Goal: Information Seeking & Learning: Compare options

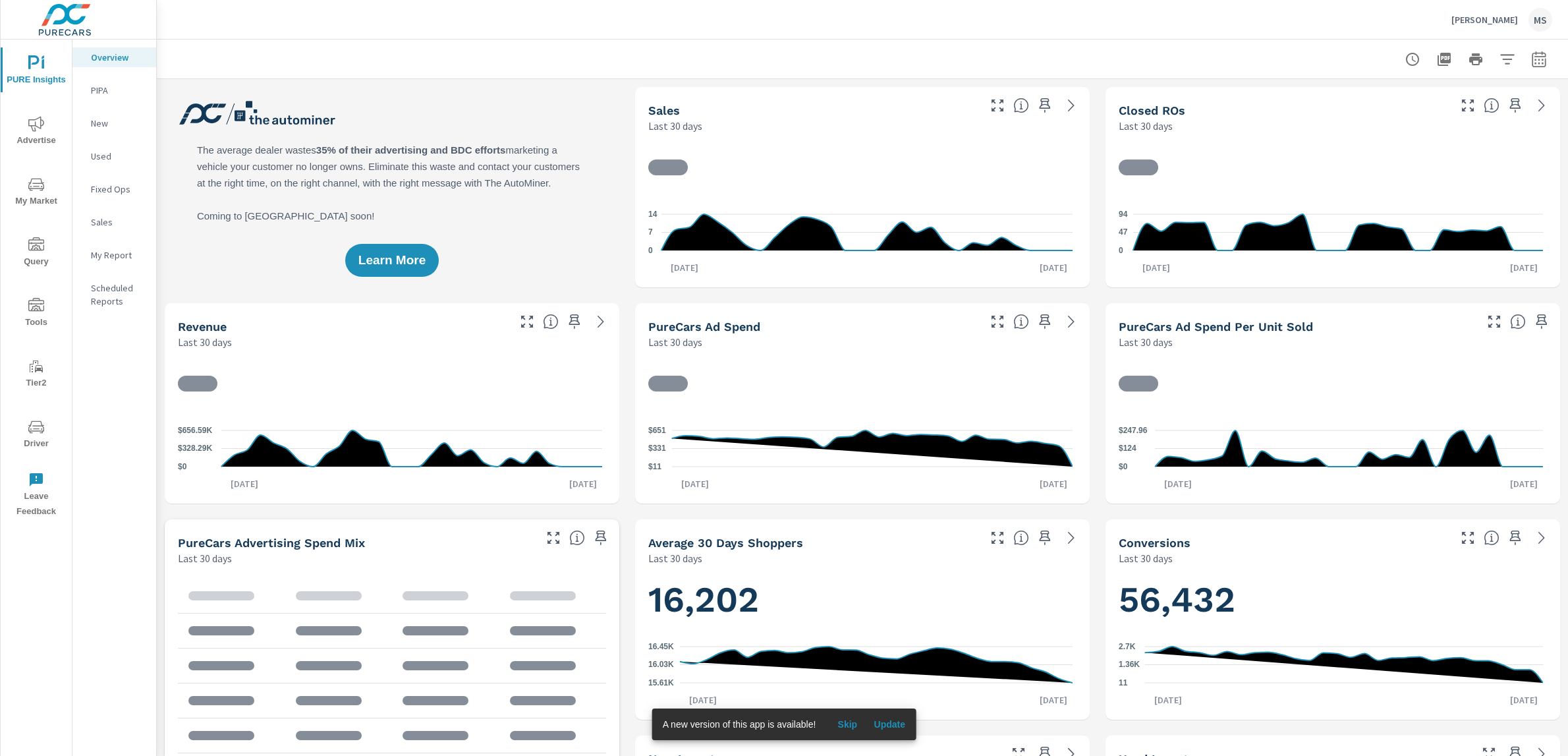
click at [1523, 44] on div at bounding box center [862, 59] width 1380 height 38
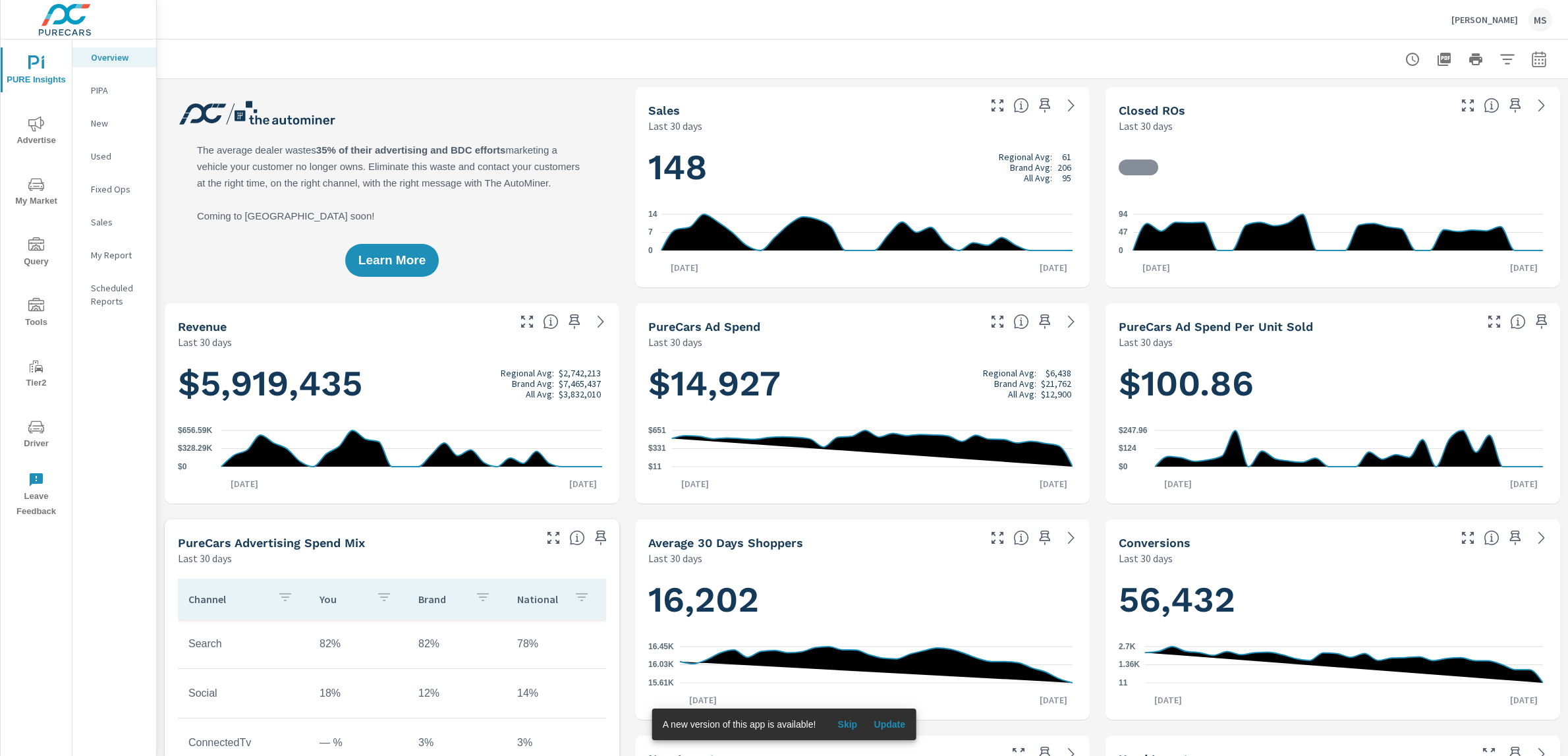
click at [1533, 57] on icon "button" at bounding box center [1539, 59] width 16 height 16
click at [1398, 115] on select "Custom Yesterday Last week Last 7 days Last 14 days Last 30 days Last 45 days L…" at bounding box center [1421, 114] width 132 height 27
click at [1355, 101] on select "Custom Yesterday Last week Last 7 days Last 14 days Last 30 days Last 45 days L…" at bounding box center [1421, 114] width 132 height 27
select select "Last month"
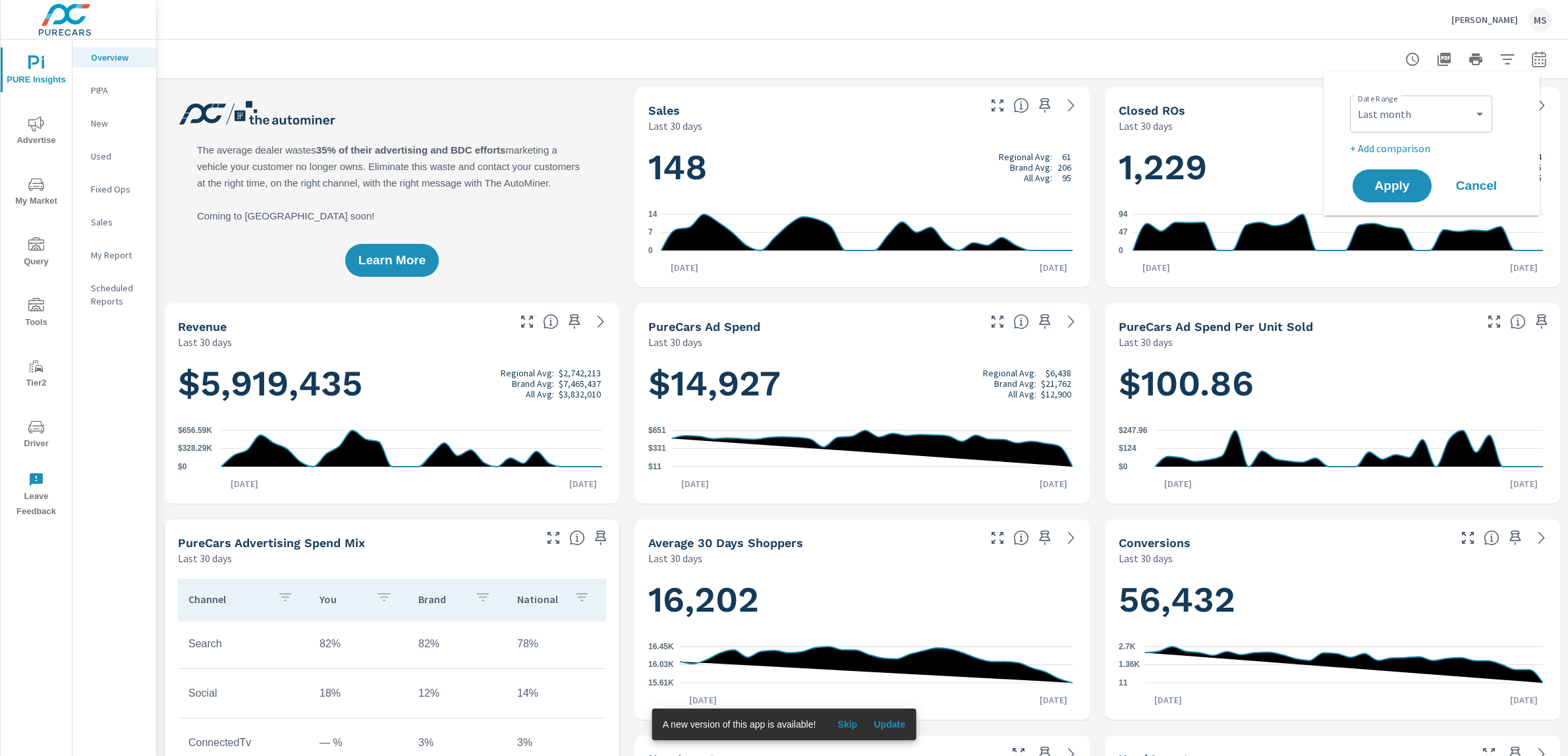
click at [1398, 147] on p "+ Add comparison" at bounding box center [1434, 148] width 169 height 16
click at [1405, 176] on select "Custom Previous period Previous month Previous year" at bounding box center [1421, 171] width 132 height 27
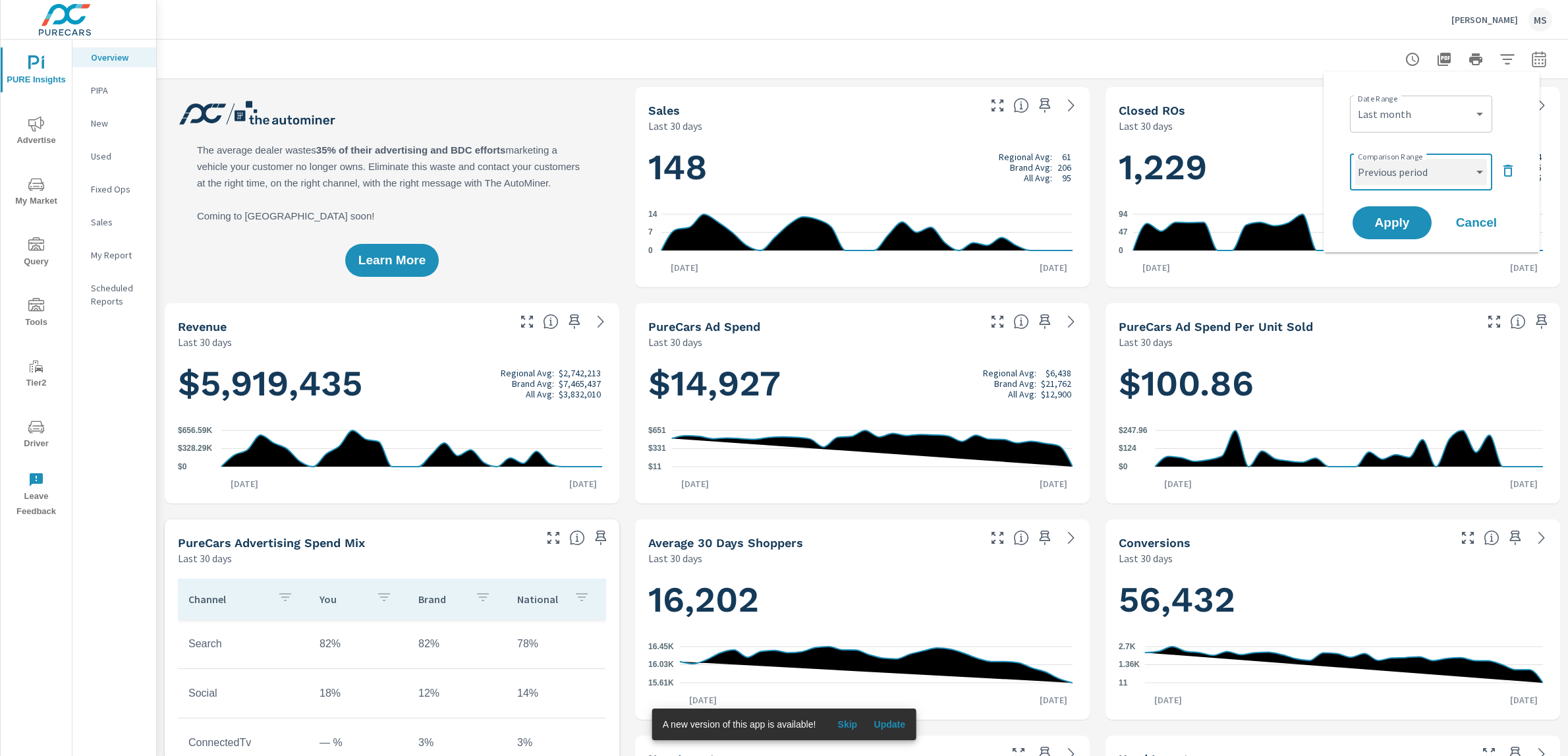
click at [1355, 159] on select "Custom Previous period Previous month Previous year" at bounding box center [1421, 171] width 132 height 27
select select "Previous month"
click at [1398, 221] on span "Apply" at bounding box center [1392, 224] width 54 height 13
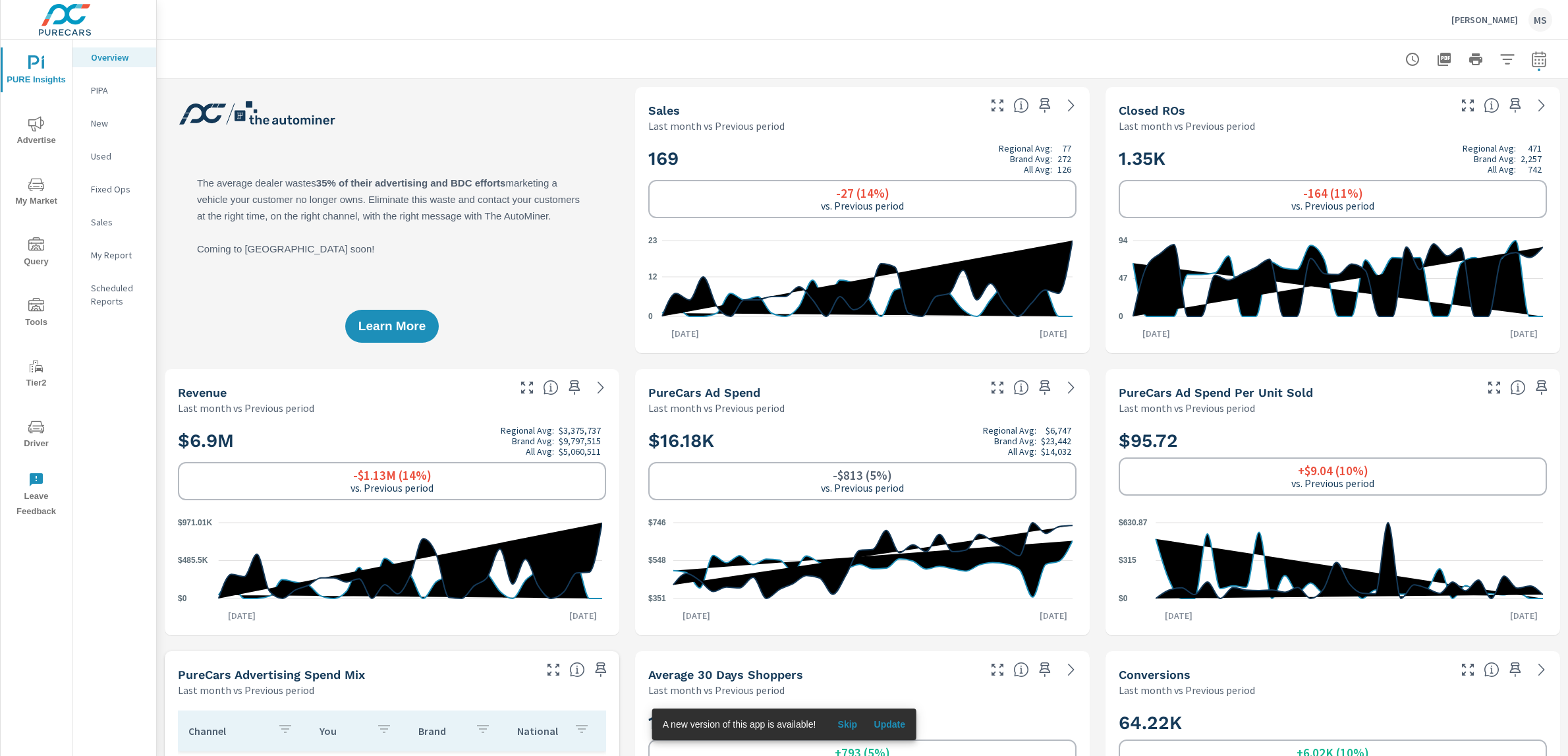
click at [38, 130] on icon "nav menu" at bounding box center [36, 124] width 16 height 16
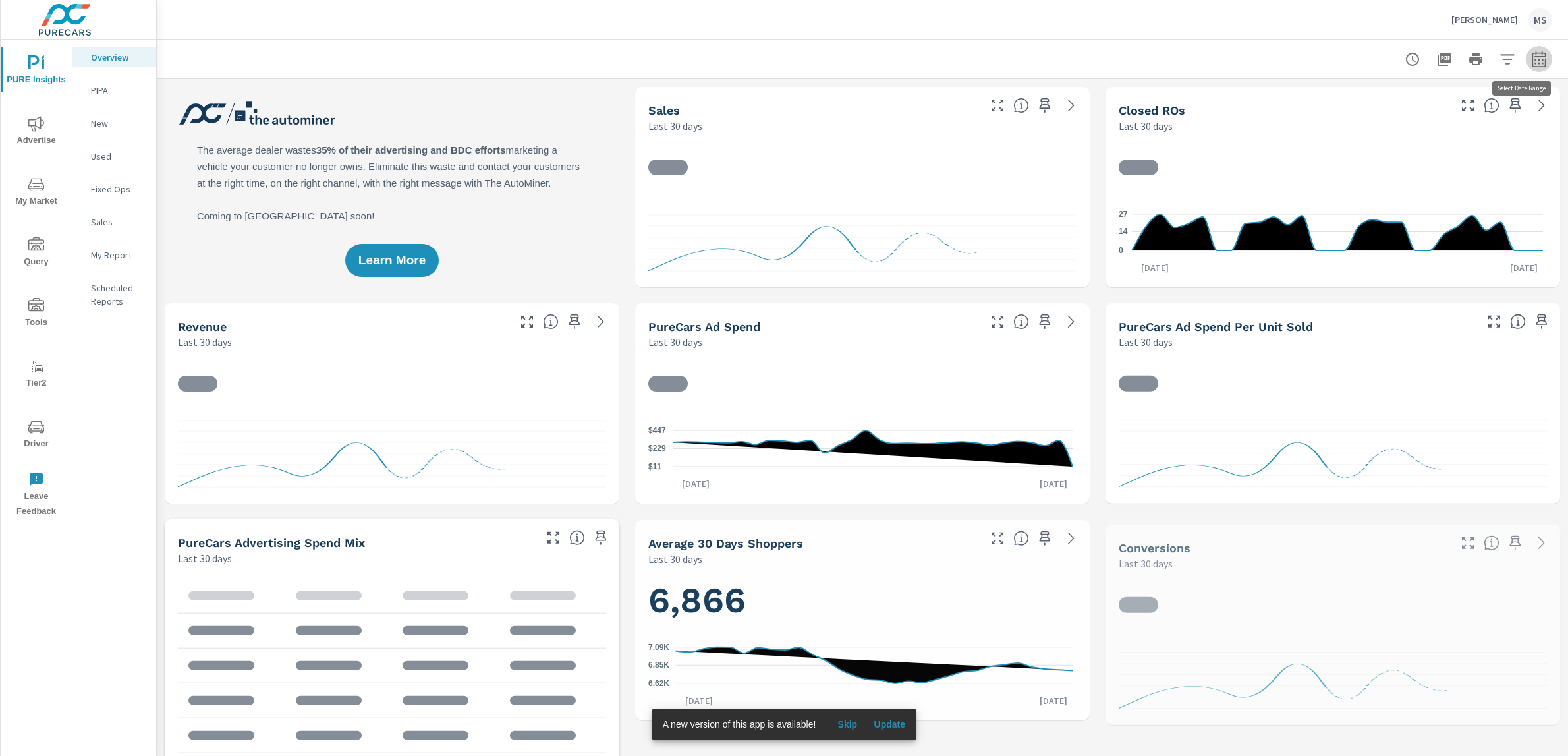
click at [1535, 59] on icon "button" at bounding box center [1539, 61] width 8 height 5
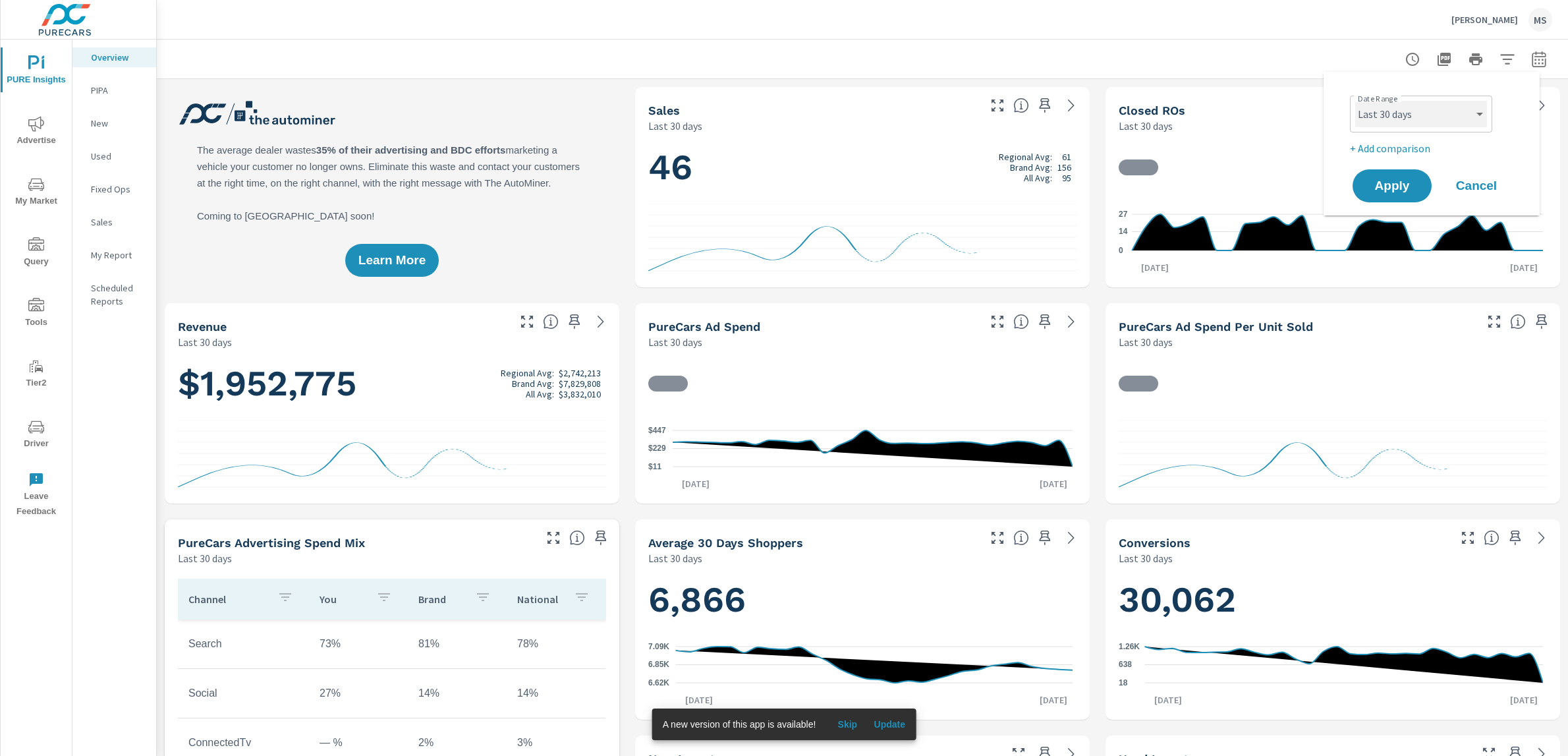
click at [1364, 107] on select "Custom [DATE] Last week Last 7 days Last 14 days Last 30 days Last 45 days Last…" at bounding box center [1421, 114] width 132 height 27
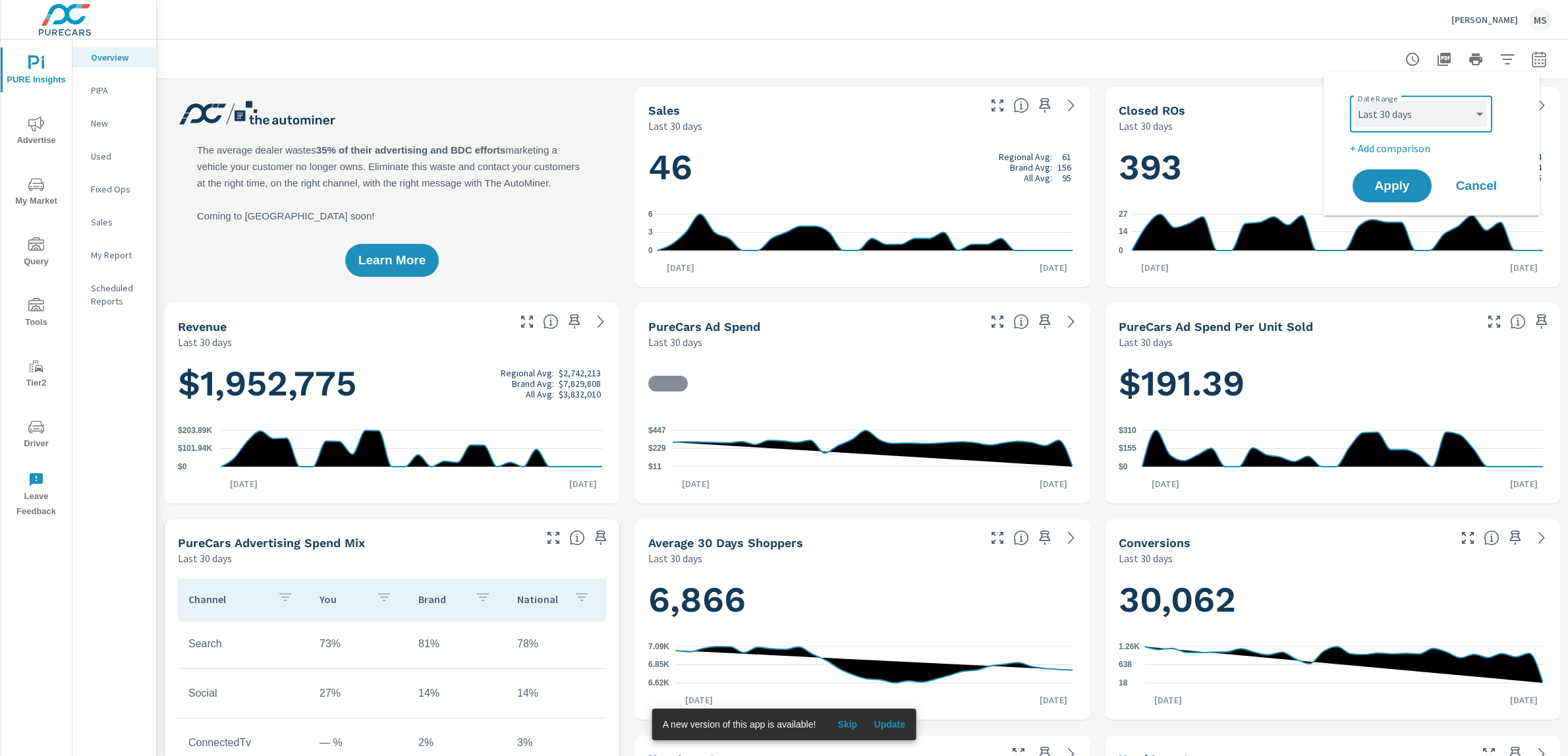
click at [1355, 101] on select "Custom [DATE] Last week Last 7 days Last 14 days Last 30 days Last 45 days Last…" at bounding box center [1421, 114] width 132 height 27
select select "Last month"
click at [1385, 151] on p "+ Add comparison" at bounding box center [1434, 148] width 169 height 16
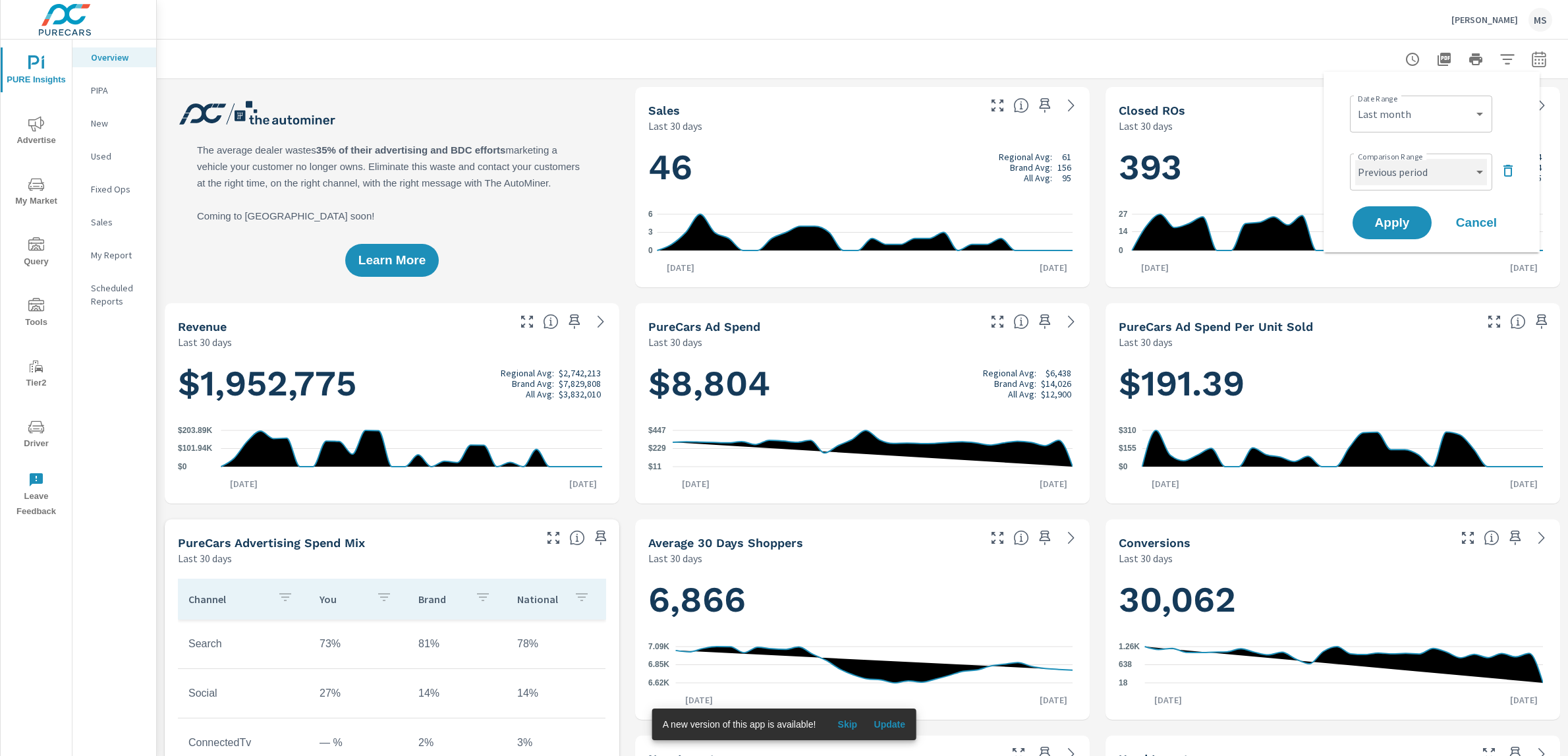
click at [1392, 177] on select "Custom Previous period Previous month Previous year" at bounding box center [1421, 171] width 132 height 27
click at [1355, 159] on select "Custom Previous period Previous month Previous year" at bounding box center [1421, 171] width 132 height 27
select select "Previous month"
click at [1394, 225] on span "Apply" at bounding box center [1392, 224] width 54 height 13
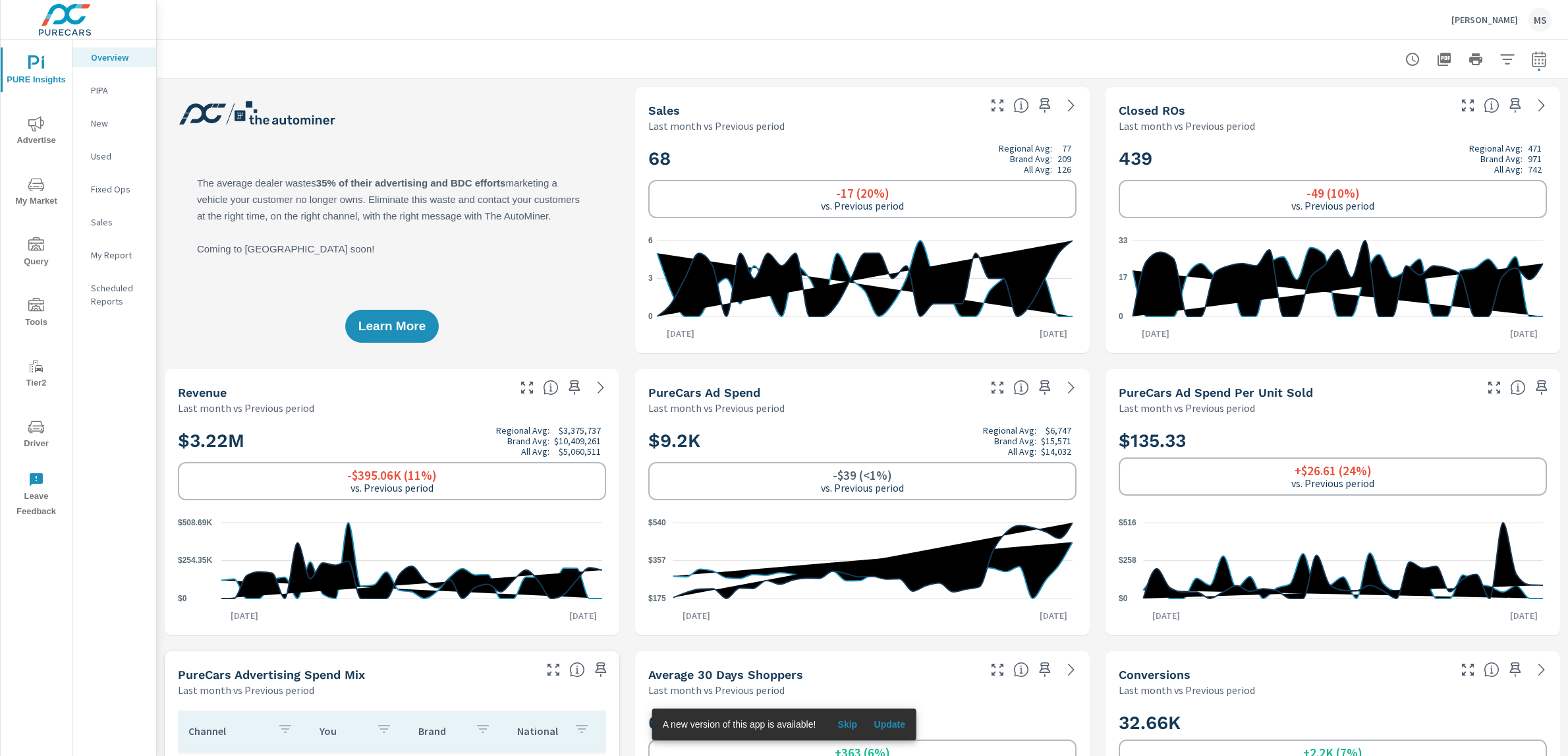
click at [38, 133] on span "Advertise" at bounding box center [36, 132] width 63 height 32
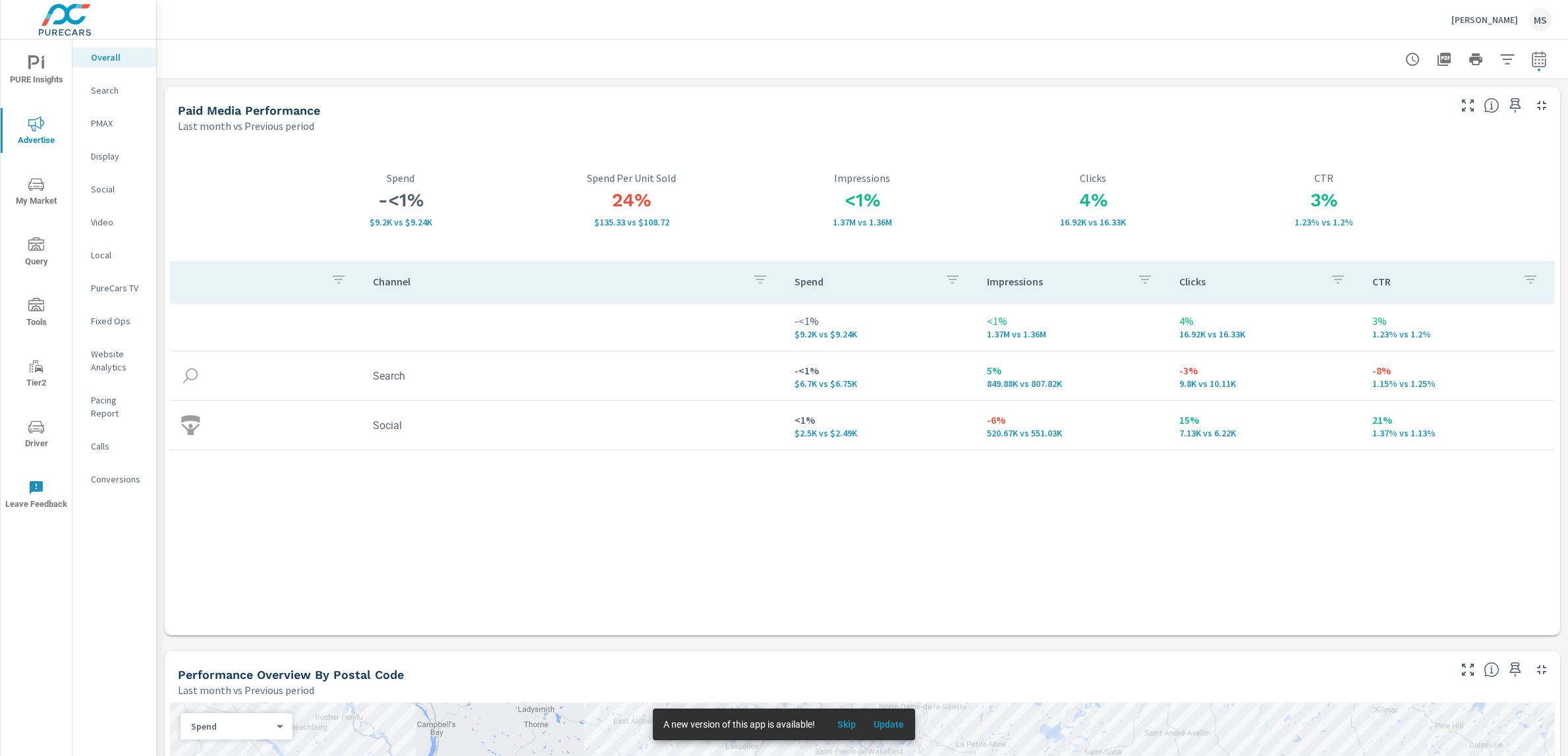
click at [104, 127] on p "PMAX" at bounding box center [118, 123] width 55 height 13
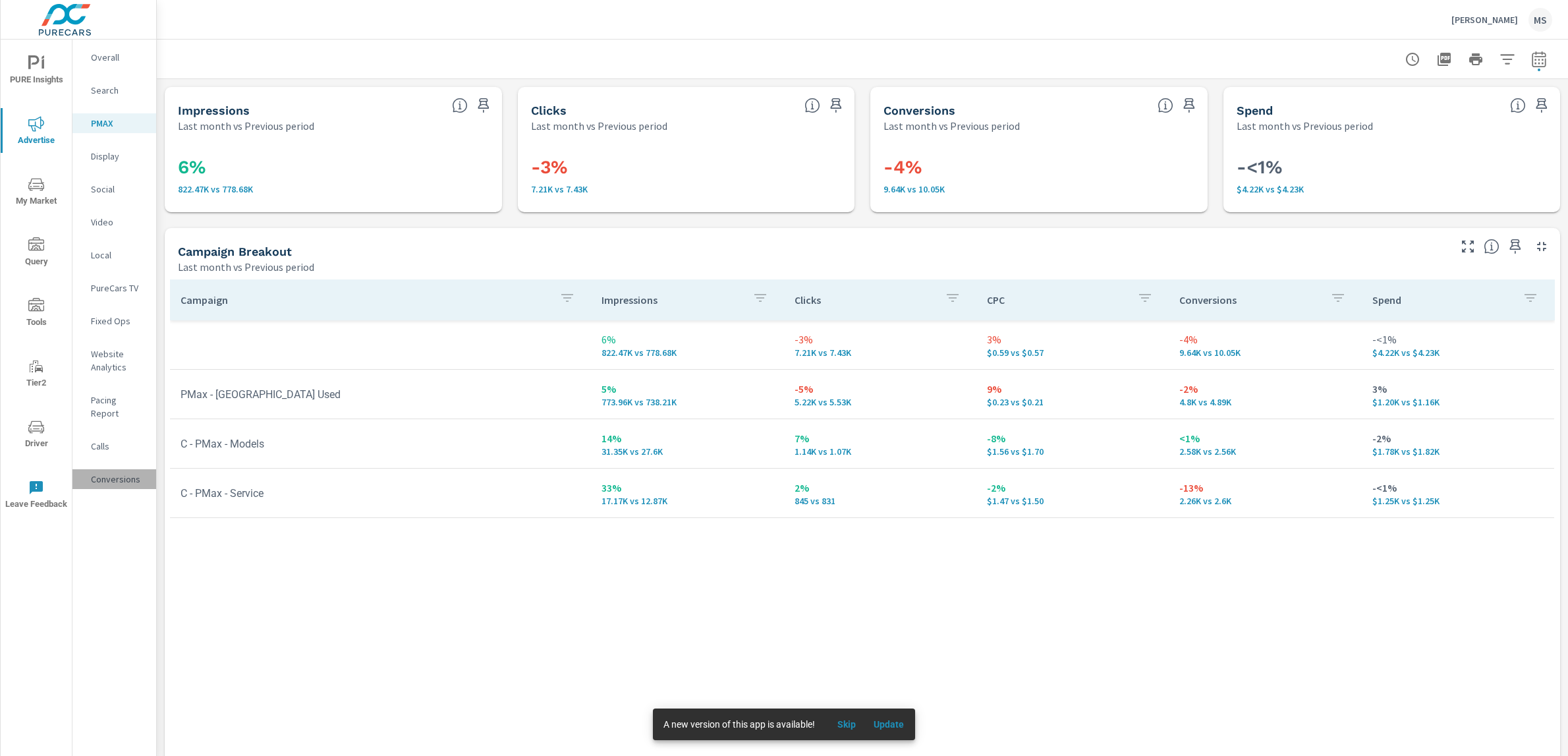
click at [109, 473] on p "Conversions" at bounding box center [118, 479] width 55 height 13
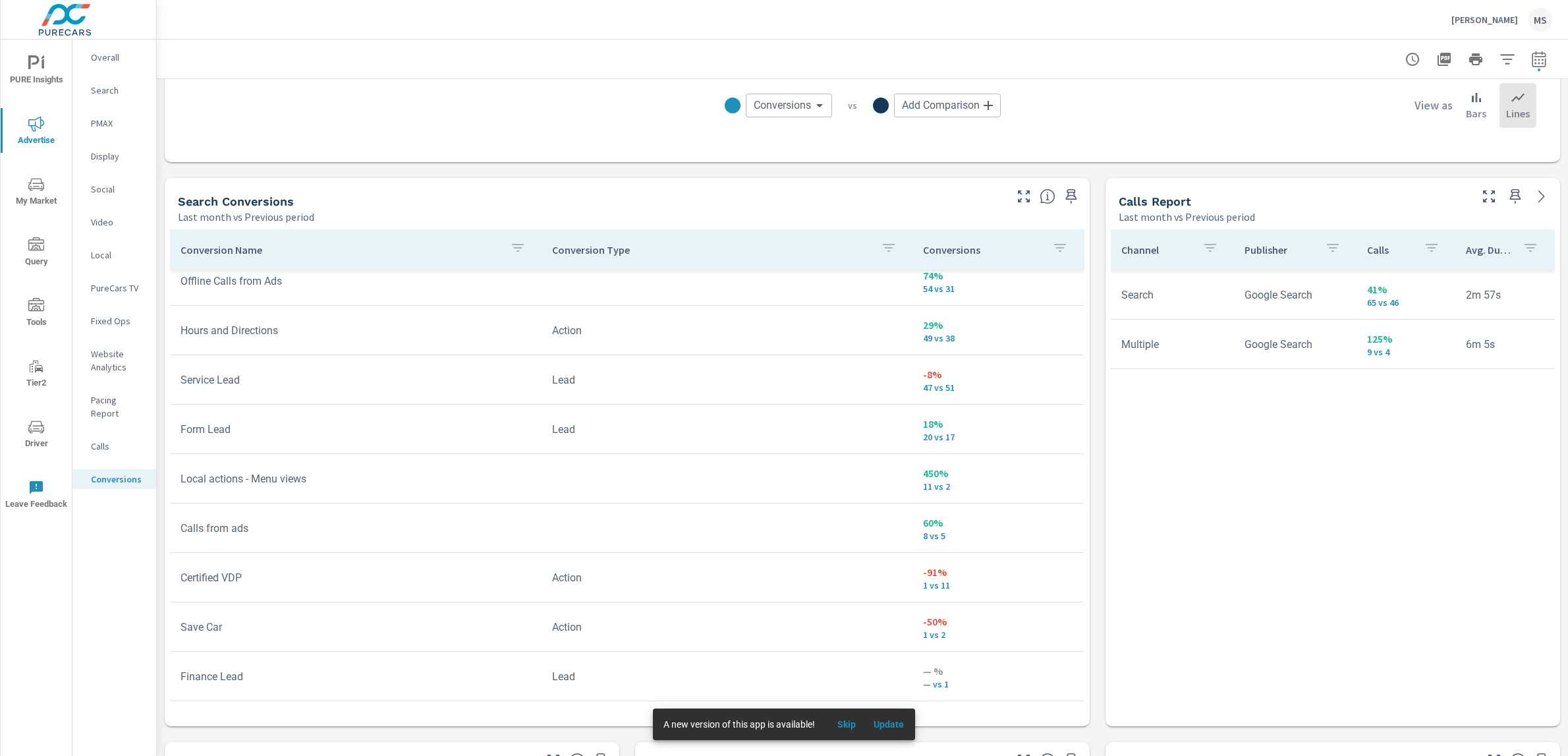
scroll to position [673, 0]
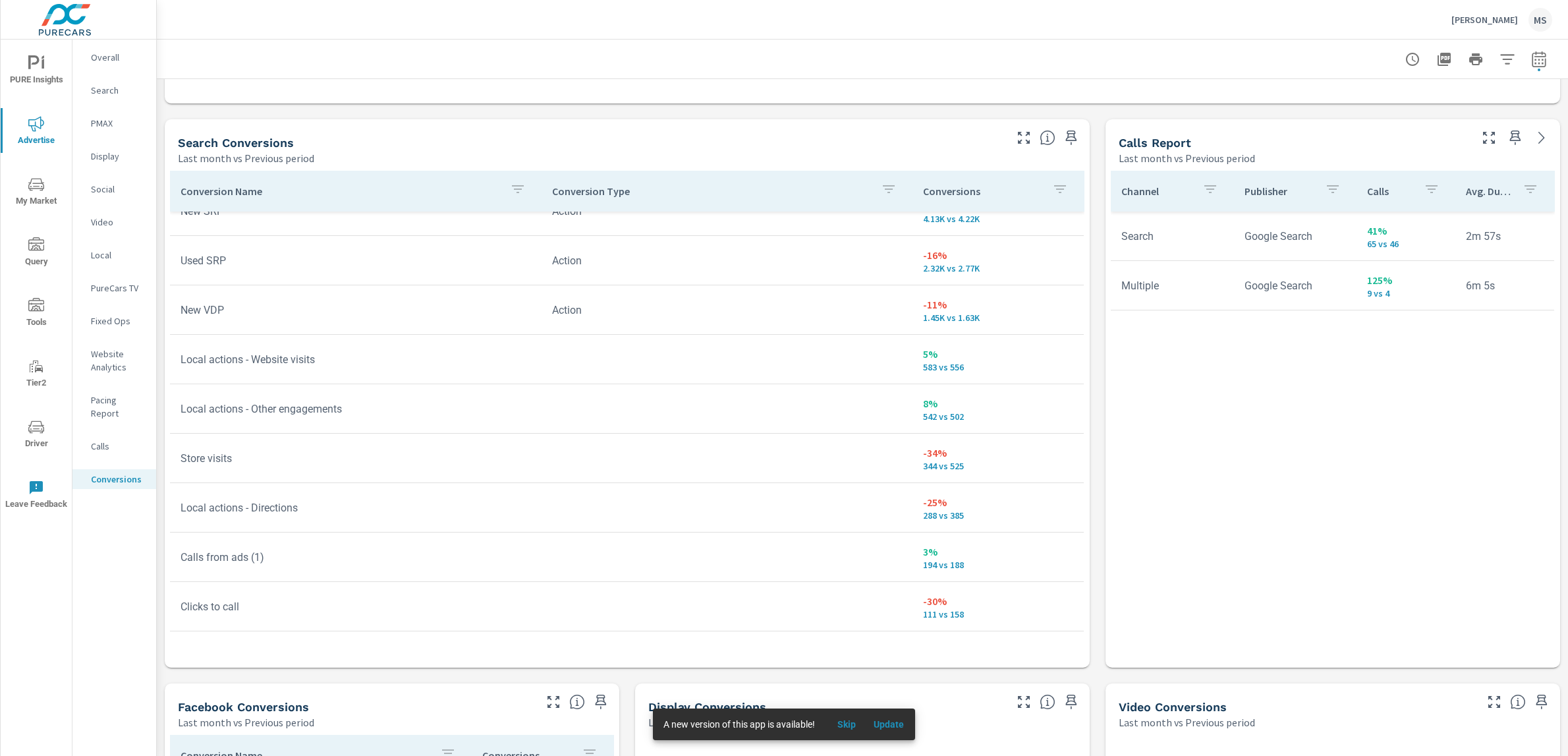
scroll to position [64, 0]
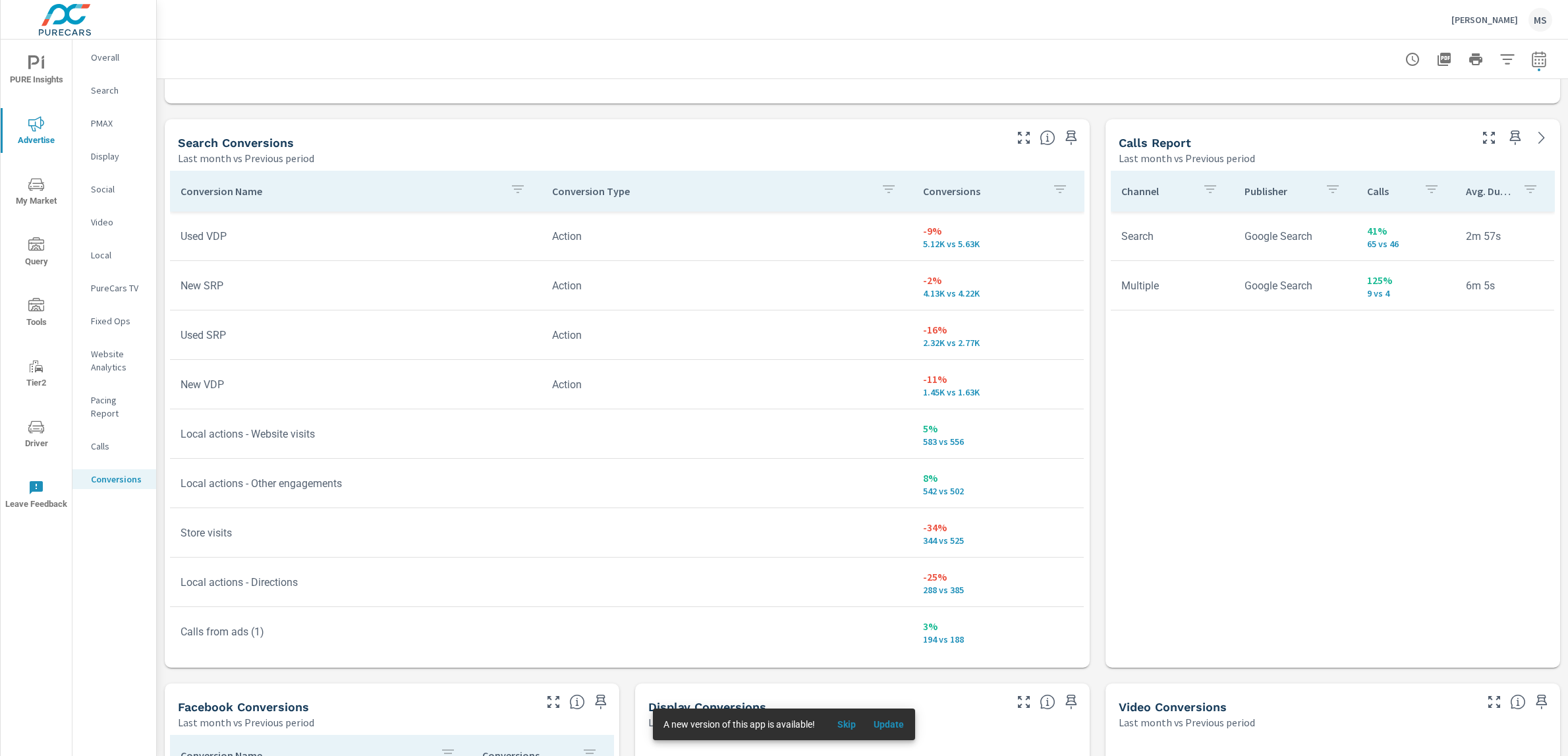
scroll to position [20, 0]
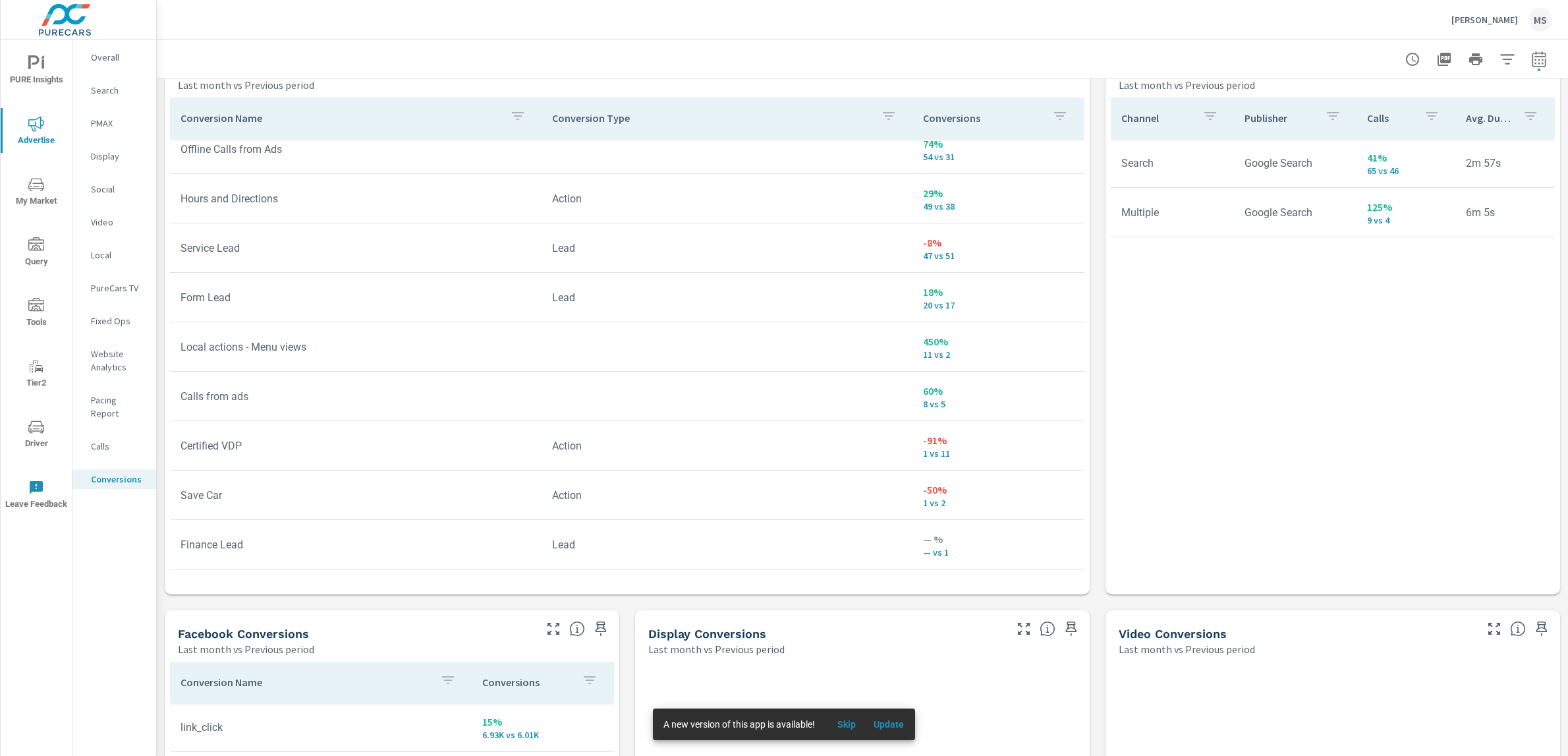
scroll to position [735, 0]
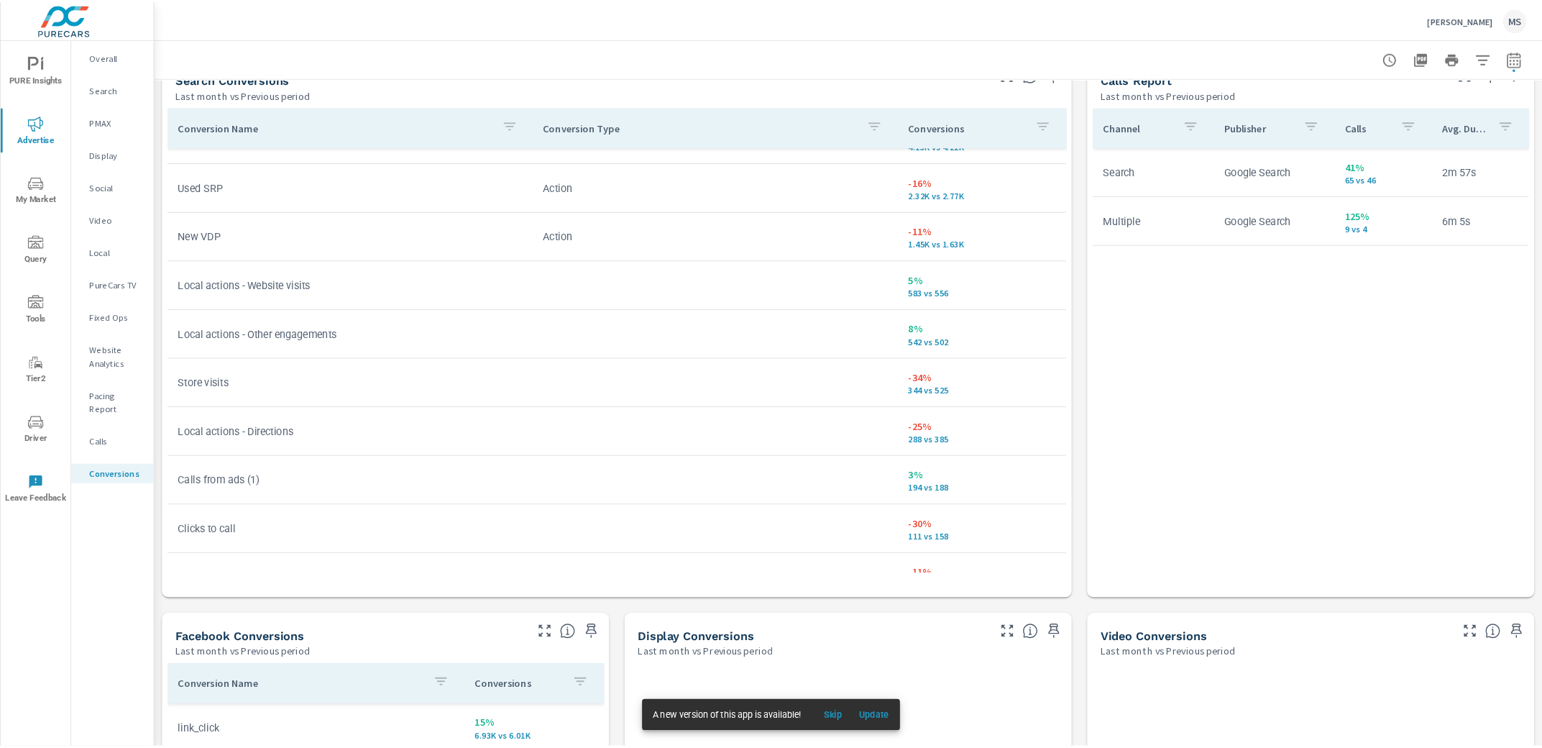
scroll to position [79, 0]
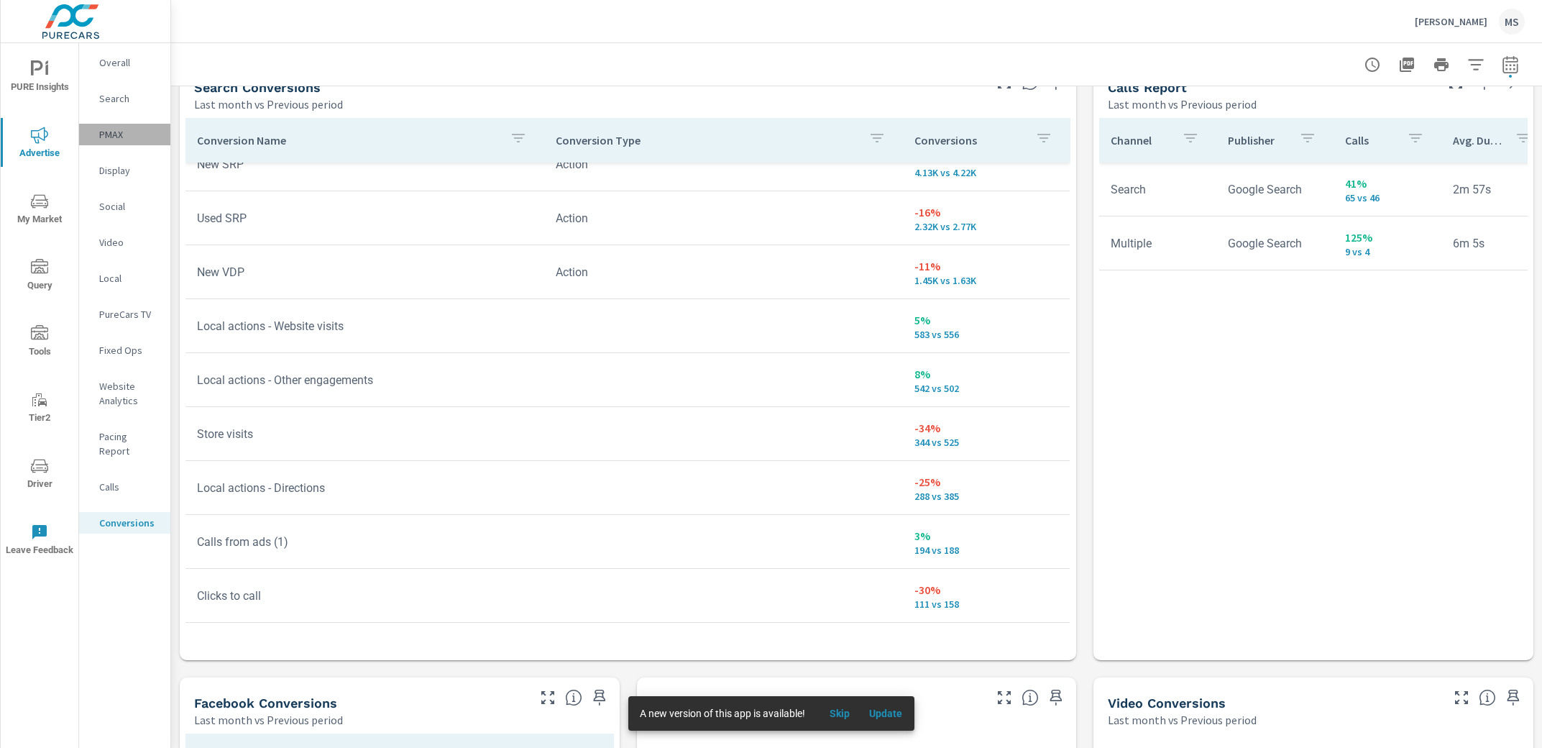
click at [106, 134] on p "PMAX" at bounding box center [129, 134] width 60 height 14
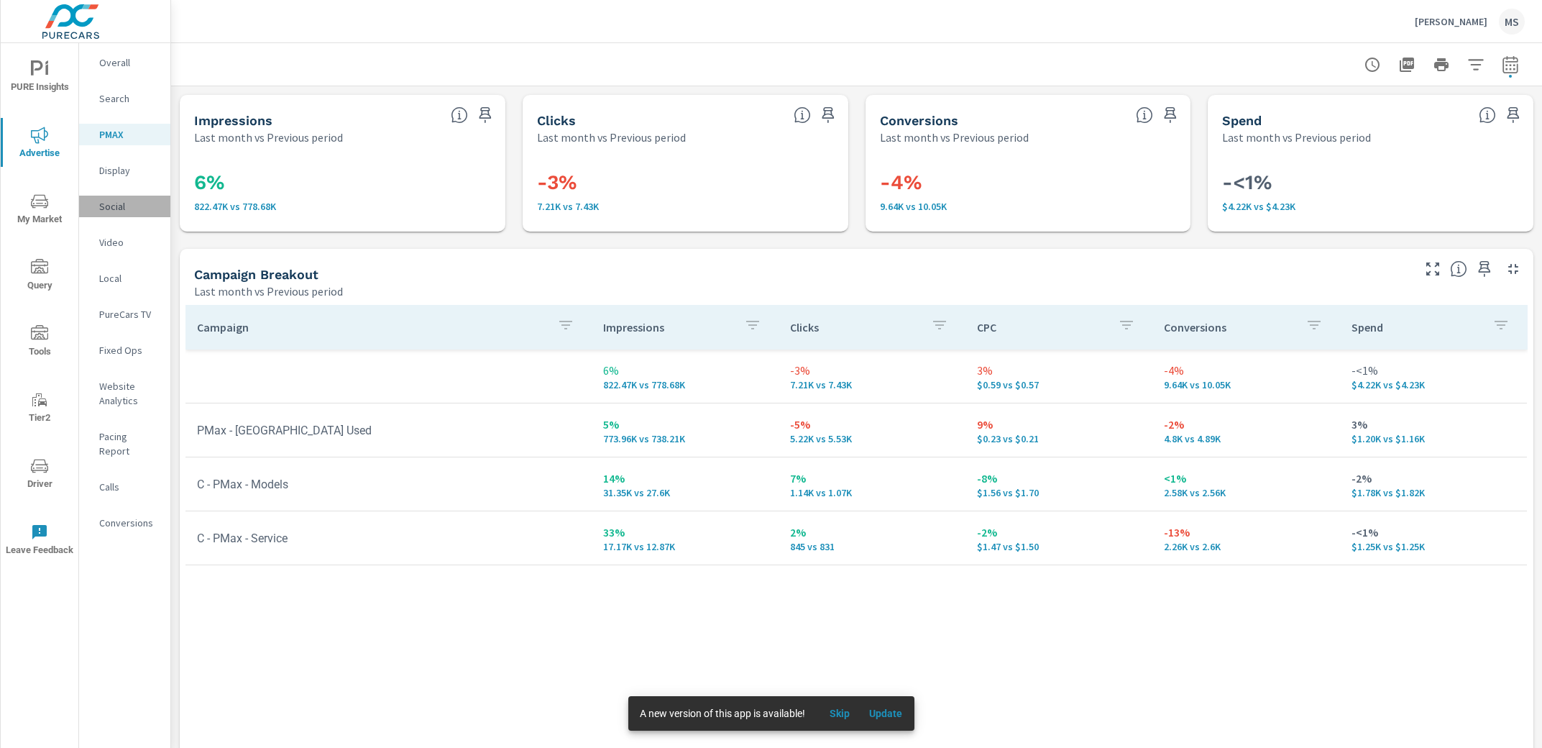
click at [106, 203] on p "Social" at bounding box center [129, 206] width 60 height 14
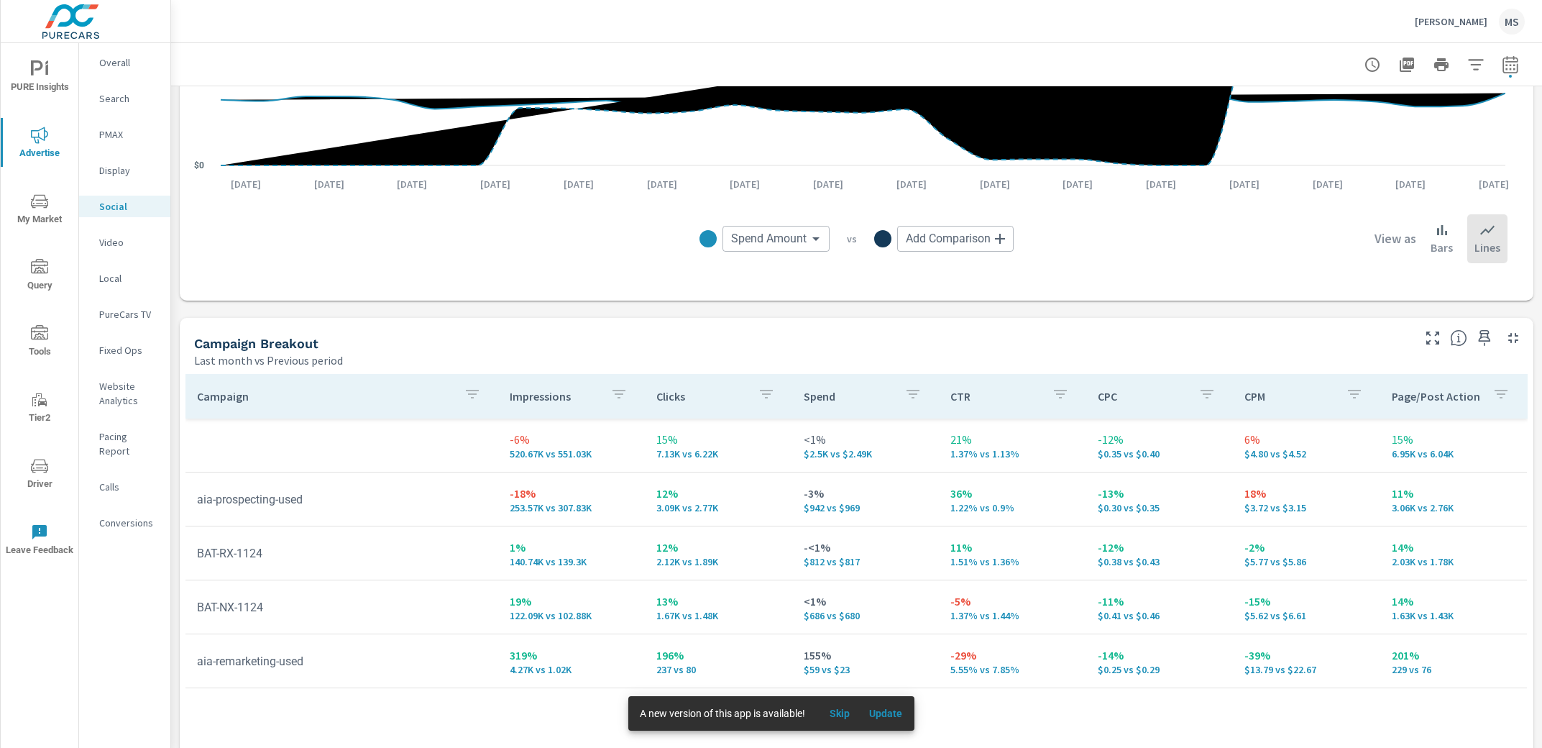
scroll to position [485, 0]
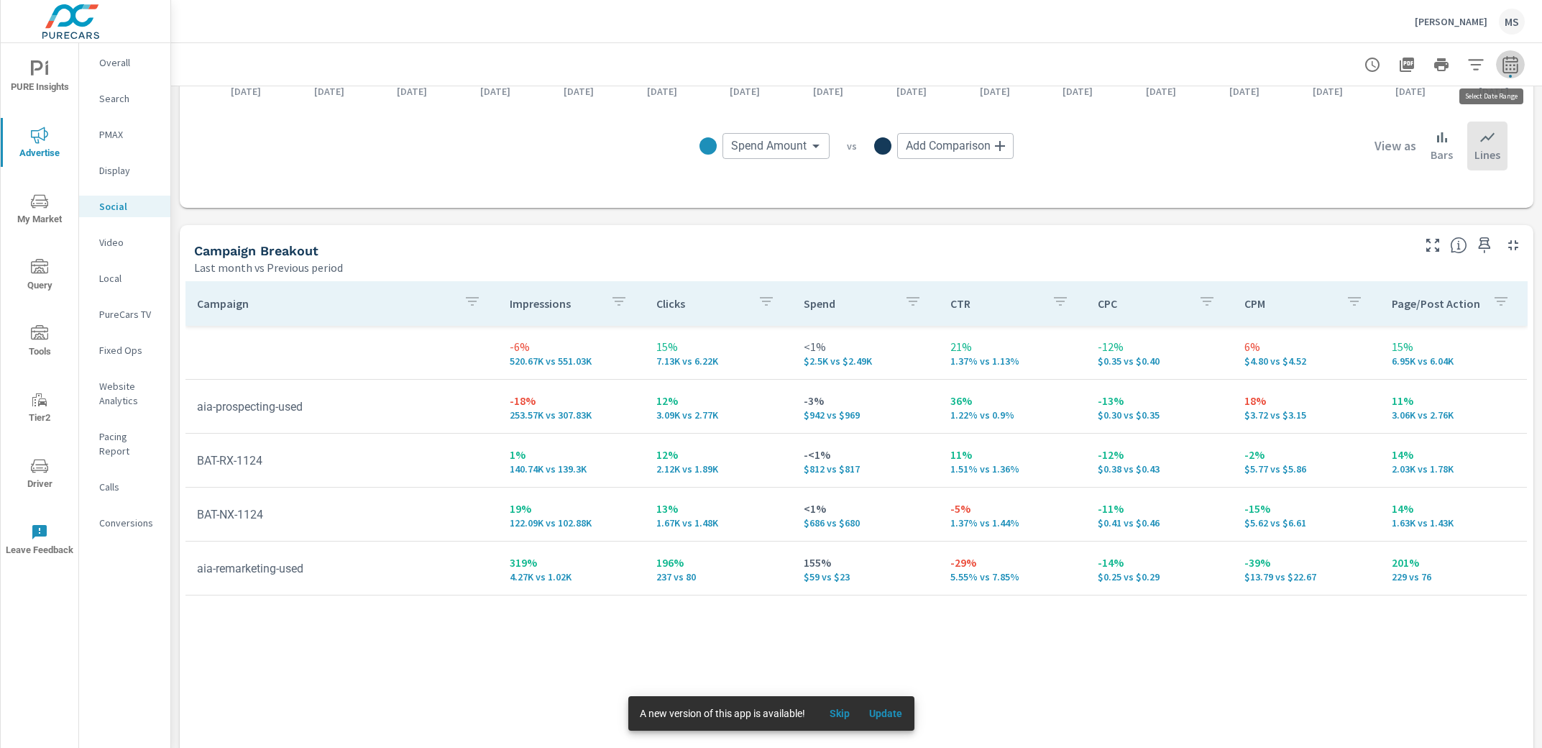
click at [1506, 64] on icon "button" at bounding box center [1510, 67] width 9 height 6
select select "Last month"
select select "Previous period"
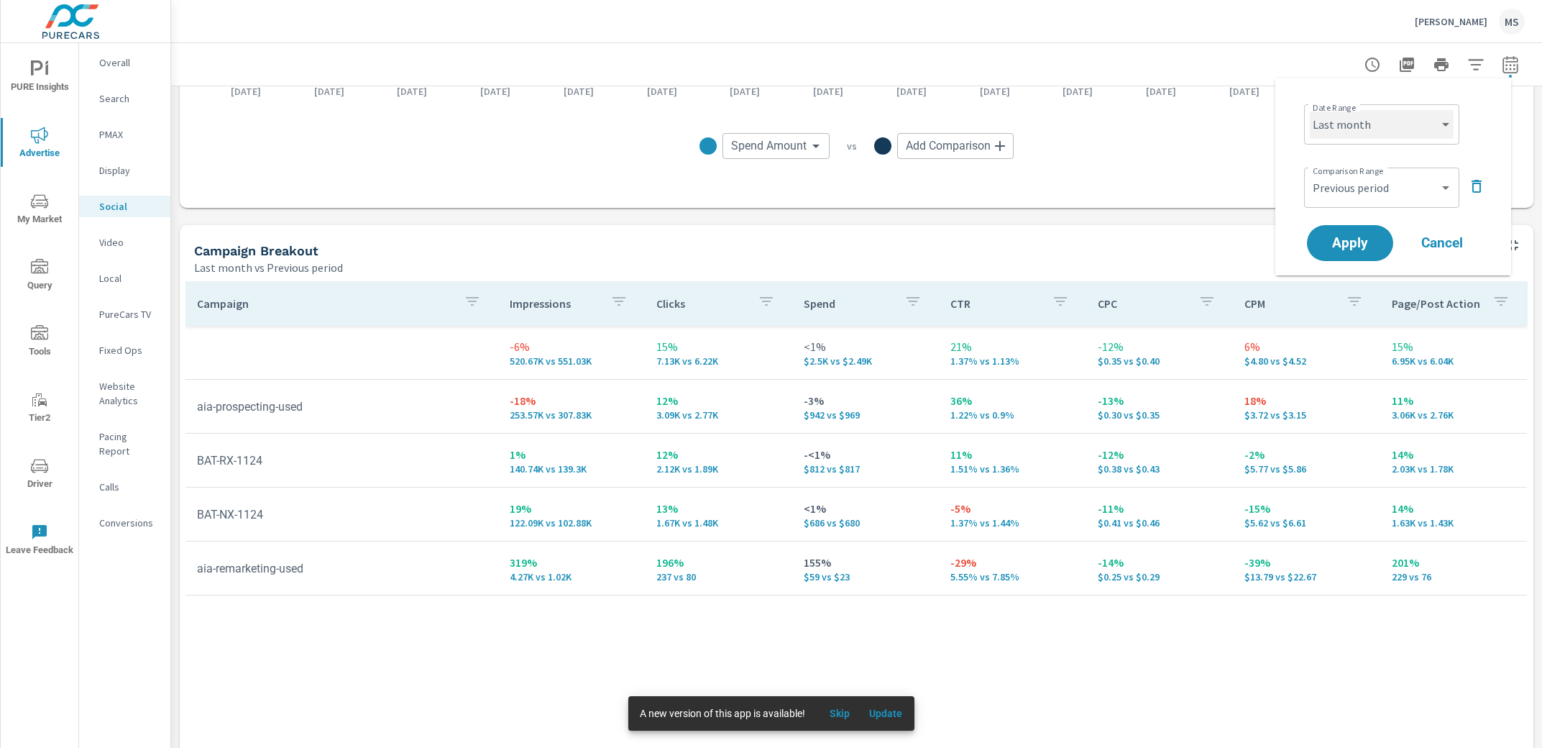
click at [1403, 130] on select "Custom [DATE] Last week Last 7 days Last 14 days Last 30 days Last 45 days Last…" at bounding box center [1382, 124] width 144 height 29
click at [1310, 110] on select "Custom [DATE] Last week Last 7 days Last 14 days Last 30 days Last 45 days Last…" at bounding box center [1382, 124] width 144 height 29
select select "Month to date"
click at [1364, 246] on span "Apply" at bounding box center [1350, 244] width 59 height 14
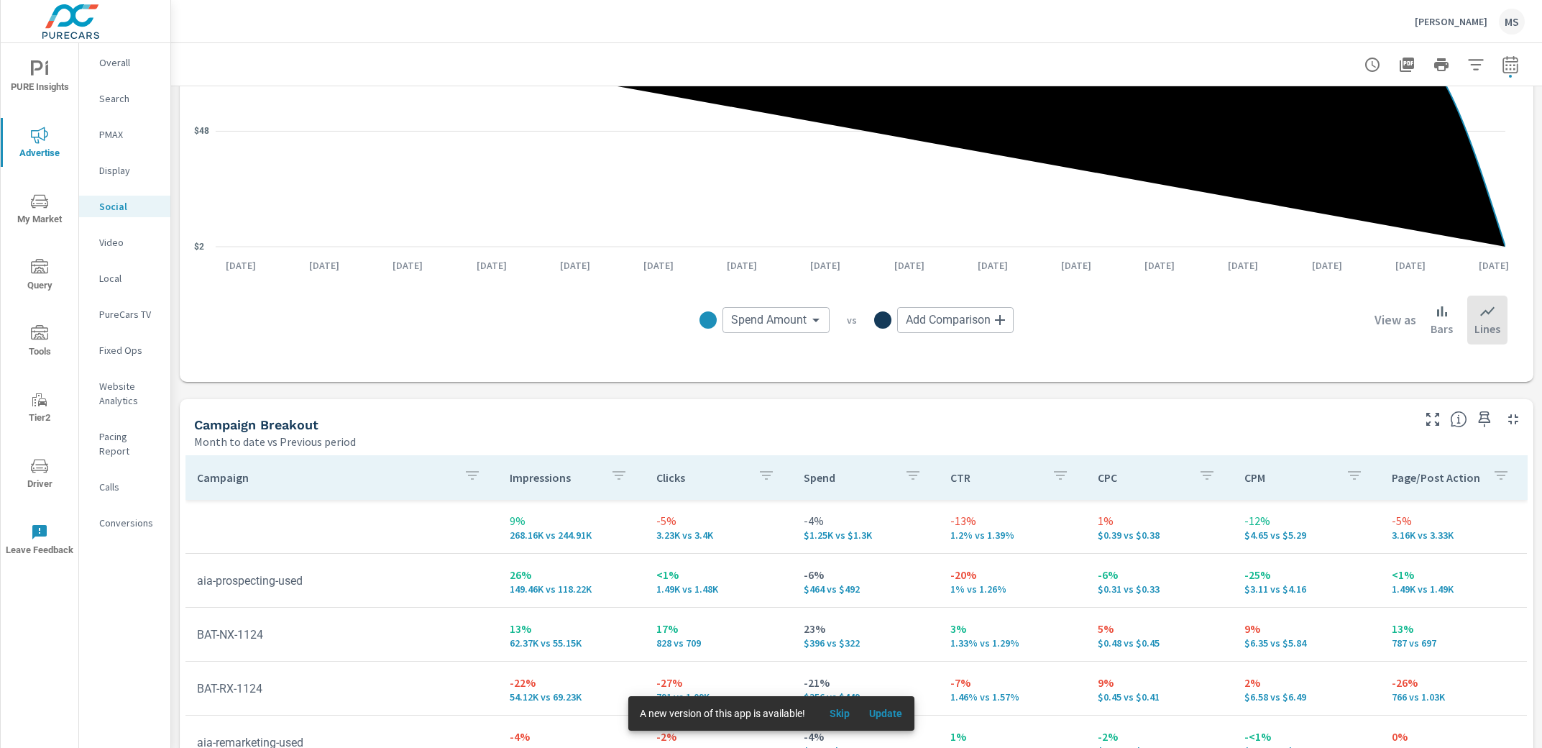
scroll to position [567, 0]
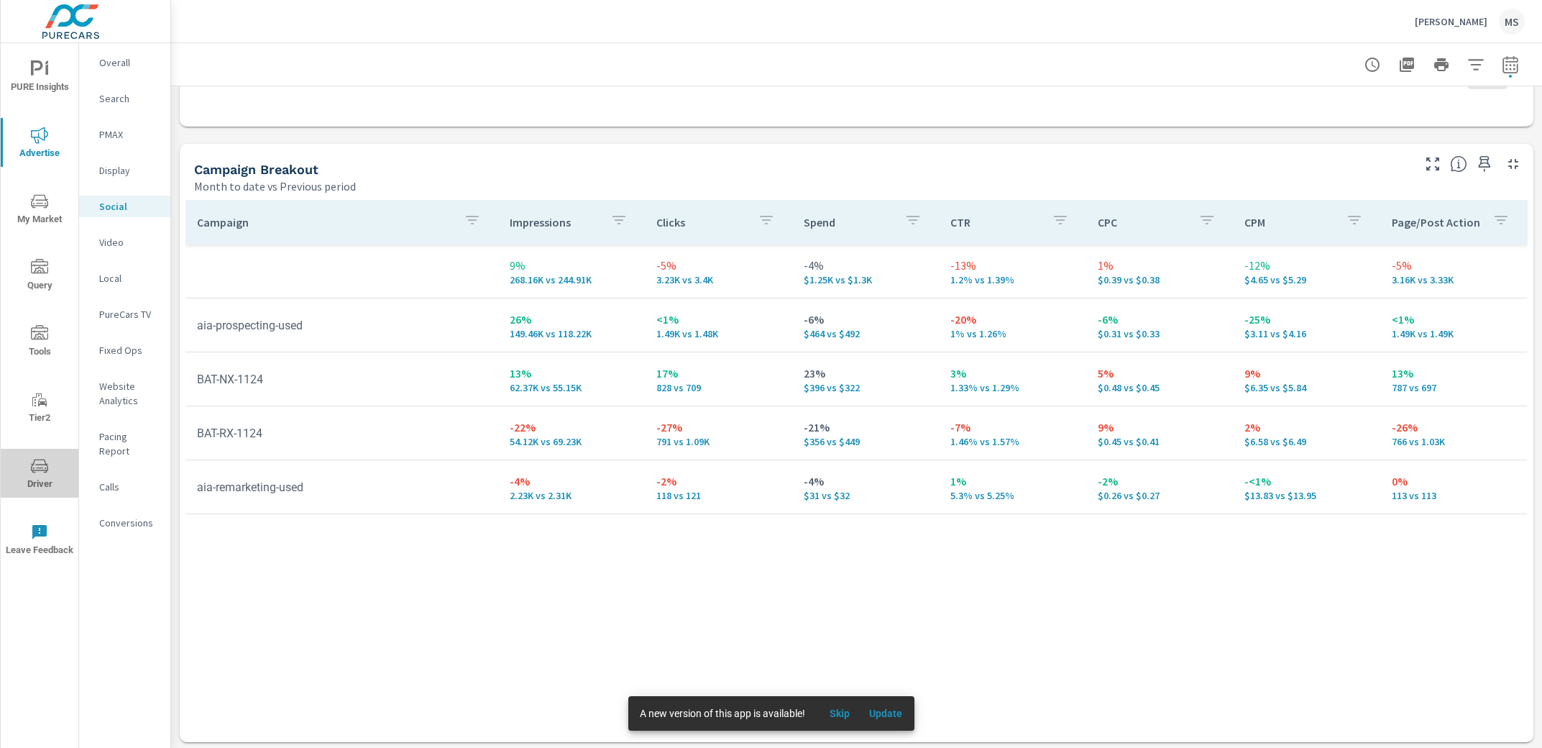
click at [47, 467] on icon "nav menu" at bounding box center [39, 466] width 17 height 14
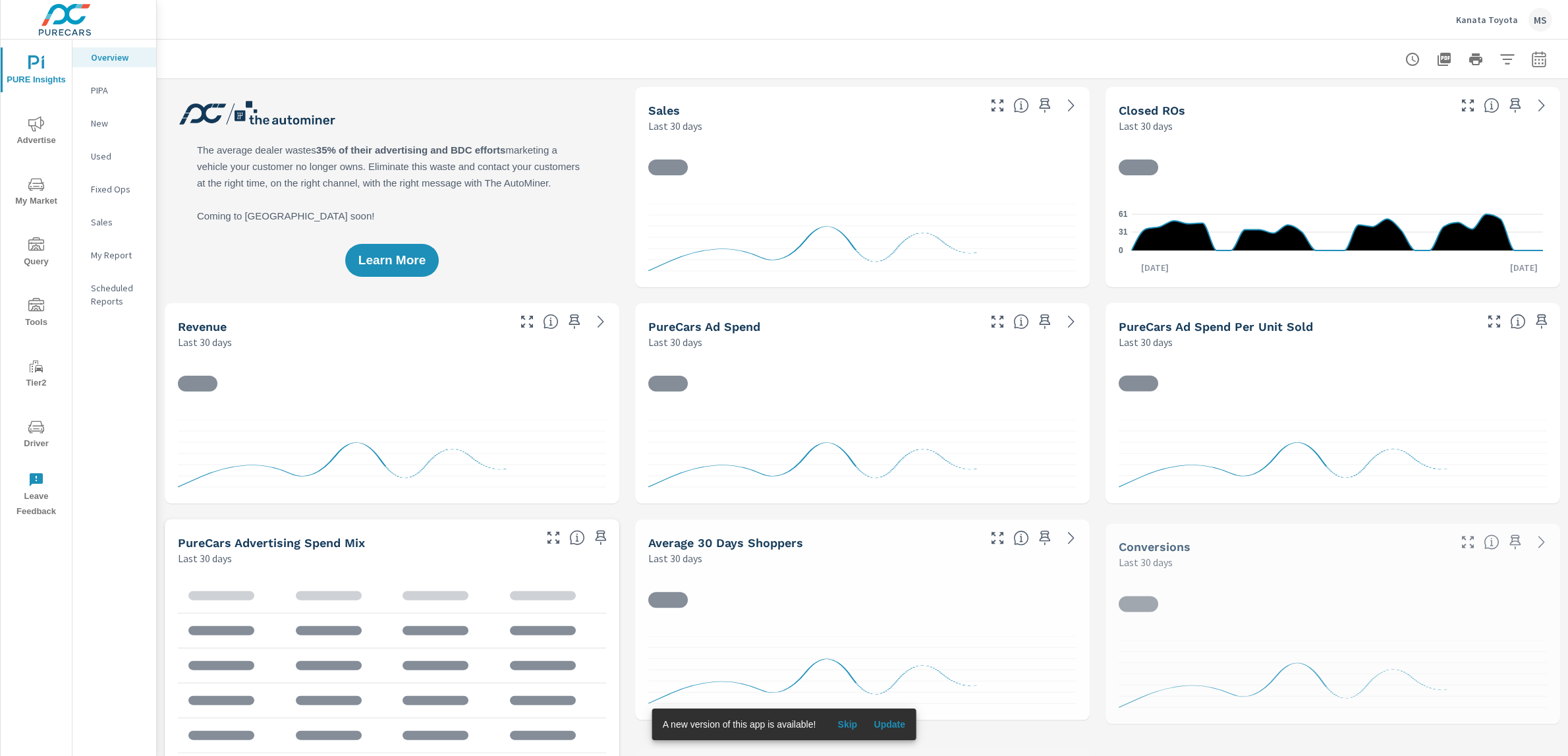
click at [1531, 58] on icon "button" at bounding box center [1539, 59] width 16 height 16
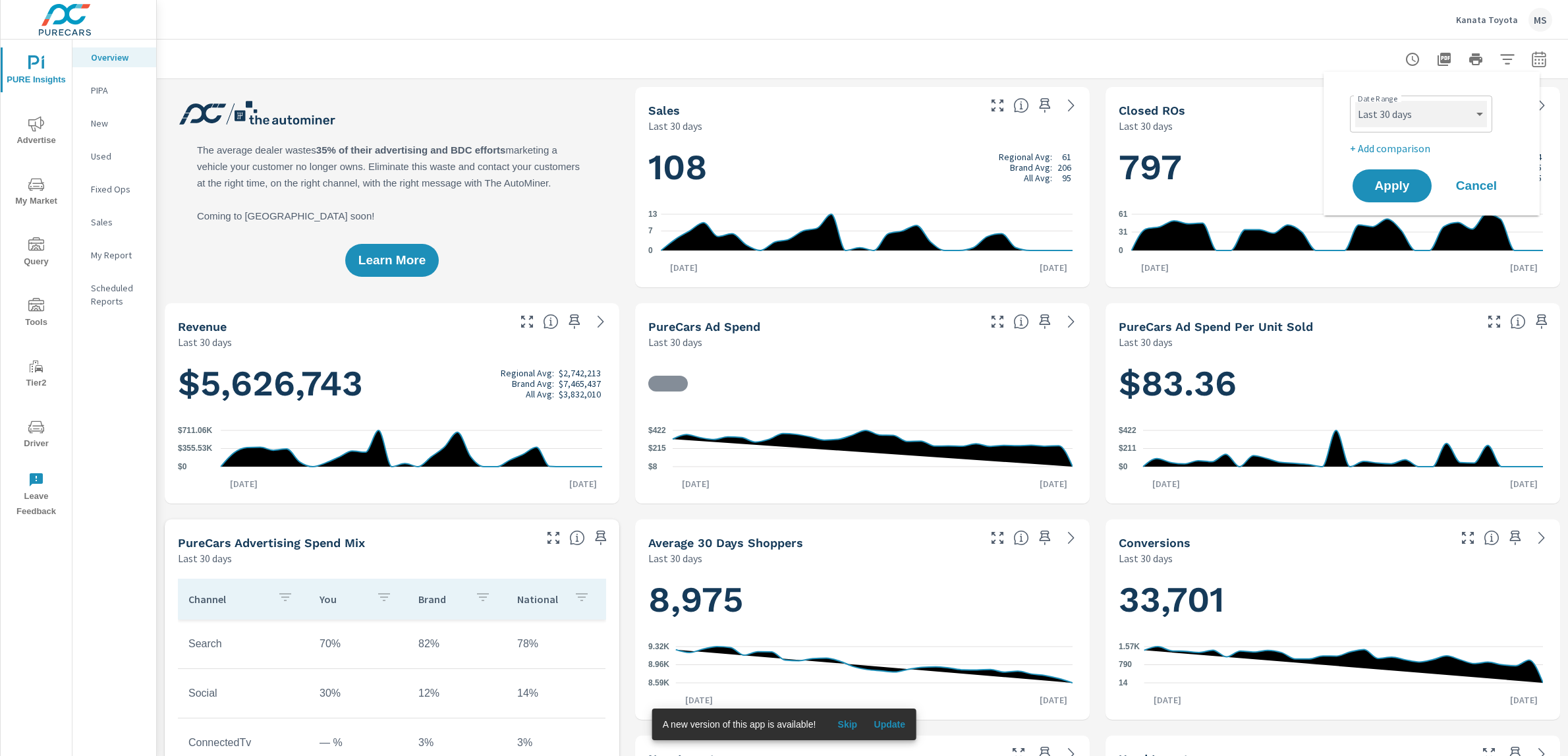
click at [1404, 108] on select "Custom [DATE] Last week Last 7 days Last 14 days Last 30 days Last 45 days Last…" at bounding box center [1421, 114] width 132 height 27
click at [1355, 101] on select "Custom [DATE] Last week Last 7 days Last 14 days Last 30 days Last 45 days Last…" at bounding box center [1421, 114] width 132 height 27
select select "Last month"
click at [1408, 145] on p "+ Add comparison" at bounding box center [1434, 148] width 169 height 16
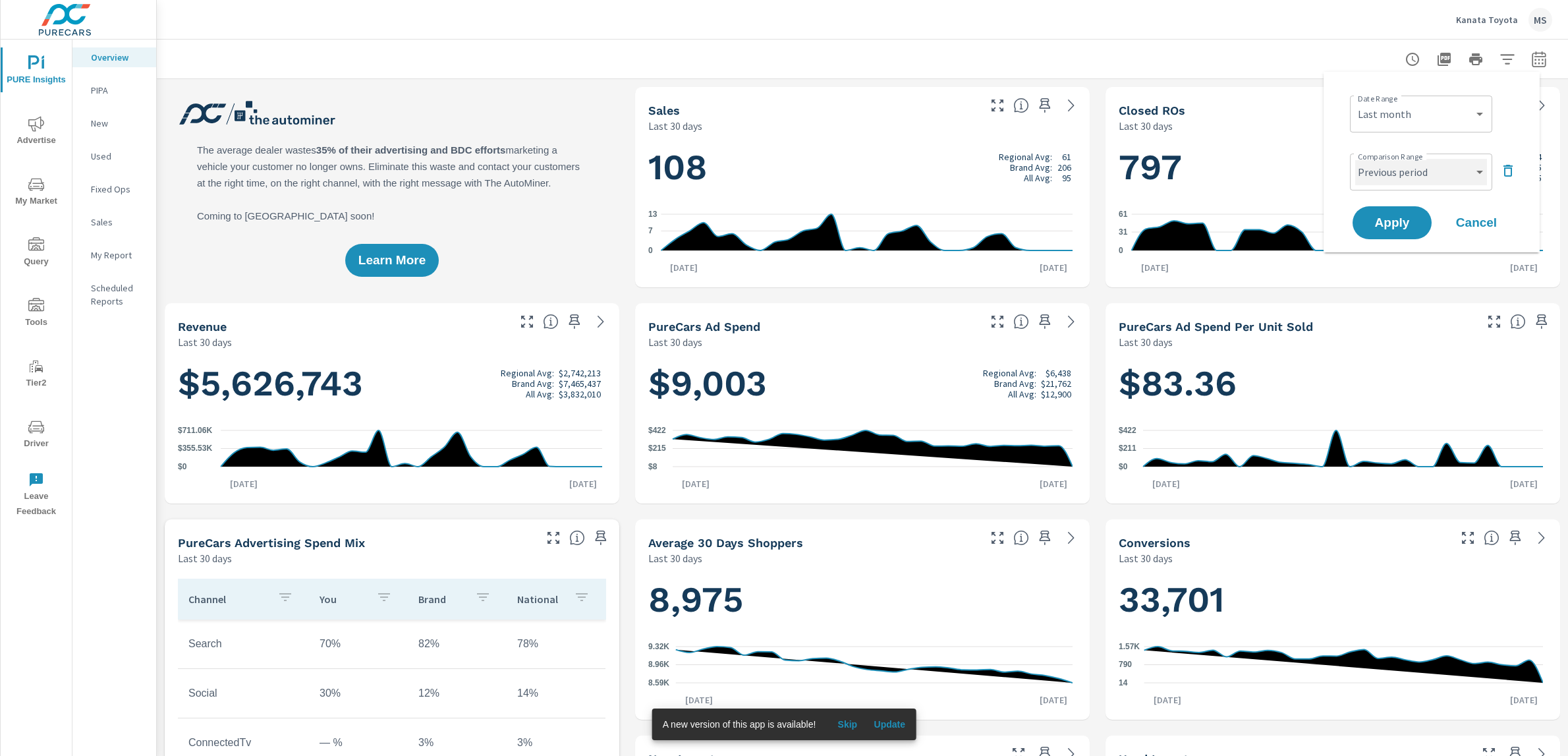
click at [1406, 175] on select "Custom Previous period Previous month Previous year" at bounding box center [1421, 171] width 132 height 27
click at [1355, 159] on select "Custom Previous period Previous month Previous year" at bounding box center [1421, 171] width 132 height 27
select select "Previous month"
click at [1401, 235] on button "Apply" at bounding box center [1392, 222] width 82 height 34
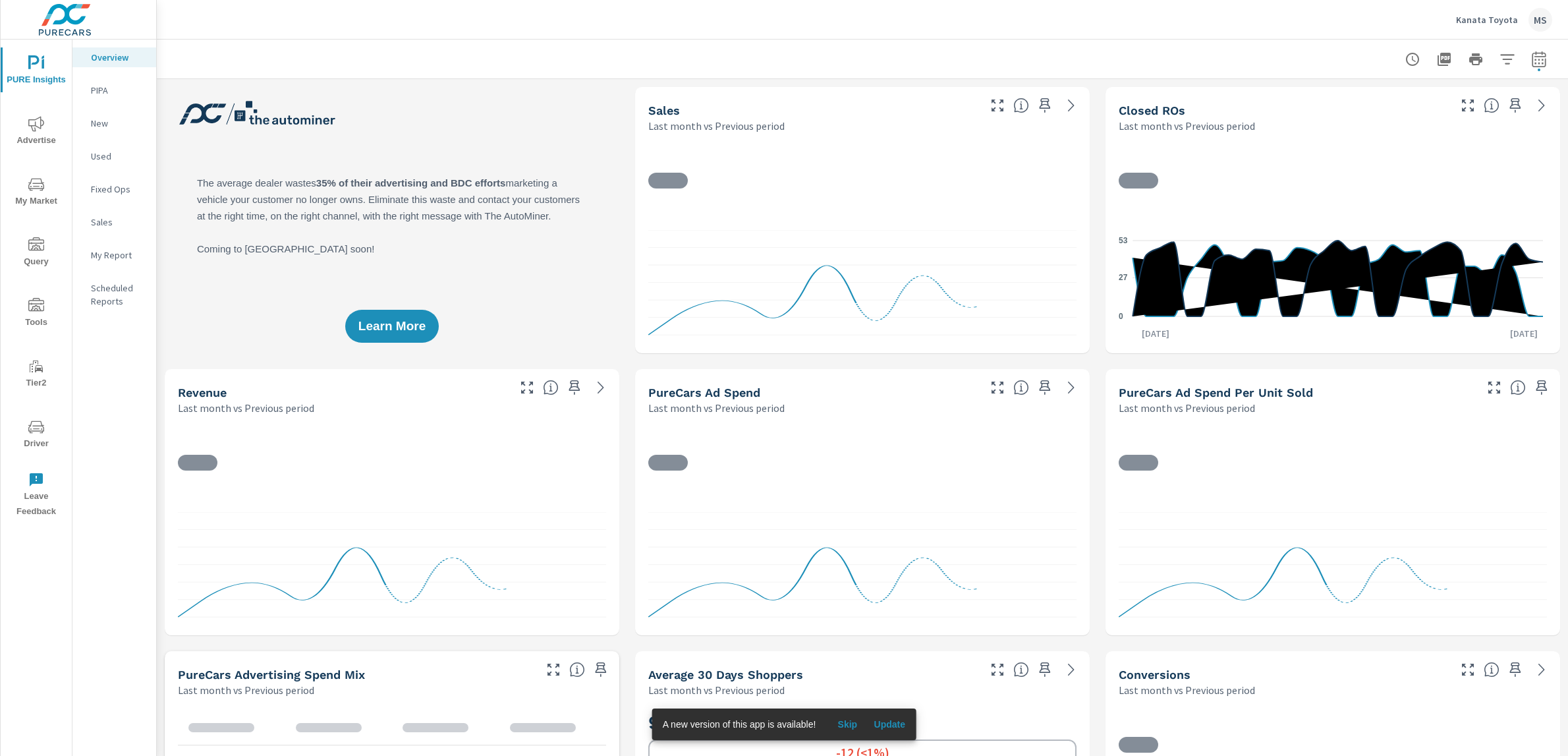
scroll to position [1, 0]
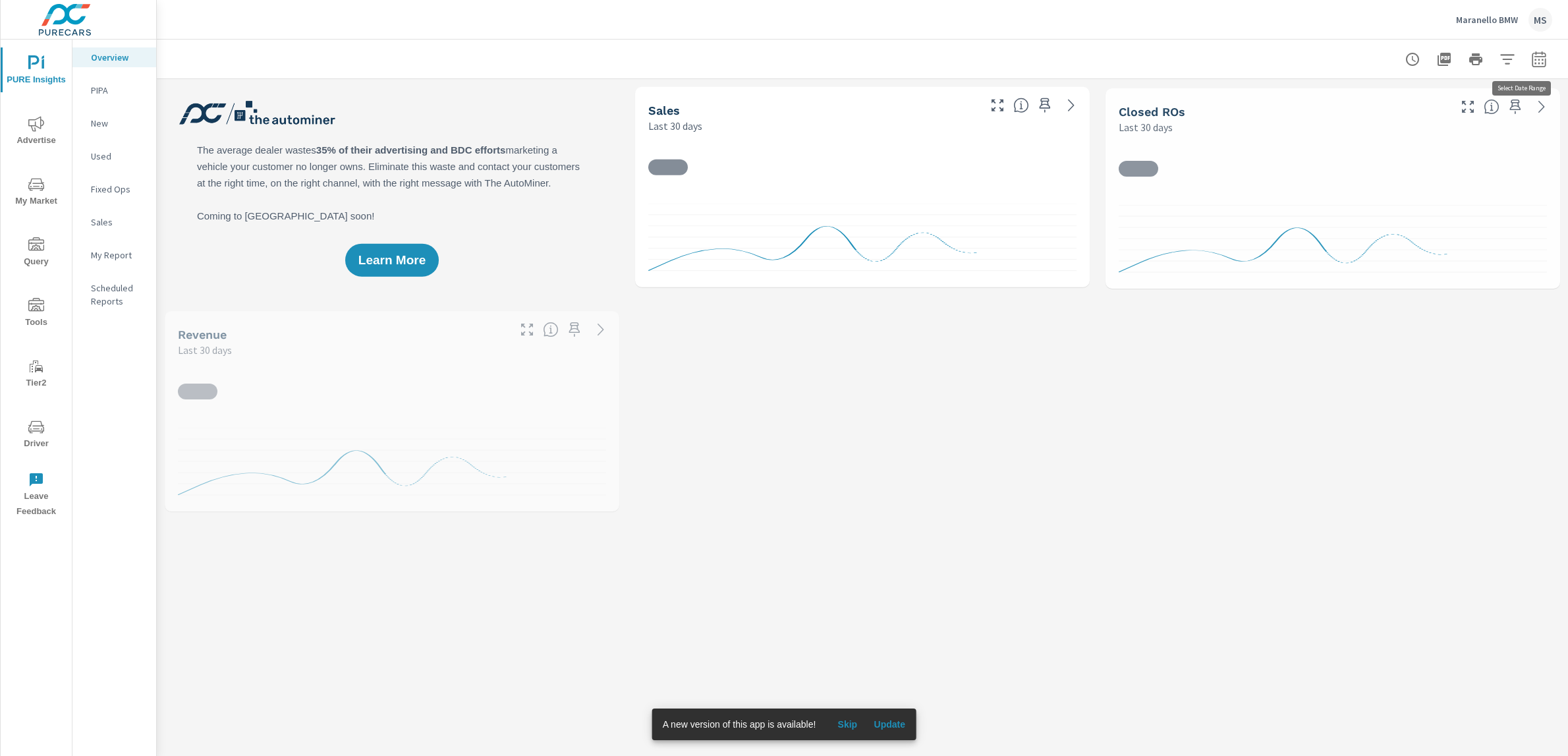
click at [1538, 60] on button "button" at bounding box center [1539, 59] width 27 height 27
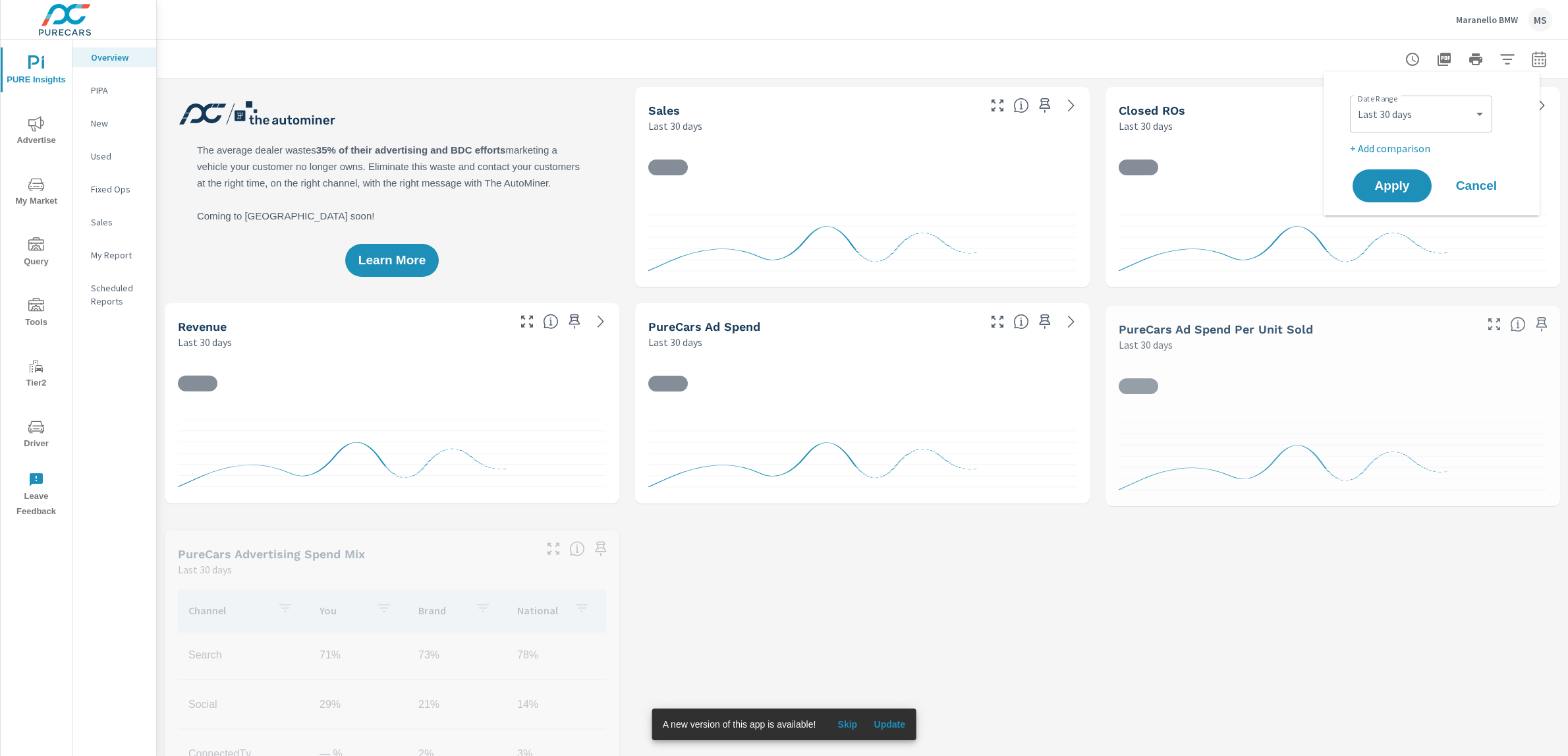
scroll to position [1, 0]
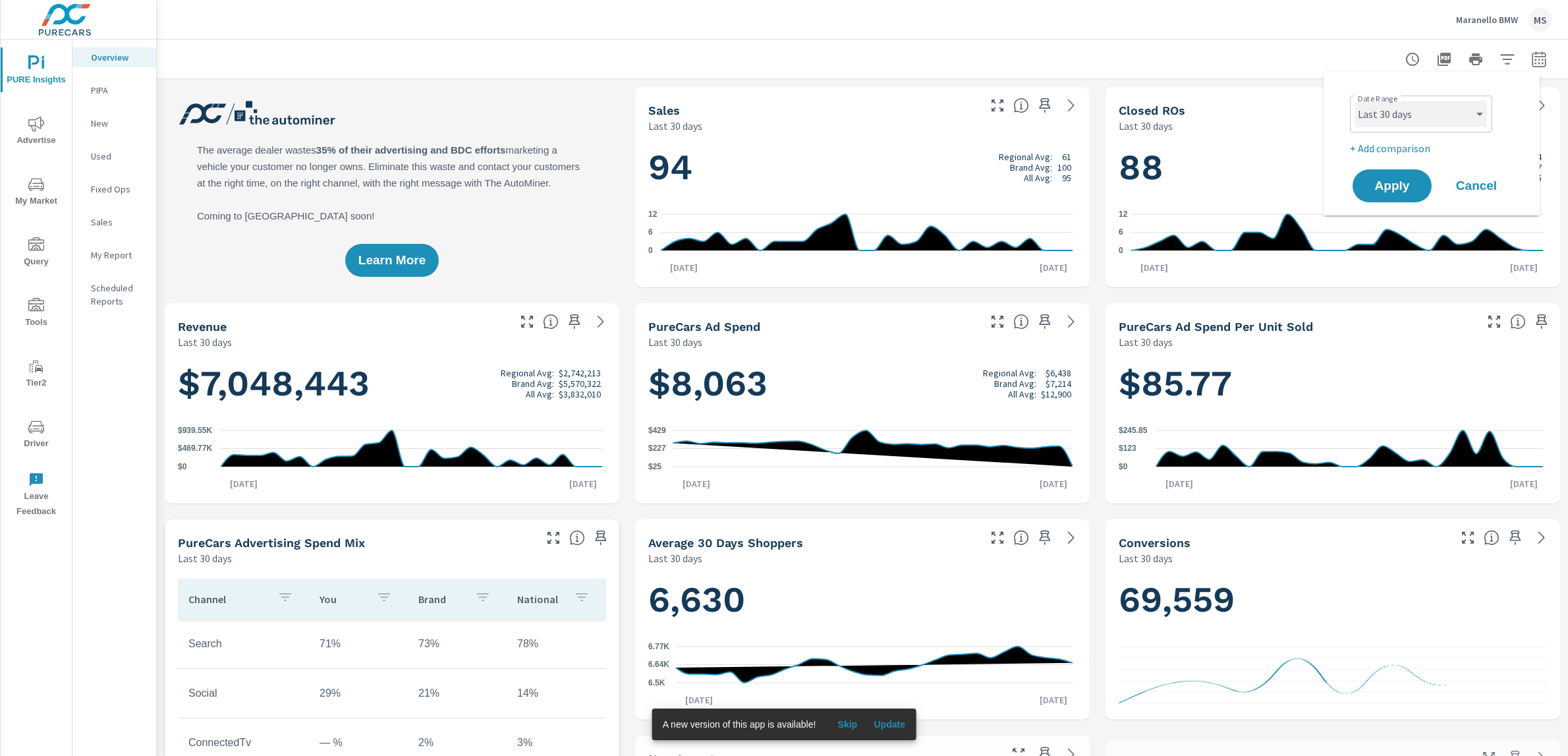
click at [1398, 108] on select "Custom Yesterday Last week Last 7 days Last 14 days Last 30 days Last 45 days L…" at bounding box center [1421, 114] width 132 height 27
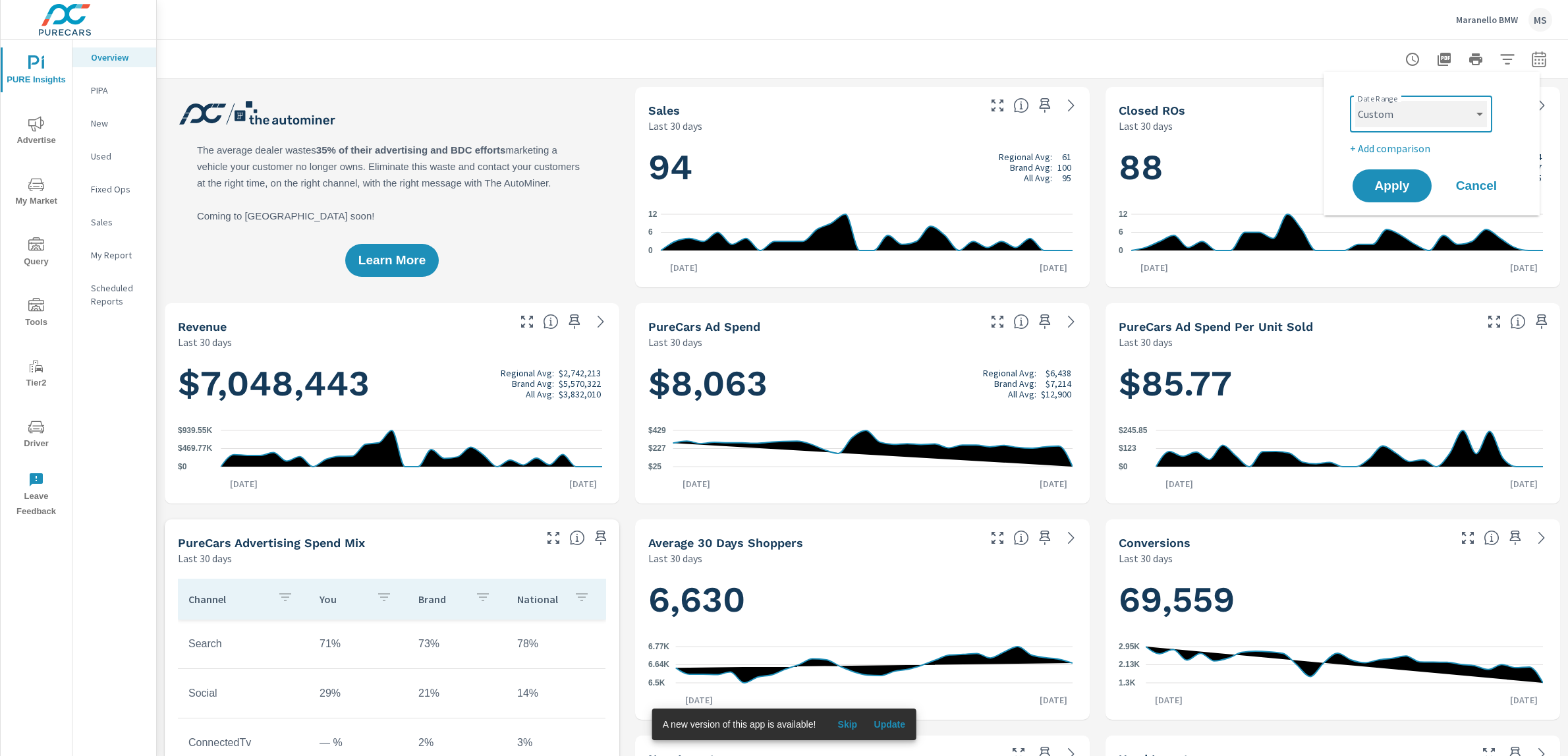
click at [1355, 101] on select "Custom Yesterday Last week Last 7 days Last 14 days Last 30 days Last 45 days L…" at bounding box center [1421, 114] width 132 height 27
select select "custom"
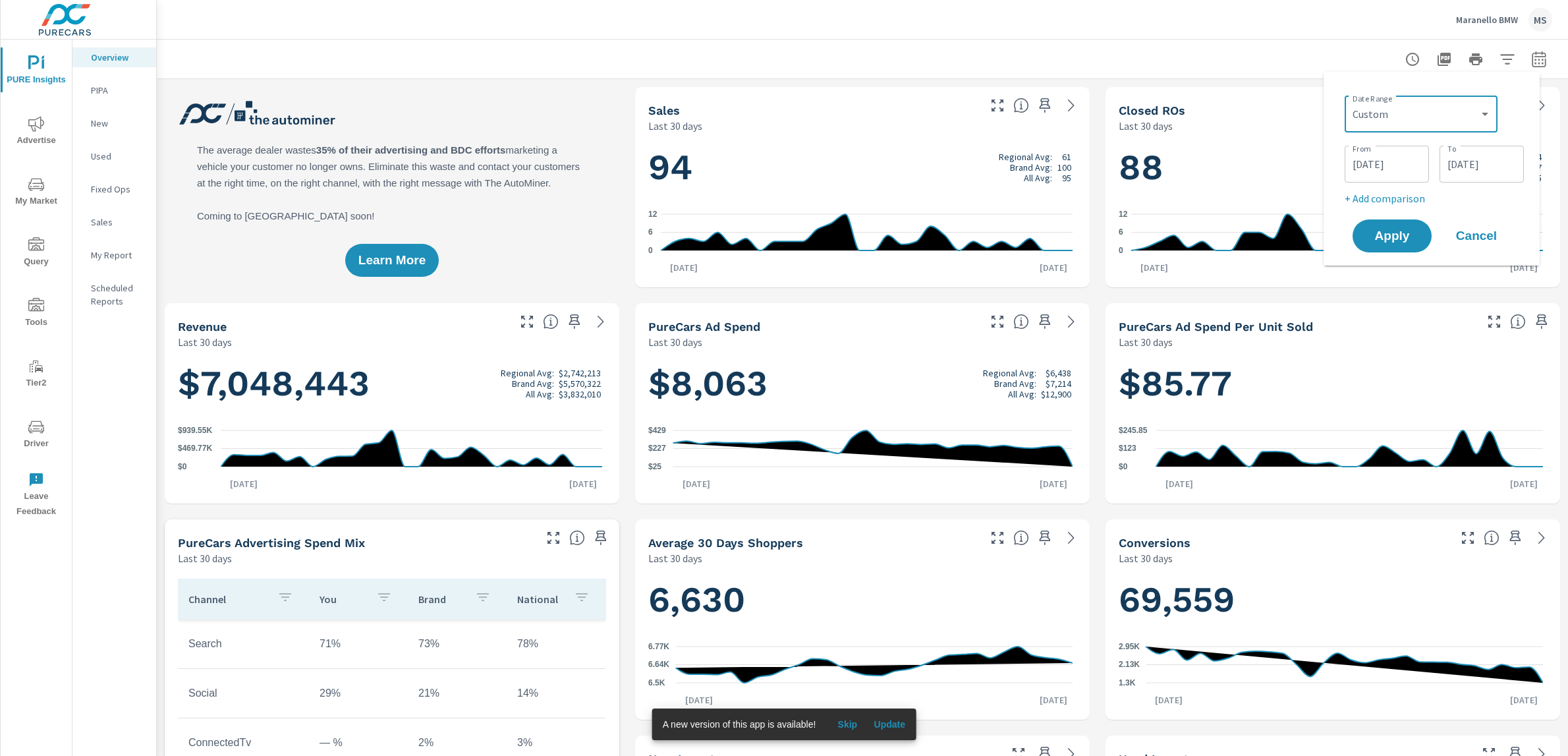
click at [1378, 165] on input "08/17/2025" at bounding box center [1387, 164] width 74 height 27
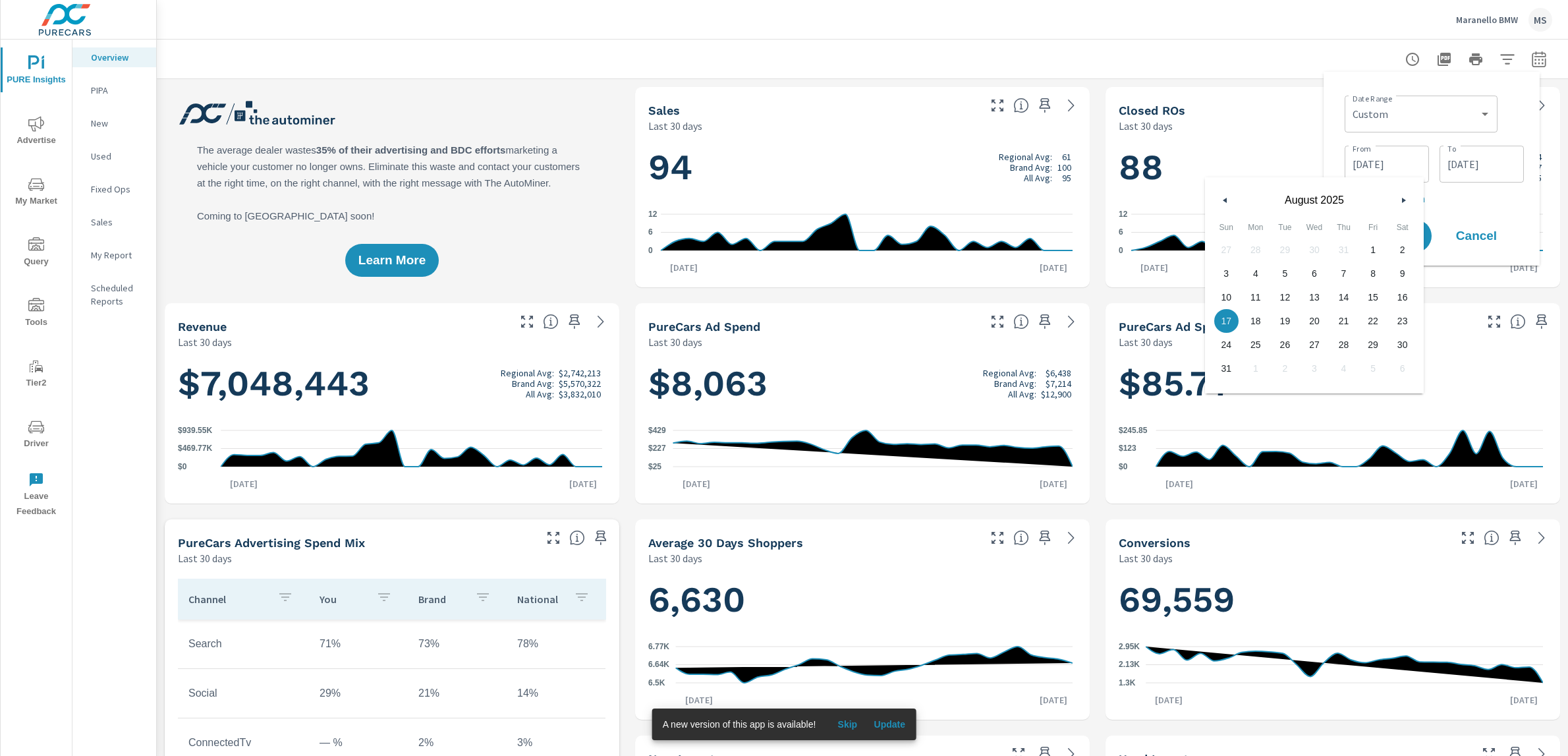
click at [1226, 196] on button "button" at bounding box center [1225, 200] width 16 height 16
click at [1288, 250] on span "1" at bounding box center [1285, 249] width 29 height 17
type input "07/01/2025"
click at [1489, 156] on input "09/15/2025" at bounding box center [1482, 164] width 74 height 27
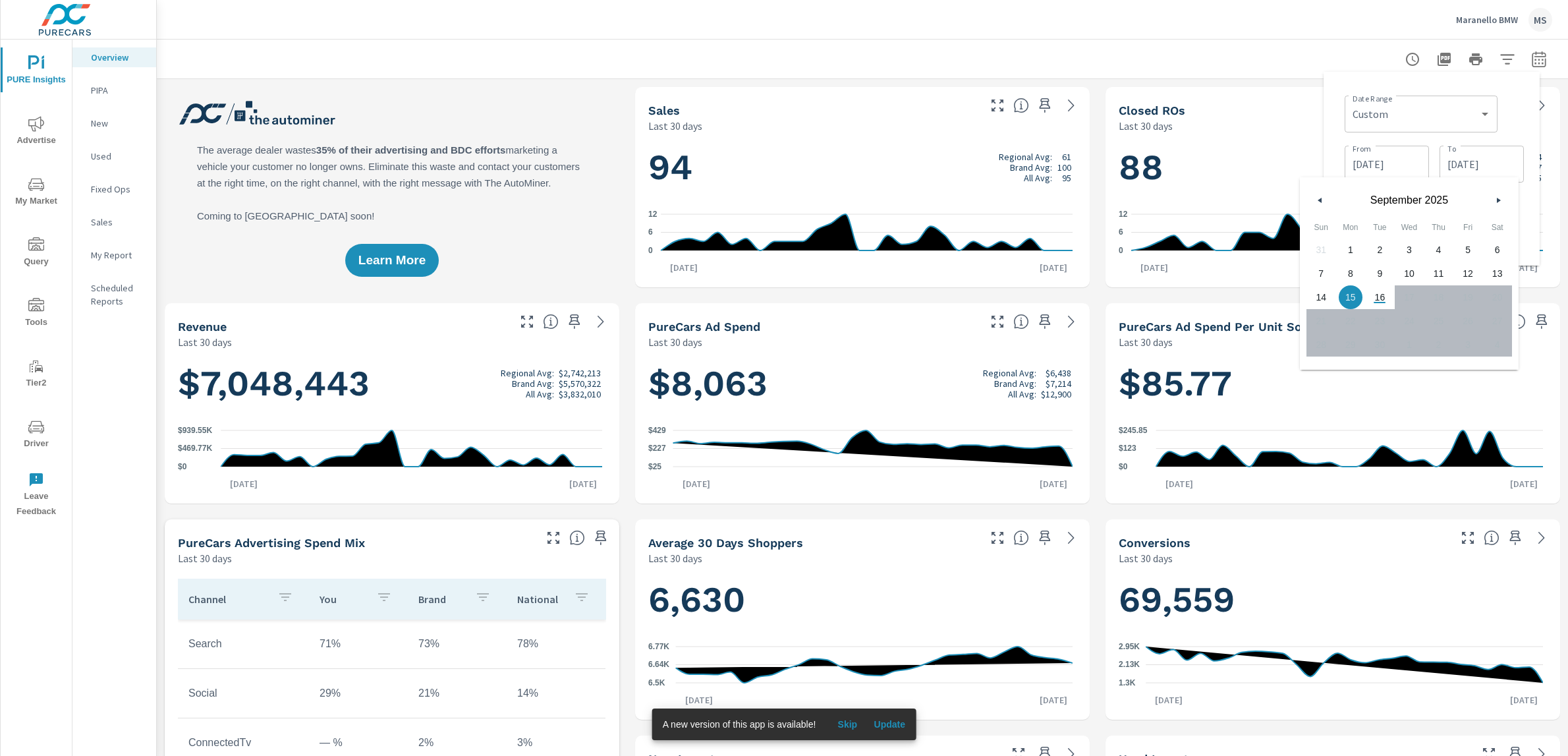
click at [1314, 200] on button "button" at bounding box center [1320, 200] width 16 height 16
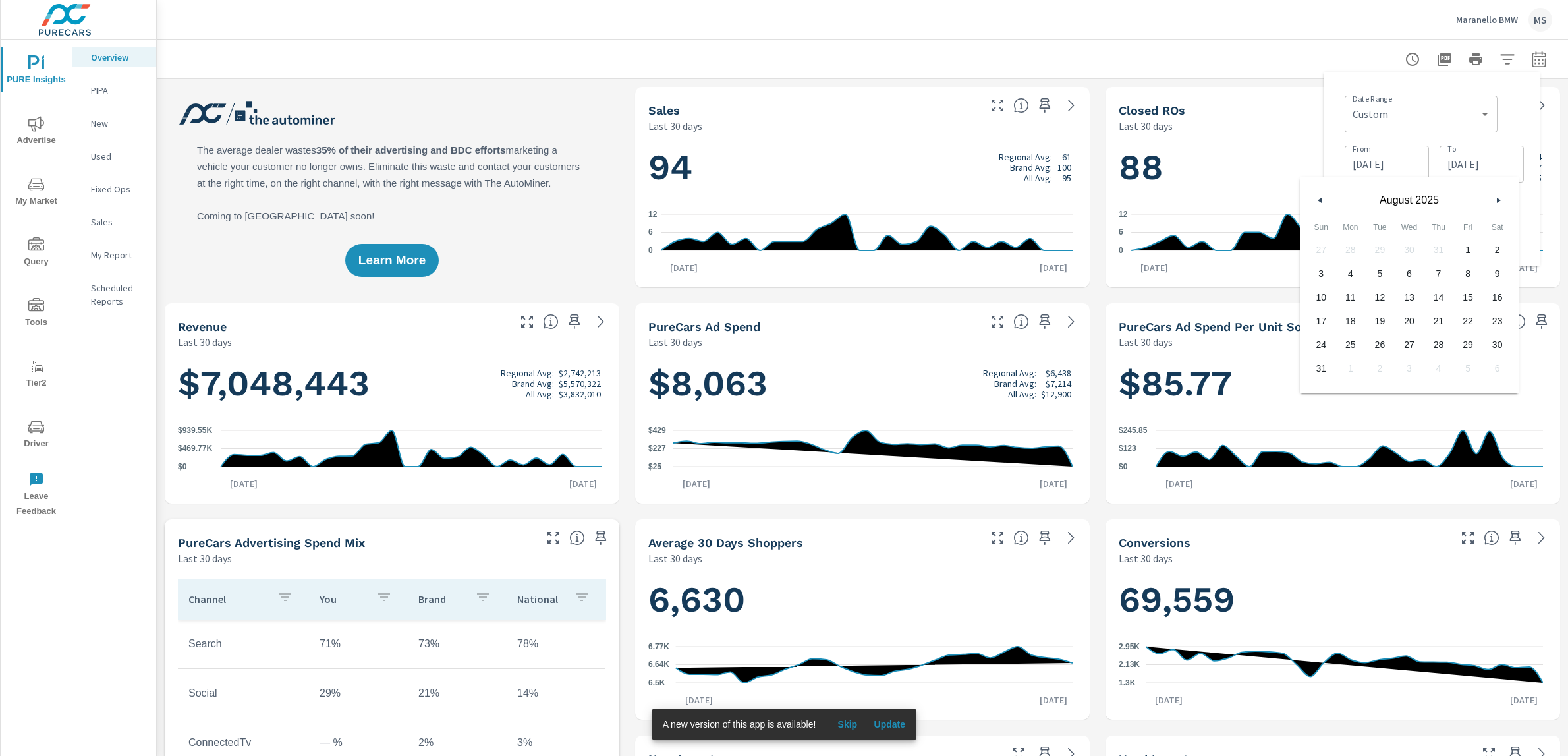
click at [1314, 370] on span "31" at bounding box center [1321, 368] width 29 height 17
type input "08/31/2025"
click at [1509, 100] on div "Date Range Custom Yesterday Last week Last 7 days Last 14 days Last 30 days Las…" at bounding box center [1435, 113] width 180 height 45
click at [1408, 240] on span "Apply" at bounding box center [1392, 236] width 54 height 13
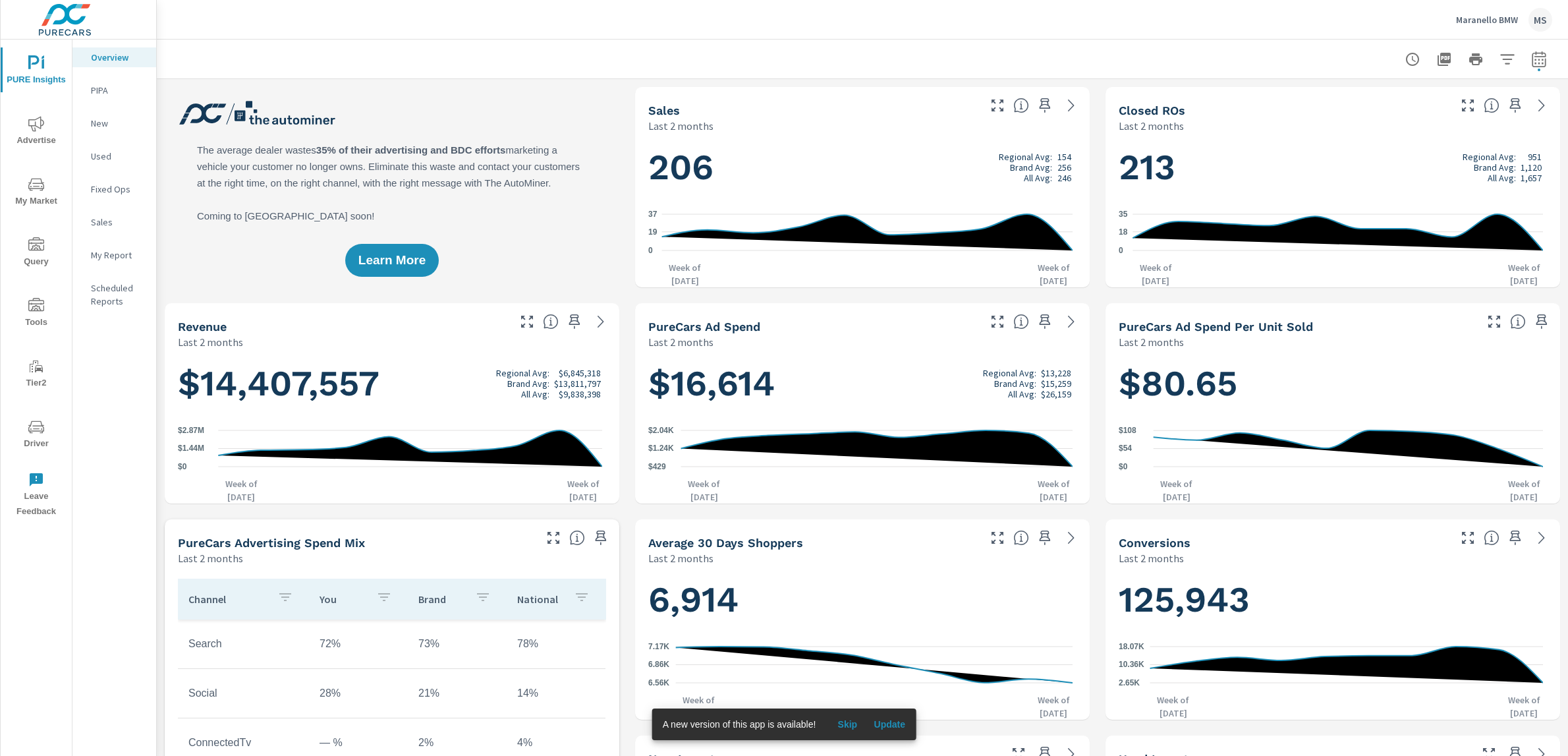
click at [34, 131] on icon "nav menu" at bounding box center [36, 124] width 16 height 16
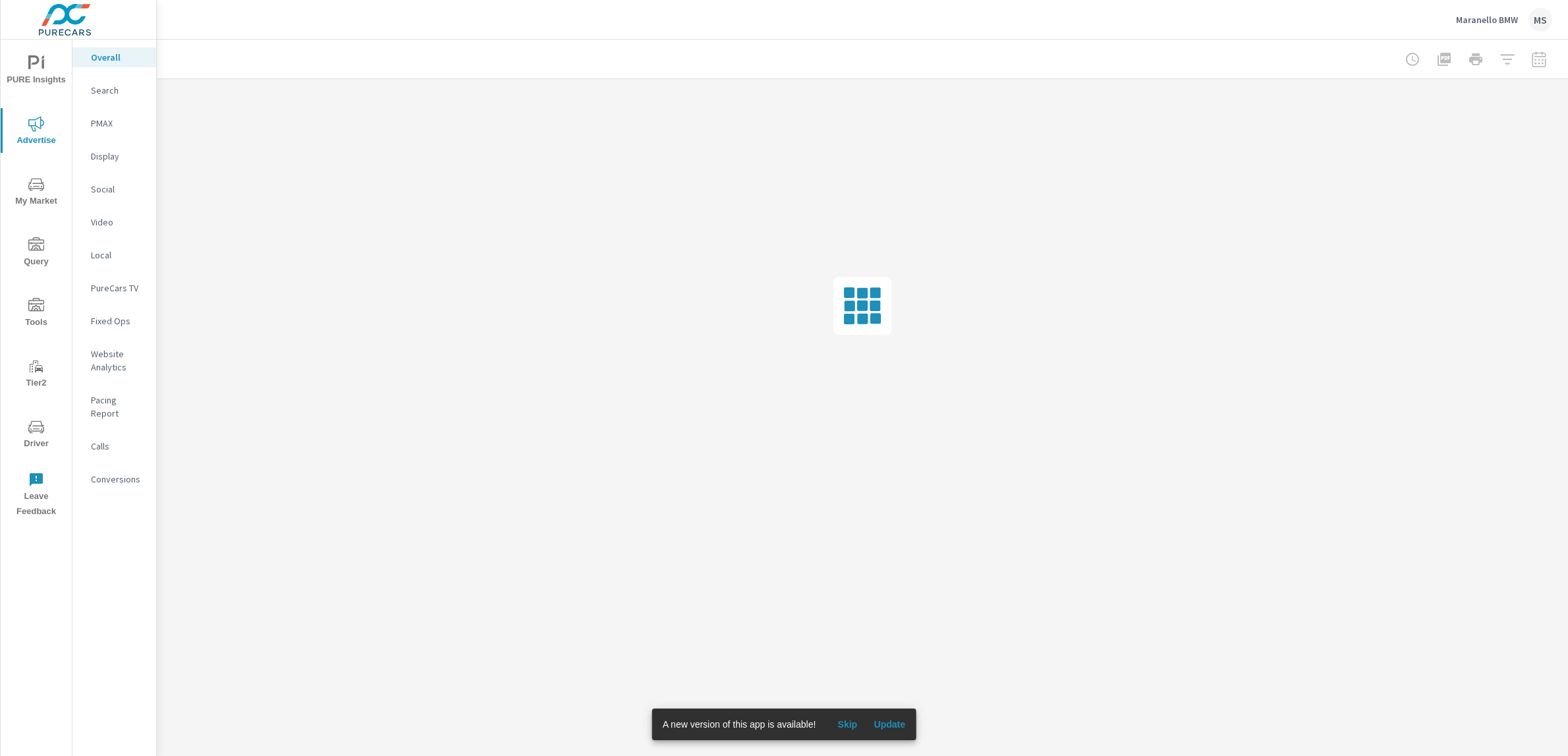
click at [104, 184] on p "Social" at bounding box center [118, 189] width 55 height 13
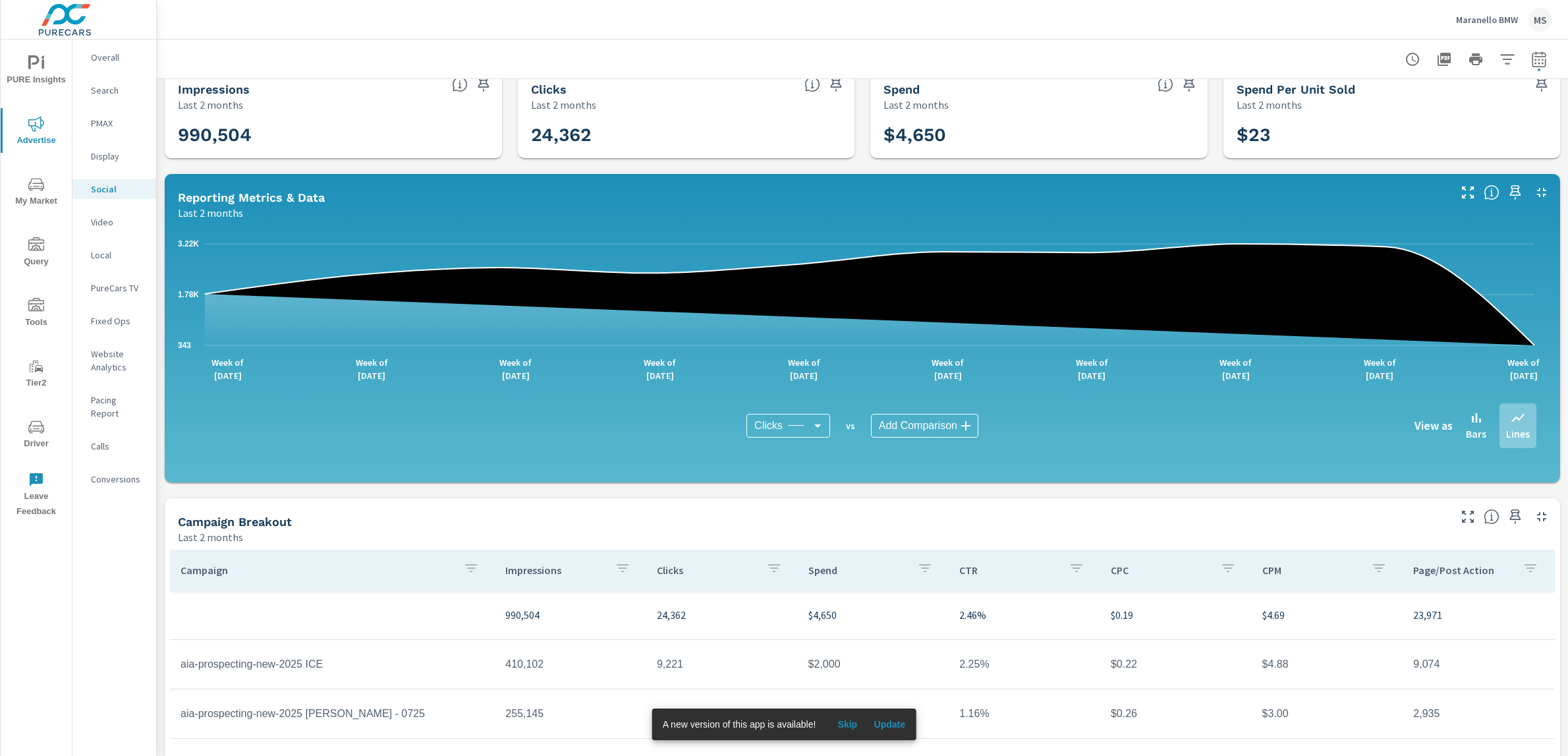
scroll to position [188, 0]
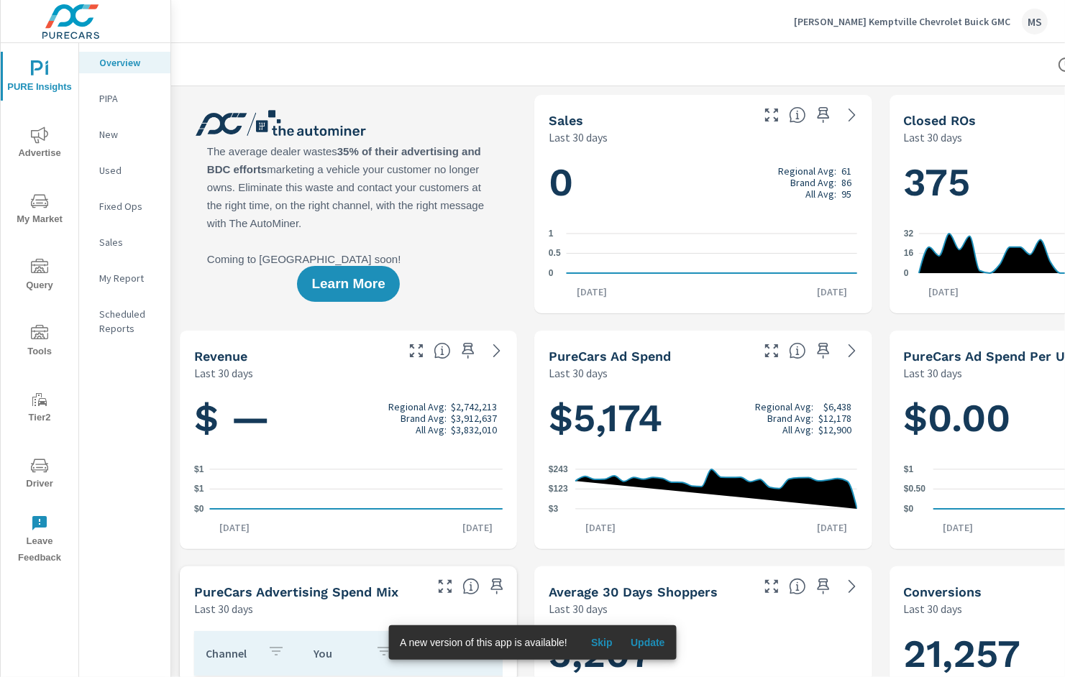
scroll to position [1, 0]
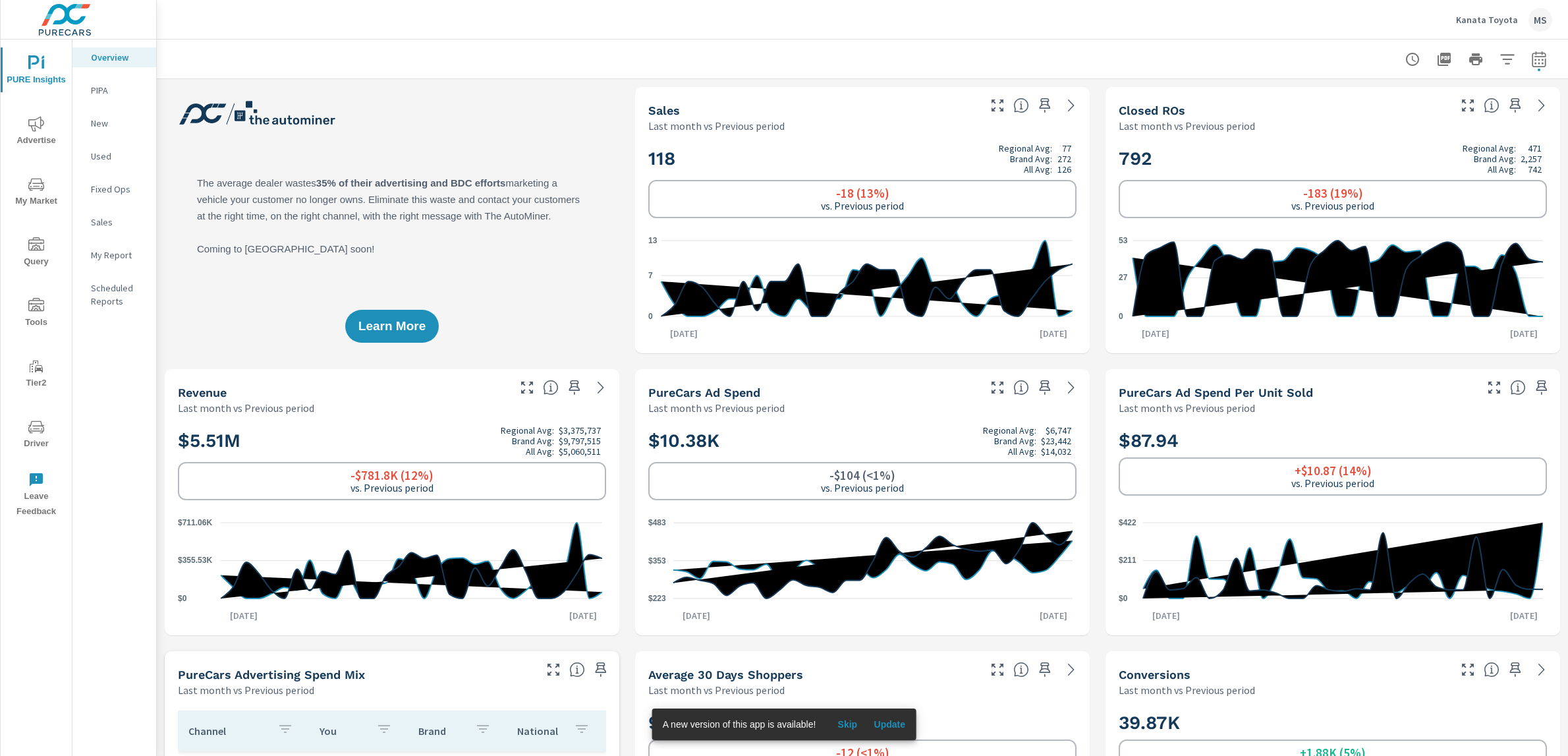
scroll to position [1, 0]
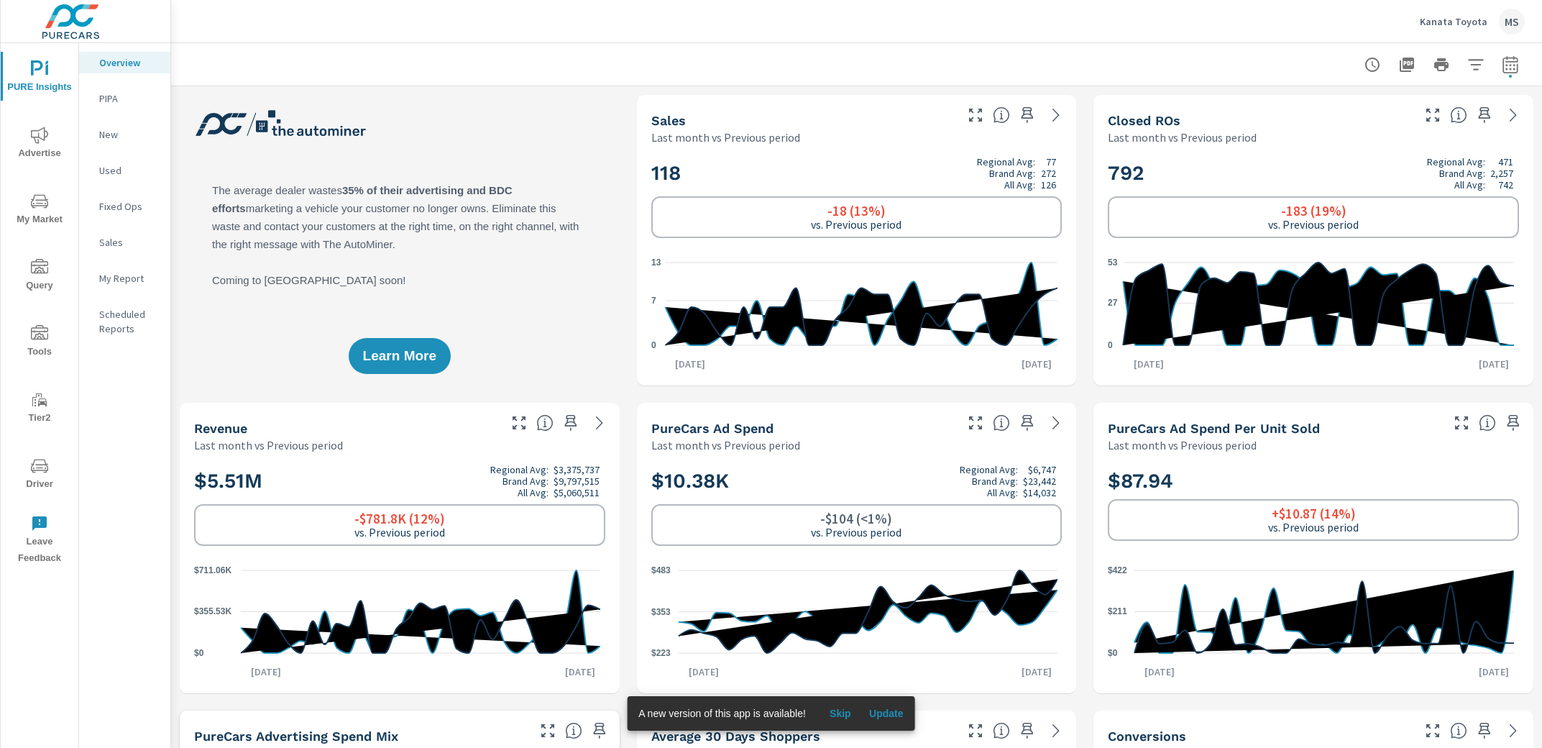
scroll to position [1, 0]
click at [40, 144] on span "Advertise" at bounding box center [39, 144] width 69 height 35
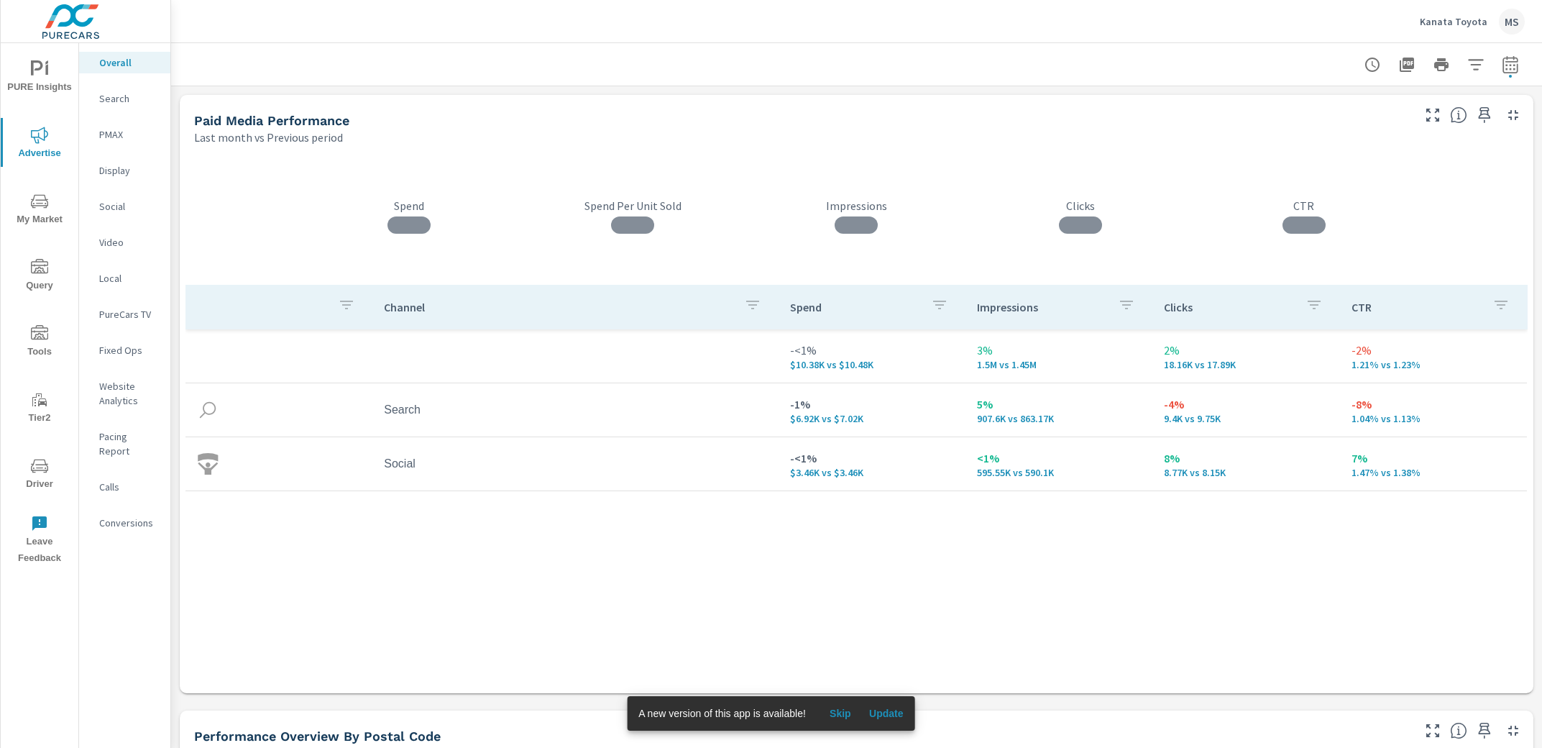
click at [1512, 68] on div at bounding box center [856, 64] width 1371 height 42
click at [1480, 52] on div at bounding box center [1441, 64] width 167 height 29
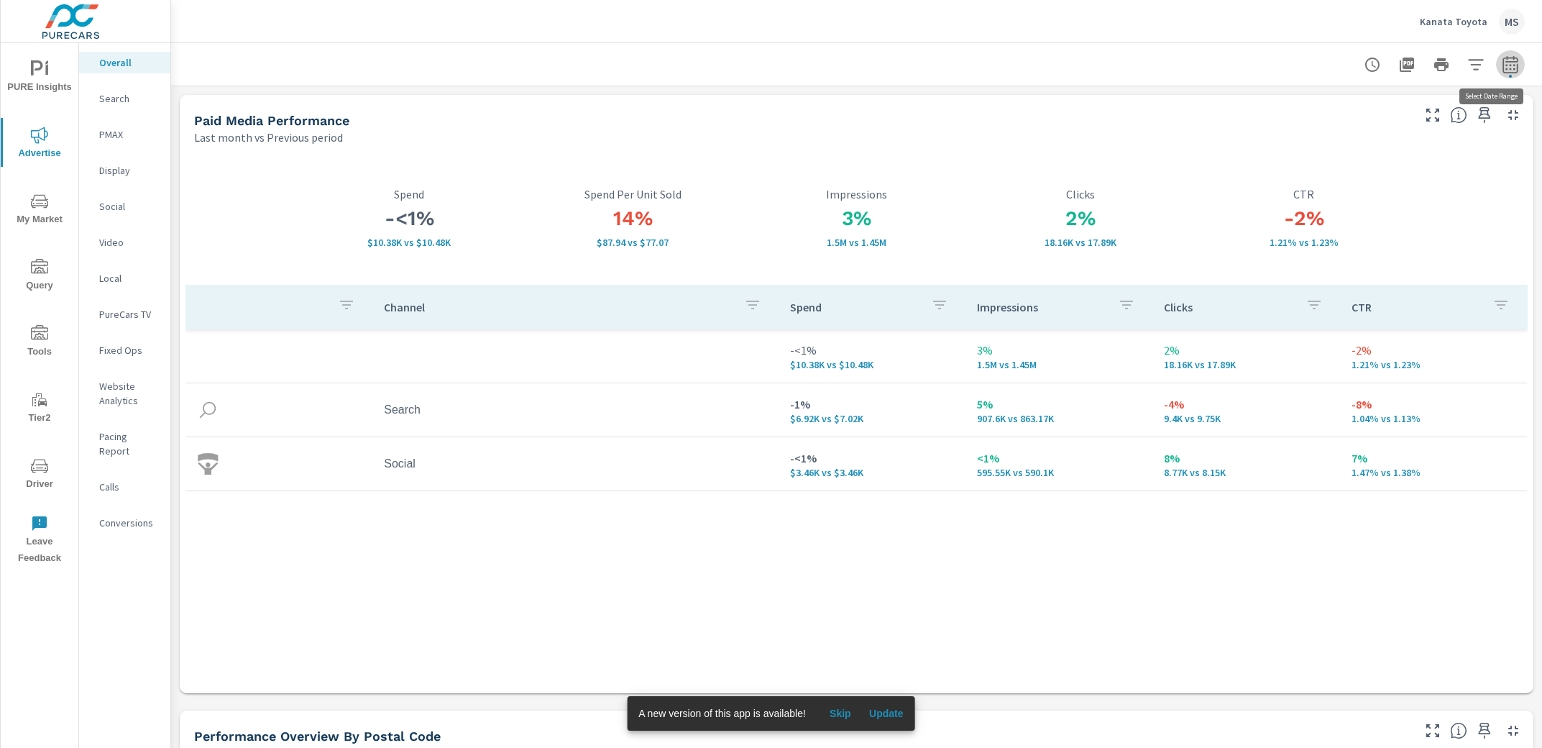
click at [1503, 67] on icon "button" at bounding box center [1510, 63] width 15 height 17
select select "Last month"
select select "Previous period"
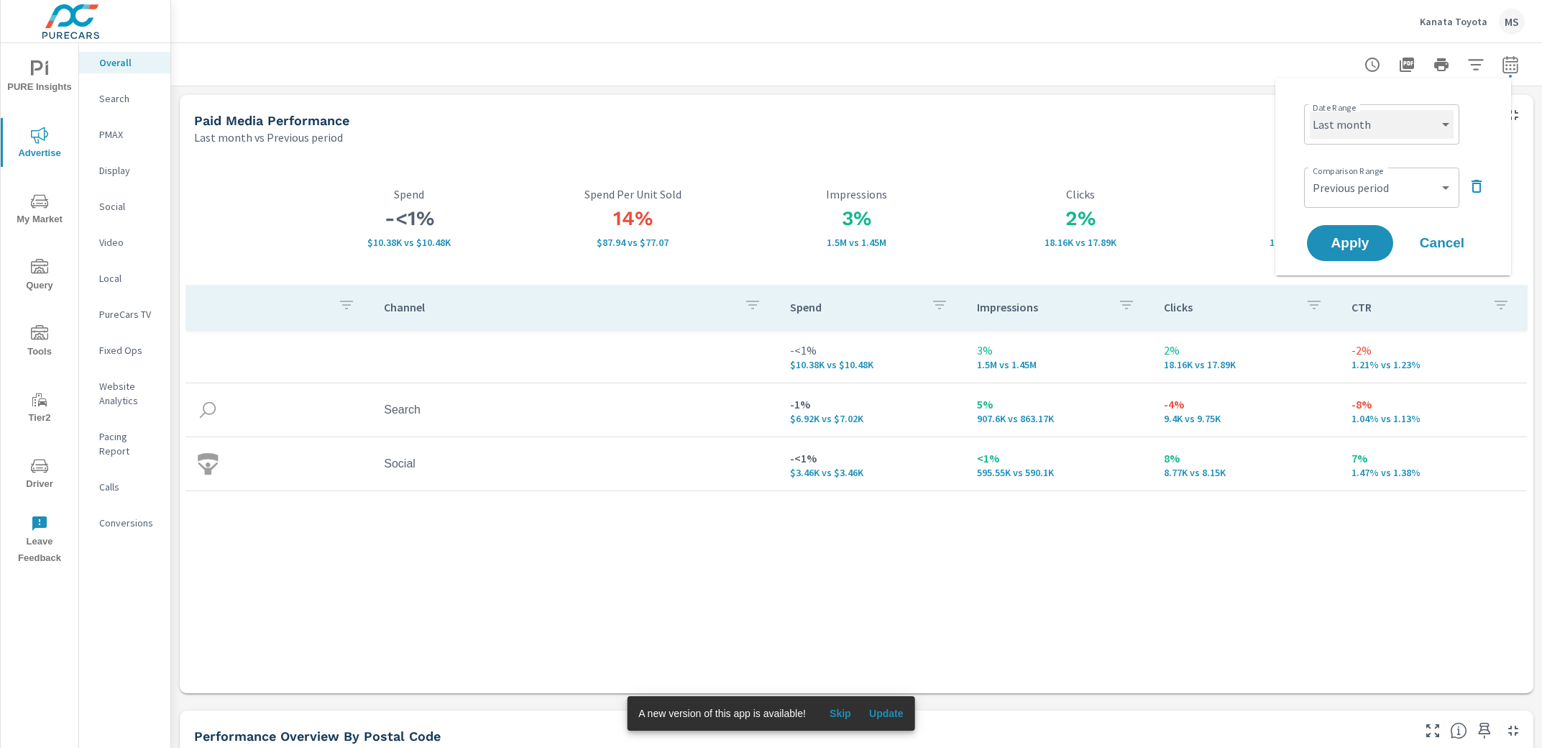
click at [1373, 125] on select "Custom [DATE] Last week Last 7 days Last 14 days Last 30 days Last 45 days Last…" at bounding box center [1382, 124] width 144 height 29
click at [1310, 110] on select "Custom [DATE] Last week Last 7 days Last 14 days Last 30 days Last 45 days Last…" at bounding box center [1382, 124] width 144 height 29
select select "Month to date"
click at [1358, 191] on select "Custom Previous period Previous month Previous year" at bounding box center [1382, 187] width 144 height 29
click at [1310, 173] on select "Custom Previous period Previous month Previous year" at bounding box center [1382, 187] width 144 height 29
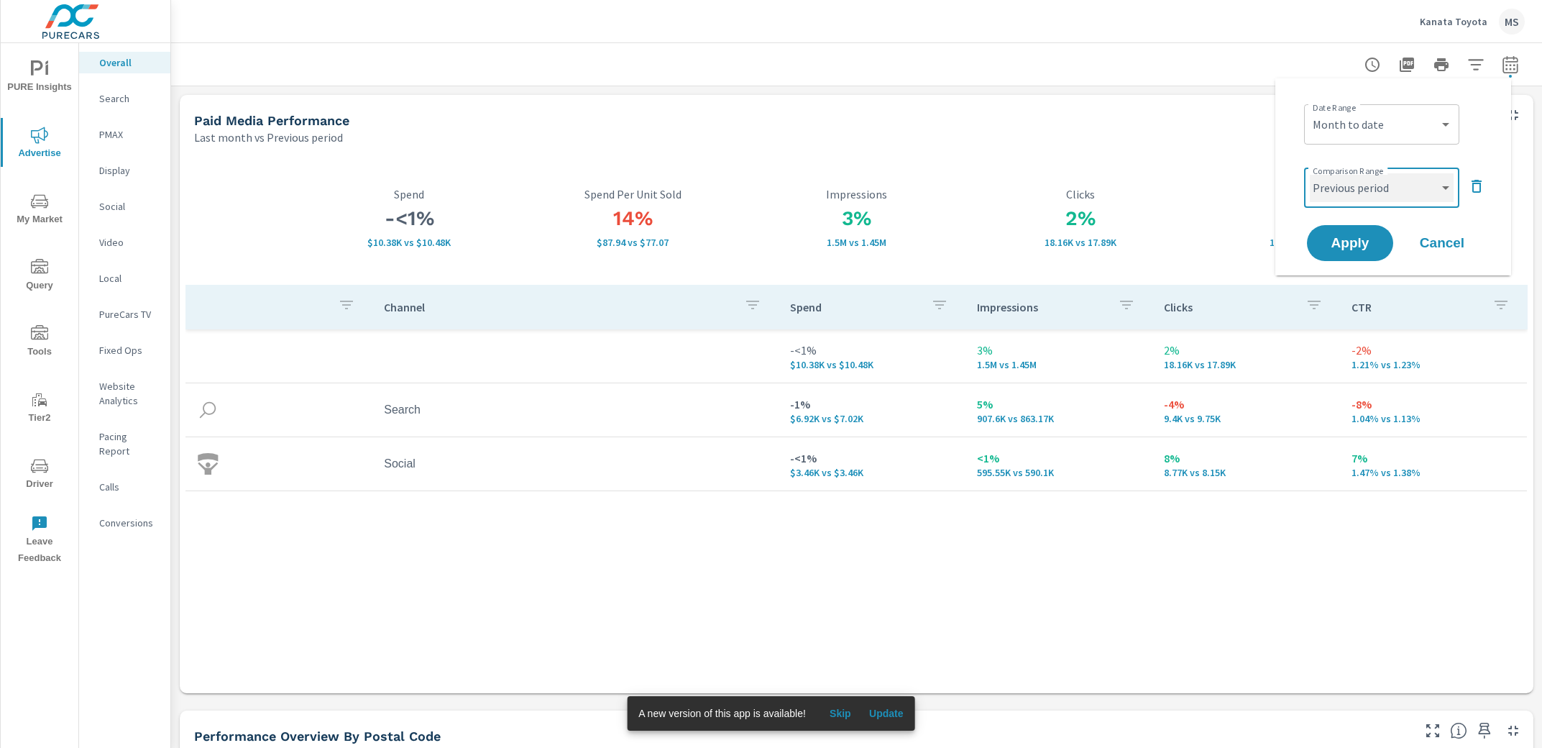
select select "Previous month"
click at [1346, 240] on span "Apply" at bounding box center [1350, 244] width 59 height 14
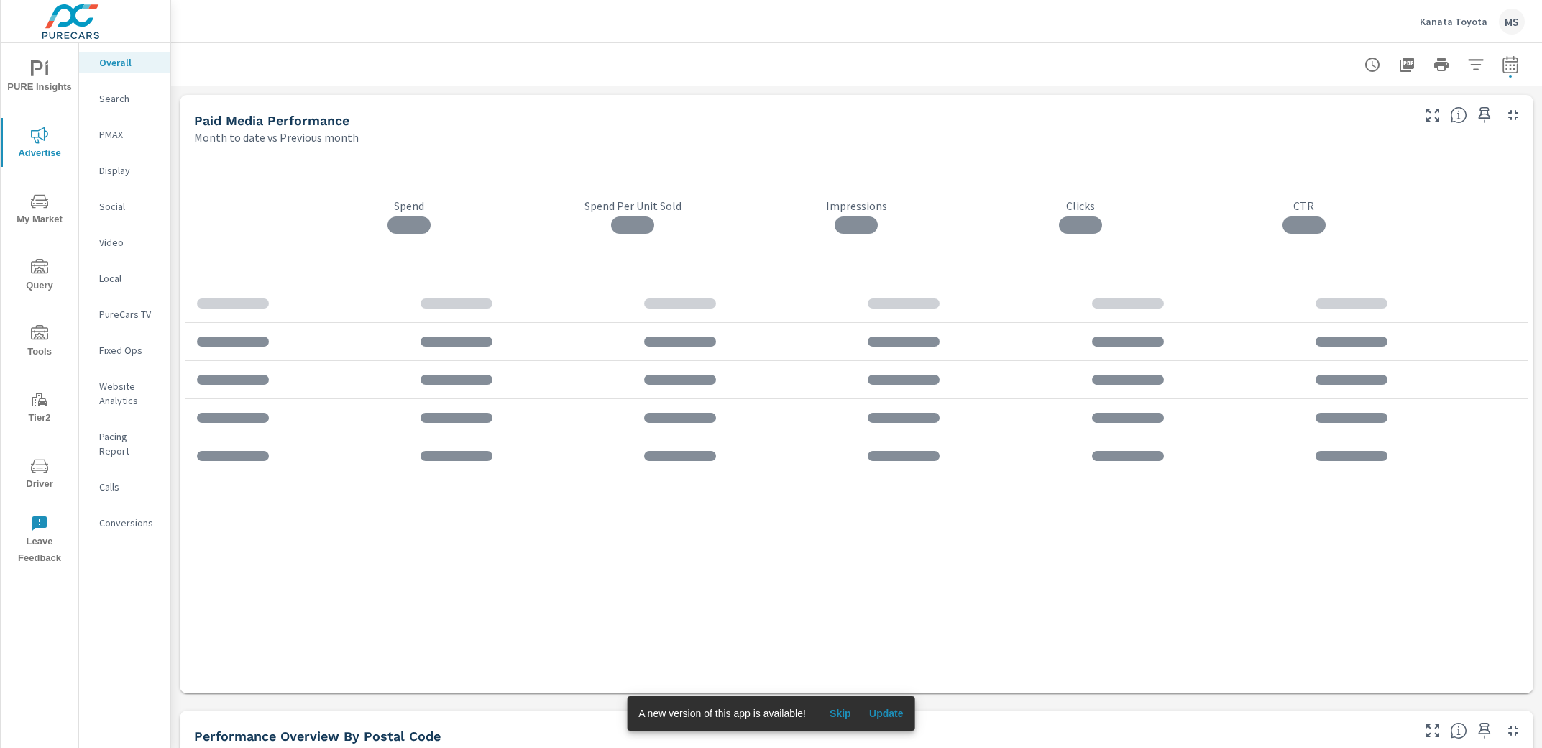
click at [116, 139] on p "PMAX" at bounding box center [129, 134] width 60 height 14
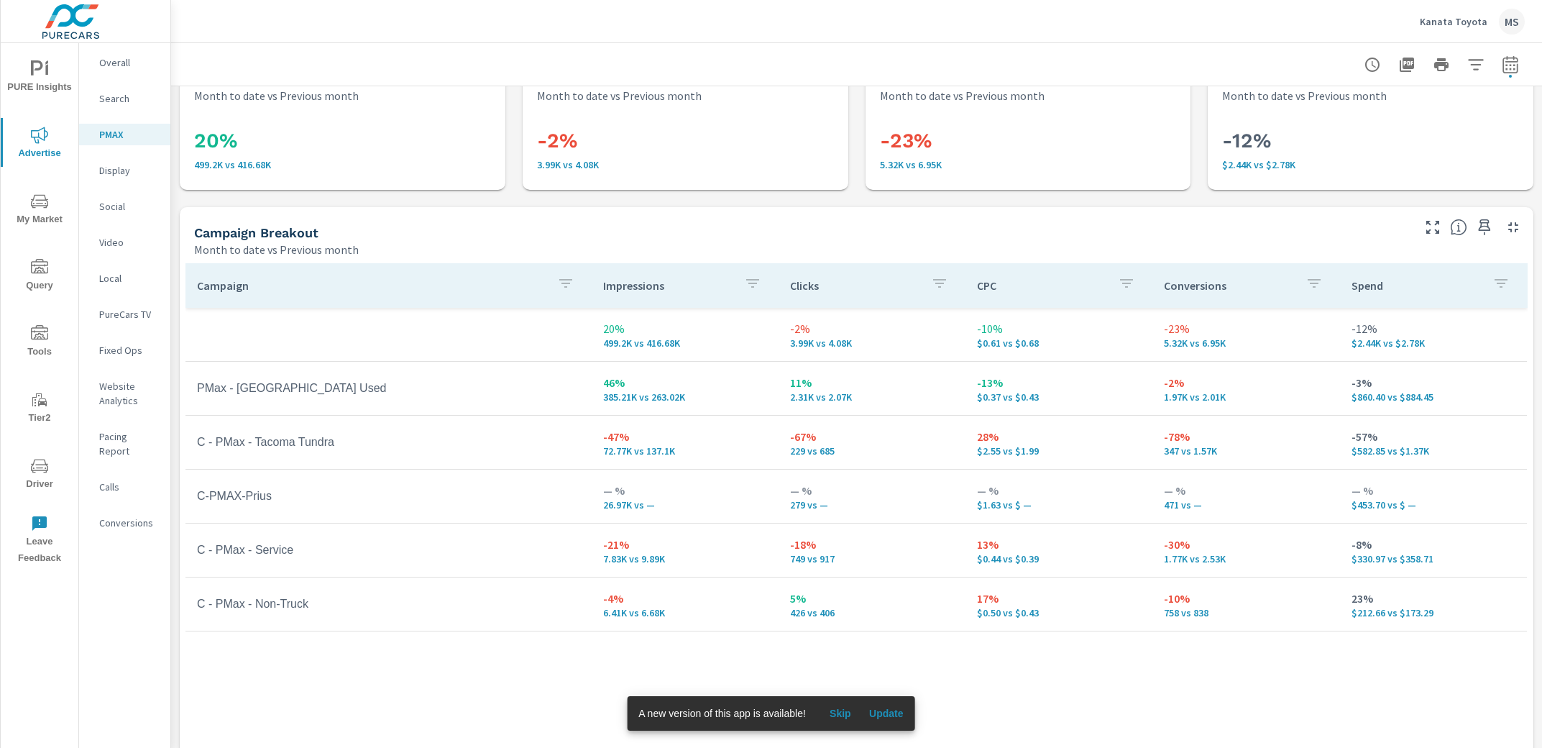
scroll to position [30, 0]
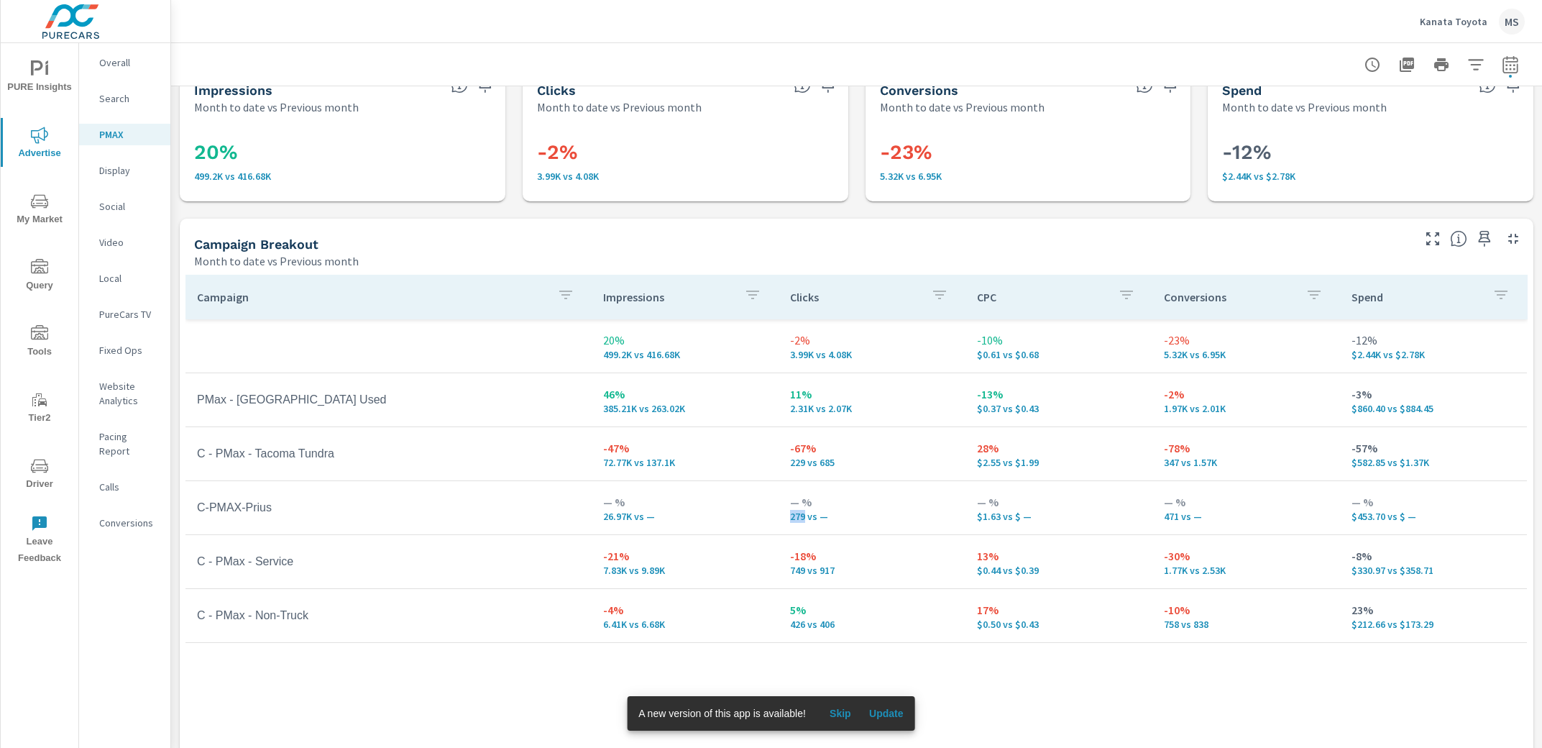
drag, startPoint x: 800, startPoint y: 515, endPoint x: 777, endPoint y: 516, distance: 23.1
click at [779, 516] on td "— % 279 vs —" at bounding box center [872, 508] width 187 height 52
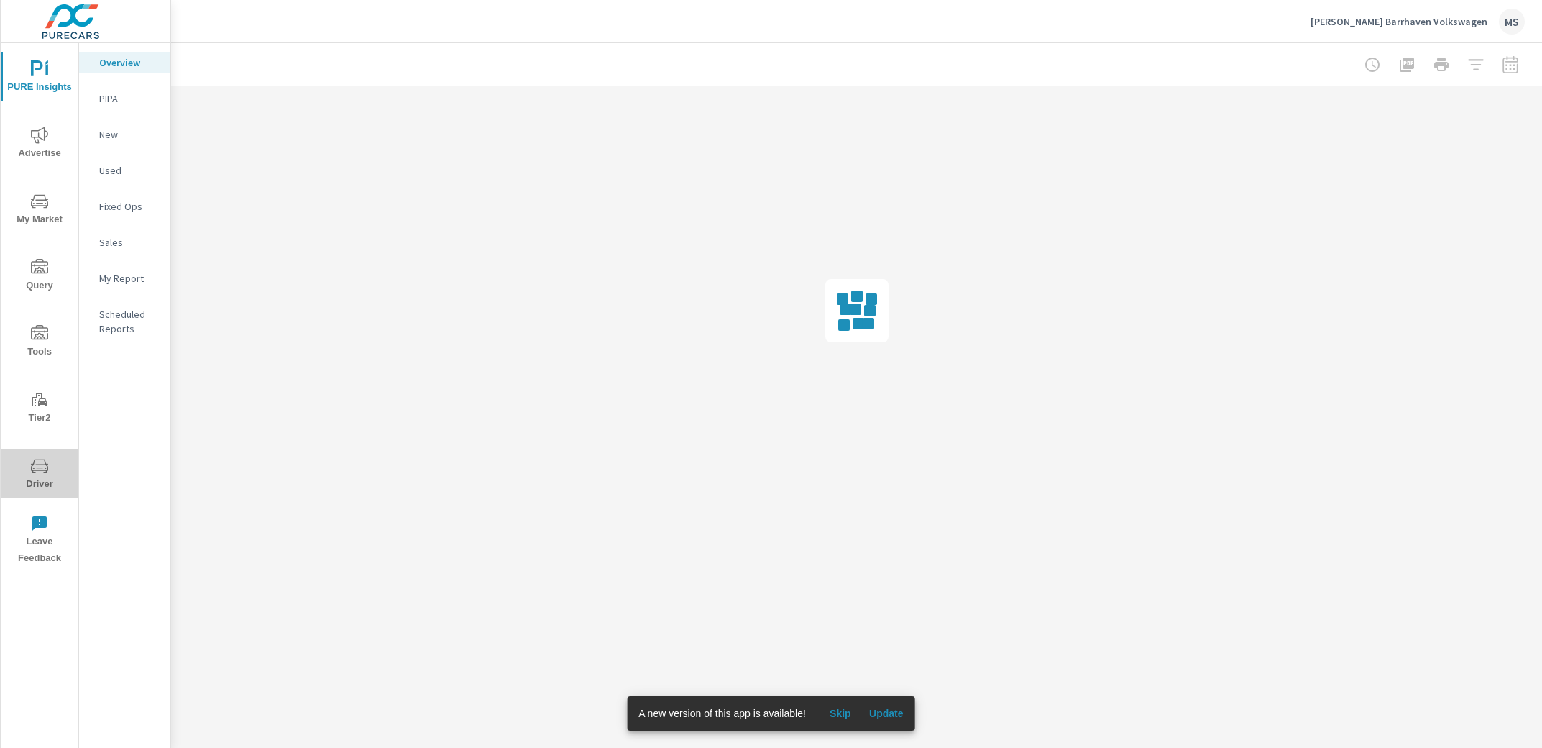
click at [35, 480] on span "Driver" at bounding box center [39, 474] width 69 height 35
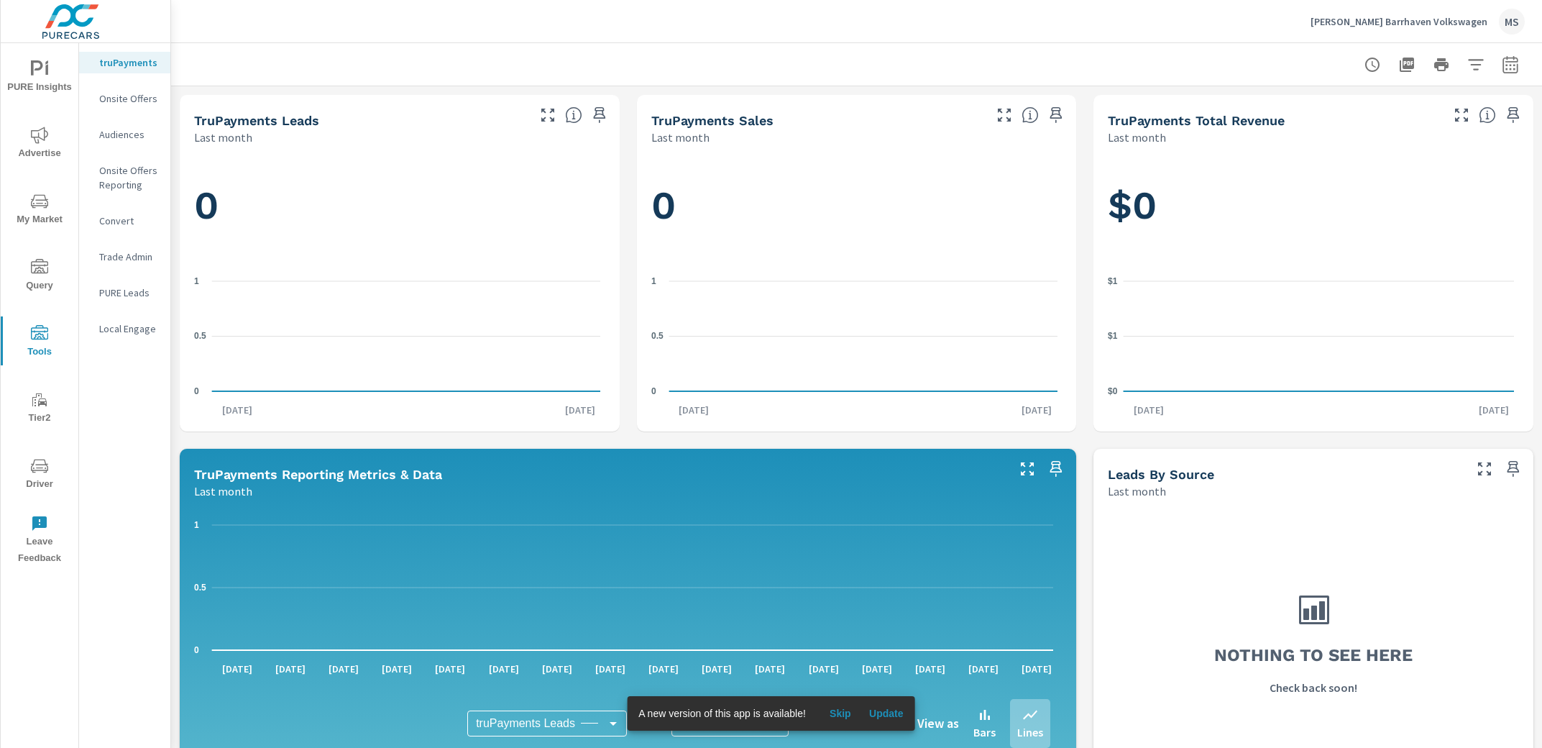
click at [36, 466] on icon "nav menu" at bounding box center [39, 465] width 17 height 17
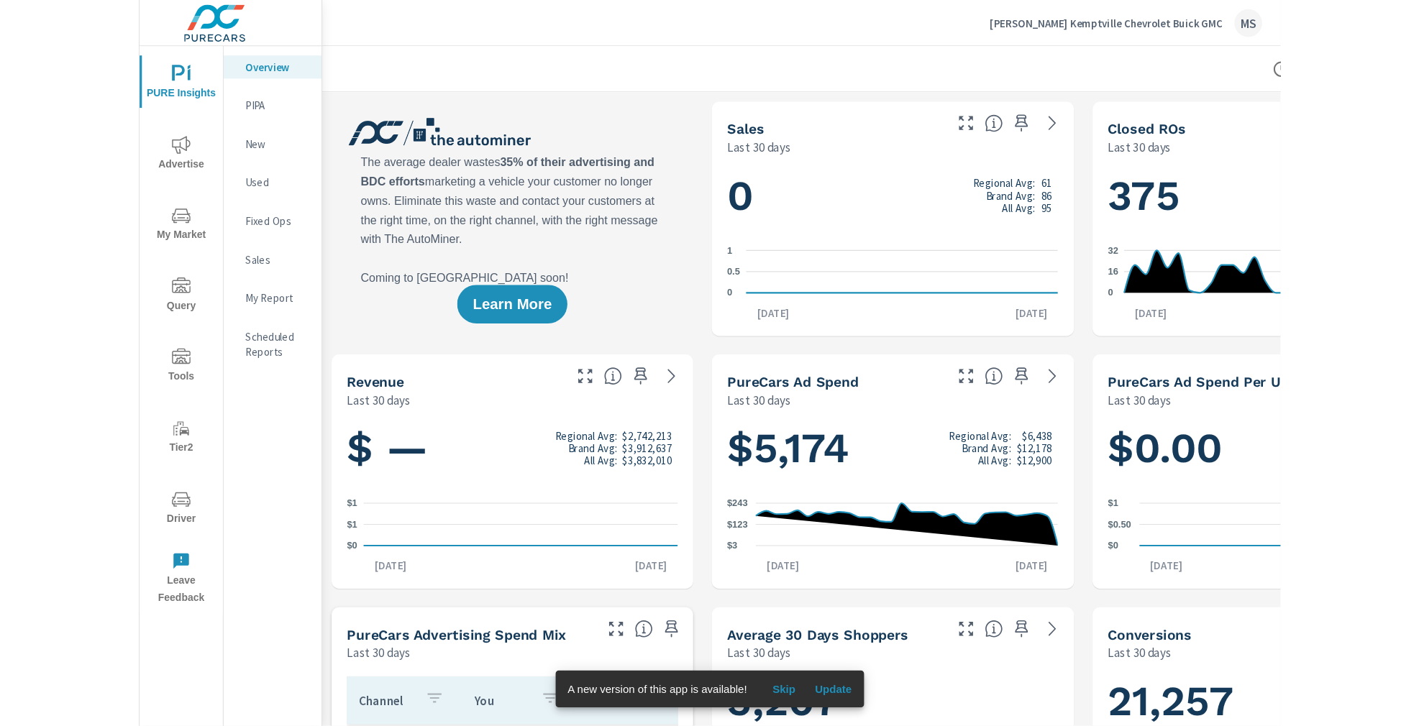
scroll to position [1, 0]
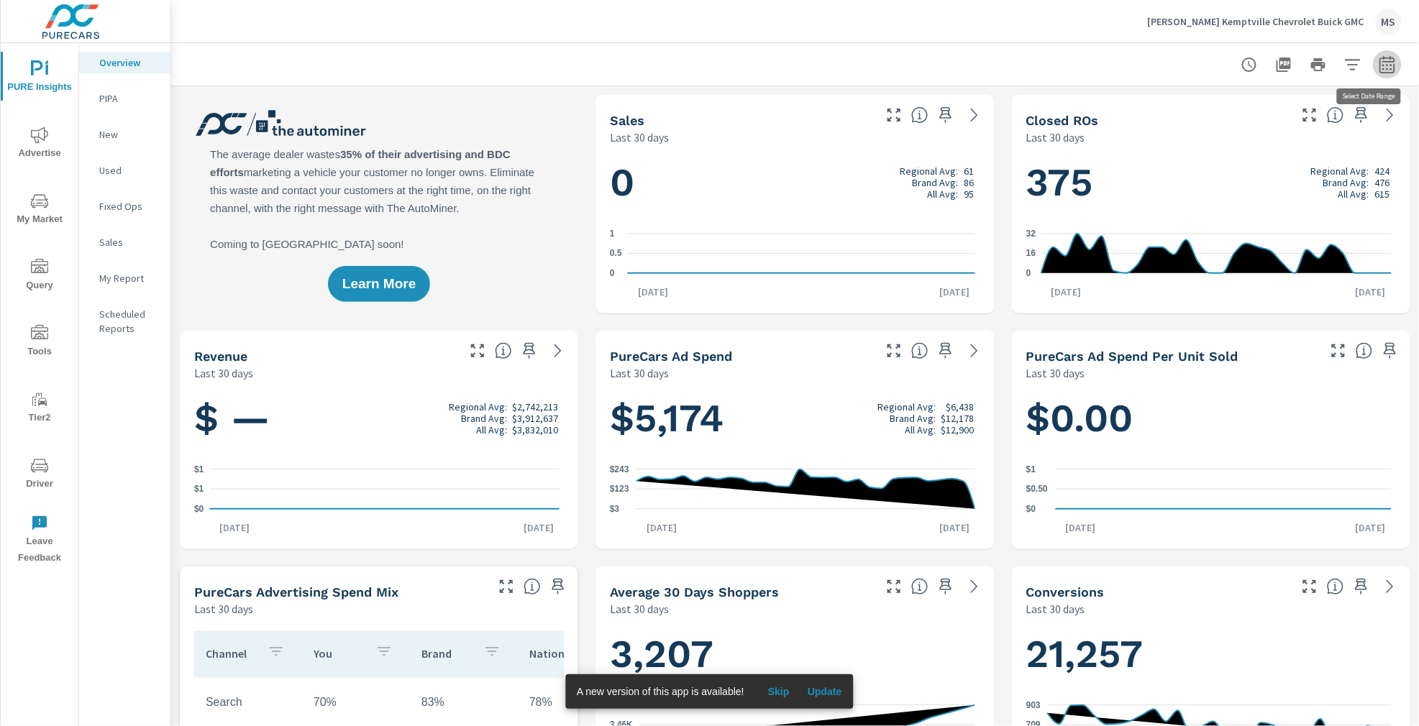
click at [1064, 58] on icon "button" at bounding box center [1386, 63] width 15 height 17
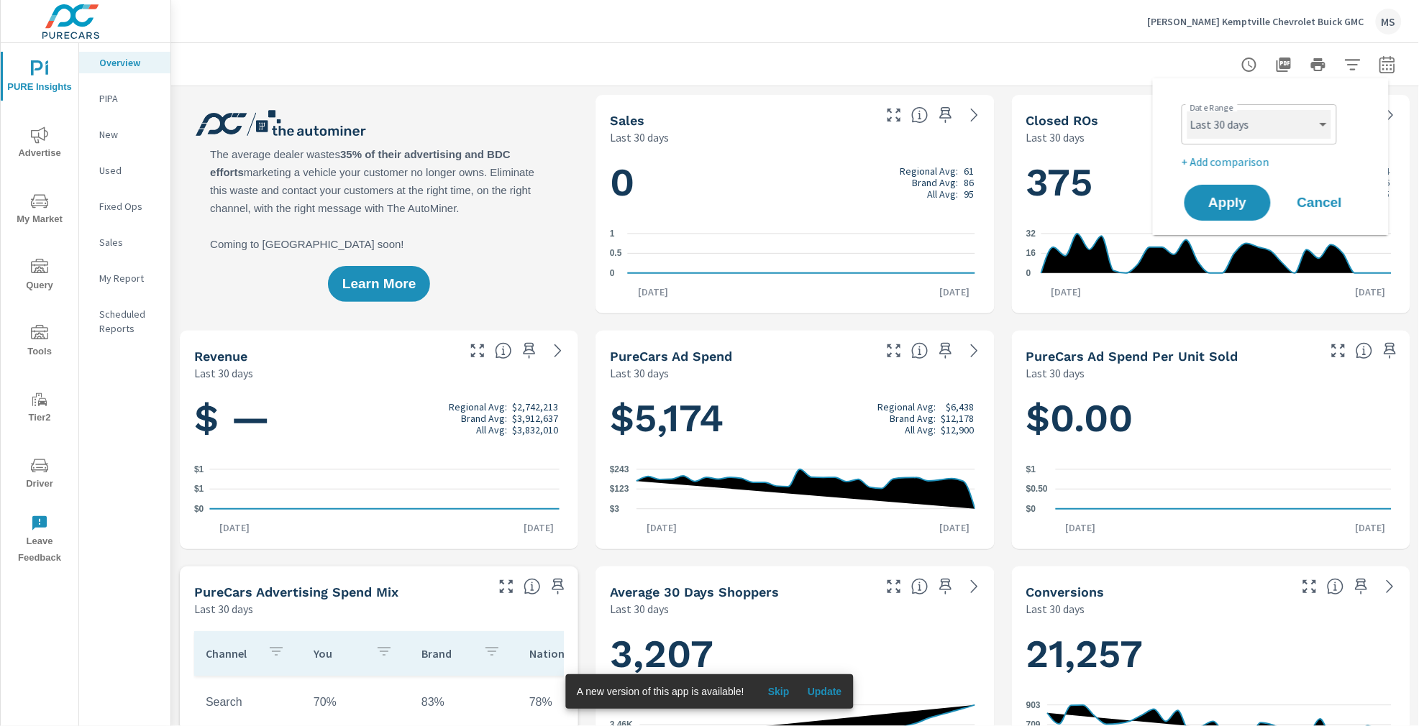
click at [1064, 124] on select "Custom [DATE] Last week Last 7 days Last 14 days Last 30 days Last 45 days Last…" at bounding box center [1259, 124] width 144 height 29
click at [1064, 110] on select "Custom [DATE] Last week Last 7 days Last 14 days Last 30 days Last 45 days Last…" at bounding box center [1259, 124] width 144 height 29
select select "Month to date"
click at [1064, 157] on p "+ Add comparison" at bounding box center [1273, 161] width 184 height 17
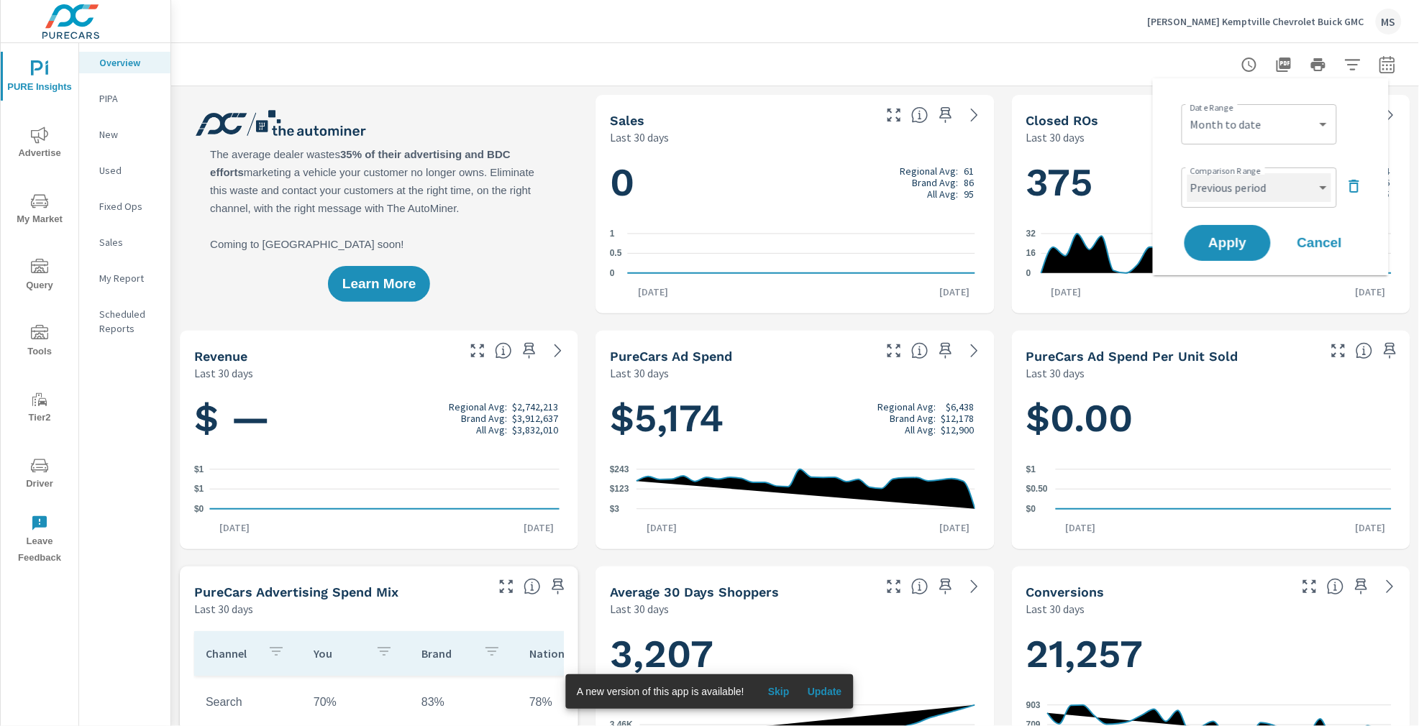
click at [1064, 186] on select "Custom Previous period Previous month Previous year" at bounding box center [1259, 187] width 144 height 29
click at [1064, 173] on select "Custom Previous period Previous month Previous year" at bounding box center [1259, 187] width 144 height 29
select select "Previous month"
click at [1064, 248] on span "Apply" at bounding box center [1227, 244] width 59 height 14
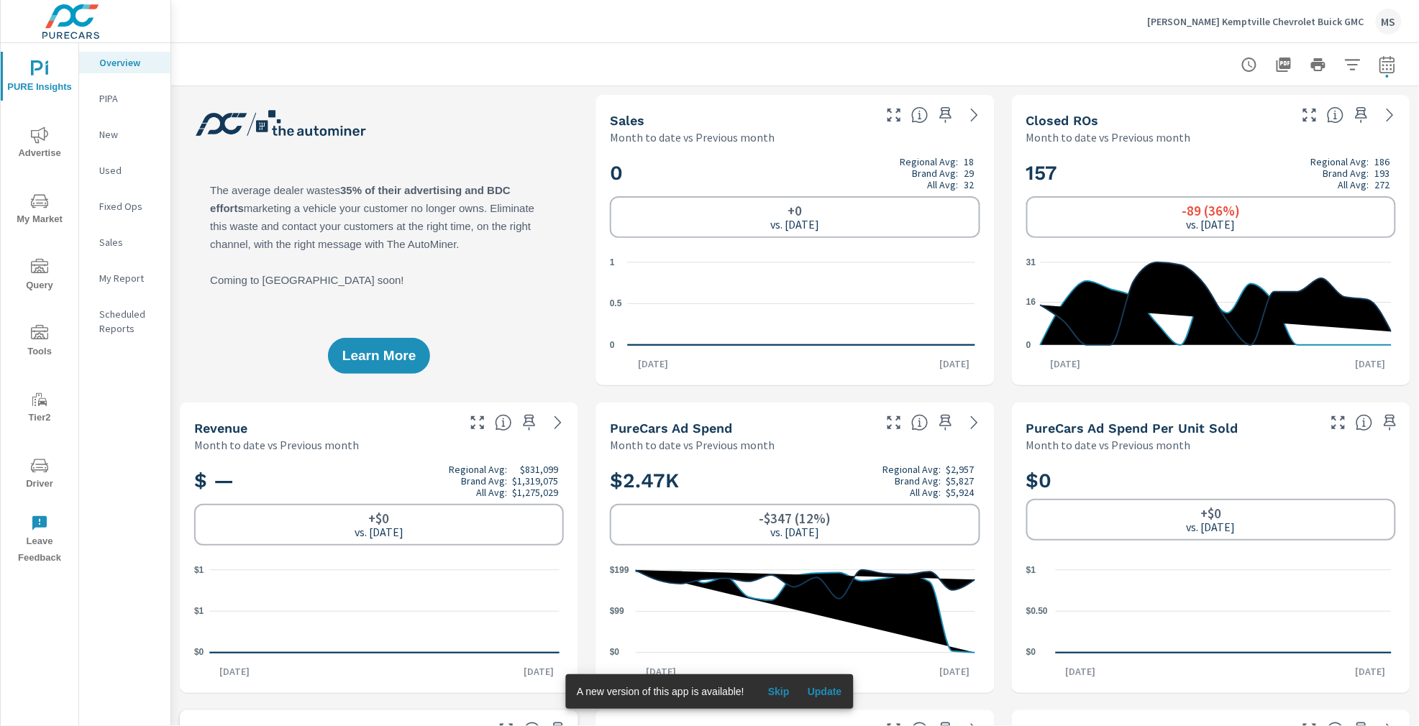
scroll to position [1, 0]
click at [23, 133] on span "Advertise" at bounding box center [39, 144] width 69 height 35
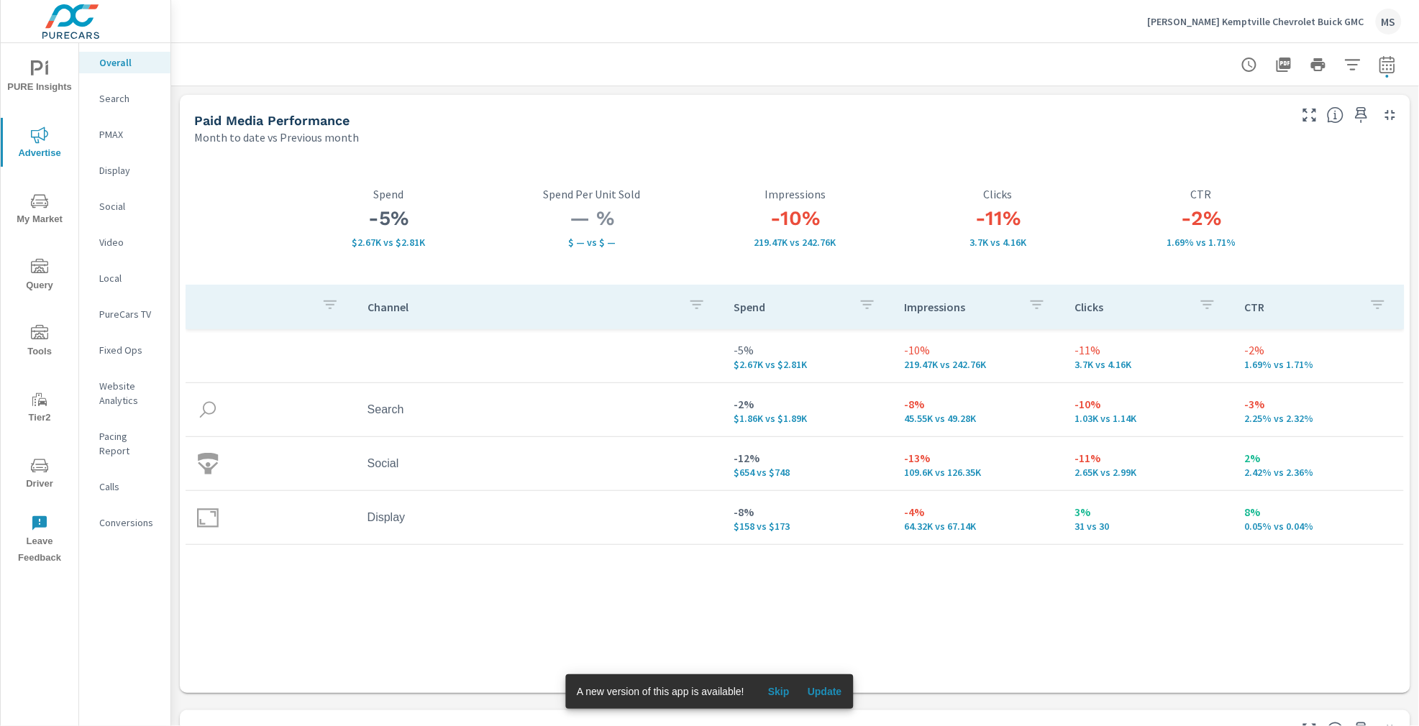
click at [118, 388] on p "Website Analytics" at bounding box center [129, 393] width 60 height 29
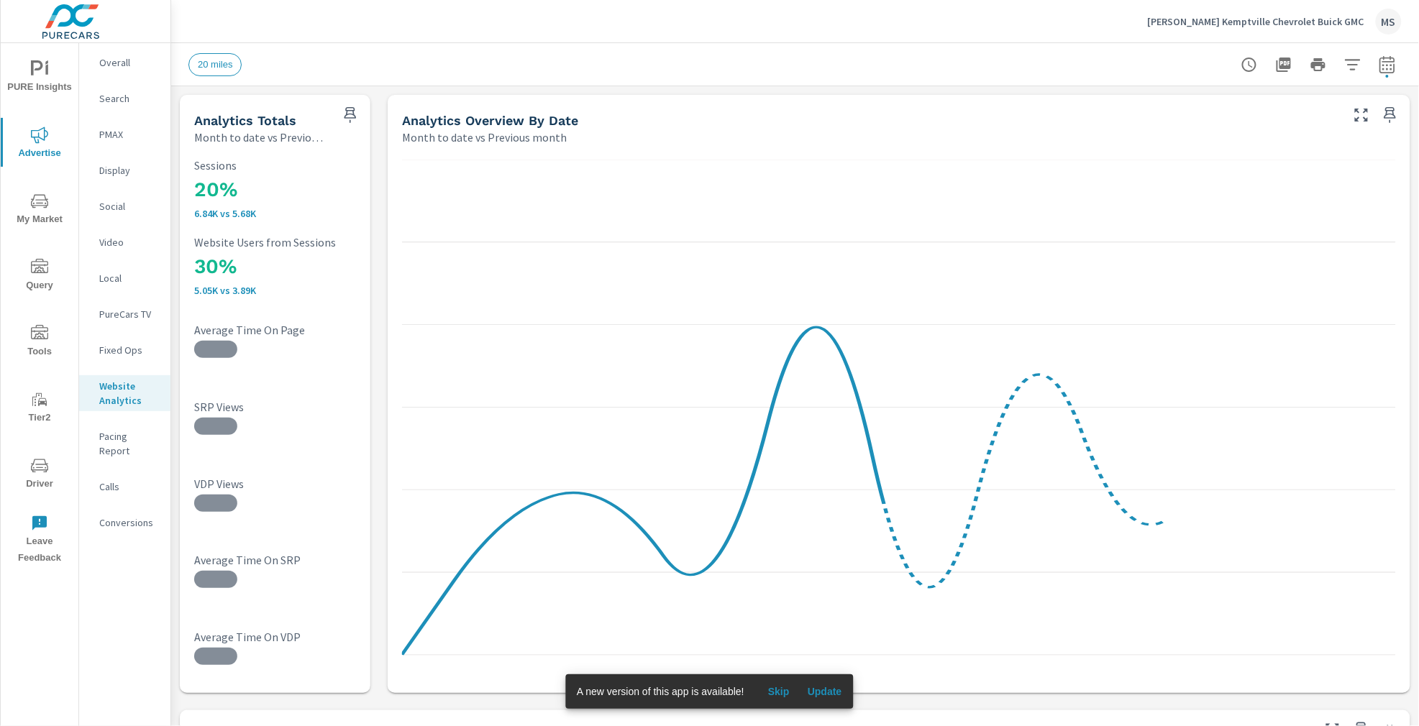
click at [790, 677] on span "Skip" at bounding box center [778, 691] width 35 height 13
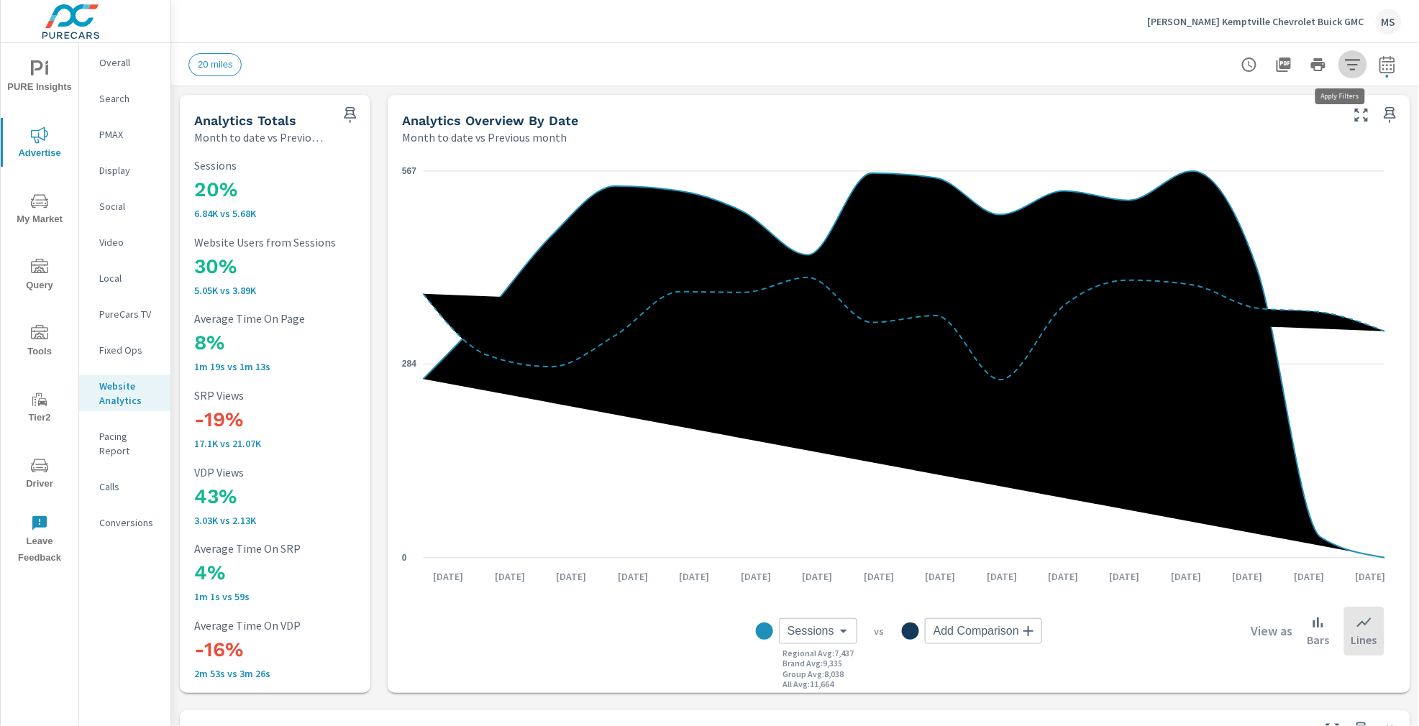
click at [1064, 68] on icon "button" at bounding box center [1352, 64] width 17 height 17
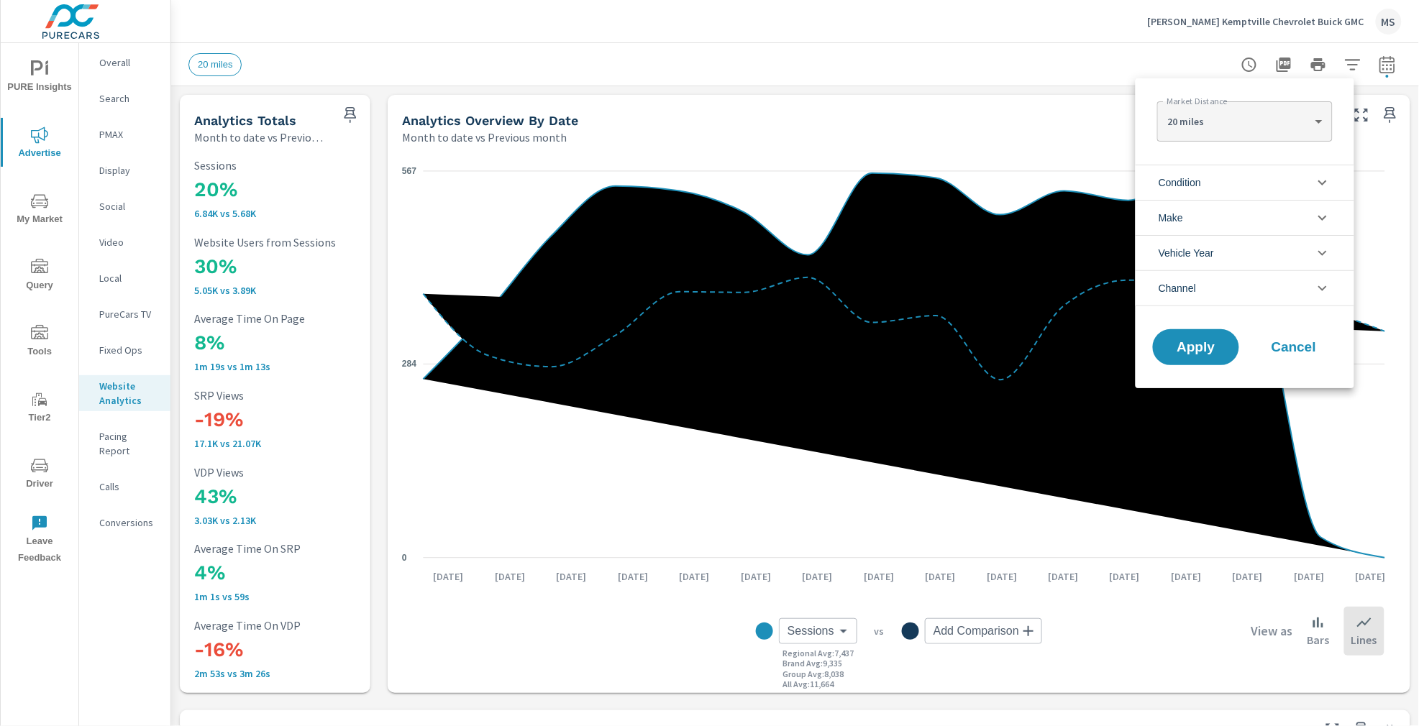
click at [1064, 295] on li "Channel" at bounding box center [1244, 288] width 219 height 36
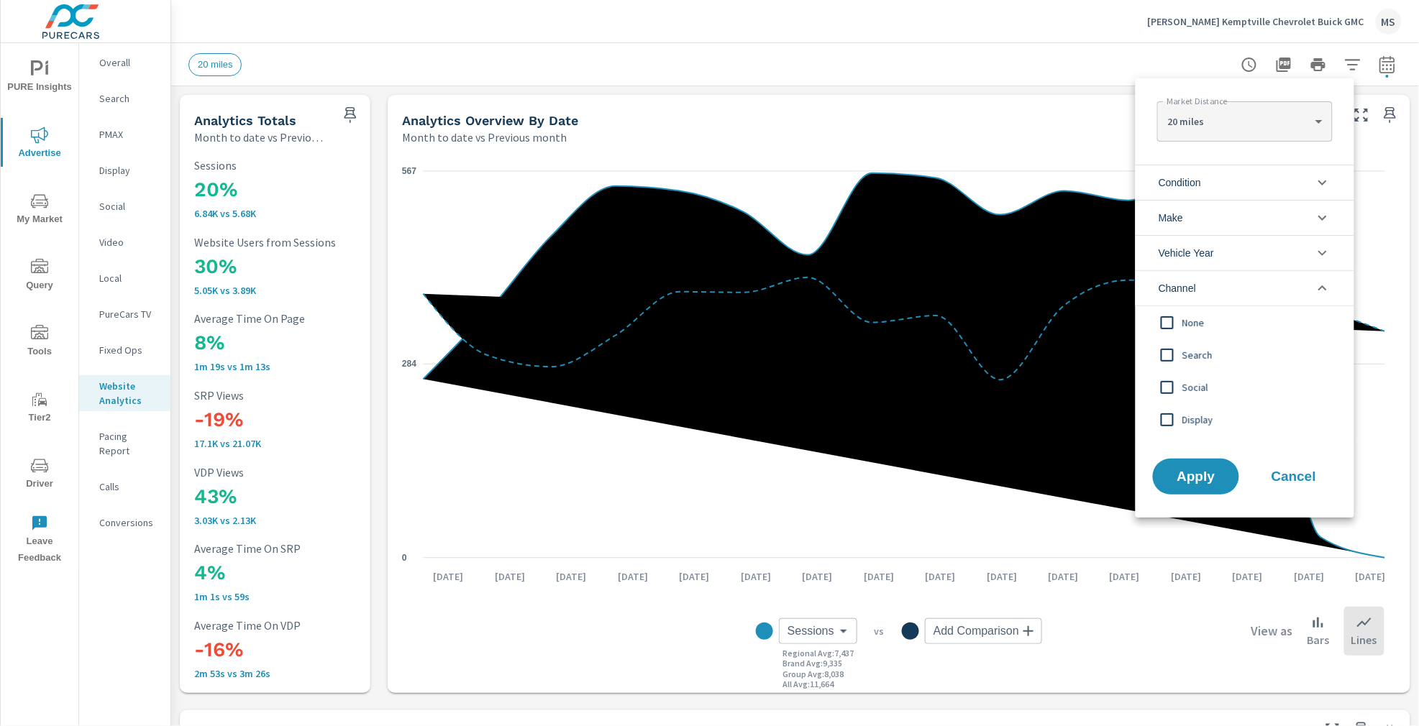
click at [1064, 352] on input "filter options" at bounding box center [1167, 355] width 30 height 30
click at [1064, 384] on input "filter options" at bounding box center [1167, 387] width 30 height 30
click at [1064, 422] on input "filter options" at bounding box center [1167, 420] width 30 height 30
click at [1064, 479] on span "Apply" at bounding box center [1195, 477] width 59 height 14
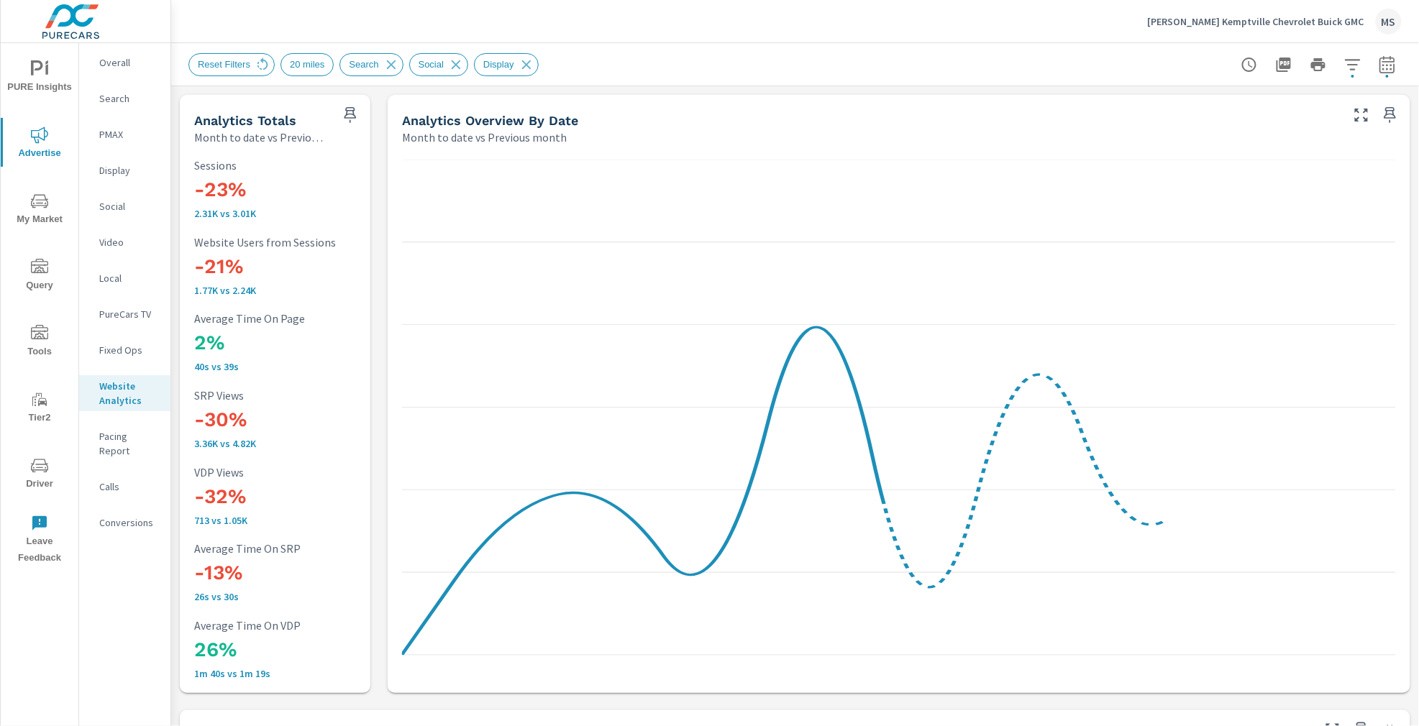
scroll to position [1, 0]
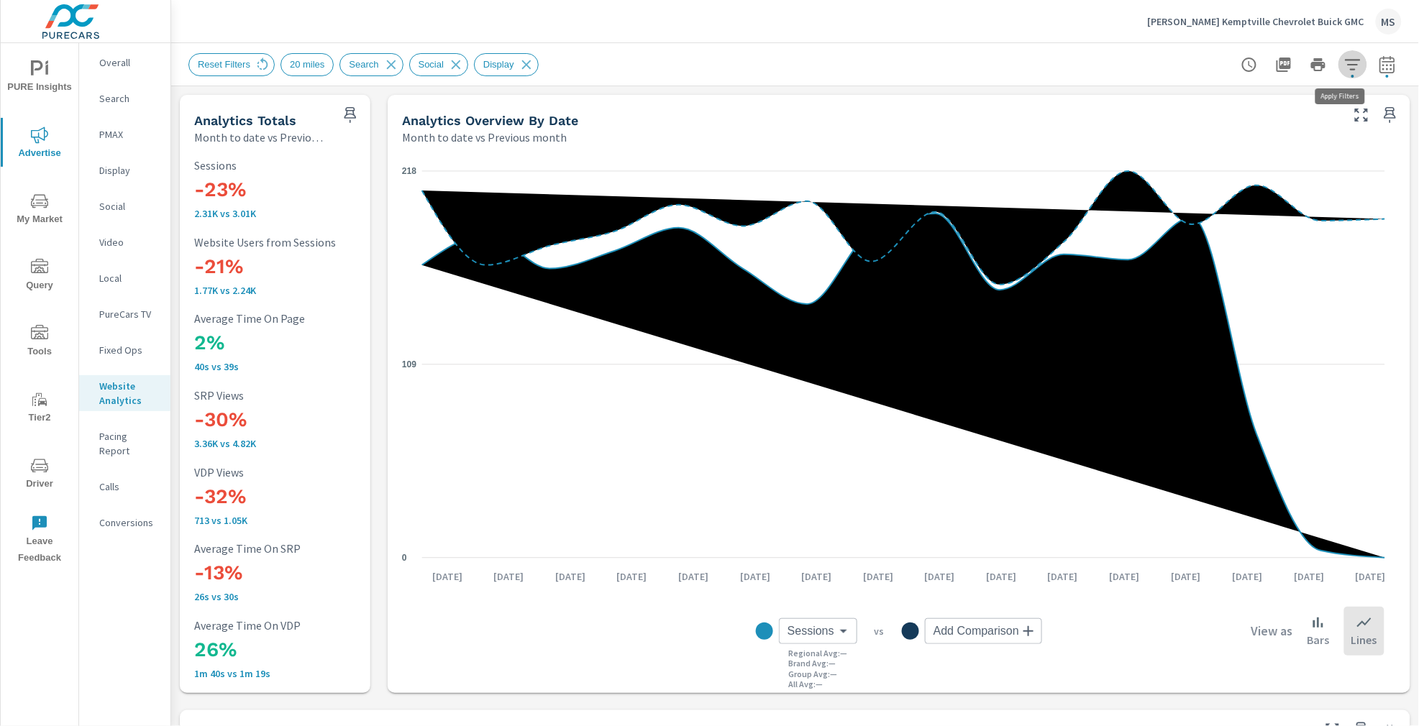
click at [1064, 68] on icon "button" at bounding box center [1352, 64] width 15 height 11
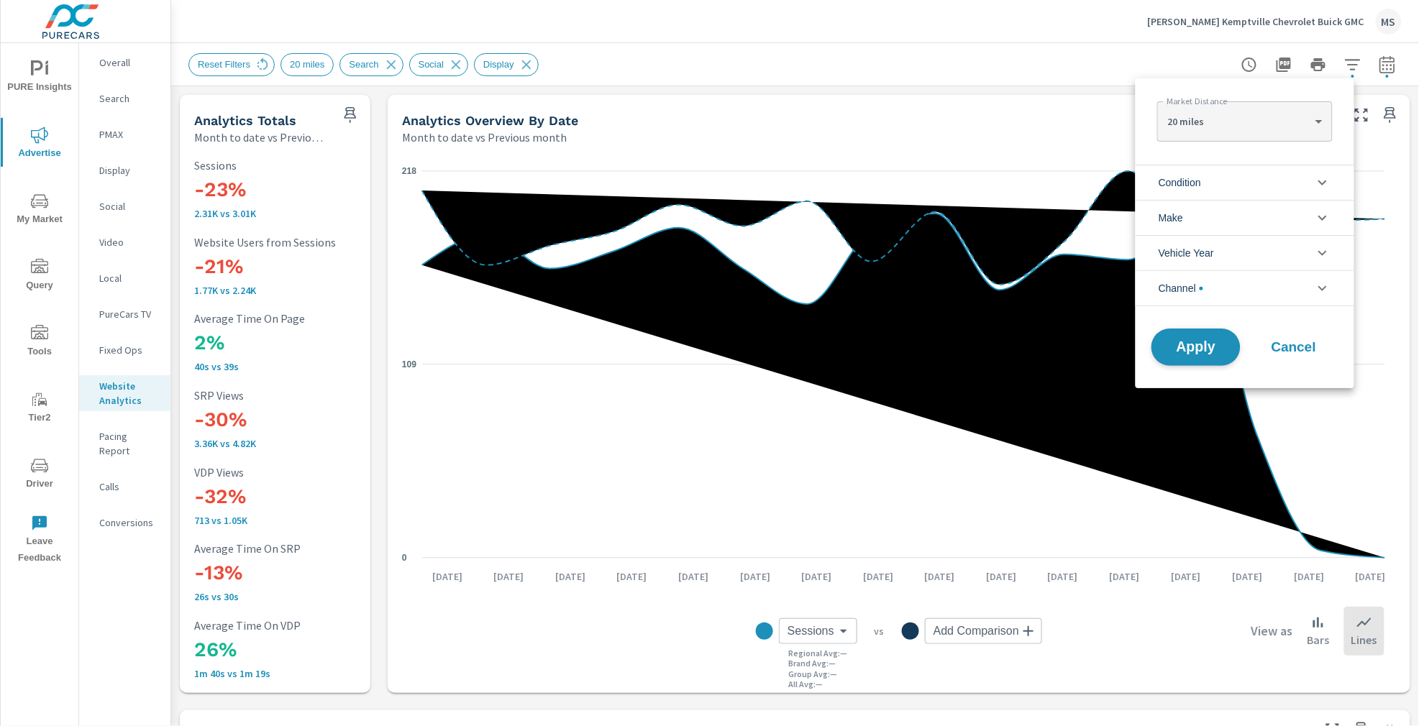
scroll to position [97, 0]
click at [1064, 282] on li "Channel" at bounding box center [1244, 288] width 219 height 36
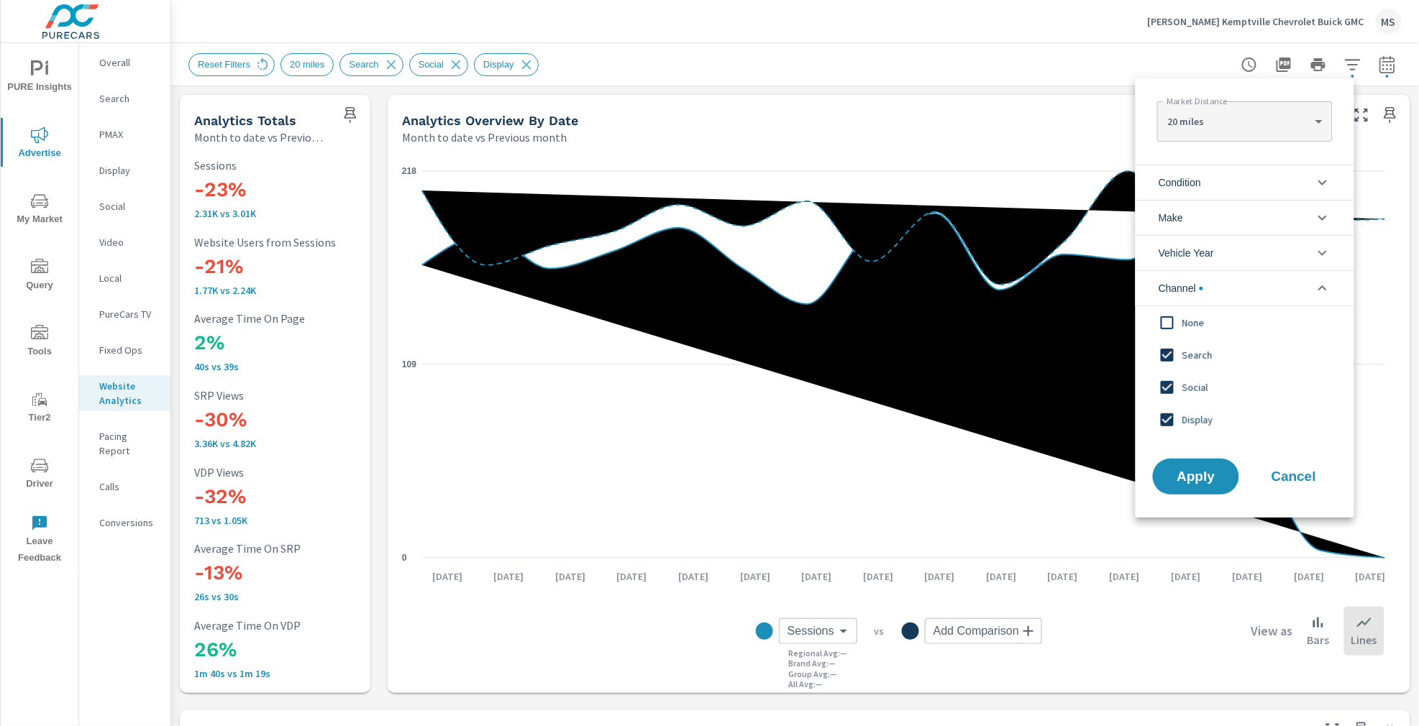
scroll to position [0, 0]
click at [1064, 357] on input "filter options" at bounding box center [1167, 355] width 30 height 30
click at [1064, 394] on input "filter options" at bounding box center [1167, 387] width 30 height 30
click at [1064, 421] on input "filter options" at bounding box center [1167, 420] width 30 height 30
click at [1064, 324] on input "filter options" at bounding box center [1167, 323] width 30 height 30
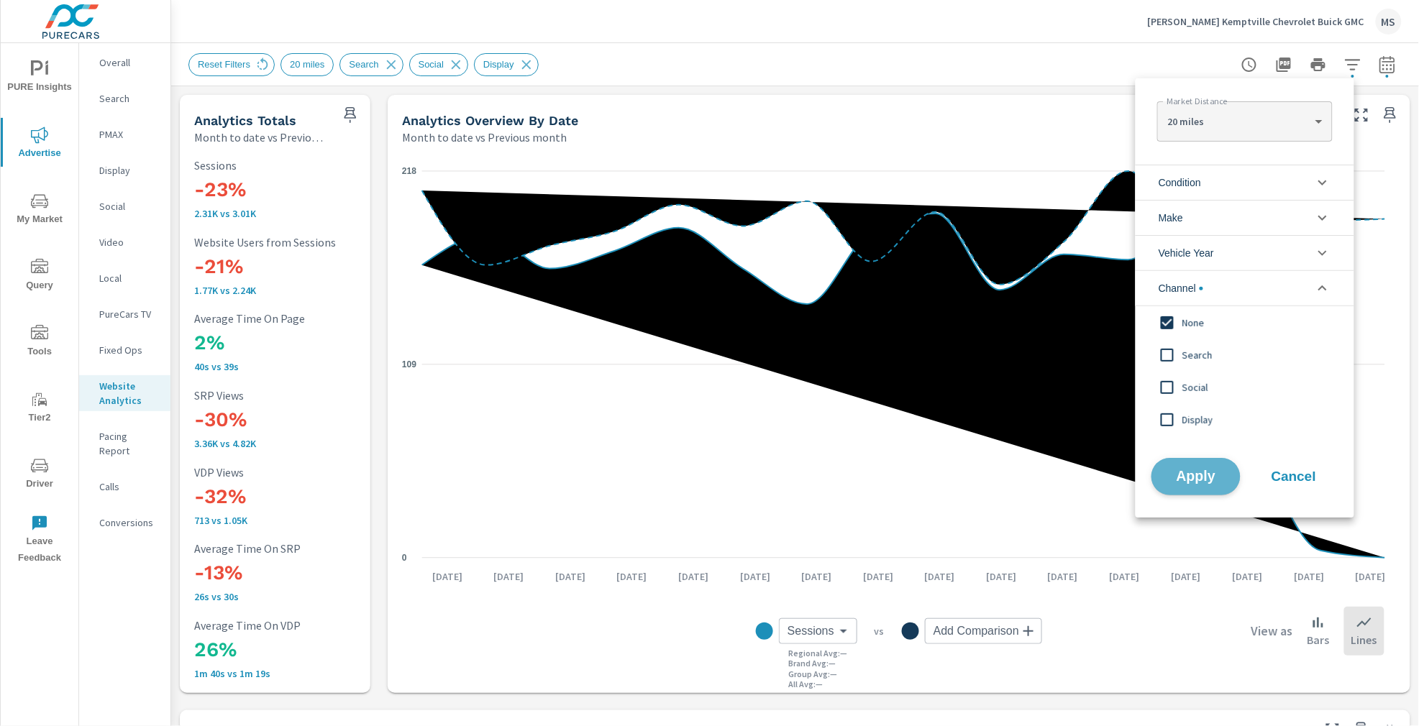
click at [1064, 473] on span "Apply" at bounding box center [1195, 477] width 59 height 14
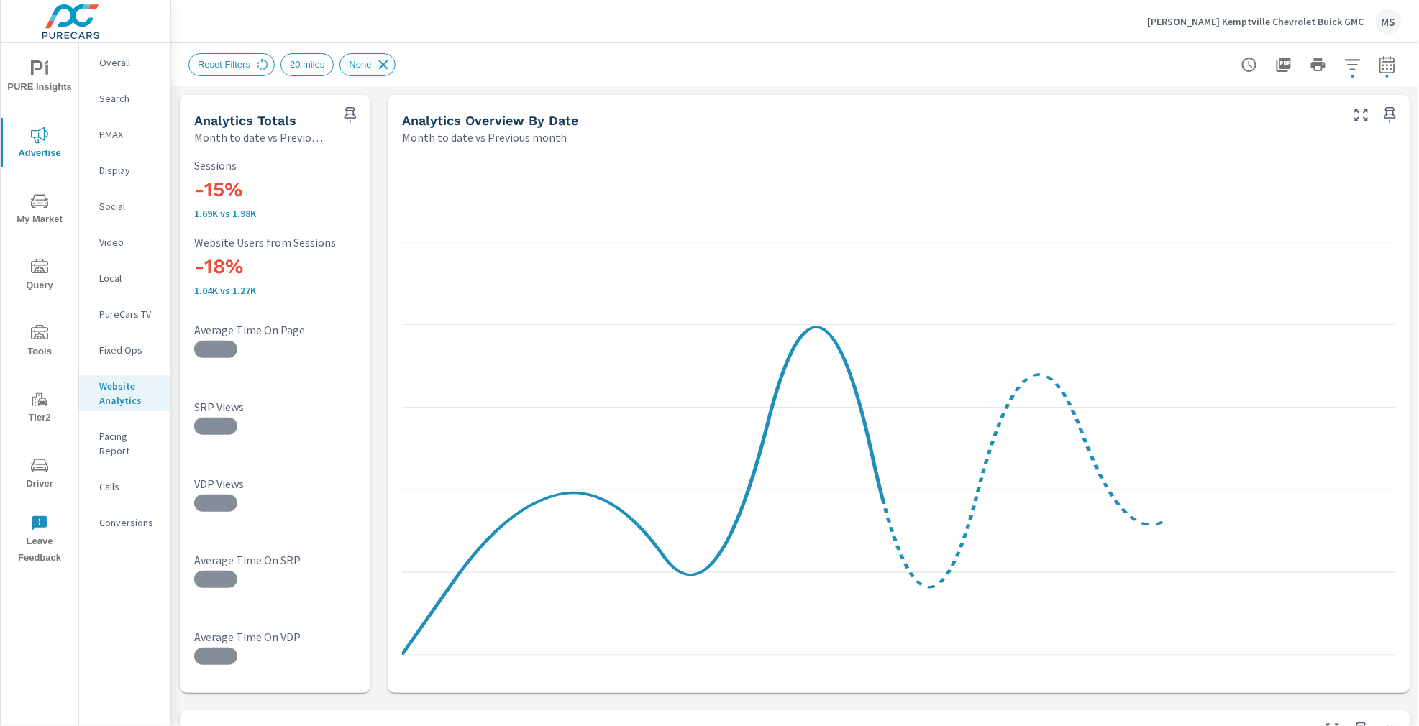
click at [390, 65] on icon at bounding box center [383, 65] width 16 height 16
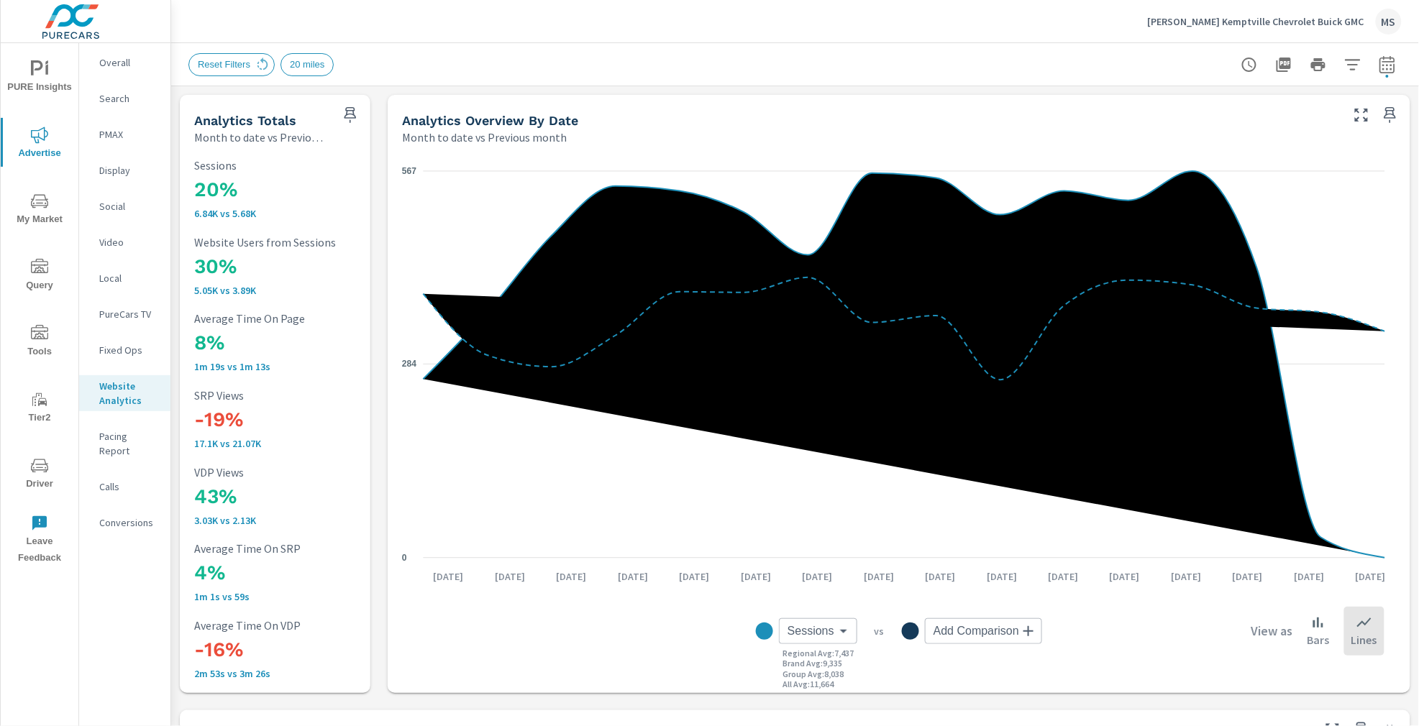
scroll to position [1, 0]
drag, startPoint x: 220, startPoint y: 521, endPoint x: 183, endPoint y: 520, distance: 37.4
click at [183, 520] on div "20% 6.84K vs 5.68K Sessions 30% 5.05K vs 3.89K Website Users from Sessions 8% 1…" at bounding box center [275, 419] width 191 height 548
click at [114, 133] on p "PMAX" at bounding box center [129, 134] width 60 height 14
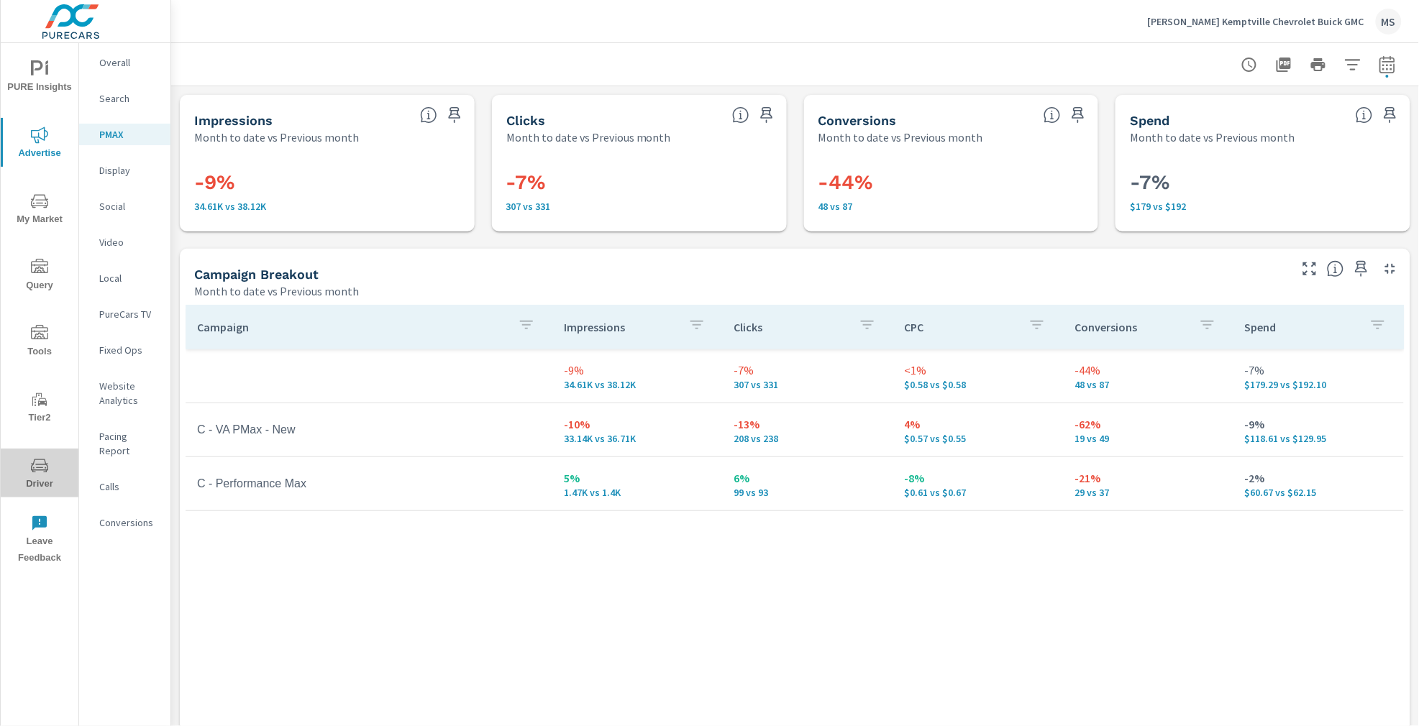
click at [37, 470] on icon "nav menu" at bounding box center [39, 466] width 17 height 14
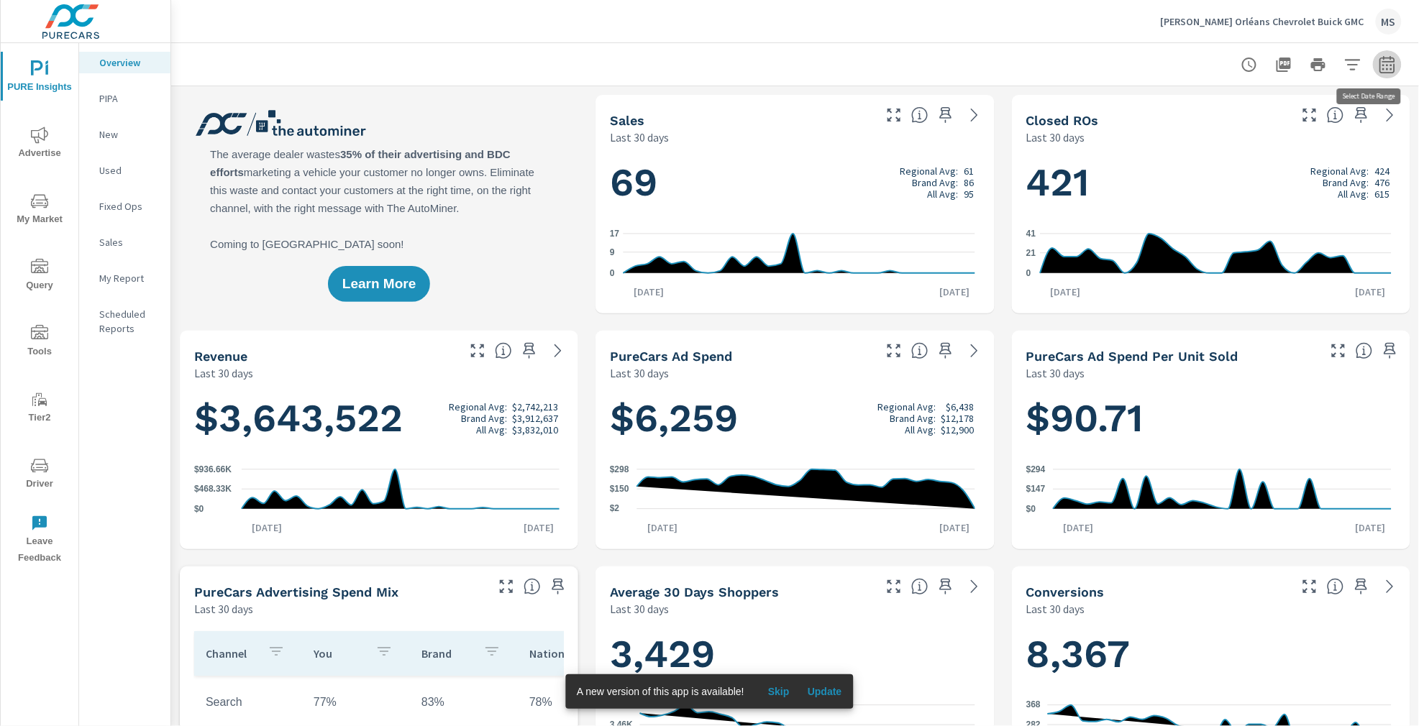
click at [1378, 65] on icon "button" at bounding box center [1386, 64] width 17 height 17
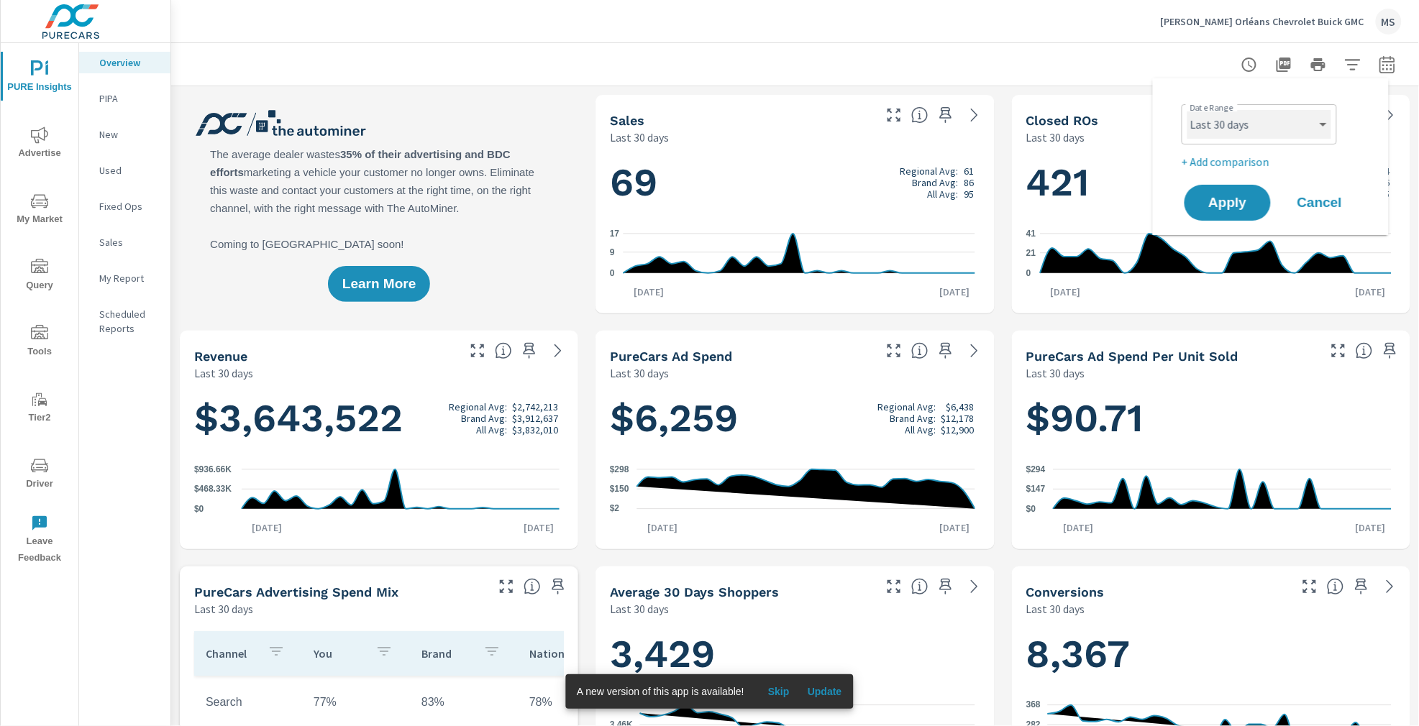
click at [1245, 122] on select "Custom [DATE] Last week Last 7 days Last 14 days Last 30 days Last 45 days Last…" at bounding box center [1259, 124] width 144 height 29
click at [1187, 110] on select "Custom [DATE] Last week Last 7 days Last 14 days Last 30 days Last 45 days Last…" at bounding box center [1259, 124] width 144 height 29
select select "Month to date"
click at [1233, 156] on p "+ Add comparison" at bounding box center [1273, 161] width 184 height 17
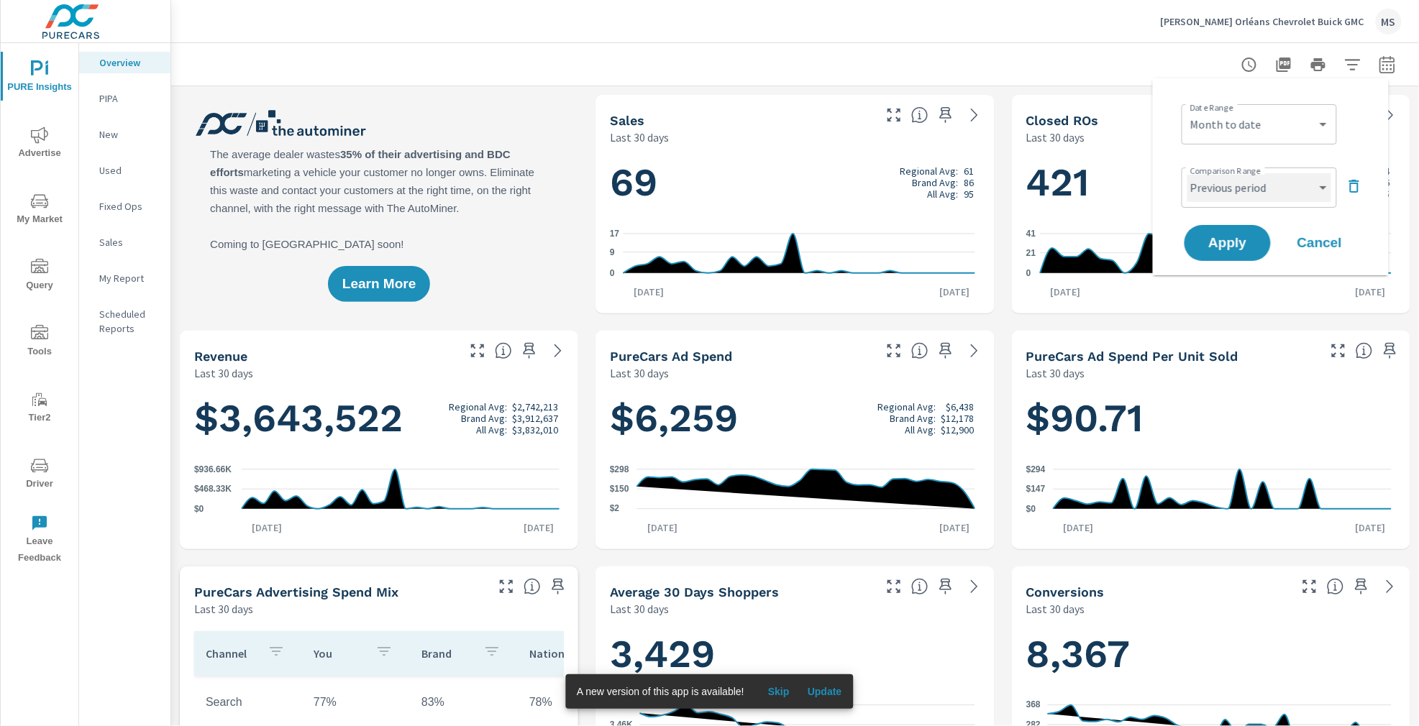
click at [1237, 189] on select "Custom Previous period Previous month Previous year" at bounding box center [1259, 187] width 144 height 29
click at [1187, 173] on select "Custom Previous period Previous month Previous year" at bounding box center [1259, 187] width 144 height 29
select select "Previous month"
click at [1233, 250] on span "Apply" at bounding box center [1227, 244] width 59 height 14
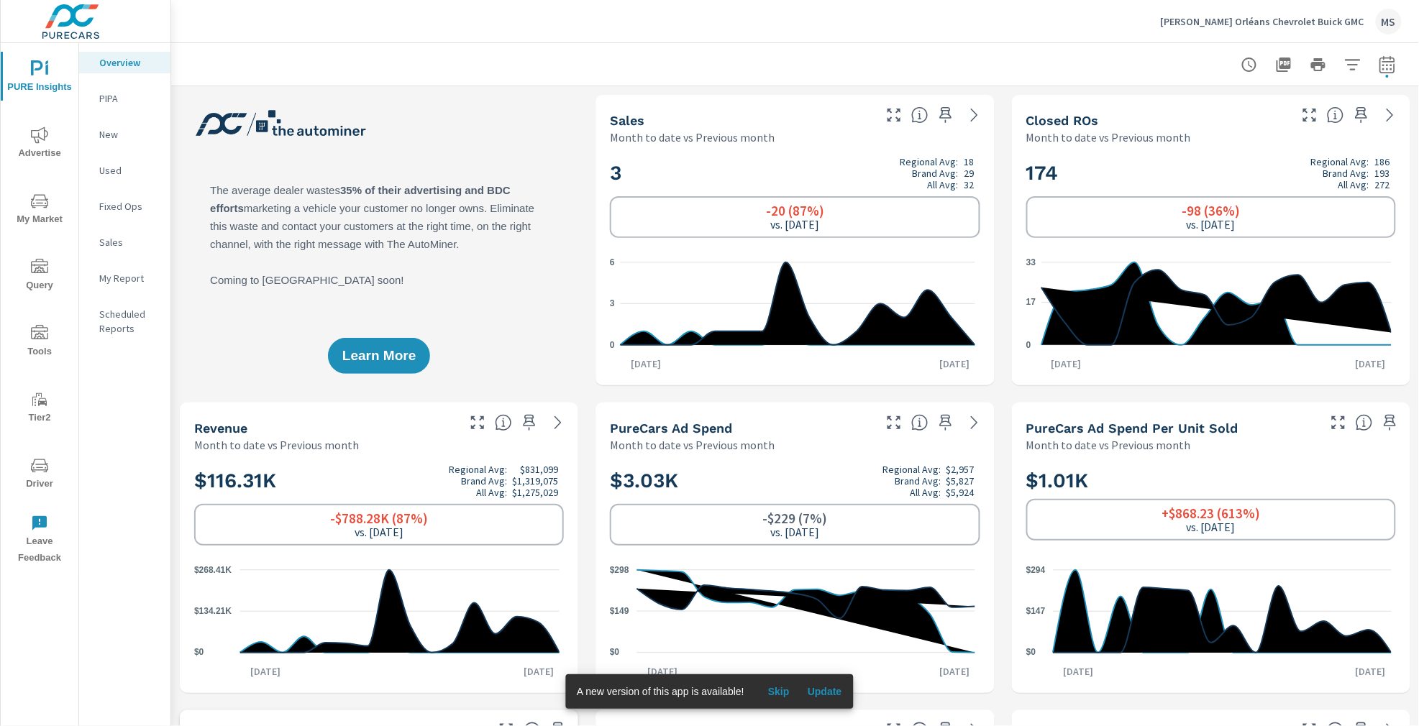
click at [119, 275] on p "My Report" at bounding box center [129, 278] width 60 height 14
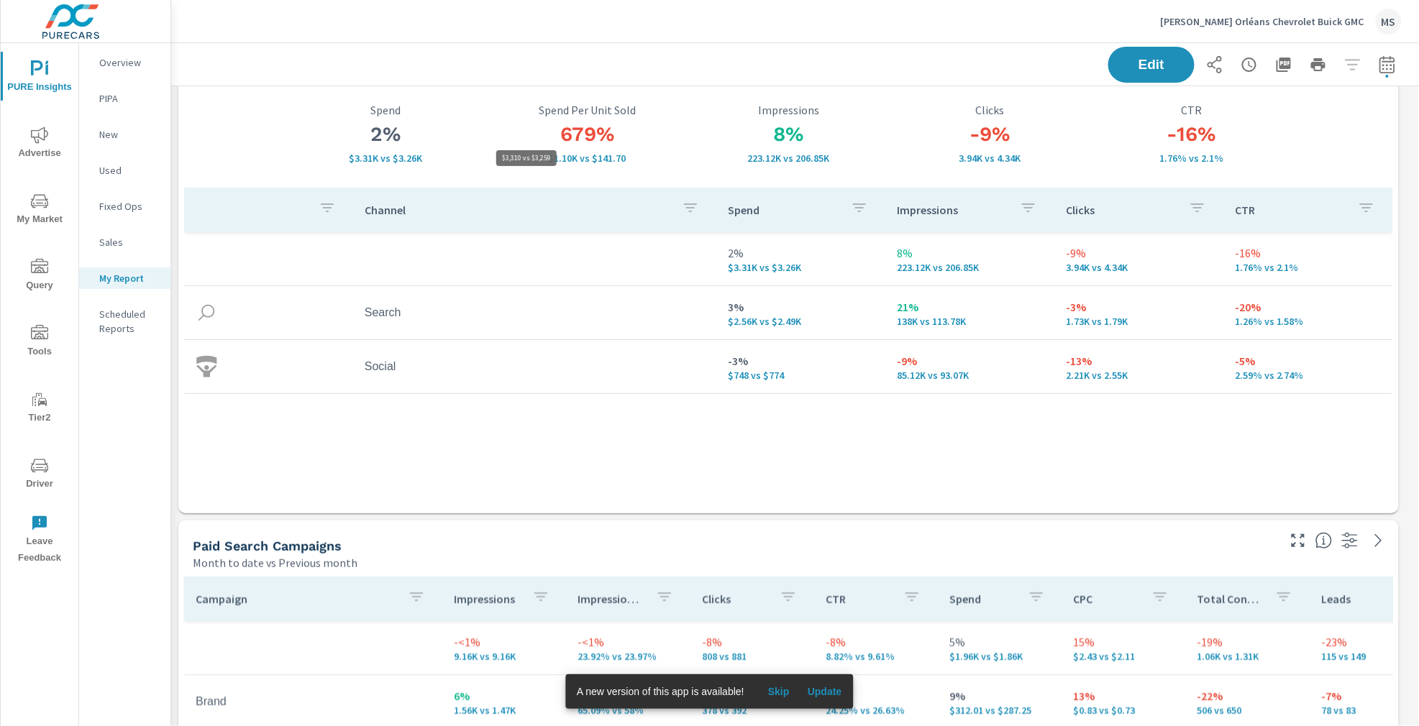
scroll to position [5988, 1263]
click at [39, 142] on icon "nav menu" at bounding box center [39, 135] width 17 height 17
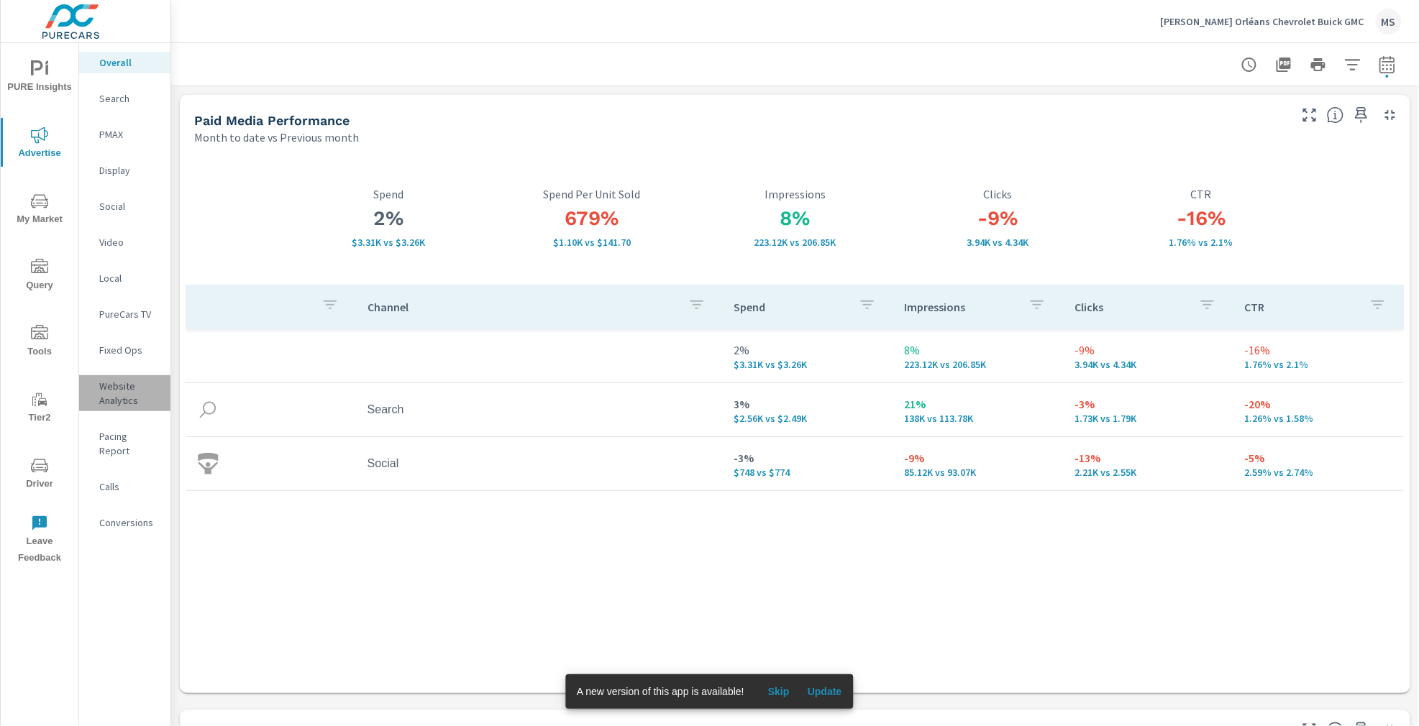
click at [114, 391] on p "Website Analytics" at bounding box center [129, 393] width 60 height 29
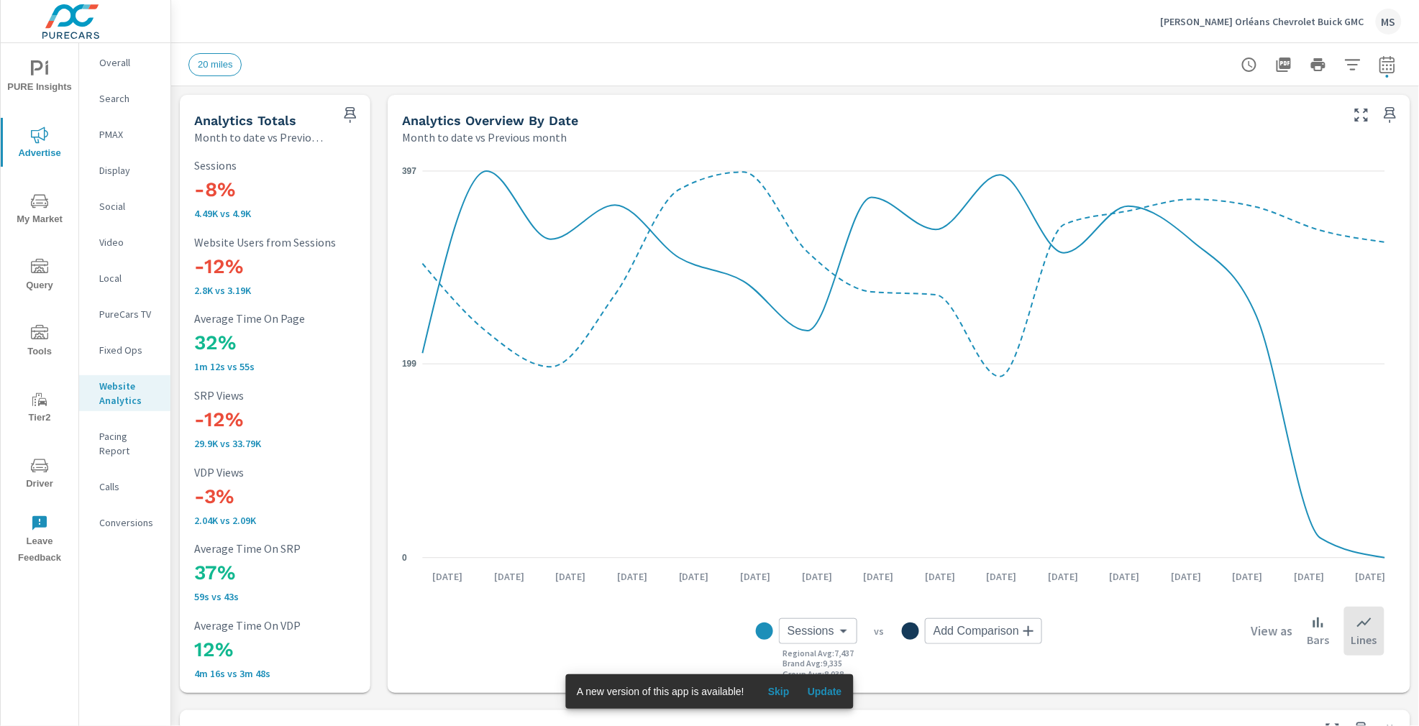
scroll to position [1, 0]
click at [39, 336] on icon "nav menu" at bounding box center [39, 332] width 17 height 14
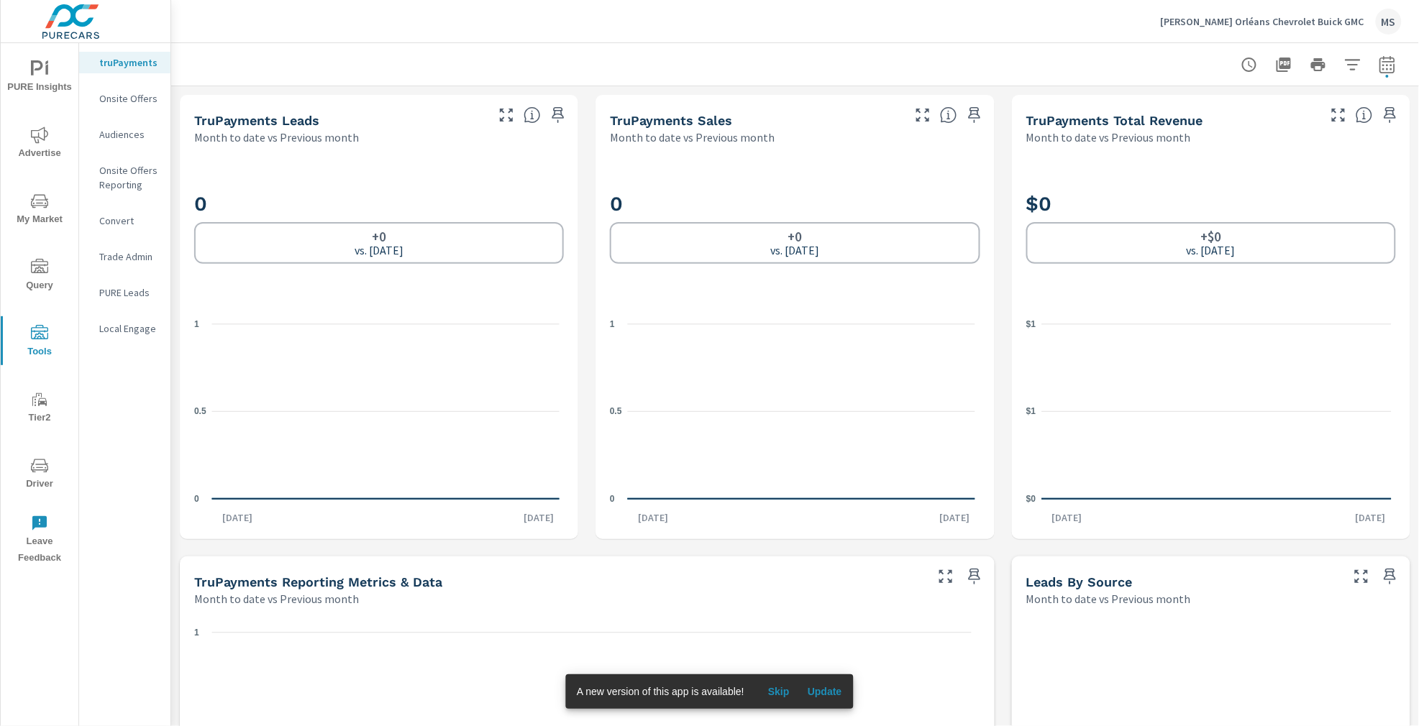
click at [138, 299] on p "PURE Leads" at bounding box center [129, 292] width 60 height 14
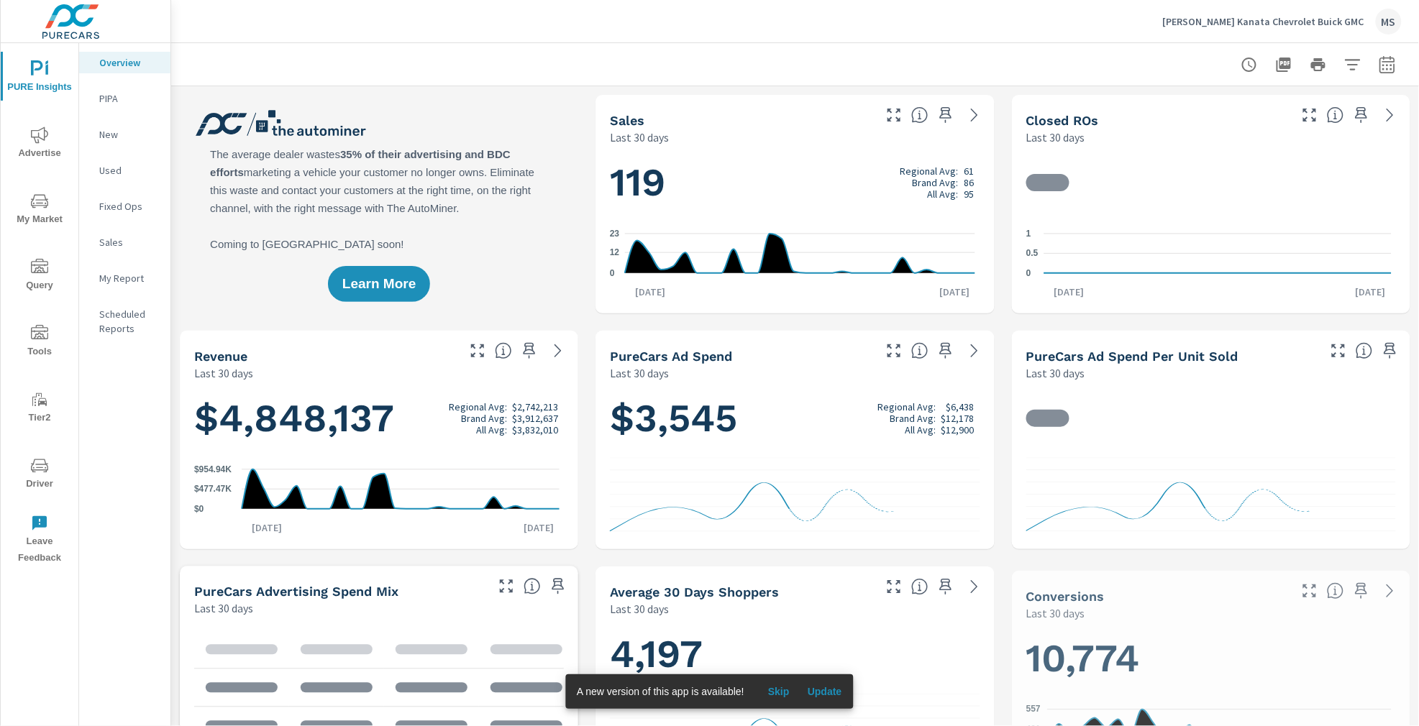
click at [1378, 67] on icon "button" at bounding box center [1386, 64] width 17 height 17
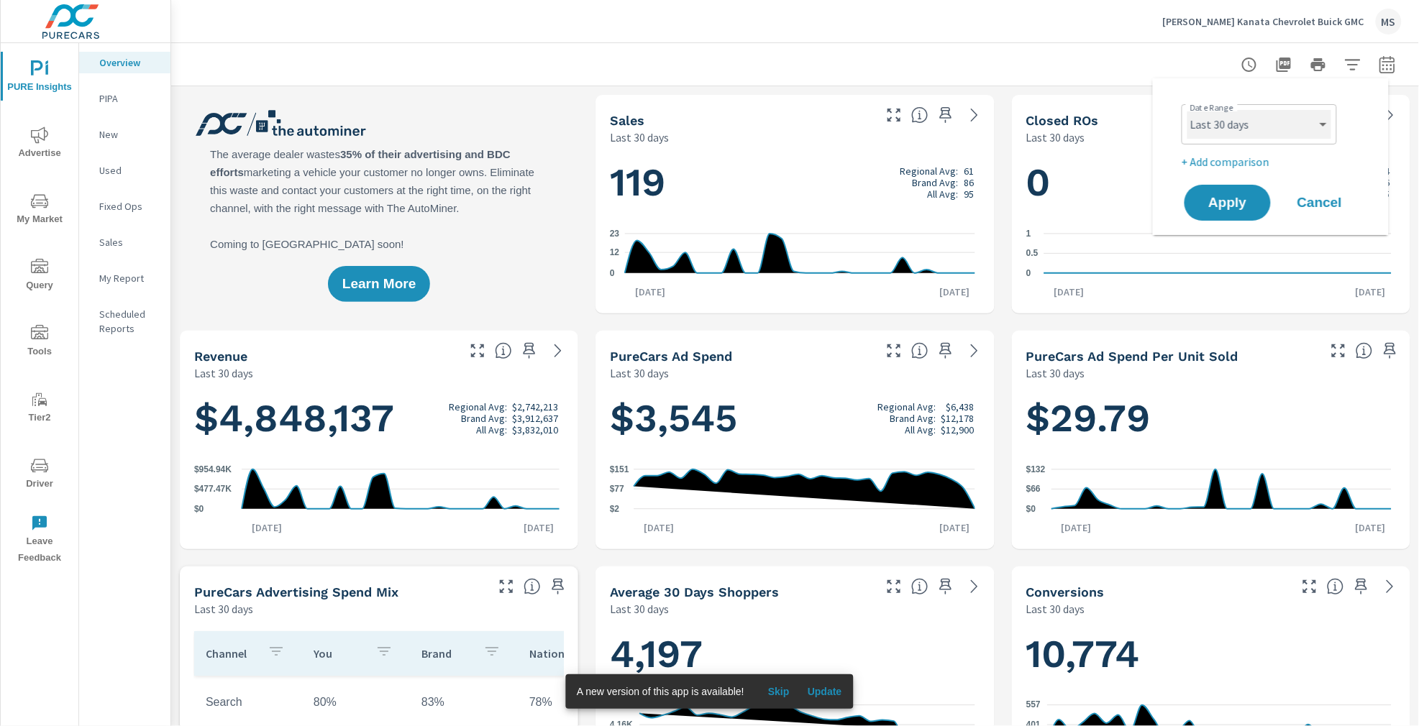
click at [1245, 124] on select "Custom [DATE] Last week Last 7 days Last 14 days Last 30 days Last 45 days Last…" at bounding box center [1259, 124] width 144 height 29
click at [1187, 110] on select "Custom [DATE] Last week Last 7 days Last 14 days Last 30 days Last 45 days Last…" at bounding box center [1259, 124] width 144 height 29
select select "Month to date"
click at [1234, 163] on p "+ Add comparison" at bounding box center [1273, 161] width 184 height 17
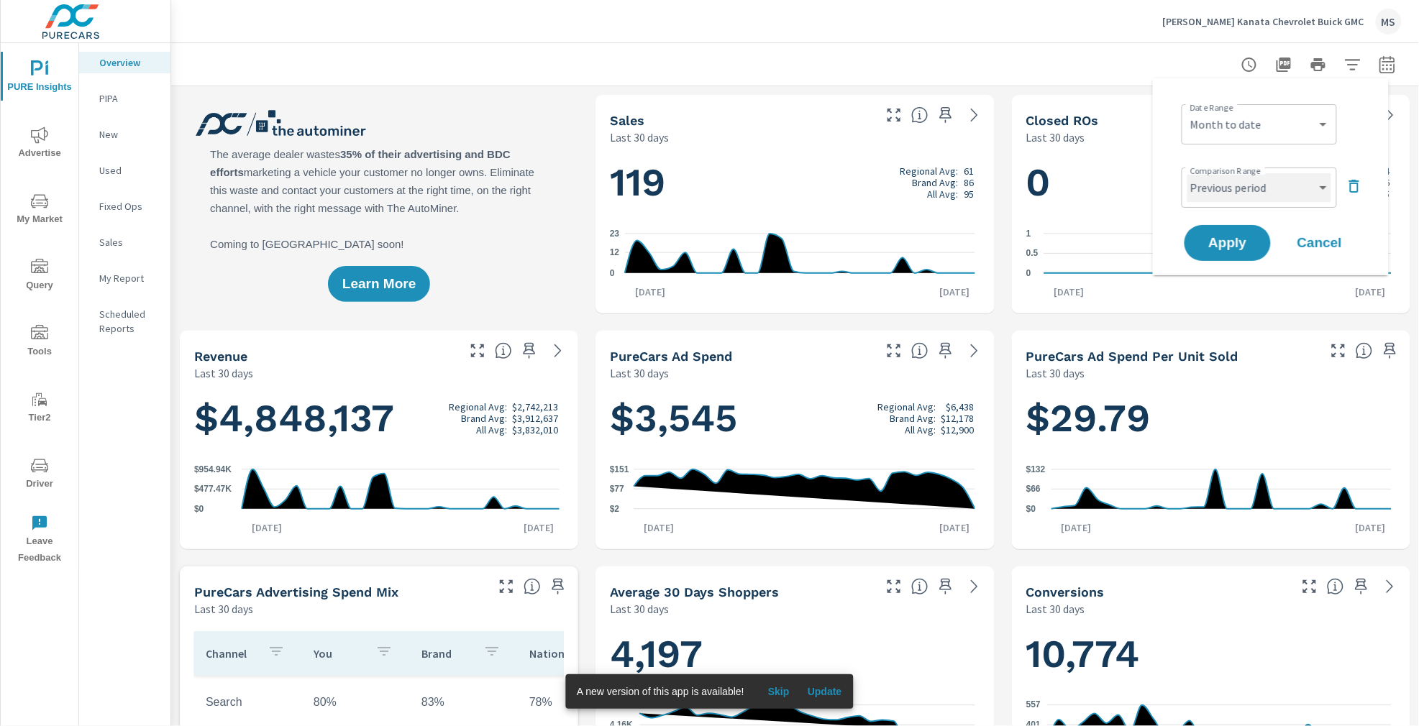
click at [1240, 191] on select "Custom Previous period Previous month Previous year" at bounding box center [1259, 187] width 144 height 29
click at [1187, 173] on select "Custom Previous period Previous month Previous year" at bounding box center [1259, 187] width 144 height 29
select select "Previous month"
click at [1241, 236] on button "Apply" at bounding box center [1227, 242] width 89 height 37
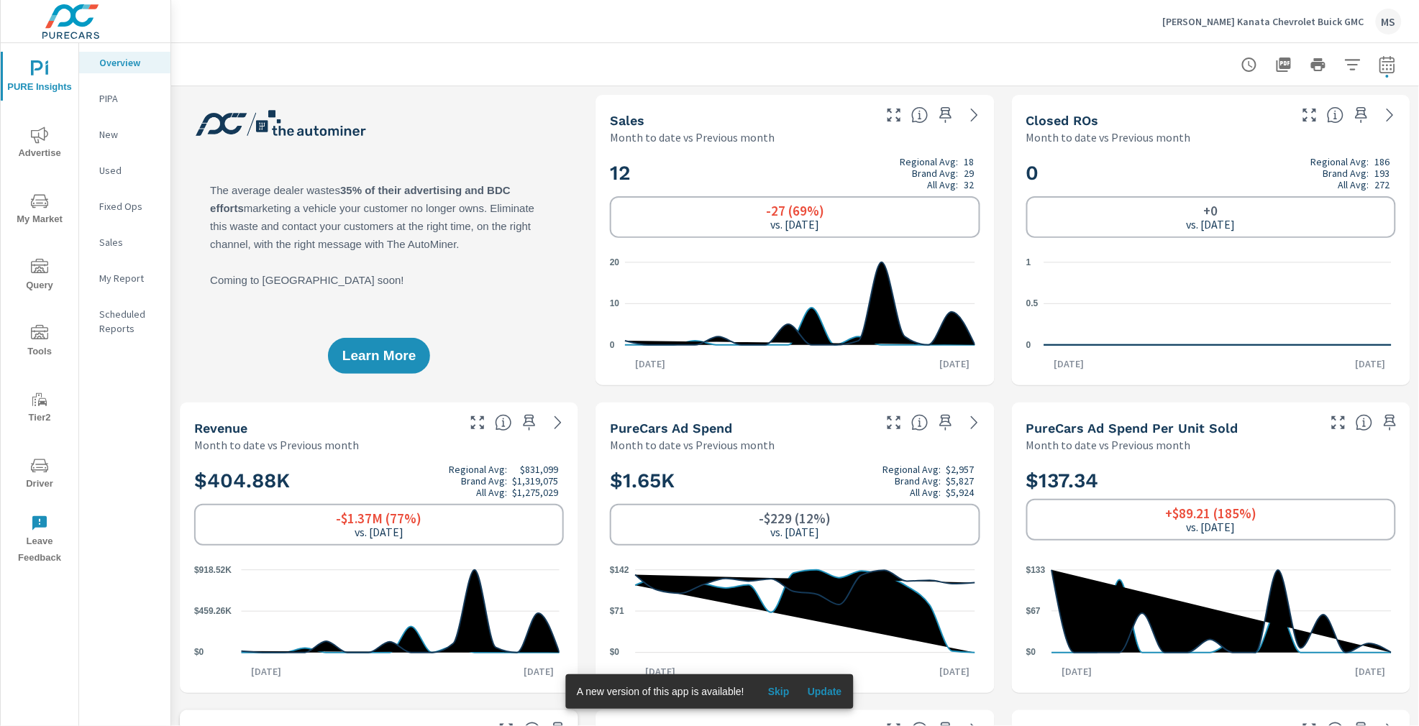
click at [122, 277] on p "My Report" at bounding box center [129, 278] width 60 height 14
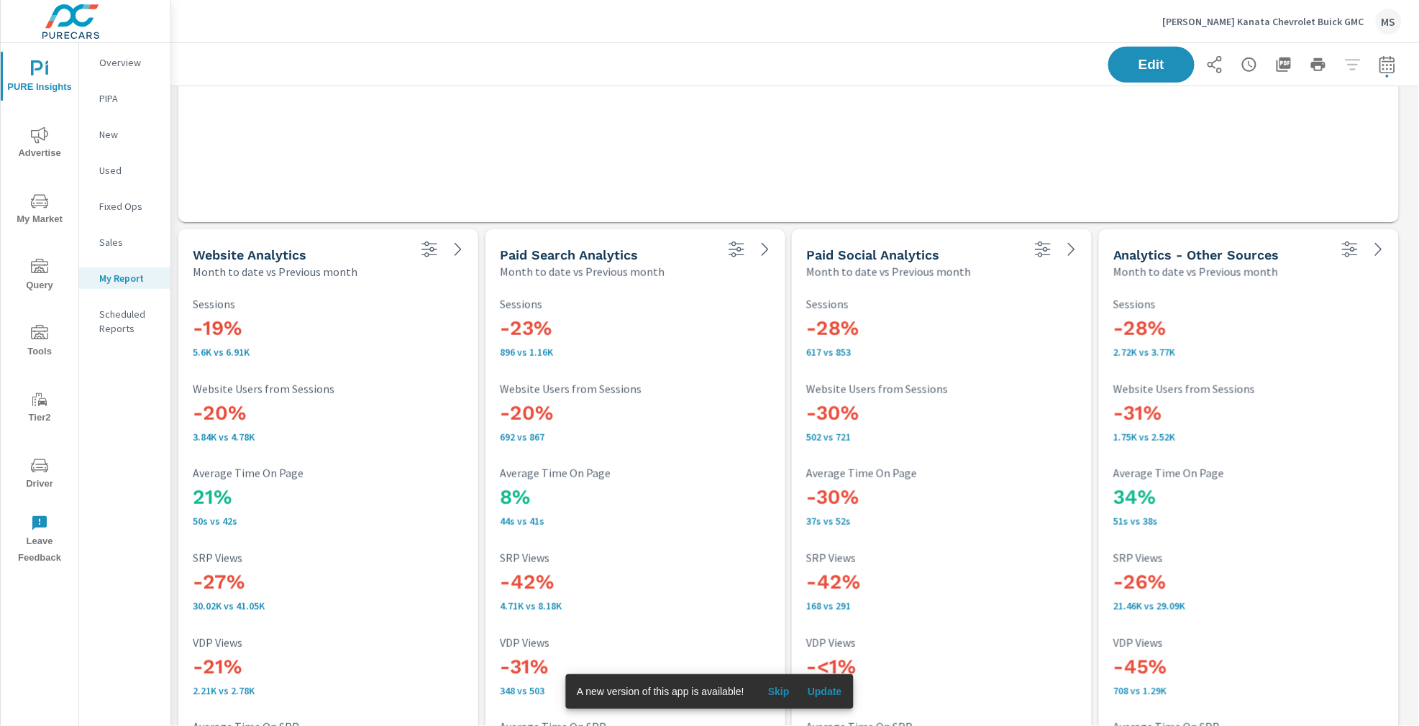
scroll to position [2191, 0]
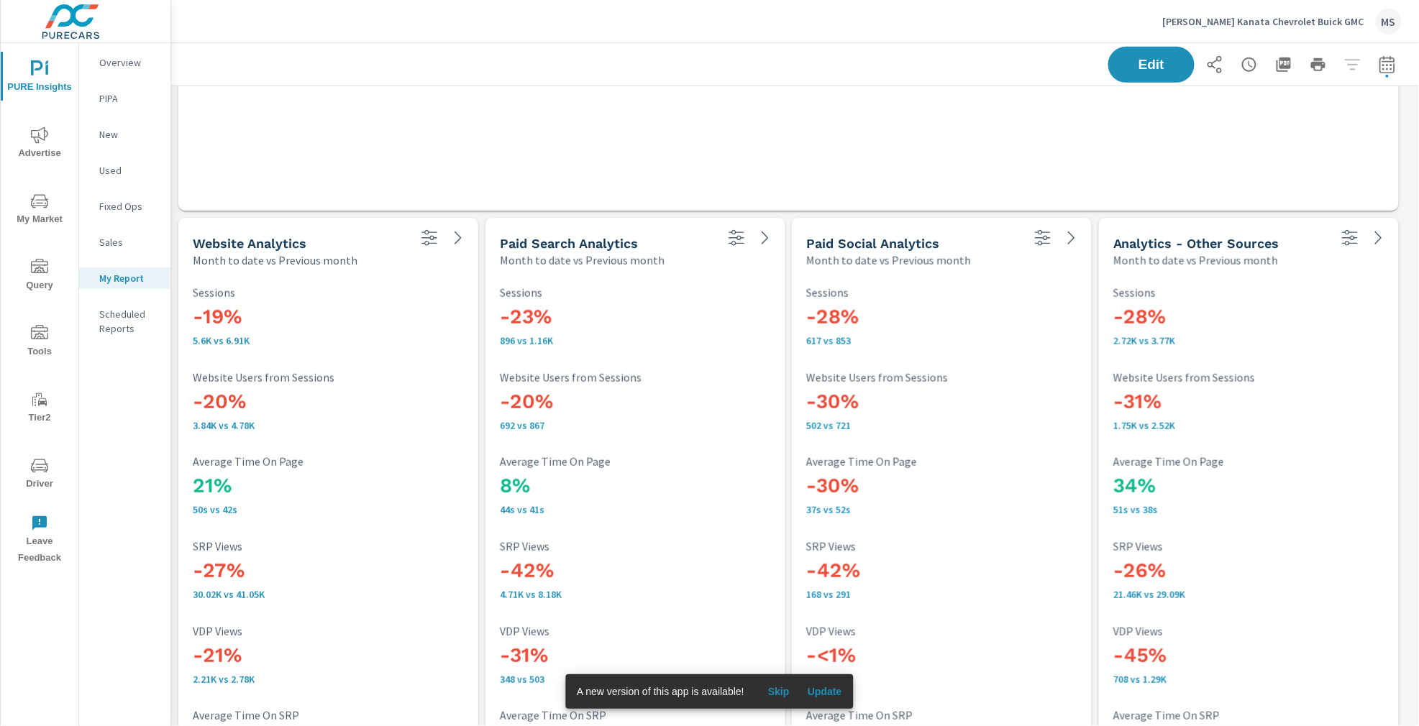
click at [1342, 67] on div "Edit" at bounding box center [1254, 65] width 293 height 36
click at [40, 137] on icon "nav menu" at bounding box center [39, 135] width 17 height 17
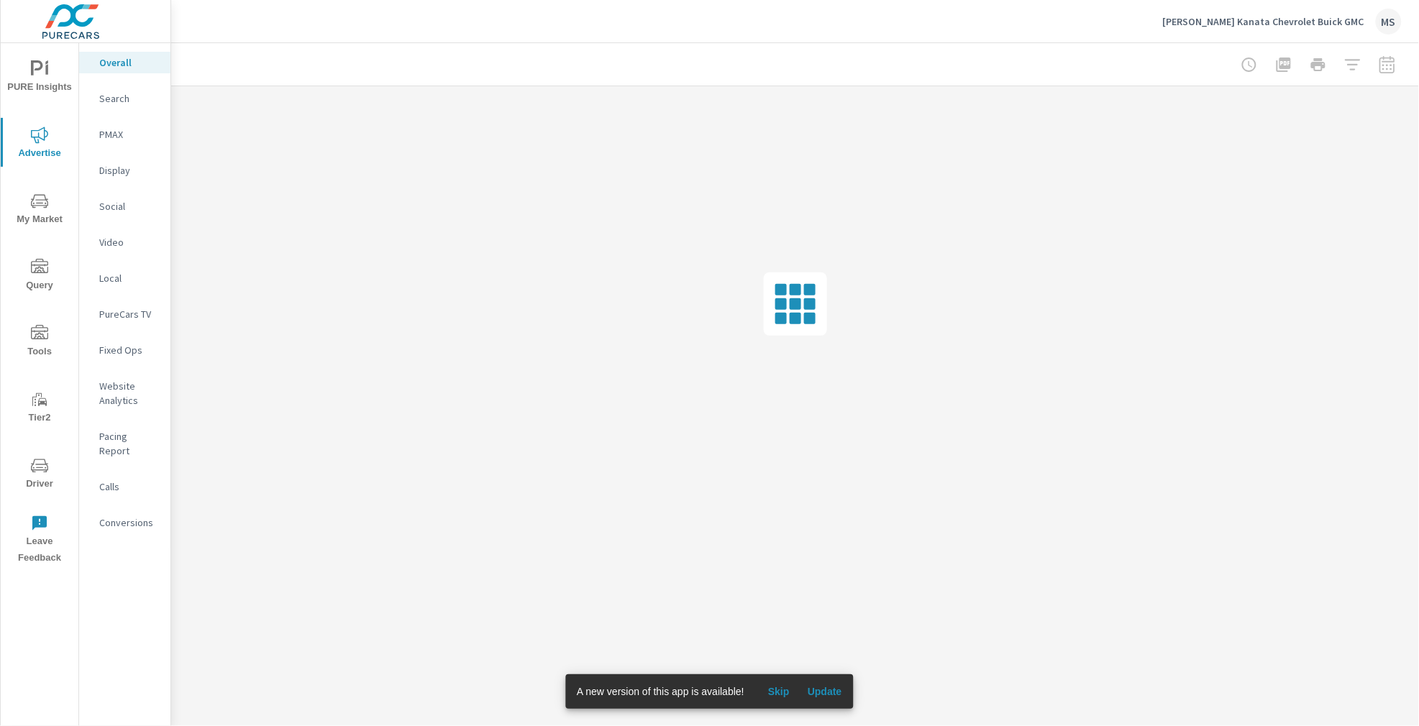
click at [130, 390] on p "Website Analytics" at bounding box center [129, 393] width 60 height 29
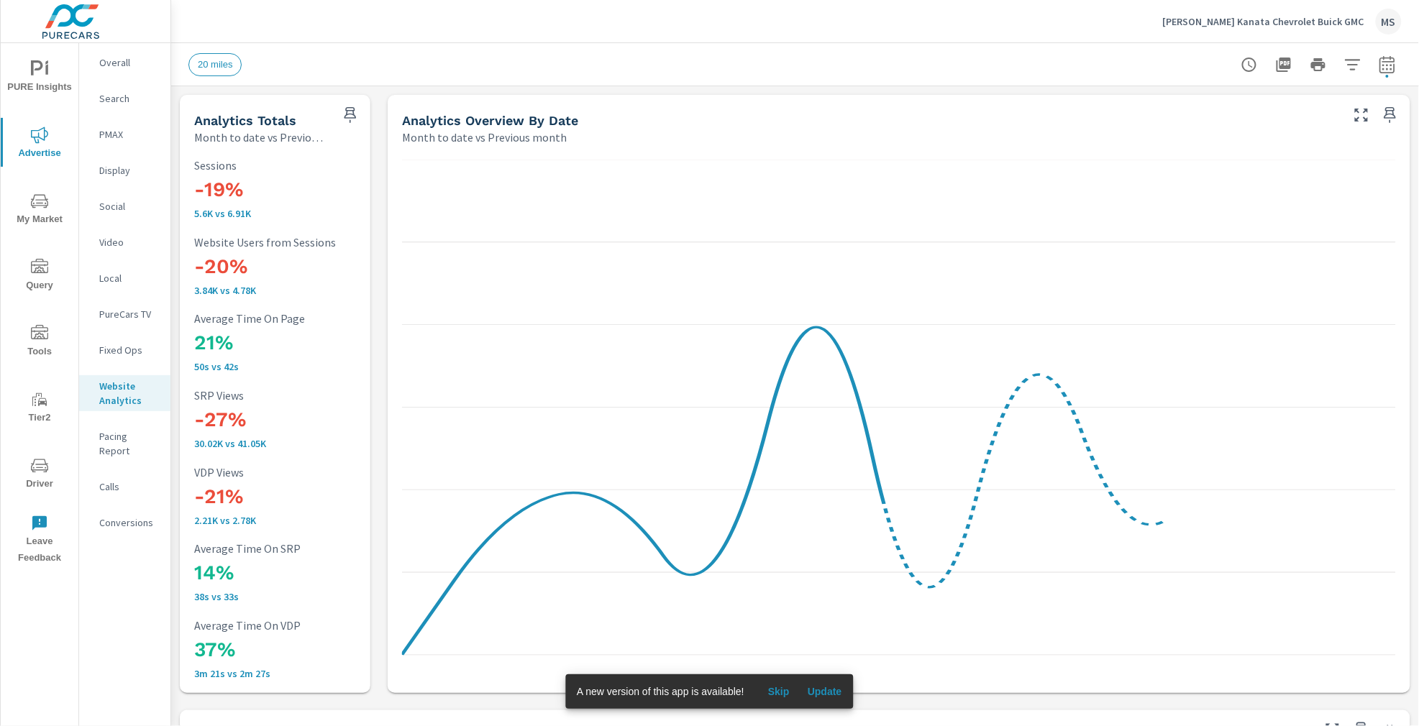
click at [1338, 64] on button "button" at bounding box center [1352, 64] width 29 height 29
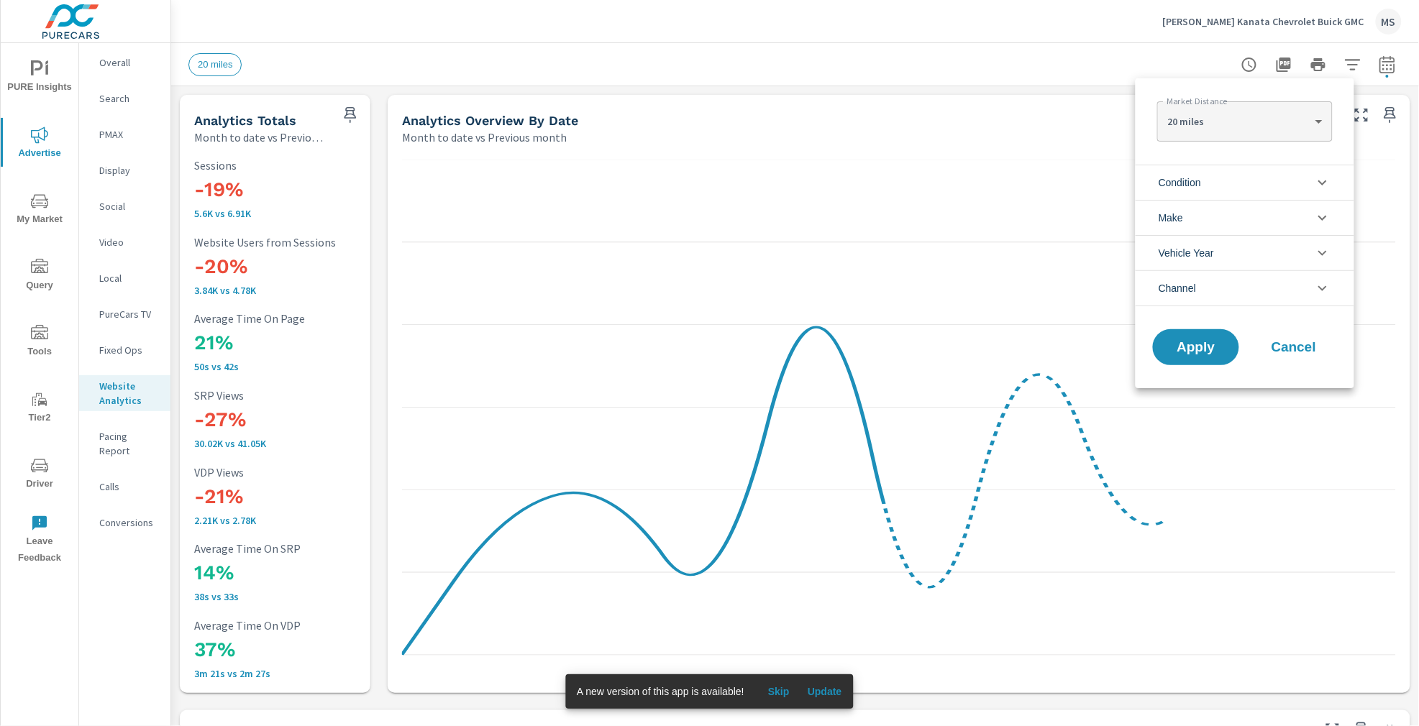
click at [1206, 291] on li "Channel" at bounding box center [1244, 288] width 219 height 36
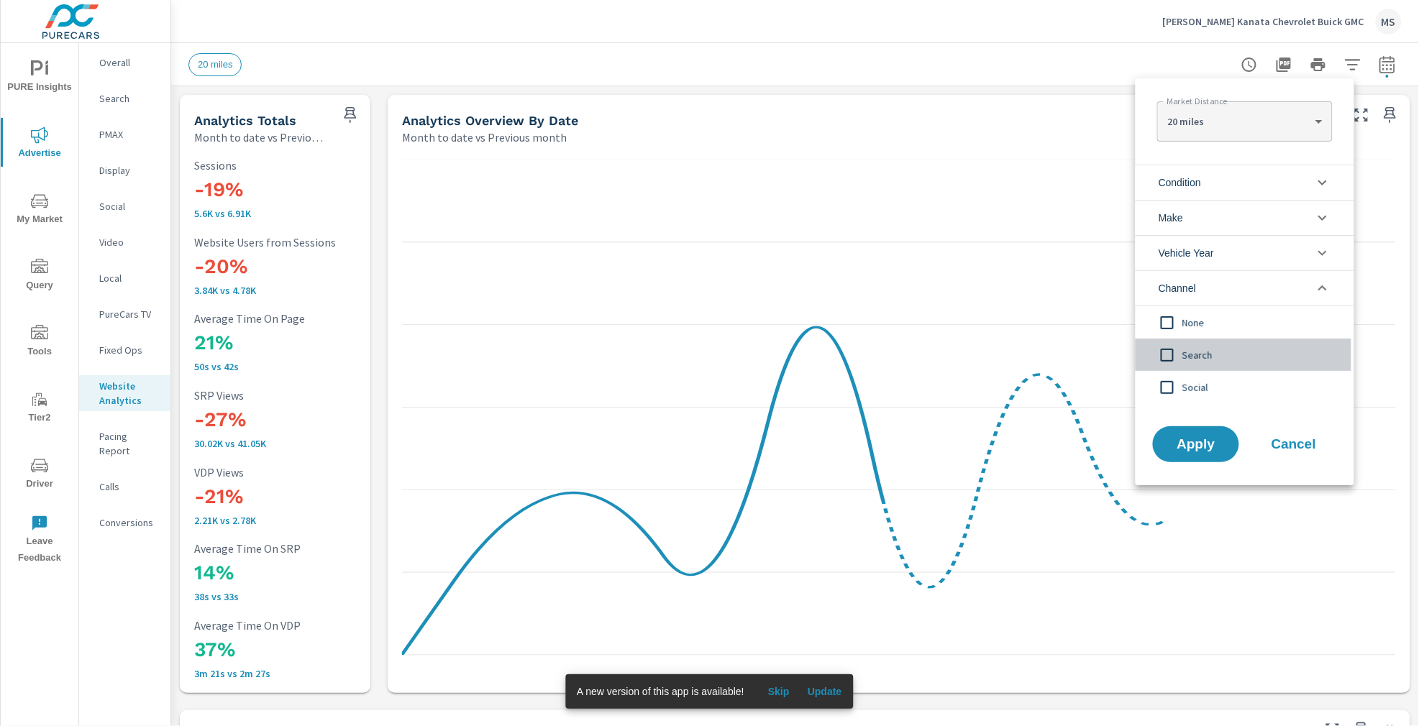
click at [1170, 359] on input "filter options" at bounding box center [1167, 355] width 30 height 30
click at [1167, 393] on input "filter options" at bounding box center [1167, 387] width 30 height 30
click at [1202, 454] on button "Apply" at bounding box center [1195, 444] width 89 height 37
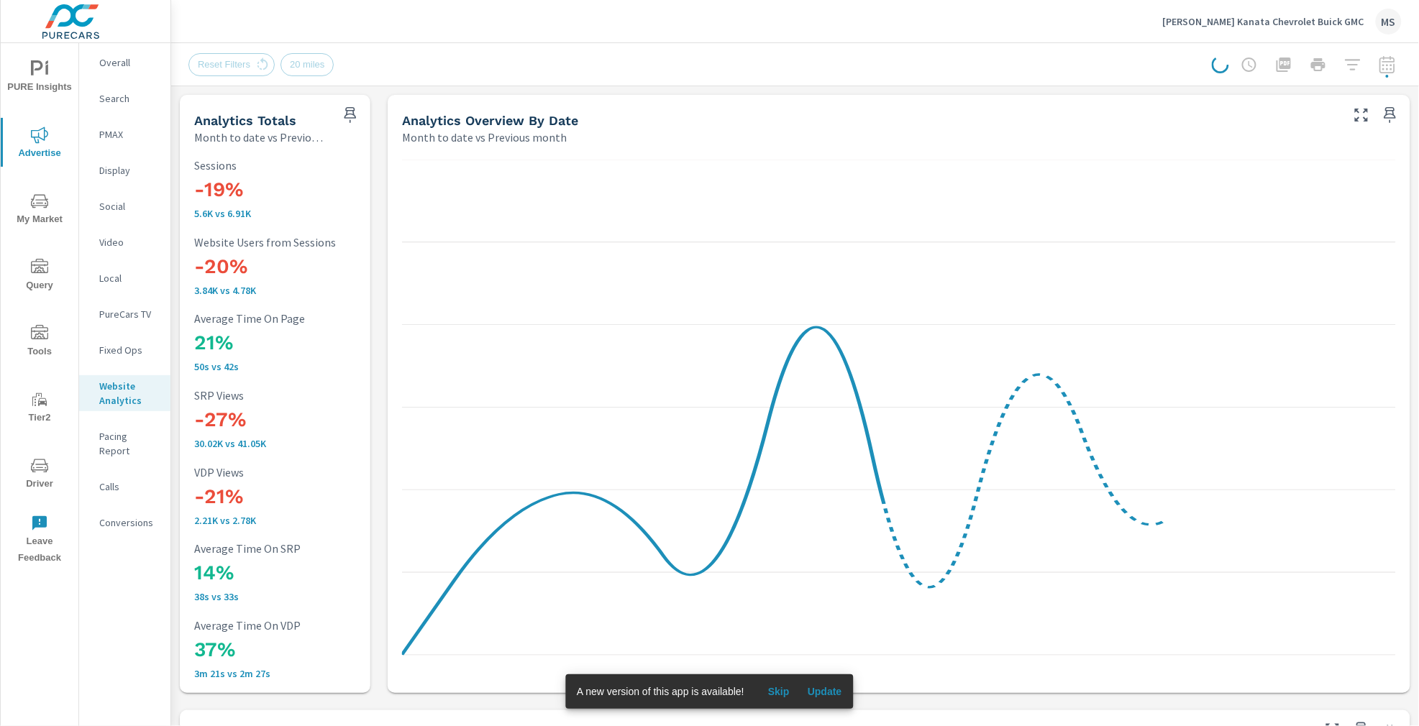
scroll to position [1, 0]
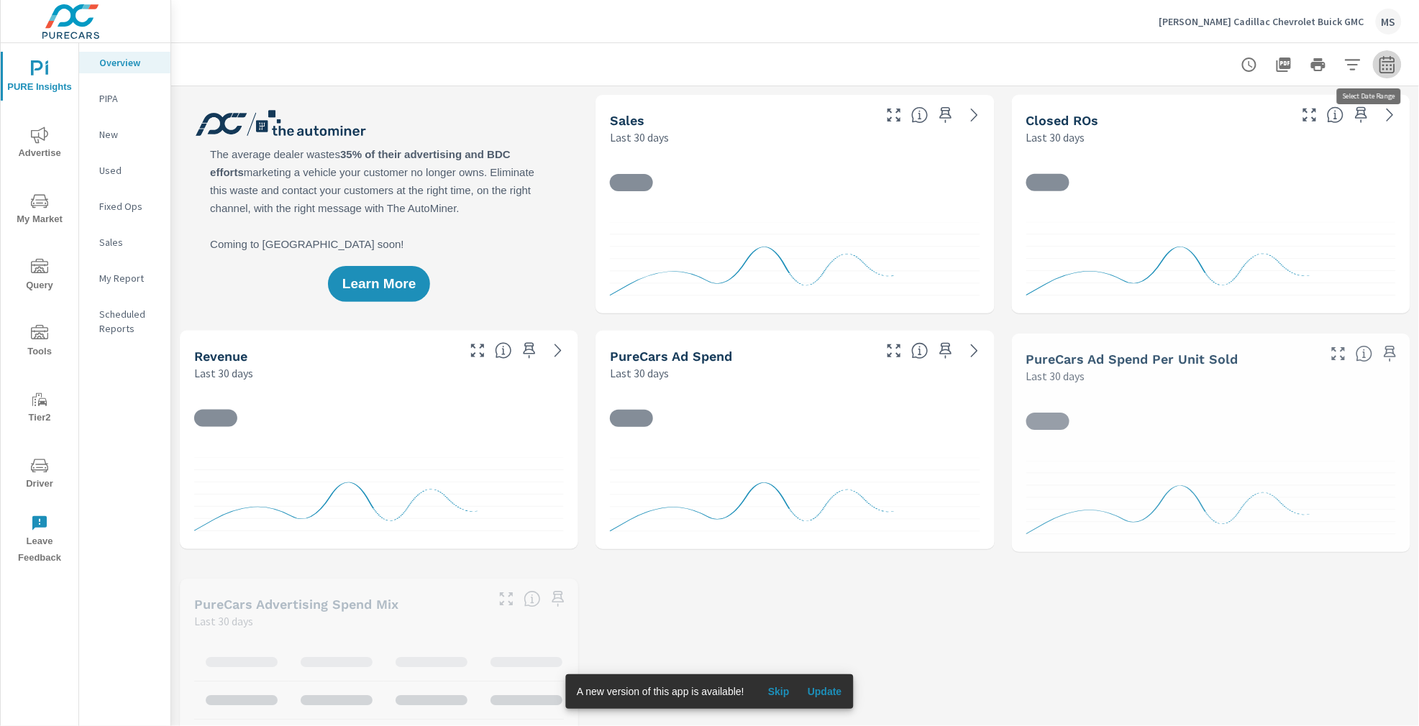
click at [1378, 56] on icon "button" at bounding box center [1386, 64] width 17 height 17
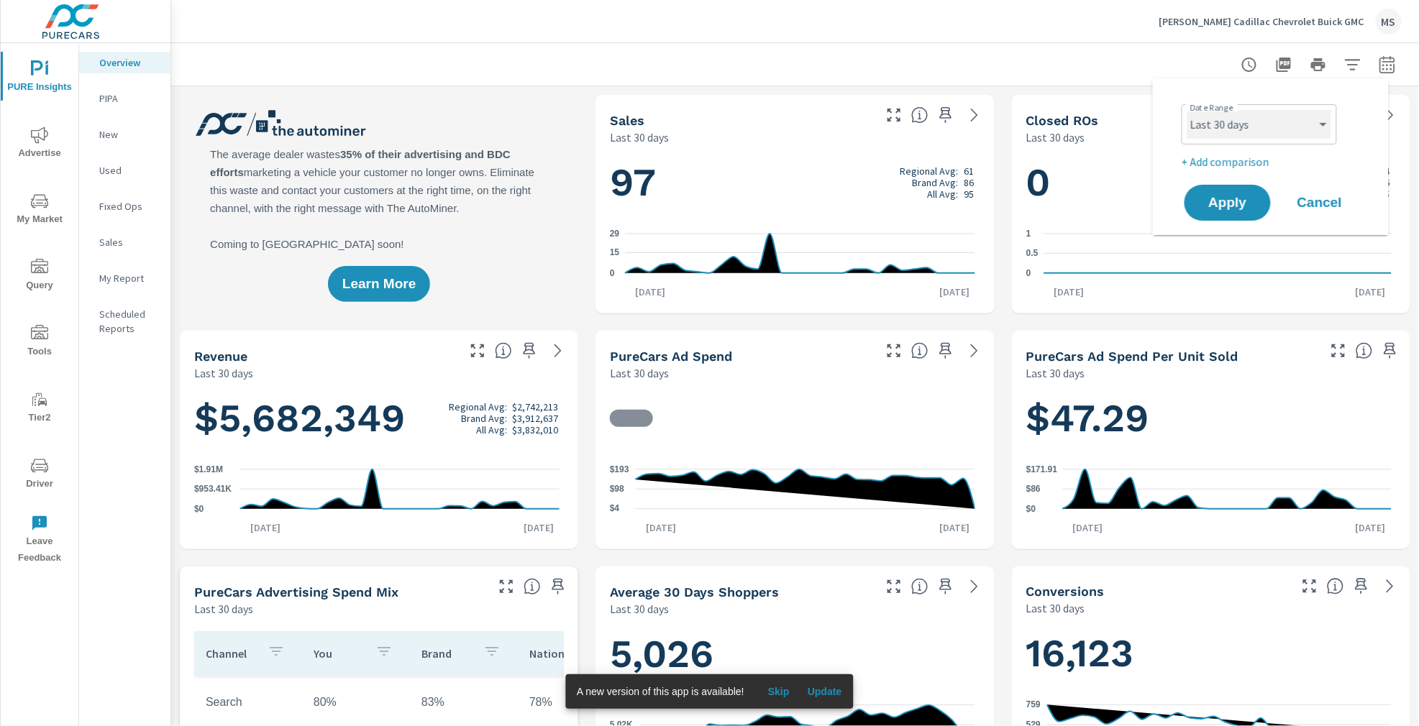
click at [1281, 129] on select "Custom [DATE] Last week Last 7 days Last 14 days Last 30 days Last 45 days Last…" at bounding box center [1259, 124] width 144 height 29
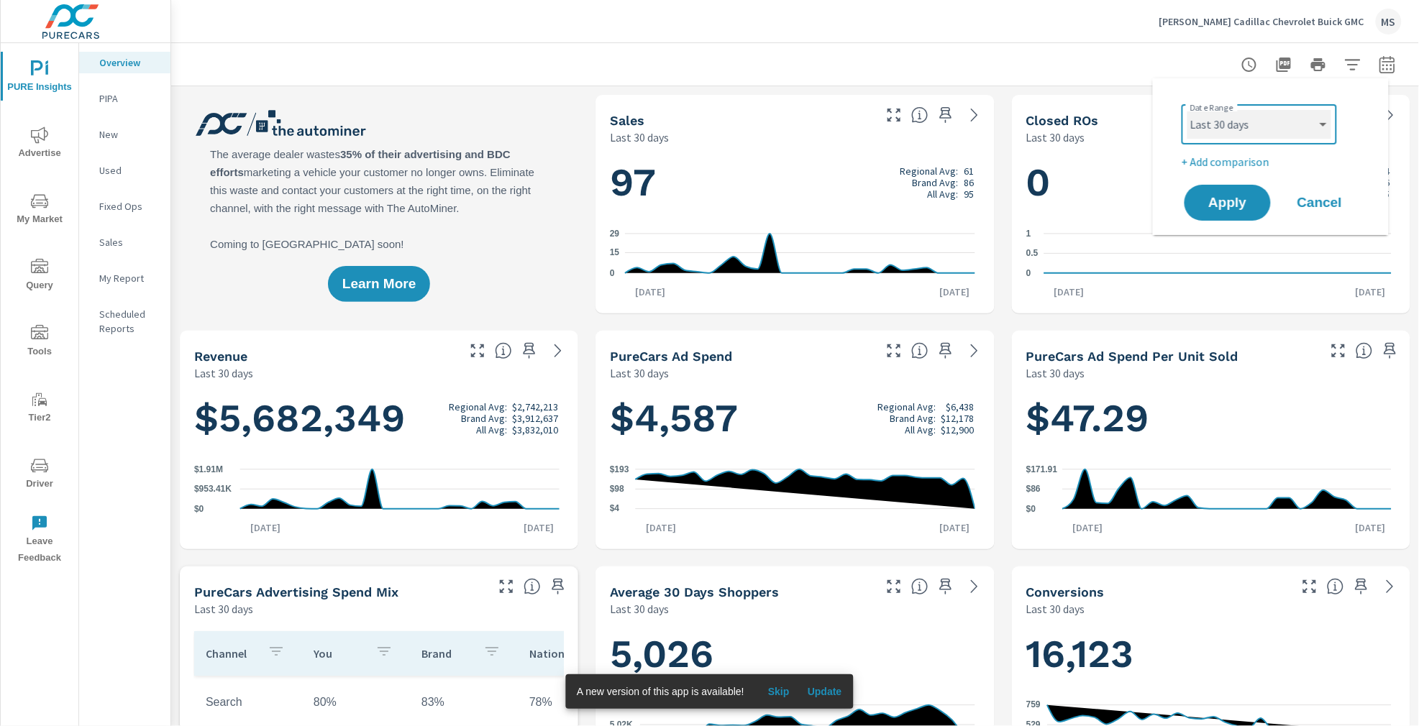
scroll to position [1, 0]
click at [1187, 110] on select "Custom [DATE] Last week Last 7 days Last 14 days Last 30 days Last 45 days Last…" at bounding box center [1259, 124] width 144 height 29
select select "Month to date"
click at [1235, 163] on p "+ Add comparison" at bounding box center [1273, 161] width 184 height 17
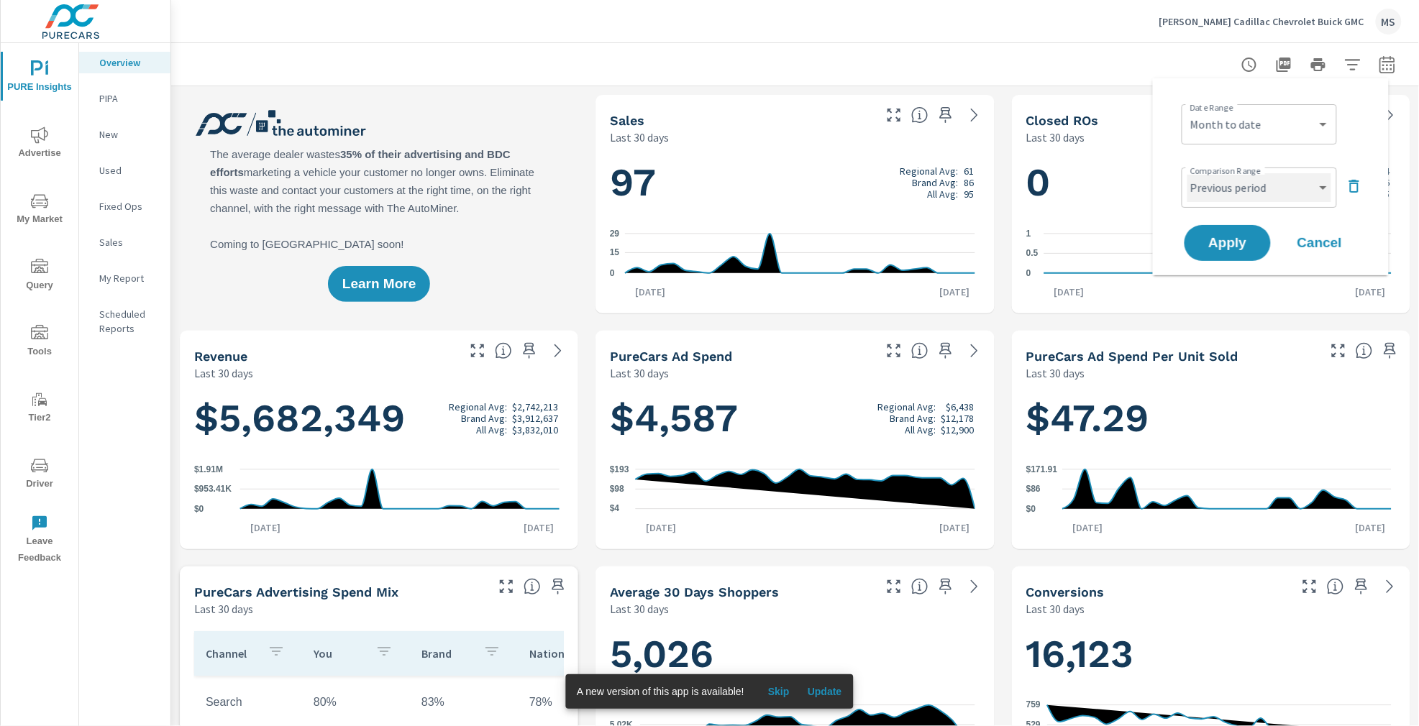
click at [1242, 186] on select "Custom Previous period Previous month Previous year" at bounding box center [1259, 187] width 144 height 29
click at [1187, 173] on select "Custom Previous period Previous month Previous year" at bounding box center [1259, 187] width 144 height 29
select select "Previous month"
click at [1225, 234] on button "Apply" at bounding box center [1227, 242] width 89 height 37
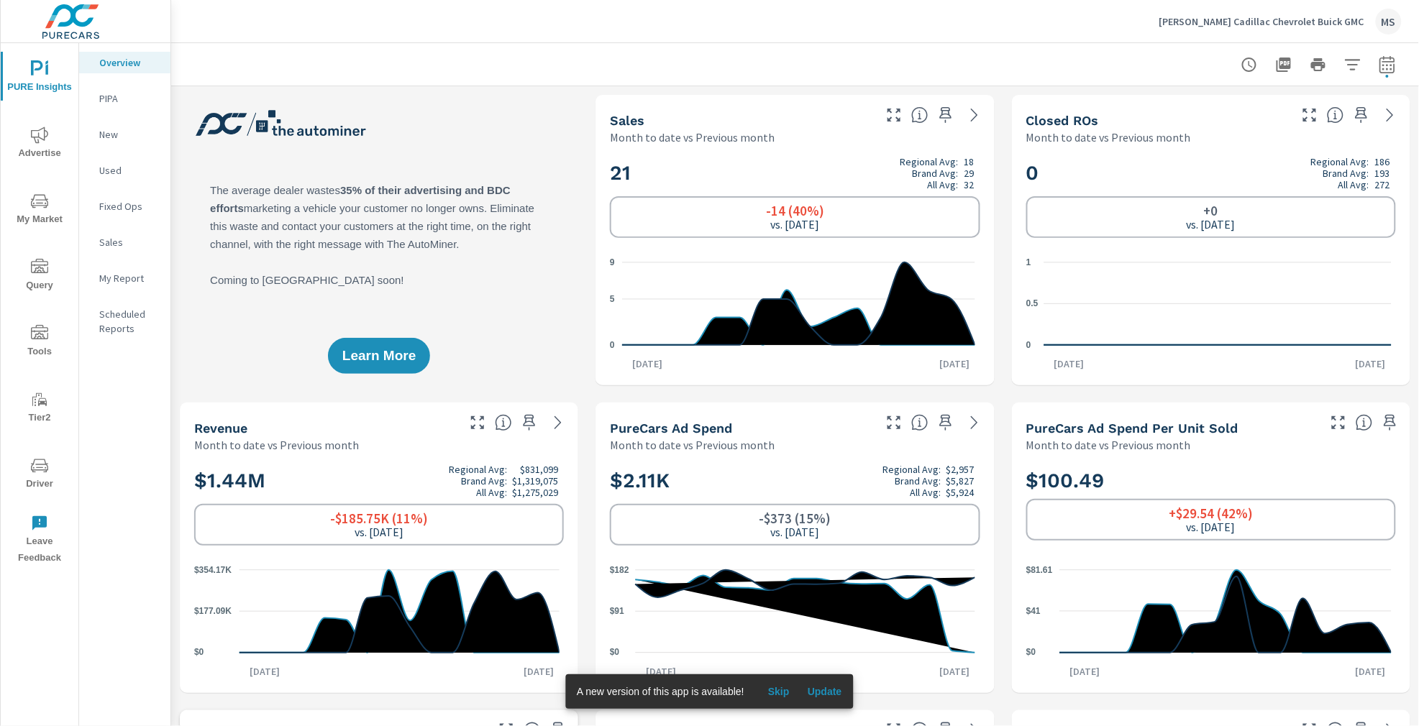
click at [114, 271] on p "My Report" at bounding box center [129, 278] width 60 height 14
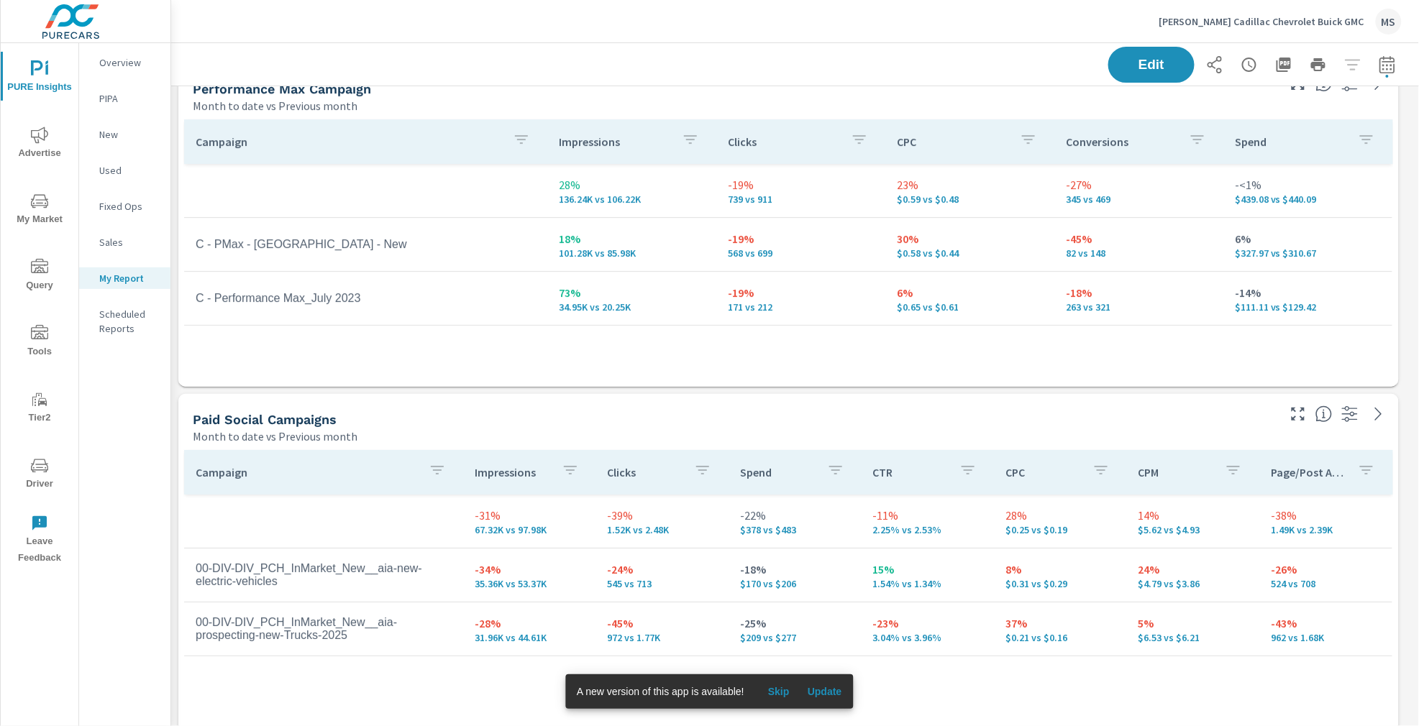
scroll to position [2044, 0]
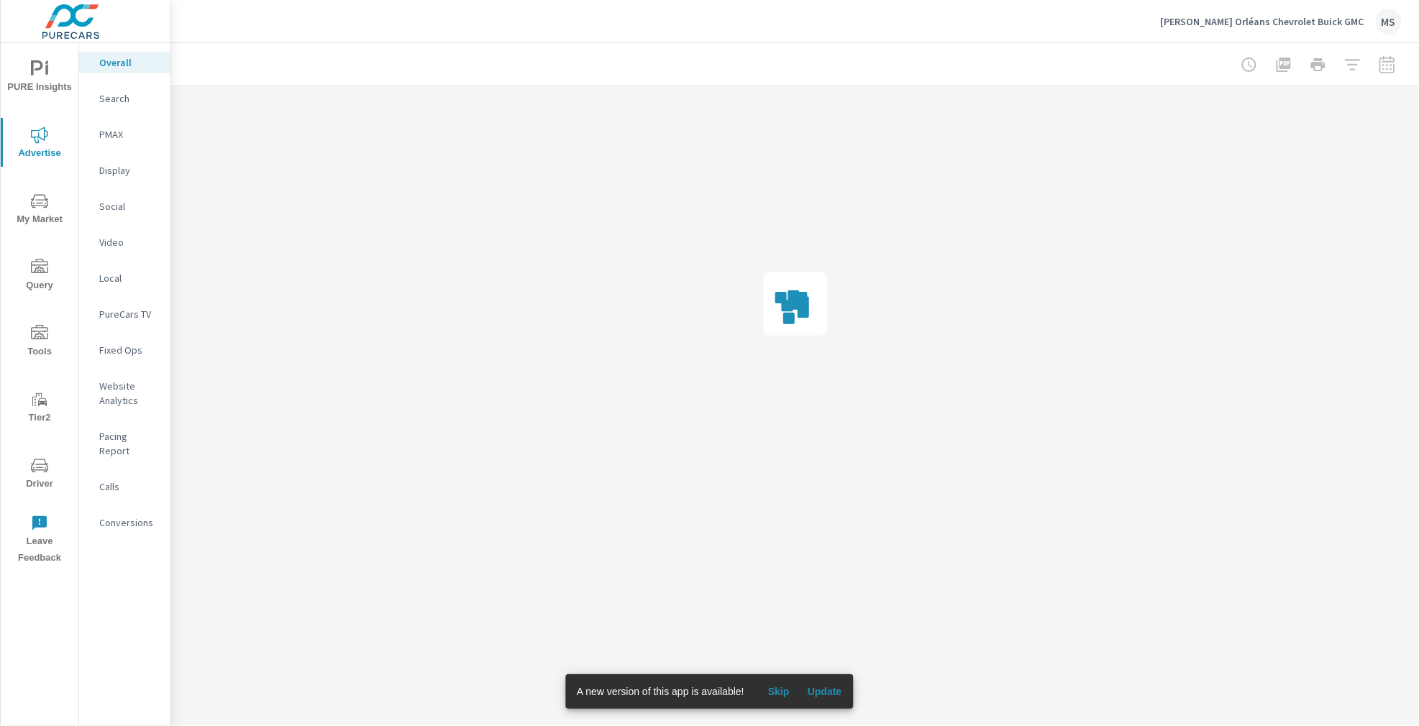
click at [122, 214] on div "Social" at bounding box center [124, 207] width 91 height 22
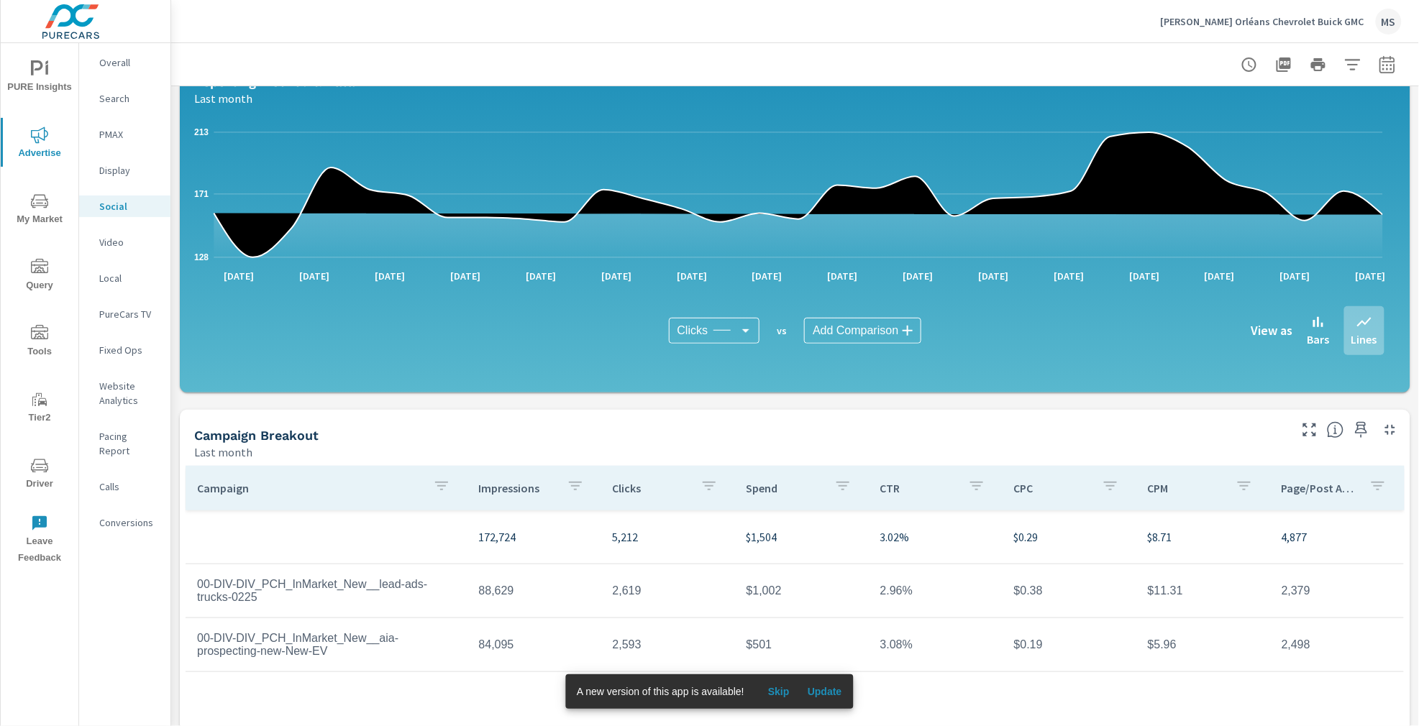
scroll to position [239, 0]
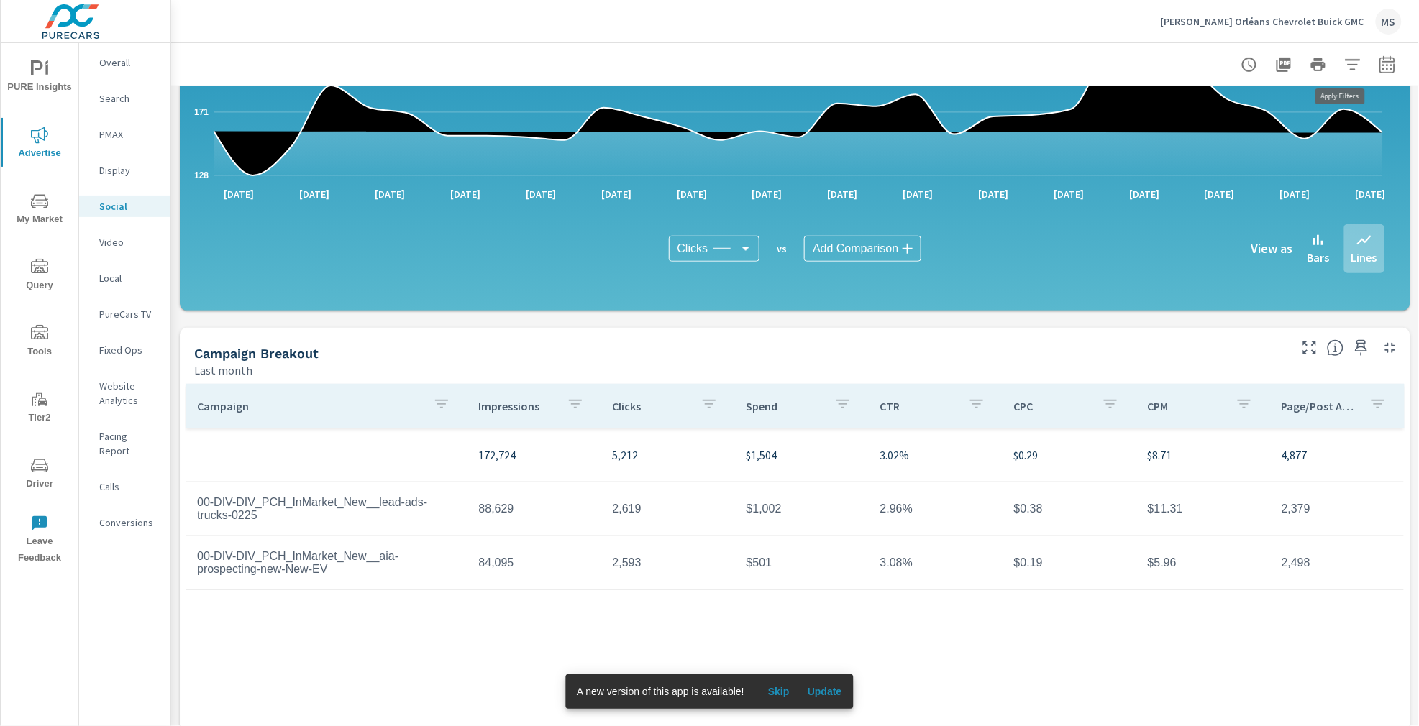
click at [1382, 65] on icon "button" at bounding box center [1386, 67] width 9 height 6
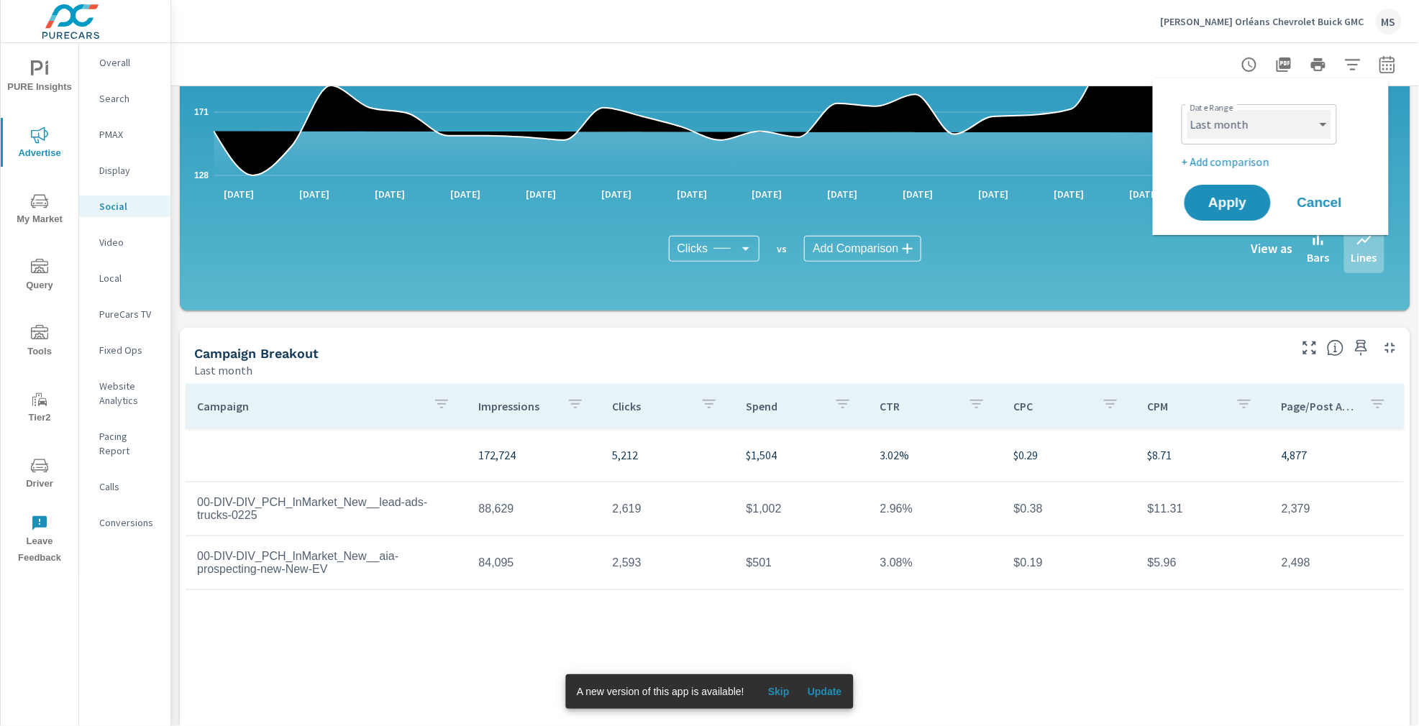
click at [1242, 128] on select "Custom [DATE] Last week Last 7 days Last 14 days Last 30 days Last 45 days Last…" at bounding box center [1259, 124] width 144 height 29
click at [1187, 110] on select "Custom [DATE] Last week Last 7 days Last 14 days Last 30 days Last 45 days Last…" at bounding box center [1259, 124] width 144 height 29
select select "Month to date"
click at [1237, 160] on p "+ Add comparison" at bounding box center [1273, 161] width 184 height 17
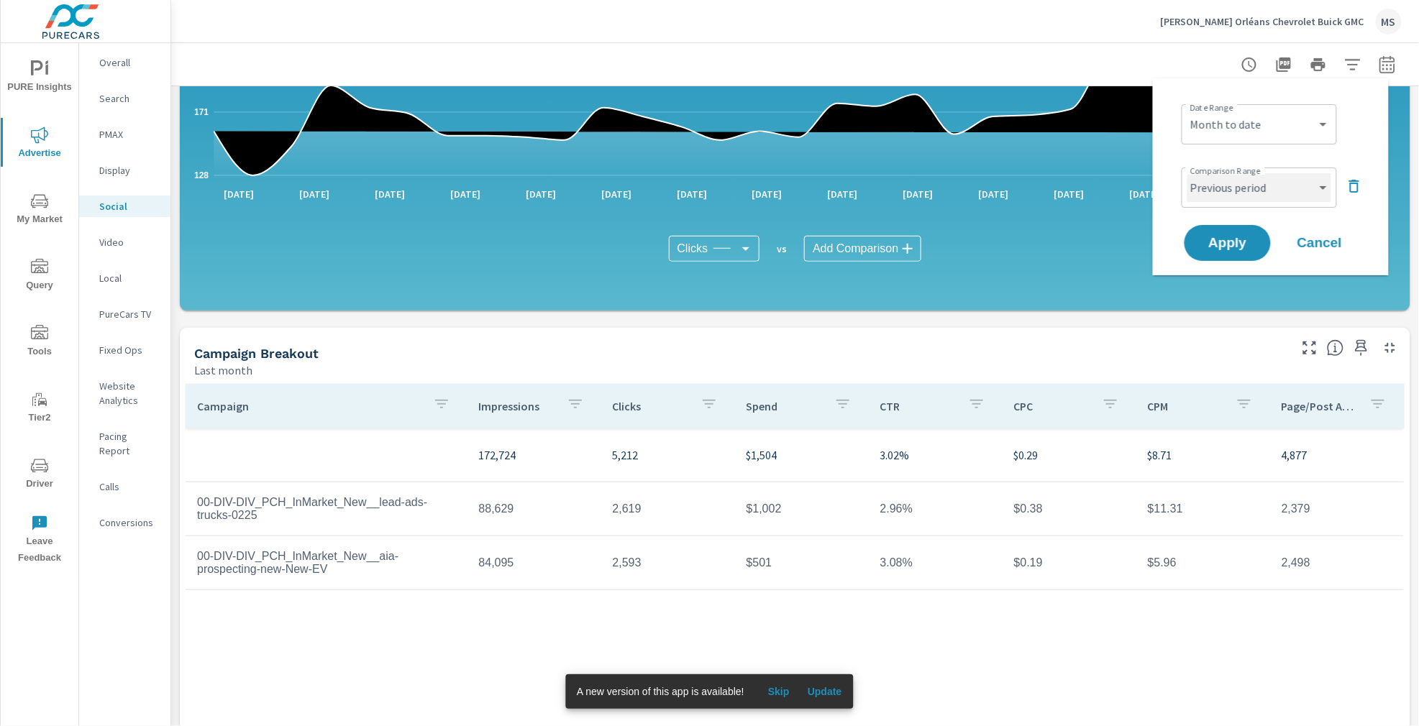
click at [1240, 186] on select "Custom Previous period Previous month Previous year" at bounding box center [1259, 187] width 144 height 29
click at [1187, 173] on select "Custom Previous period Previous month Previous year" at bounding box center [1259, 187] width 144 height 29
select select "Previous month"
click at [1231, 242] on span "Apply" at bounding box center [1227, 244] width 59 height 14
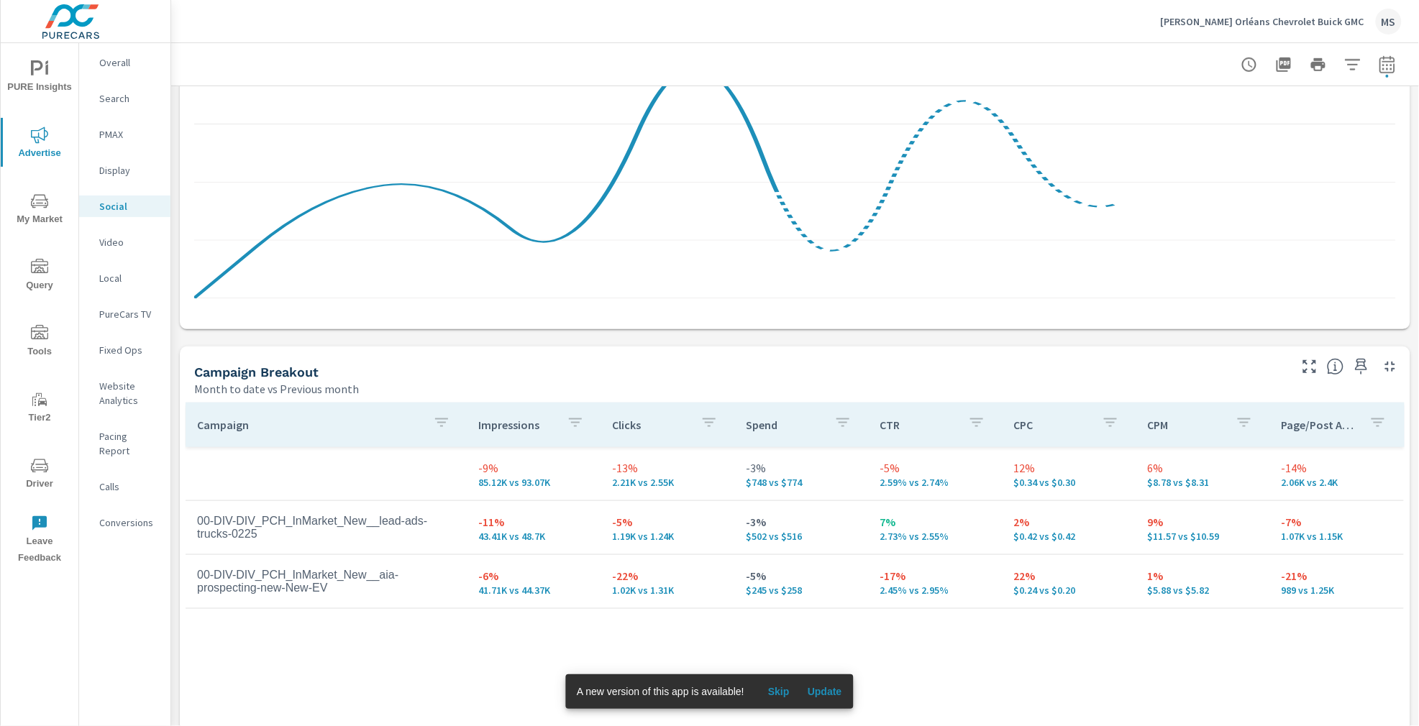
scroll to position [386, 0]
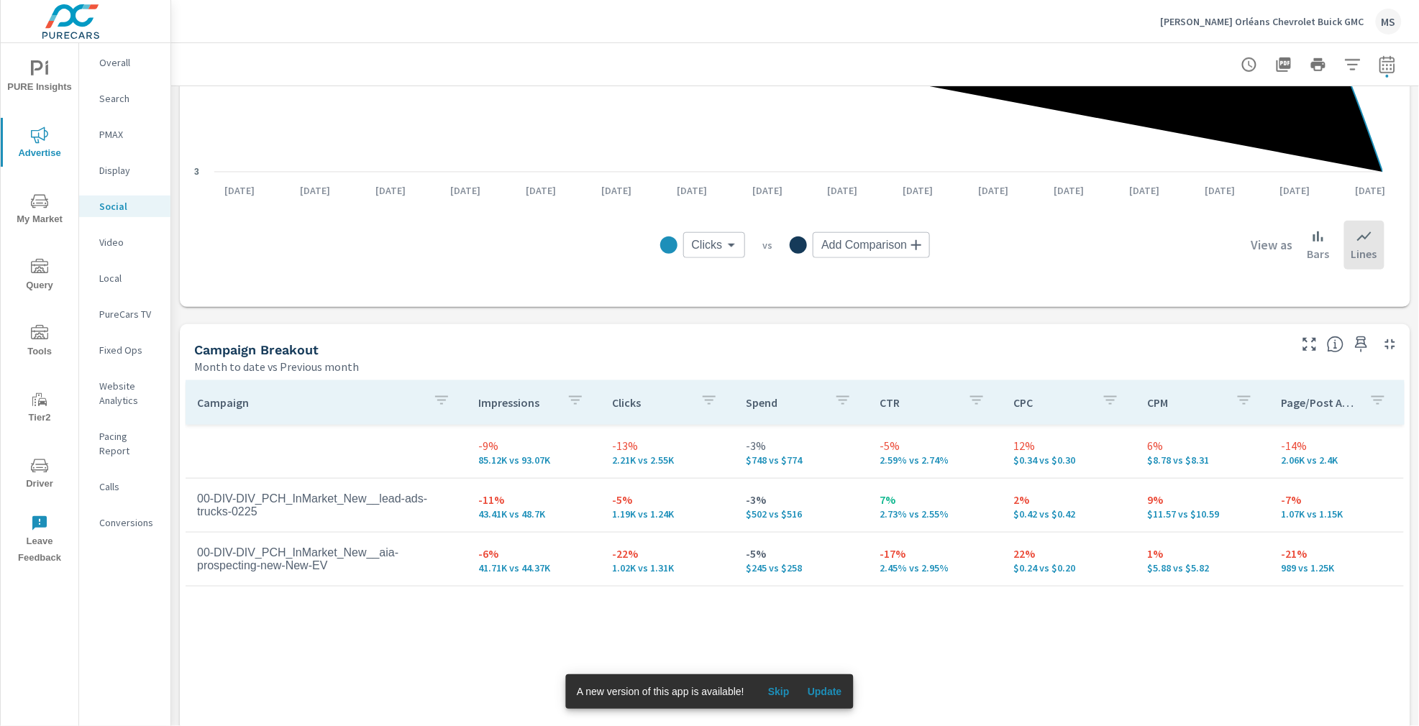
click at [117, 101] on p "Search" at bounding box center [129, 98] width 60 height 14
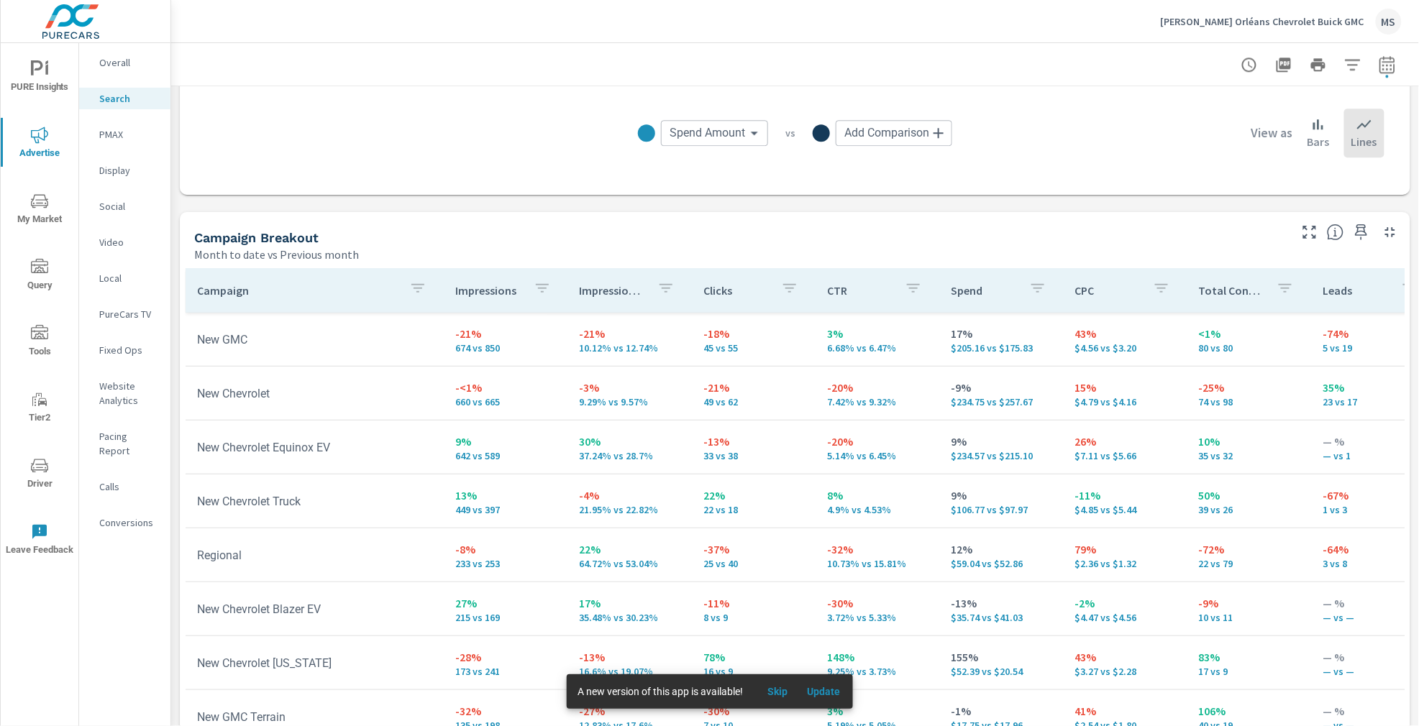
scroll to position [1291, 0]
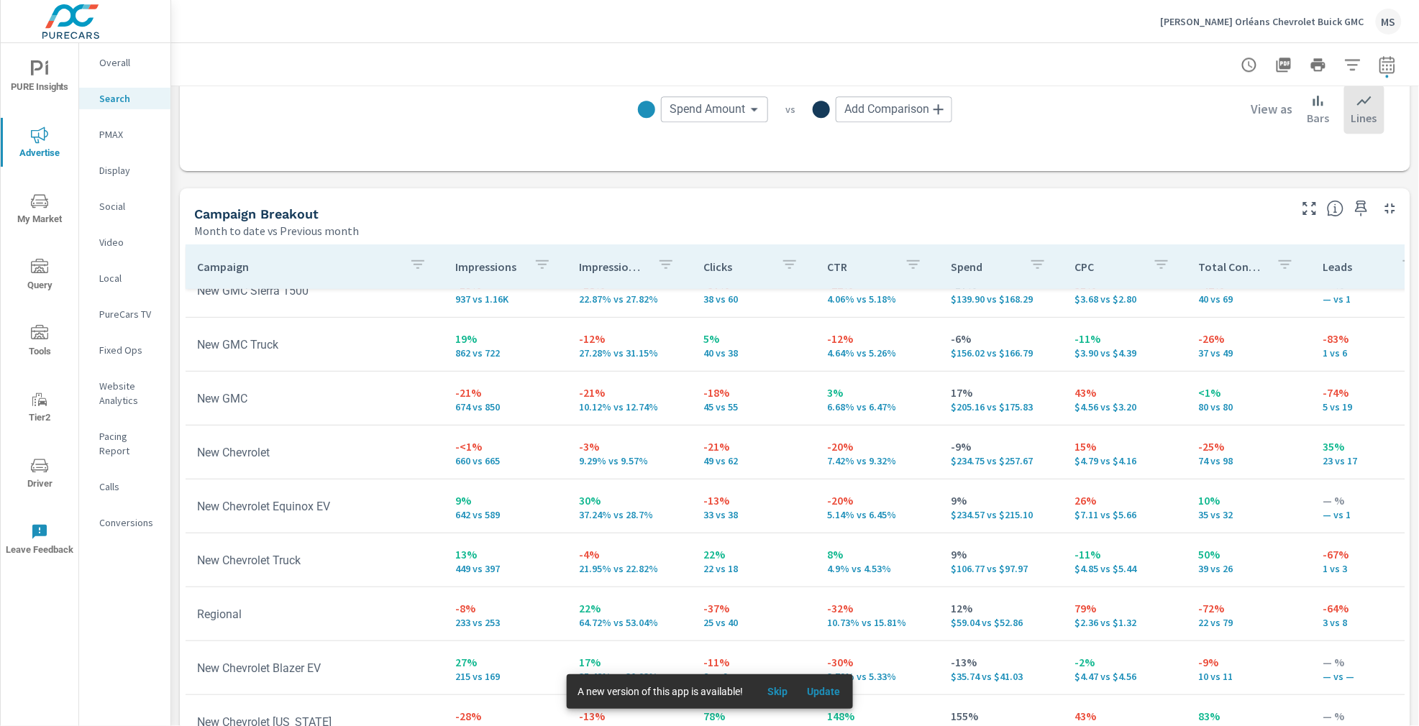
scroll to position [65, 0]
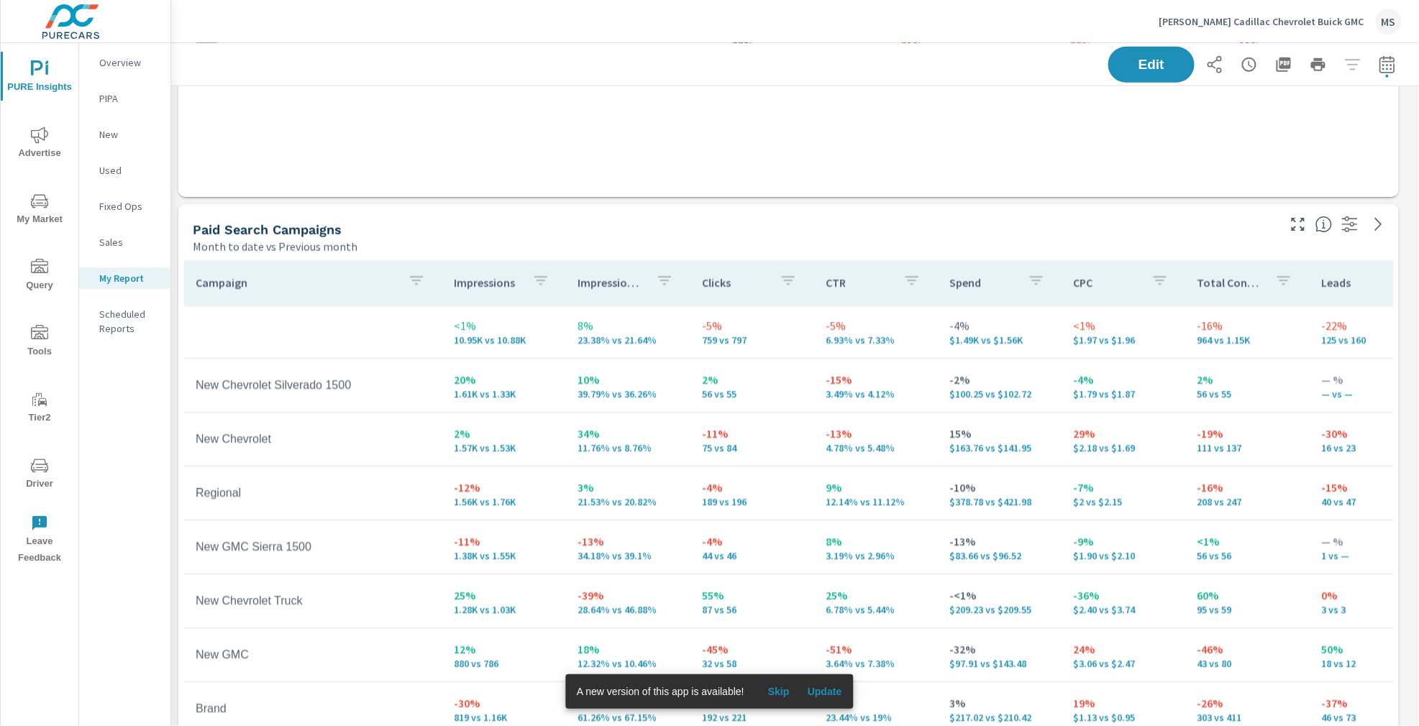
scroll to position [396, 0]
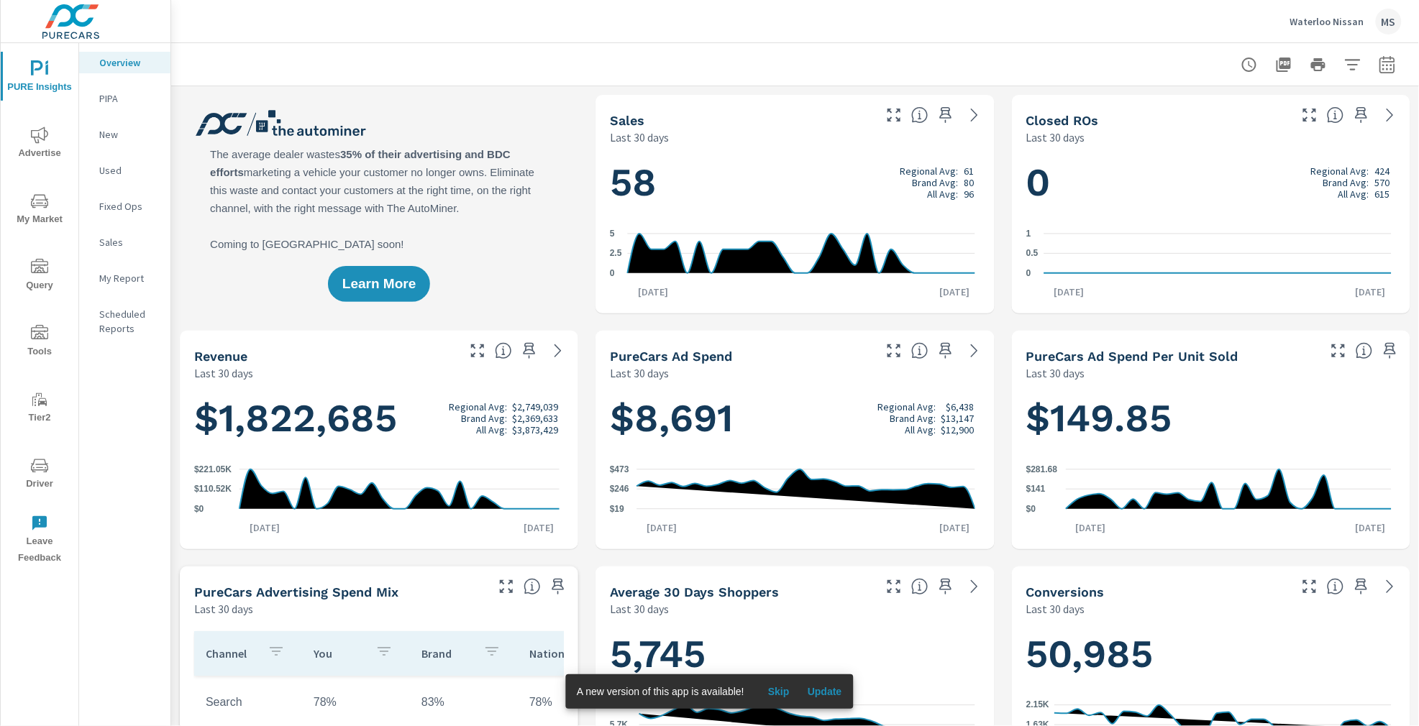
scroll to position [1, 0]
click at [1381, 56] on icon "button" at bounding box center [1386, 64] width 17 height 17
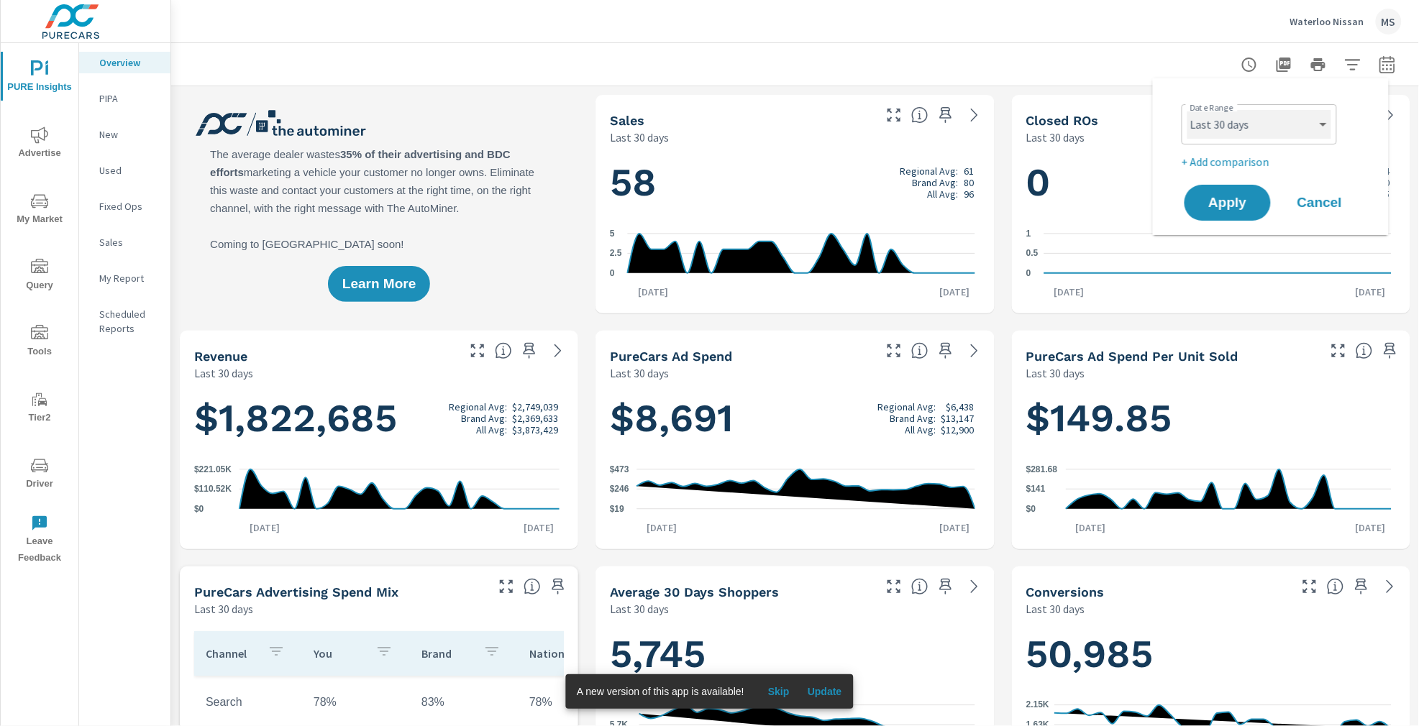
click at [1245, 132] on select "Custom [DATE] Last week Last 7 days Last 14 days Last 30 days Last 45 days Last…" at bounding box center [1259, 124] width 144 height 29
click at [1187, 110] on select "Custom [DATE] Last week Last 7 days Last 14 days Last 30 days Last 45 days Last…" at bounding box center [1259, 124] width 144 height 29
select select "Month to date"
click at [1207, 163] on p "+ Add comparison" at bounding box center [1273, 161] width 184 height 17
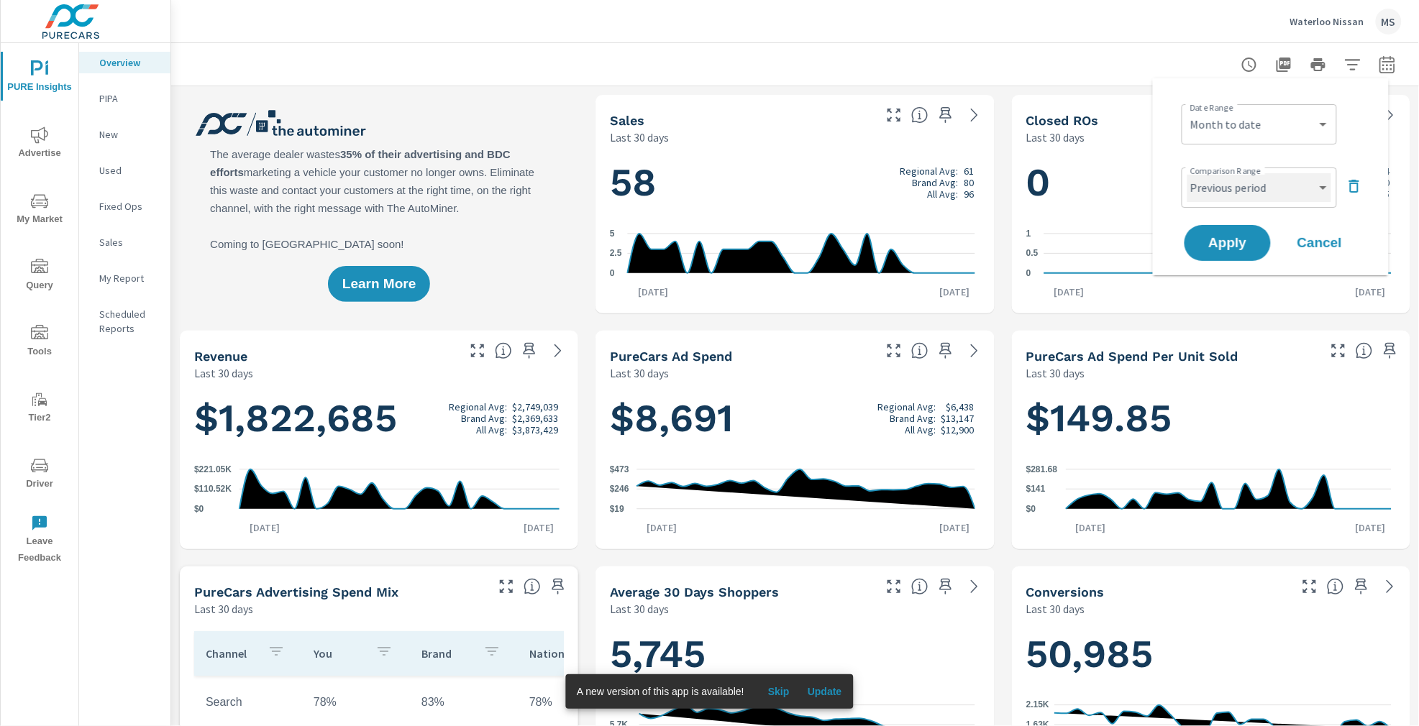
click at [1223, 183] on select "Custom Previous period Previous month Previous year" at bounding box center [1259, 187] width 144 height 29
click at [1187, 173] on select "Custom Previous period Previous month Previous year" at bounding box center [1259, 187] width 144 height 29
select select "Previous month"
click at [1225, 242] on span "Apply" at bounding box center [1227, 244] width 59 height 14
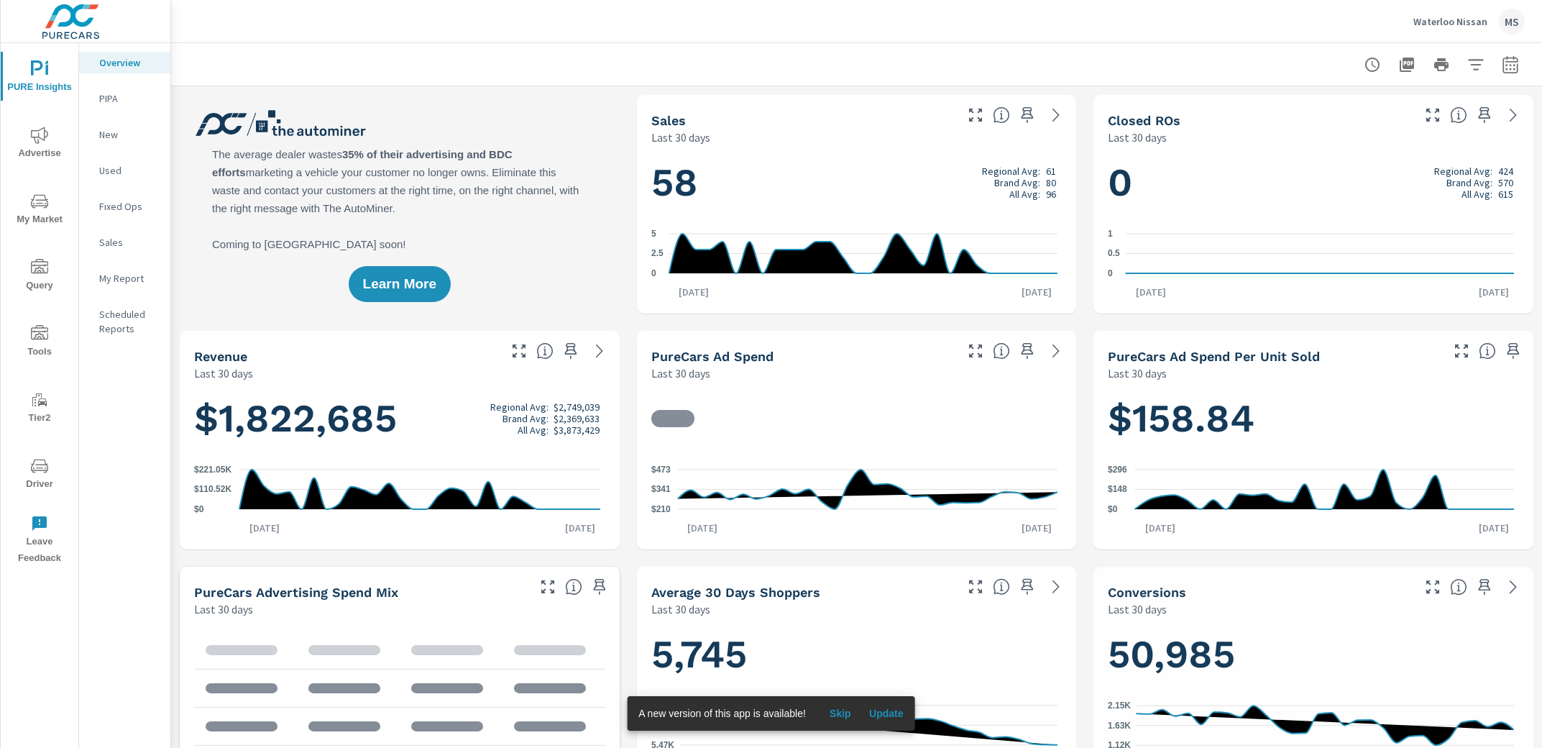
scroll to position [1, 0]
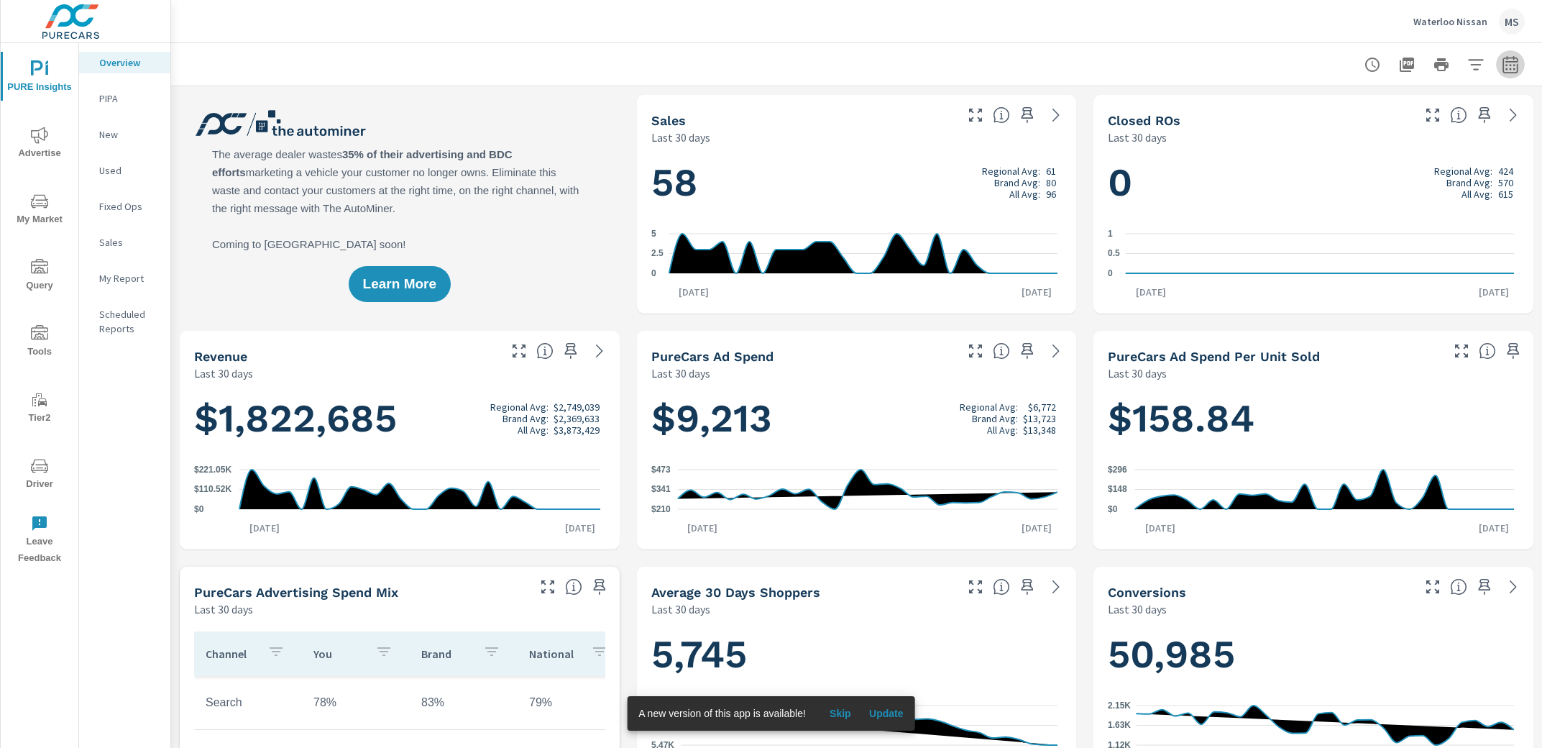
click at [1502, 67] on icon "button" at bounding box center [1510, 64] width 17 height 17
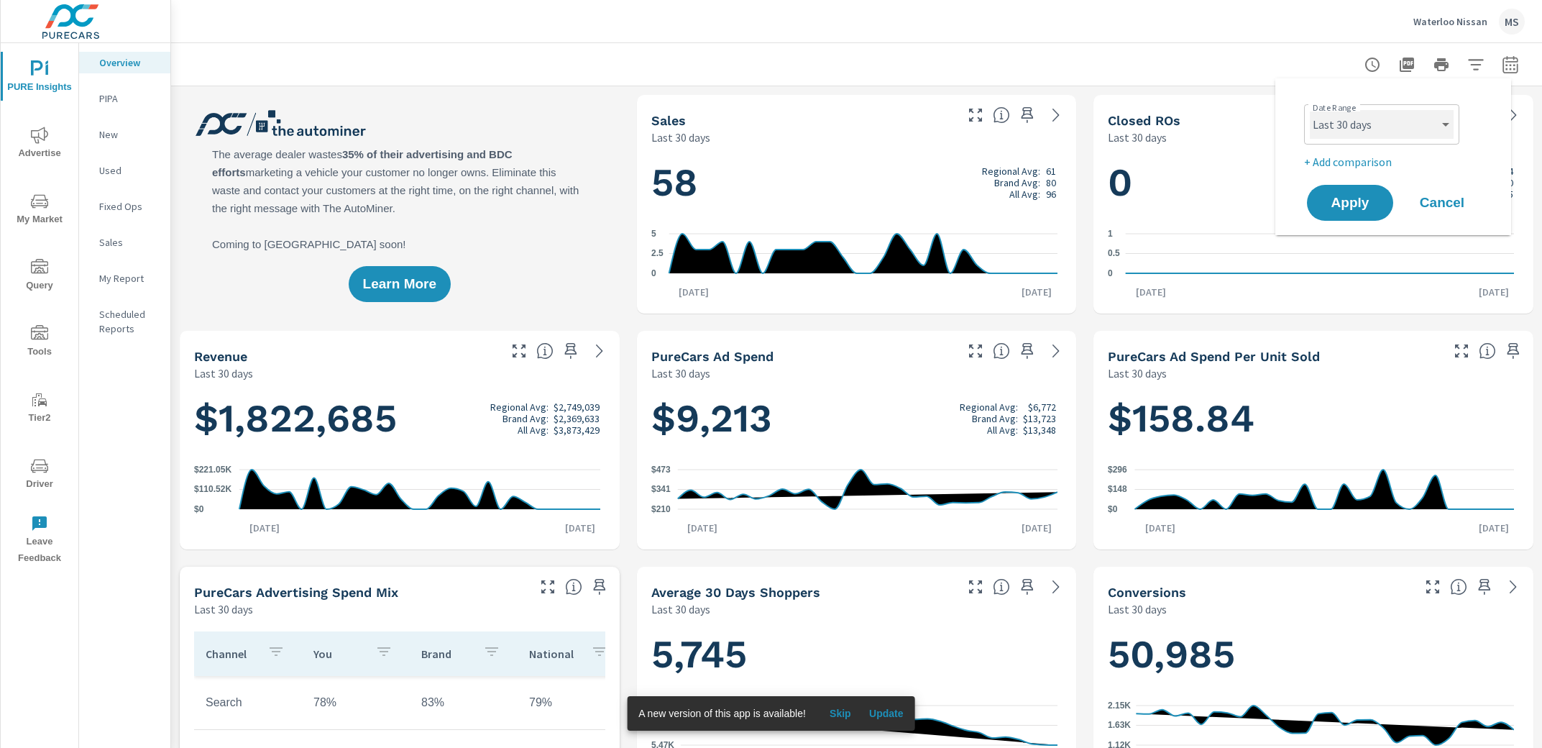
click at [1376, 122] on select "Custom [DATE] Last week Last 7 days Last 14 days Last 30 days Last 45 days Last…" at bounding box center [1382, 124] width 144 height 29
click at [1310, 110] on select "Custom [DATE] Last week Last 7 days Last 14 days Last 30 days Last 45 days Last…" at bounding box center [1382, 124] width 144 height 29
select select "Month to date"
click at [1350, 165] on p "+ Add comparison" at bounding box center [1396, 161] width 184 height 17
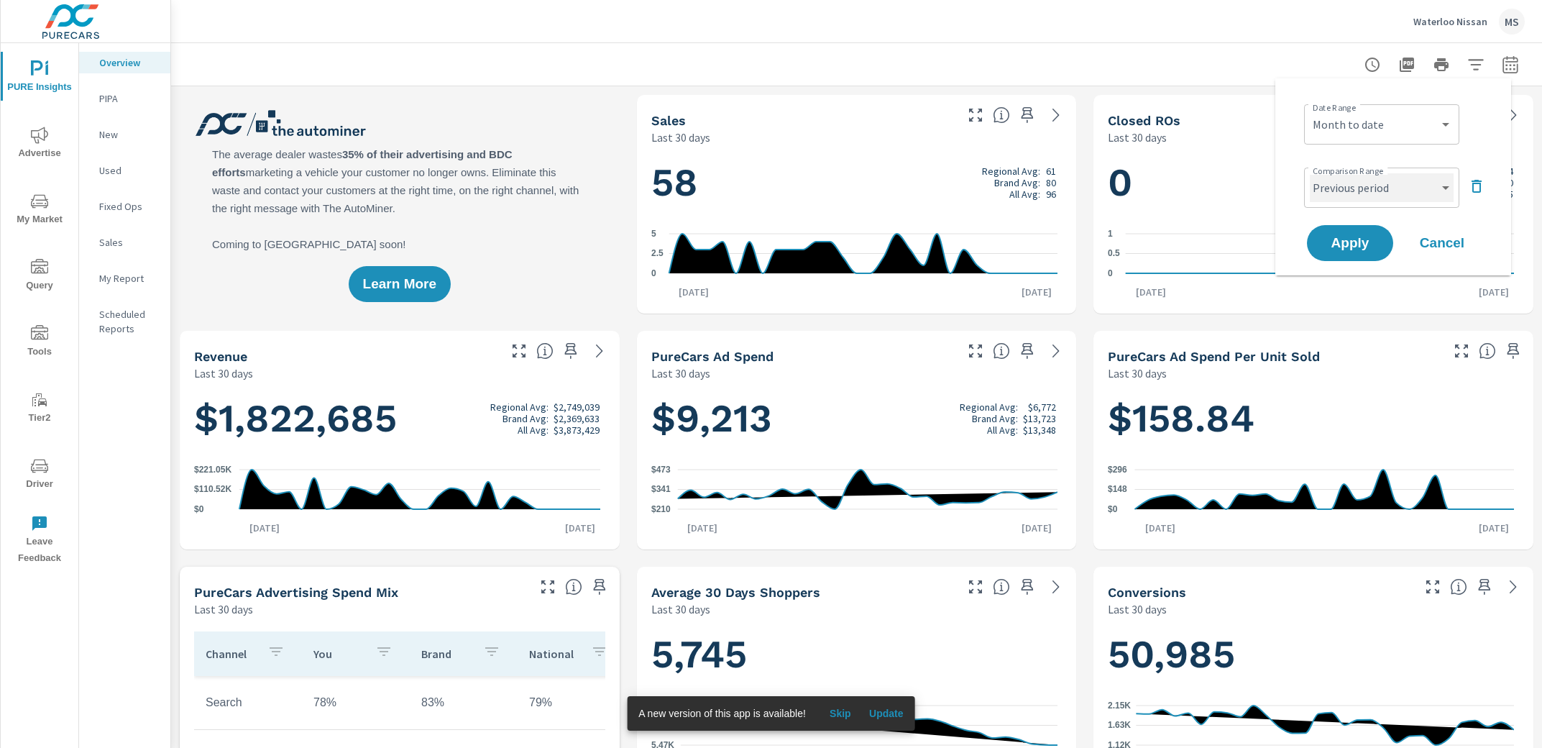
click at [1354, 190] on select "Custom Previous period Previous month Previous year" at bounding box center [1382, 187] width 144 height 29
click at [1310, 173] on select "Custom Previous period Previous month Previous year" at bounding box center [1382, 187] width 144 height 29
click at [1349, 186] on select "Custom Previous period Previous month Previous year" at bounding box center [1382, 187] width 144 height 29
click at [1310, 173] on select "Custom Previous period Previous month Previous year" at bounding box center [1382, 187] width 144 height 29
select select "Previous month"
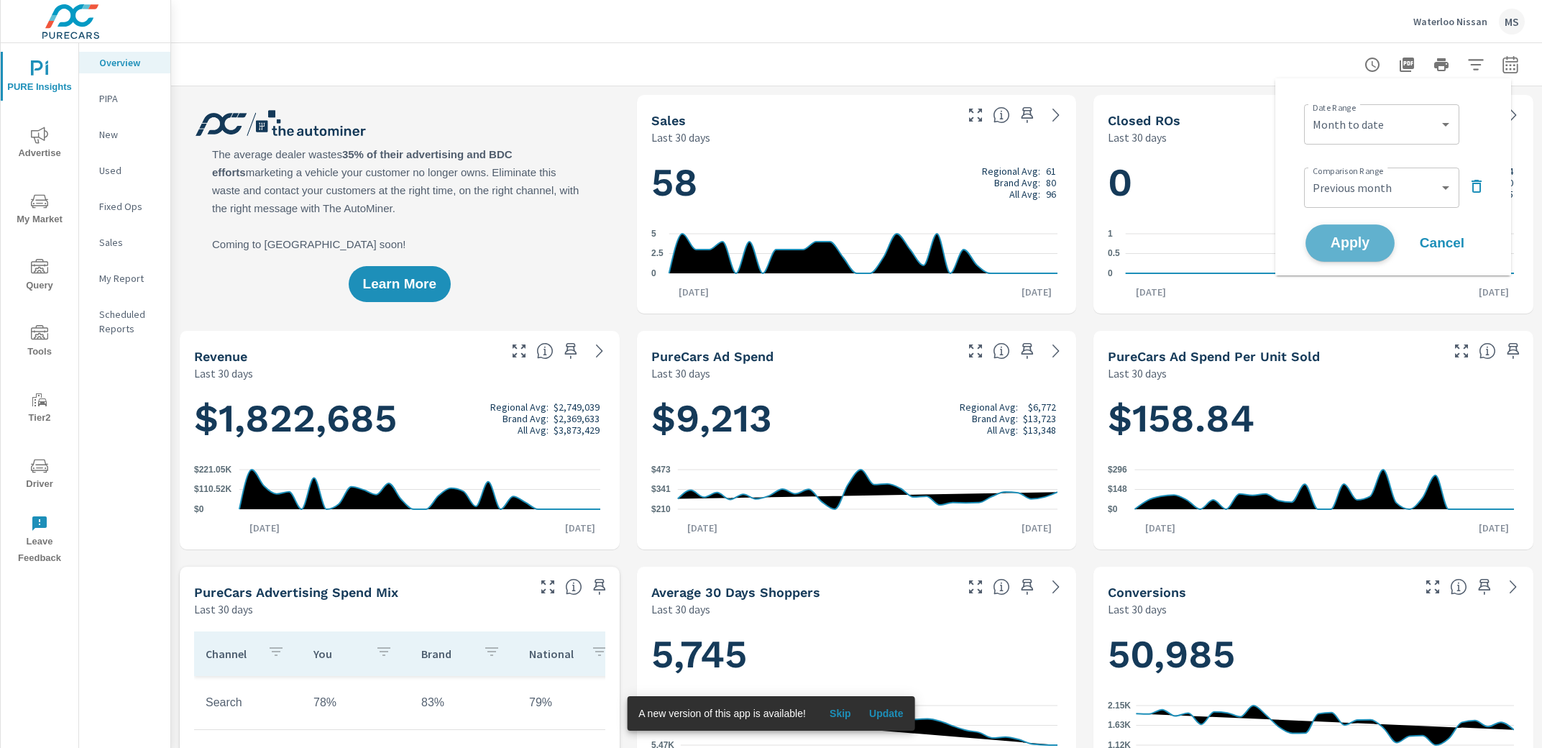
click at [1350, 239] on span "Apply" at bounding box center [1350, 244] width 59 height 14
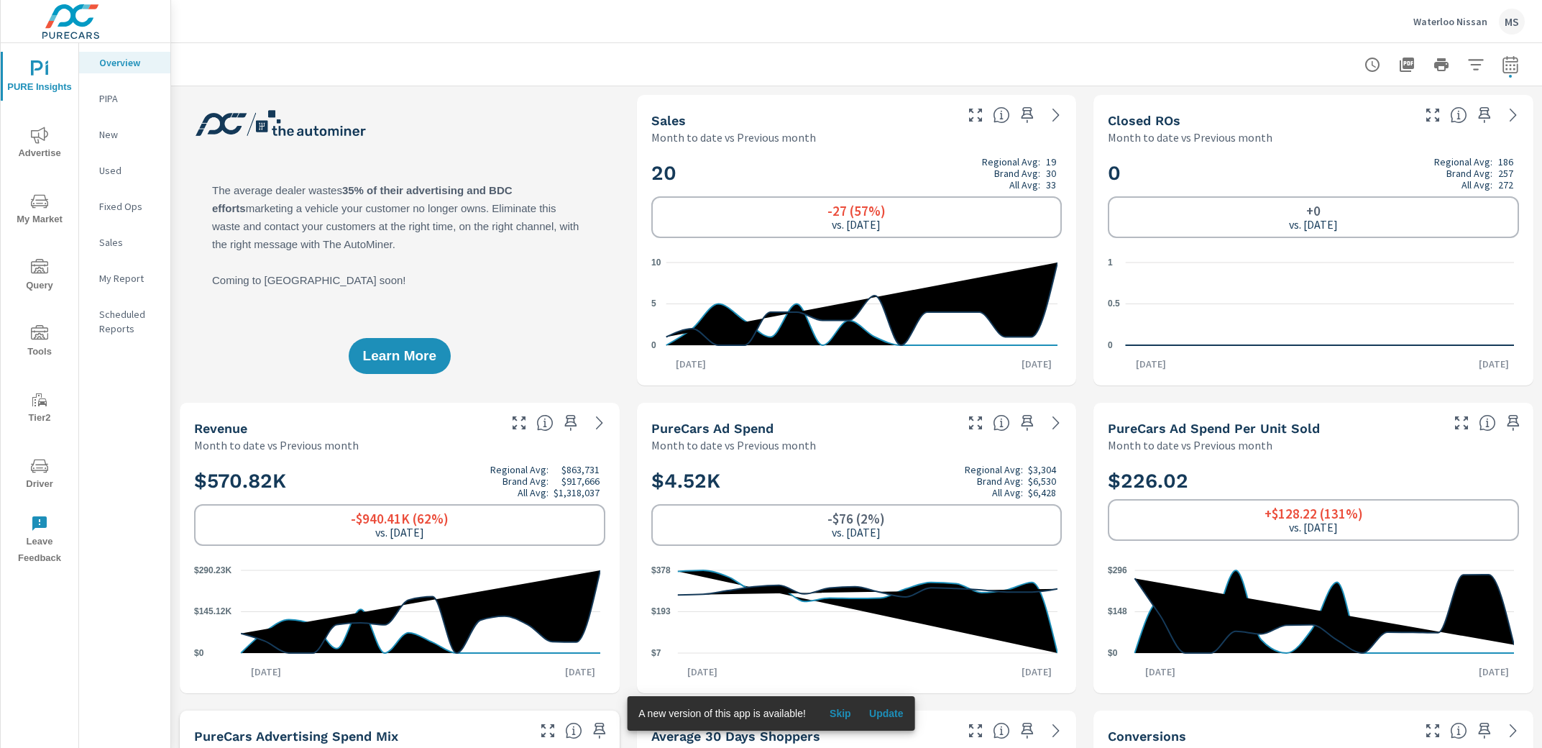
click at [40, 125] on button "Advertise" at bounding box center [40, 142] width 78 height 49
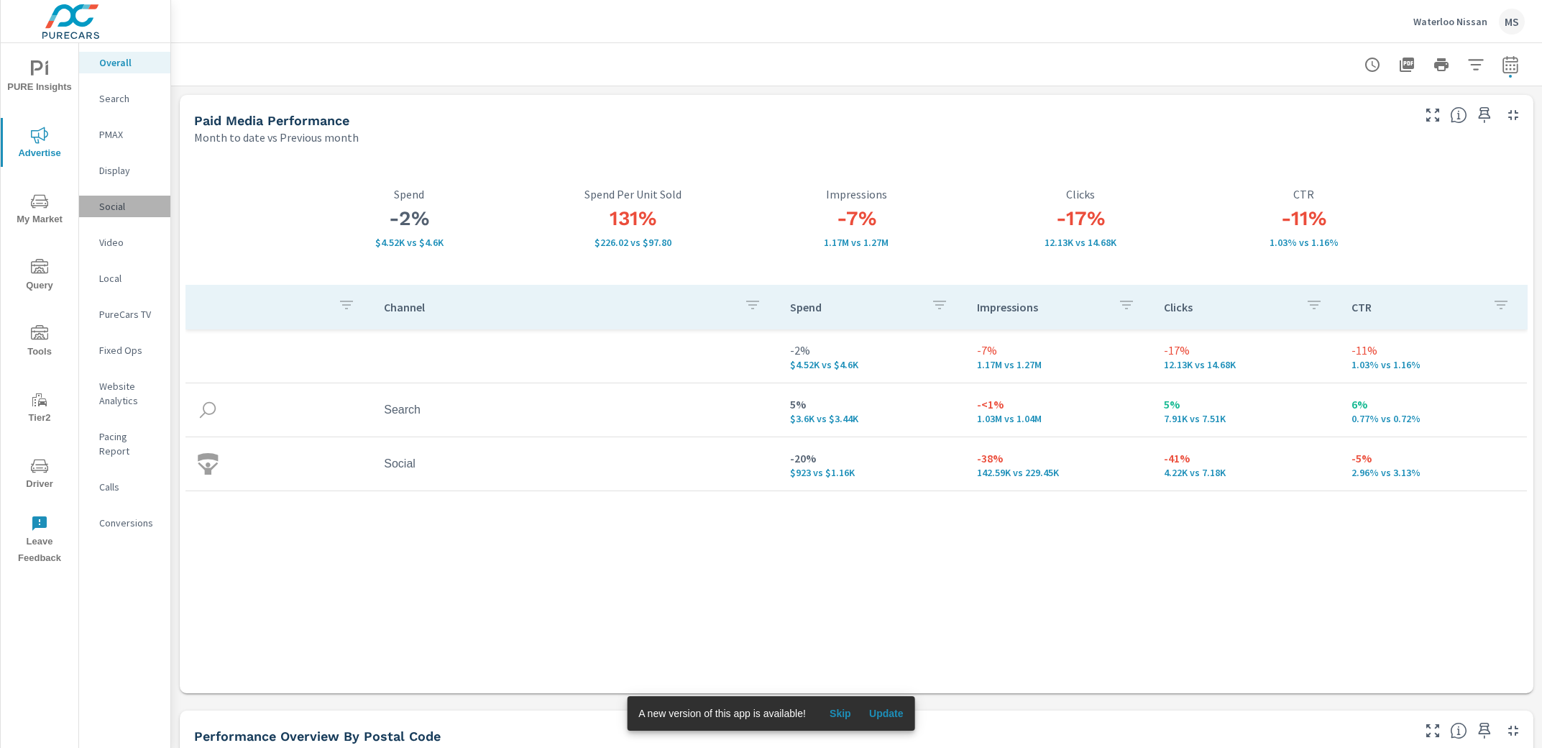
click at [100, 201] on p "Social" at bounding box center [129, 206] width 60 height 14
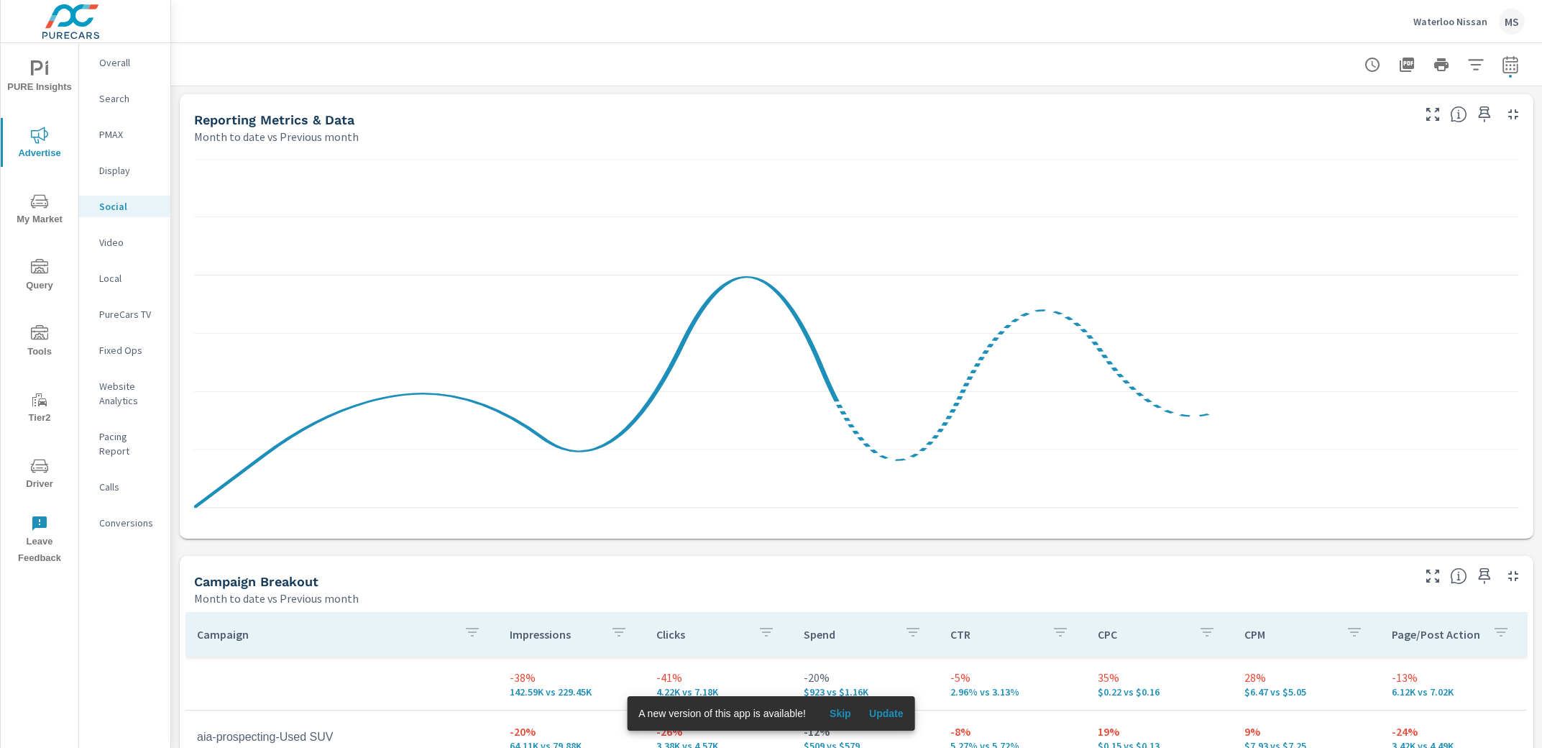
scroll to position [462, 0]
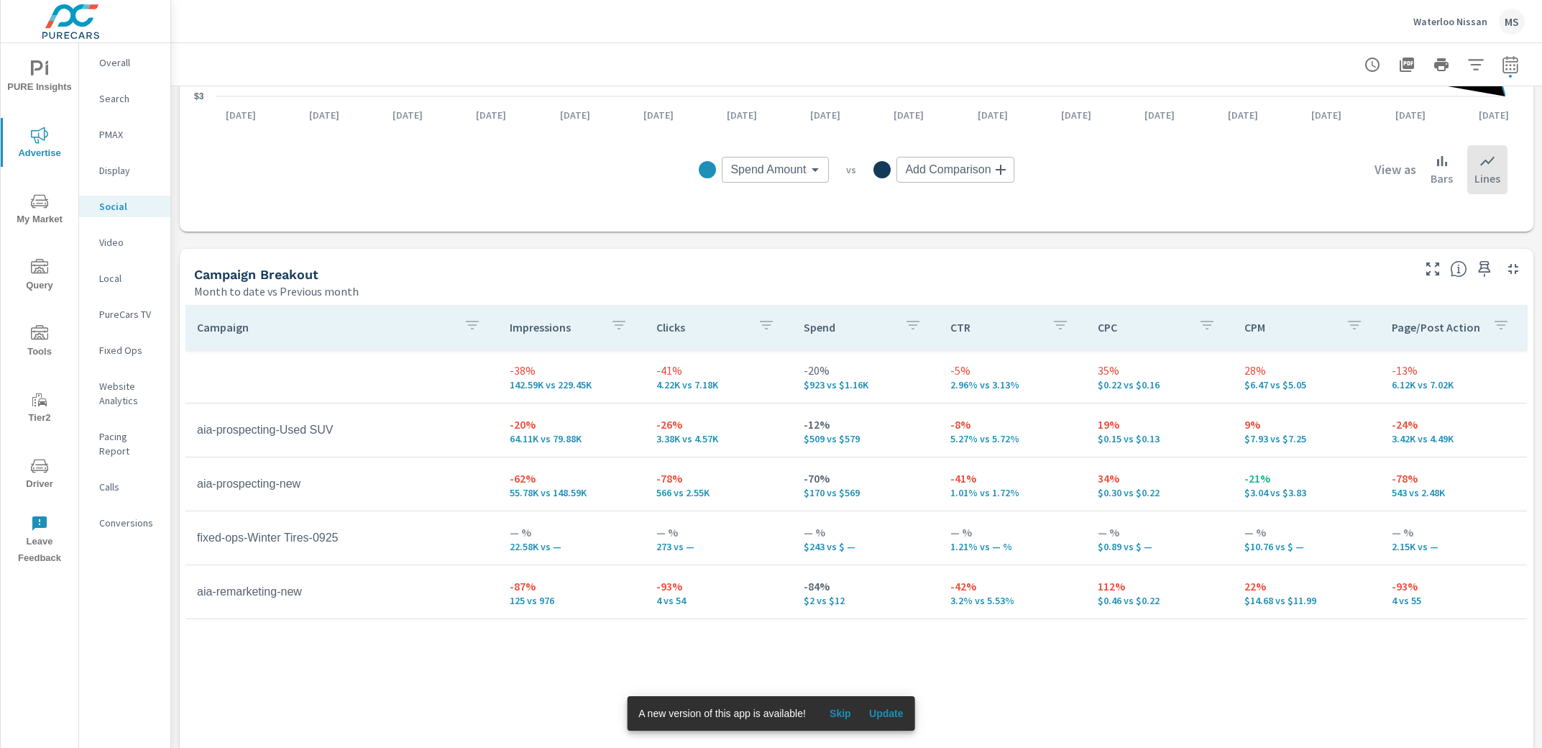
click at [47, 331] on icon "nav menu" at bounding box center [39, 333] width 17 height 17
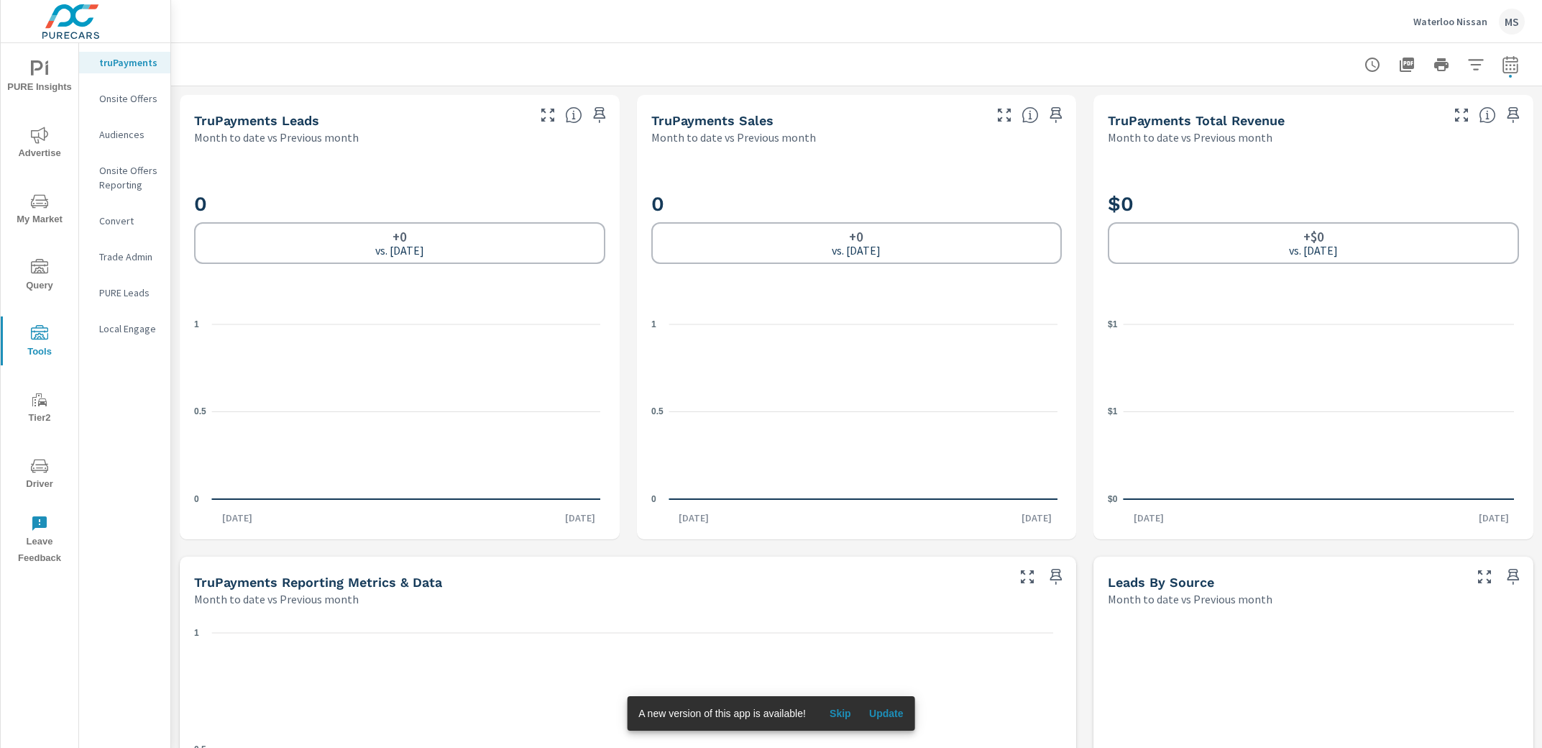
click at [40, 467] on icon "nav menu" at bounding box center [39, 467] width 7 height 1
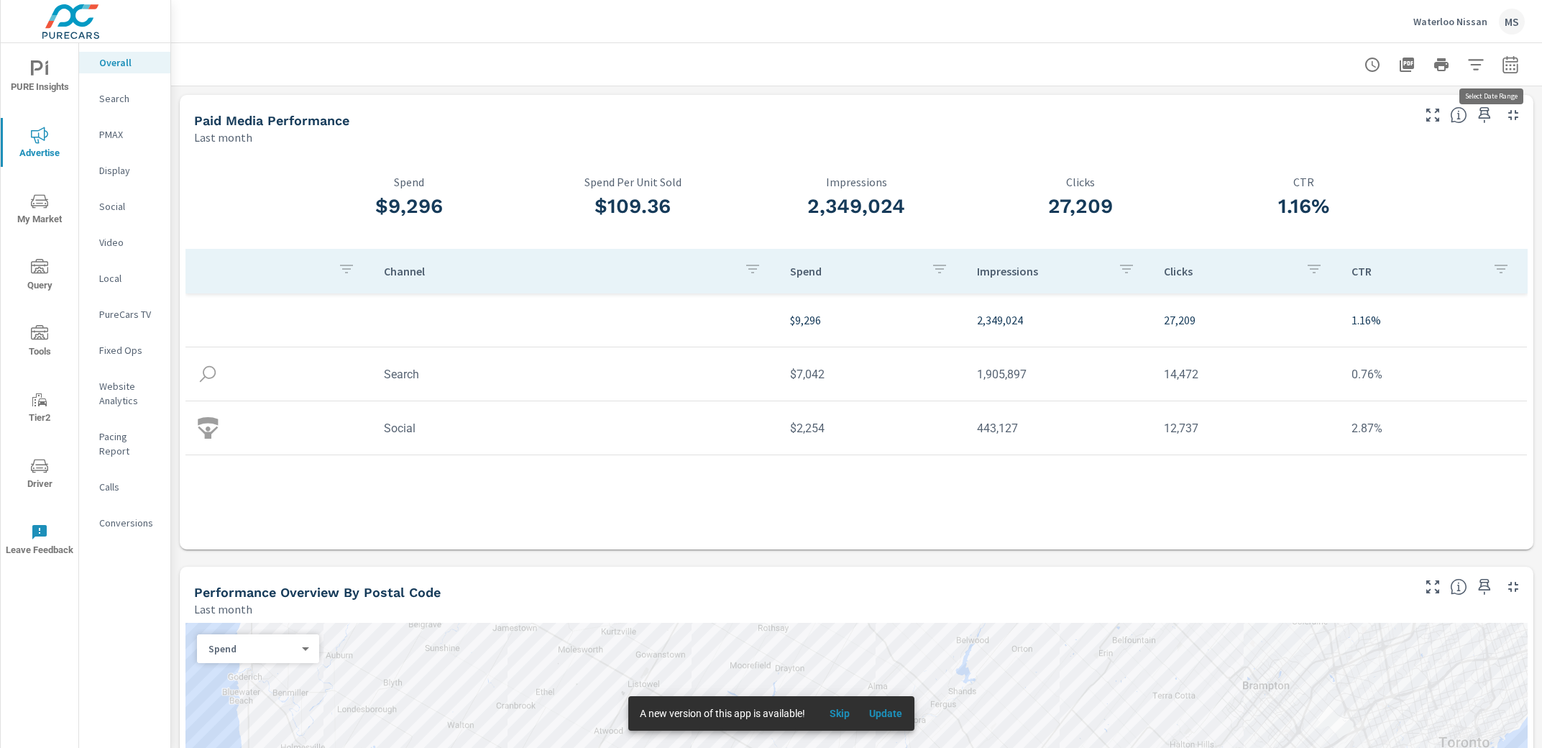
click at [1503, 61] on icon "button" at bounding box center [1510, 63] width 15 height 17
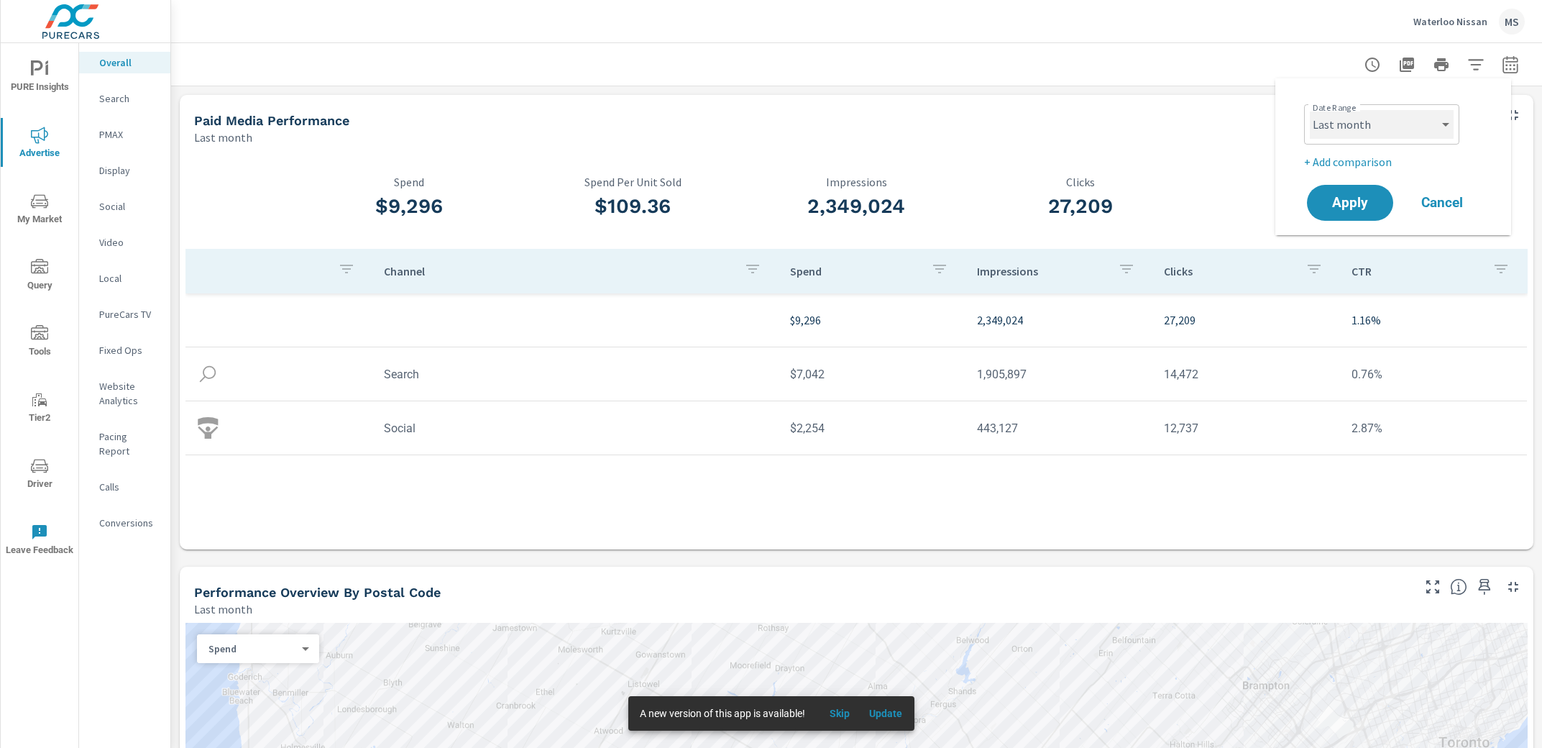
click at [1363, 126] on select "Custom [DATE] Last week Last 7 days Last 14 days Last 30 days Last 45 days Last…" at bounding box center [1382, 124] width 144 height 29
click at [1310, 110] on select "Custom [DATE] Last week Last 7 days Last 14 days Last 30 days Last 45 days Last…" at bounding box center [1382, 124] width 144 height 29
select select "Month to date"
click at [1345, 159] on p "+ Add comparison" at bounding box center [1396, 161] width 184 height 17
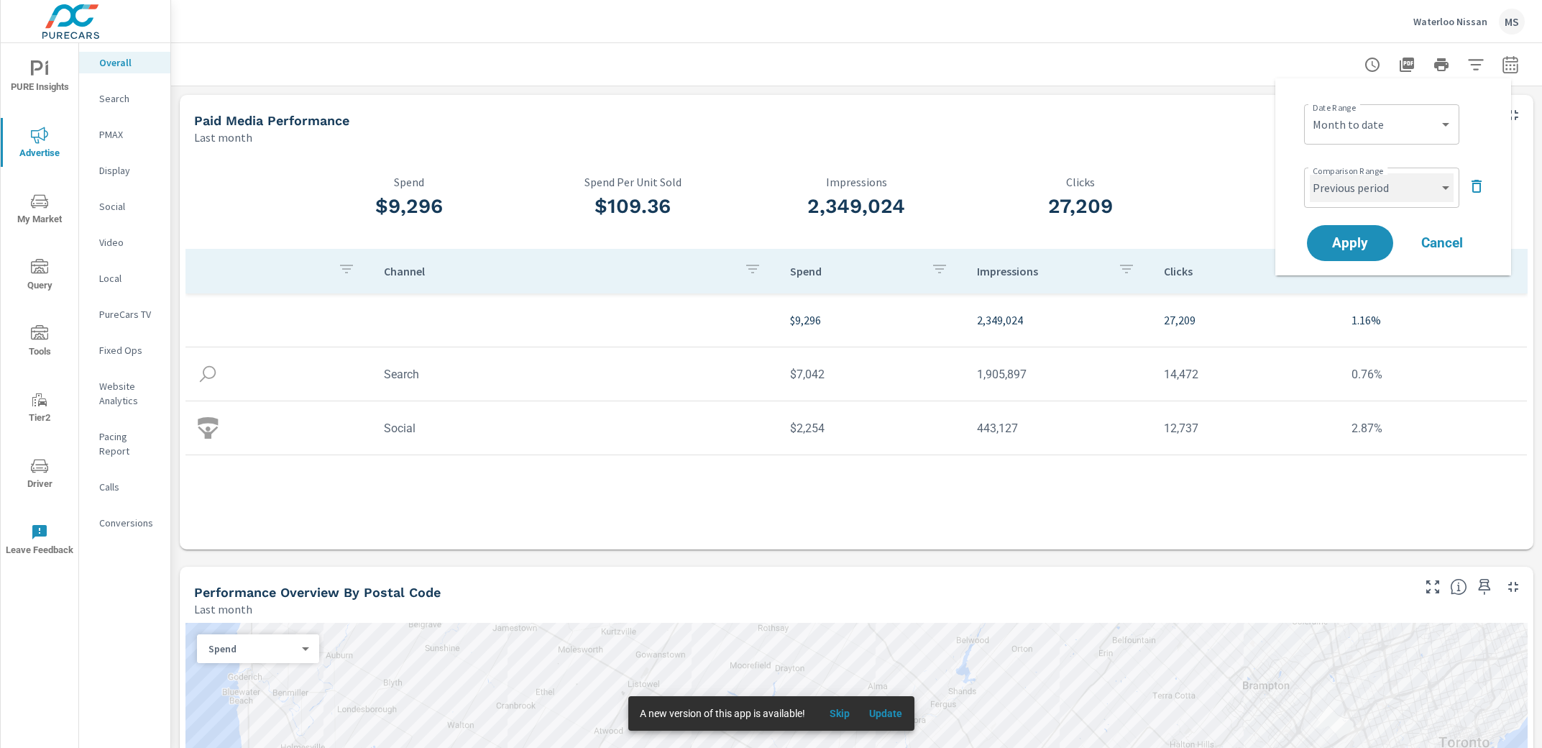
click at [1349, 193] on select "Custom Previous period Previous month Previous year" at bounding box center [1382, 187] width 144 height 29
click at [1310, 173] on select "Custom Previous period Previous month Previous year" at bounding box center [1382, 187] width 144 height 29
select select "Previous month"
click at [1363, 244] on span "Apply" at bounding box center [1350, 244] width 59 height 14
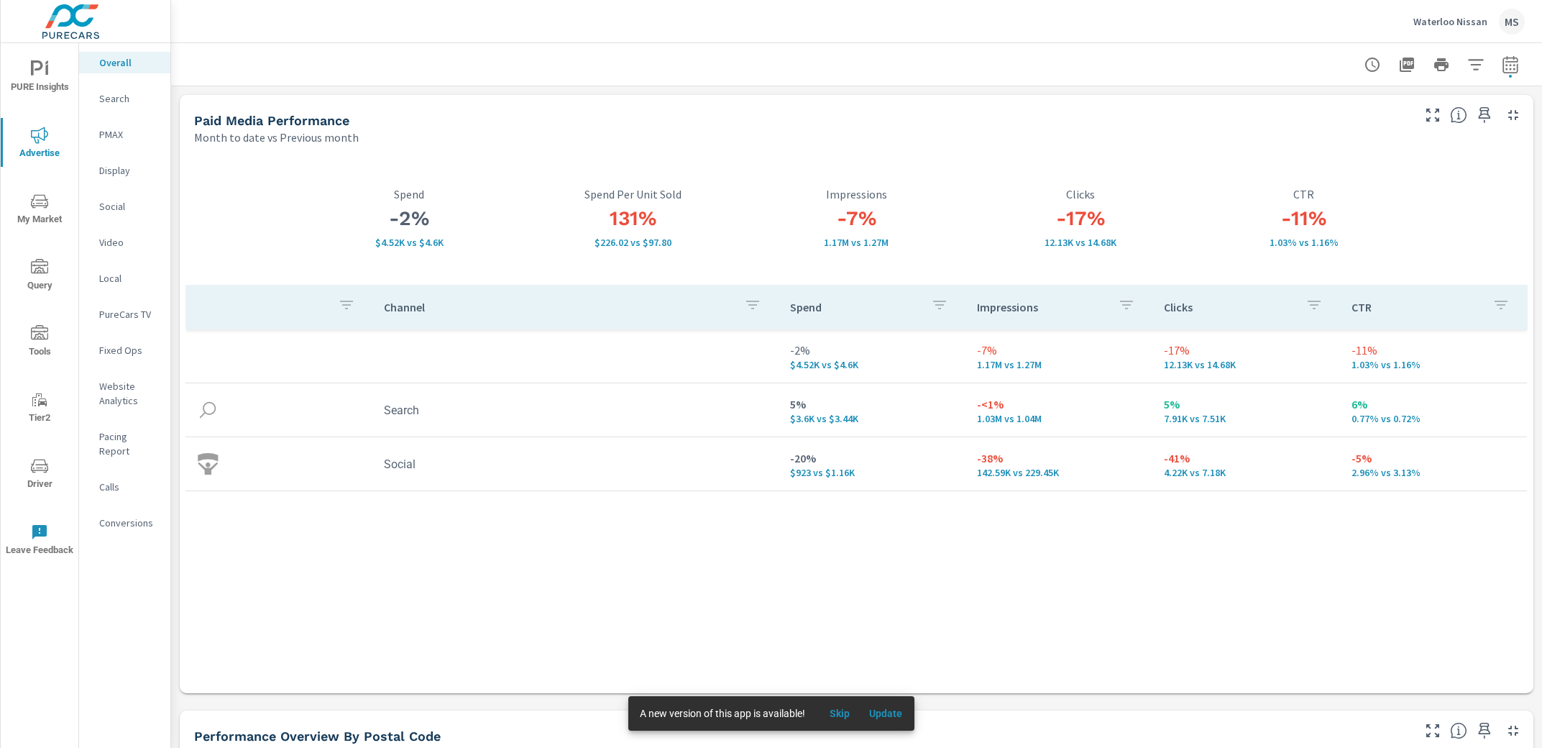
click at [35, 325] on icon "nav menu" at bounding box center [39, 333] width 17 height 17
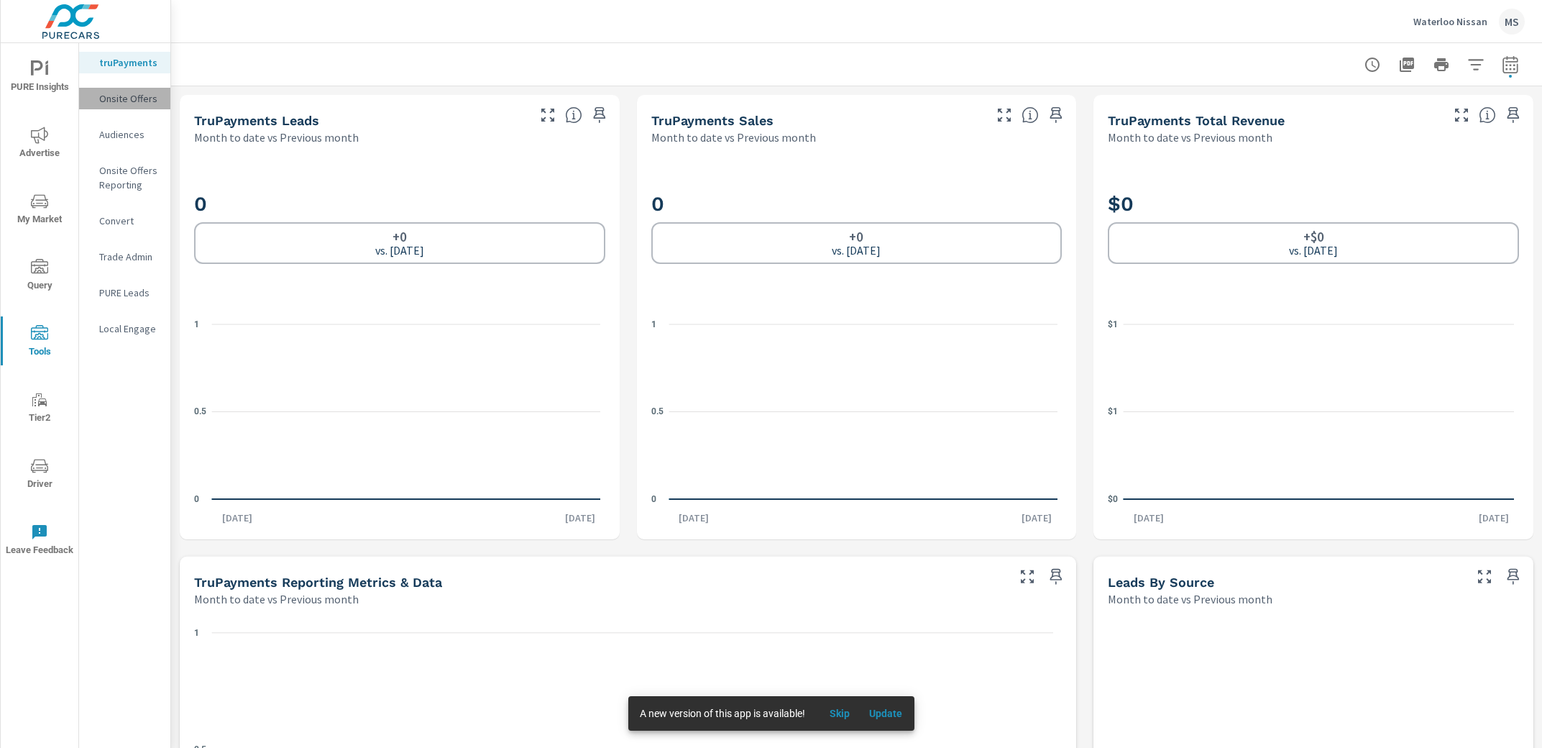
click at [129, 96] on p "Onsite Offers" at bounding box center [129, 98] width 60 height 14
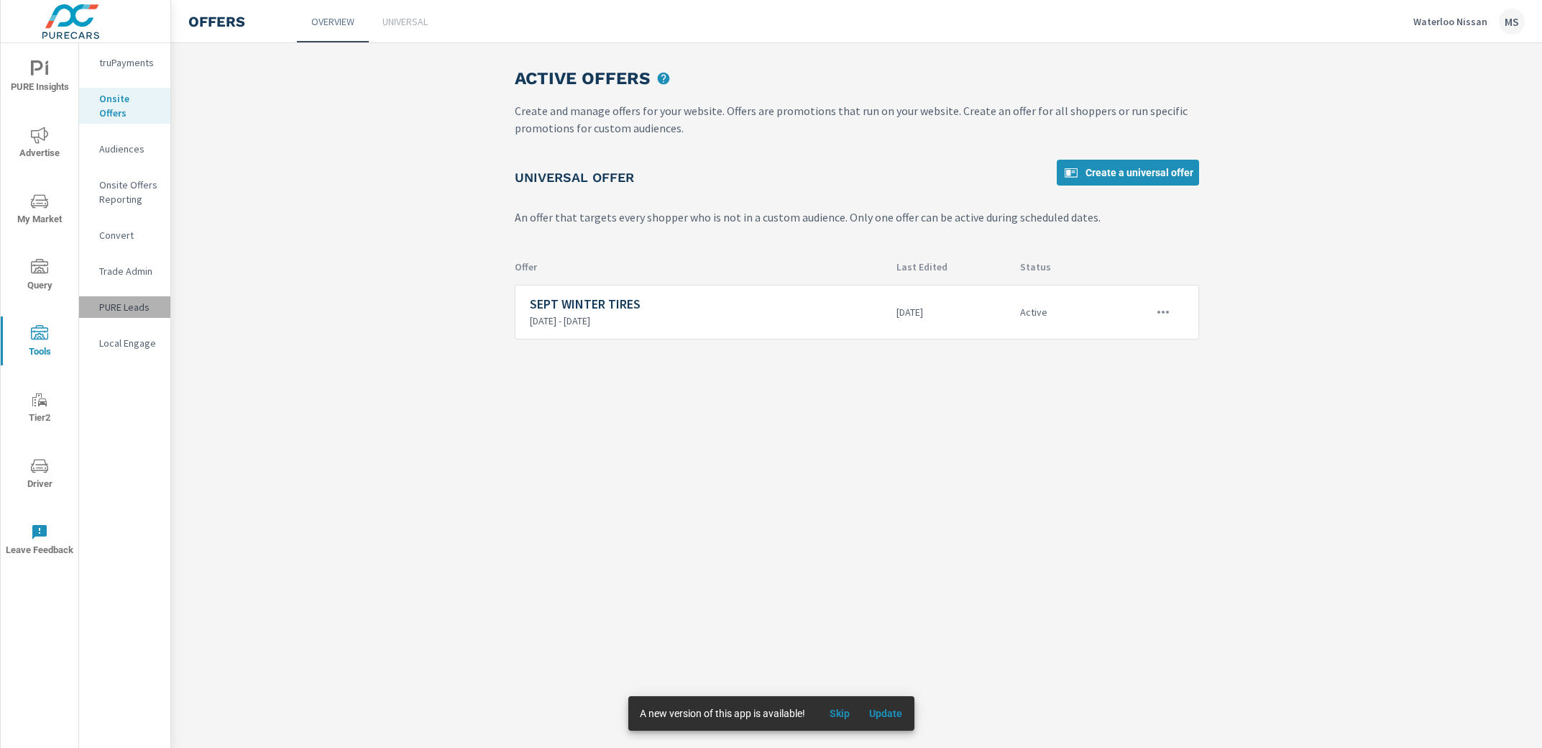
click at [114, 296] on div "PURE Leads" at bounding box center [124, 307] width 91 height 22
click at [651, 315] on p "[DATE] - [DATE]" at bounding box center [708, 320] width 356 height 13
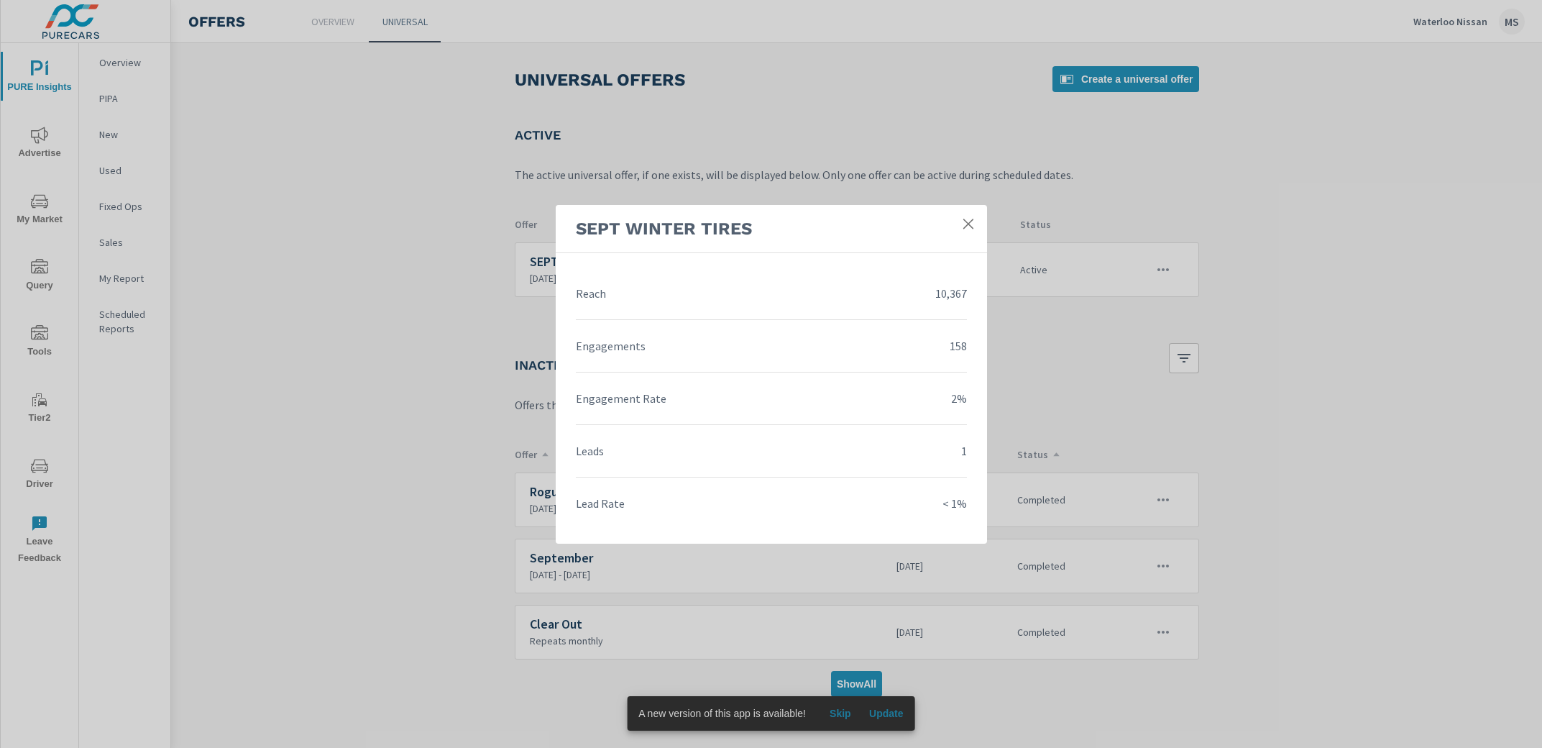
click at [968, 226] on icon at bounding box center [968, 223] width 14 height 14
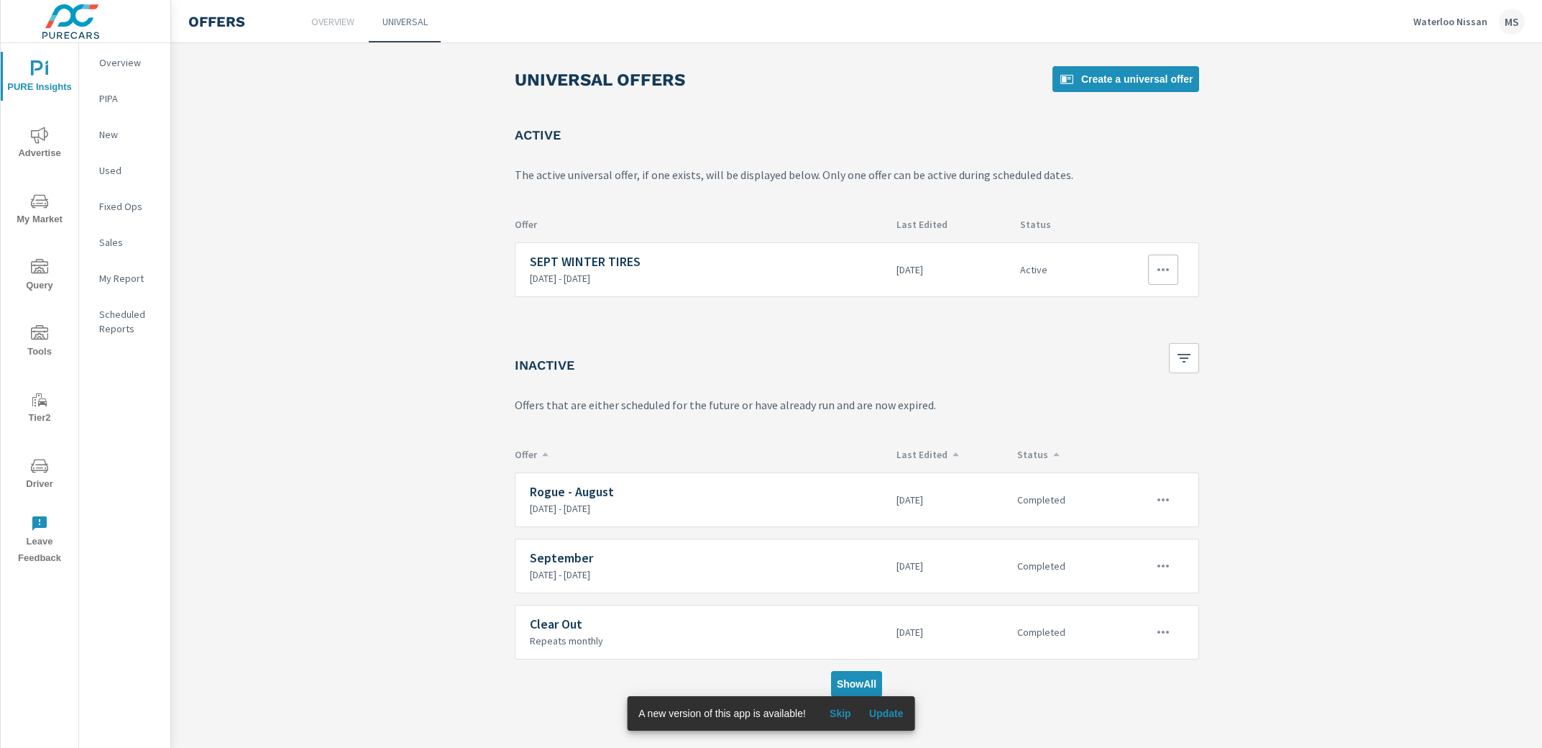
click at [1157, 265] on icon "button" at bounding box center [1163, 269] width 17 height 17
click at [1134, 302] on link "Edit" at bounding box center [1137, 302] width 80 height 35
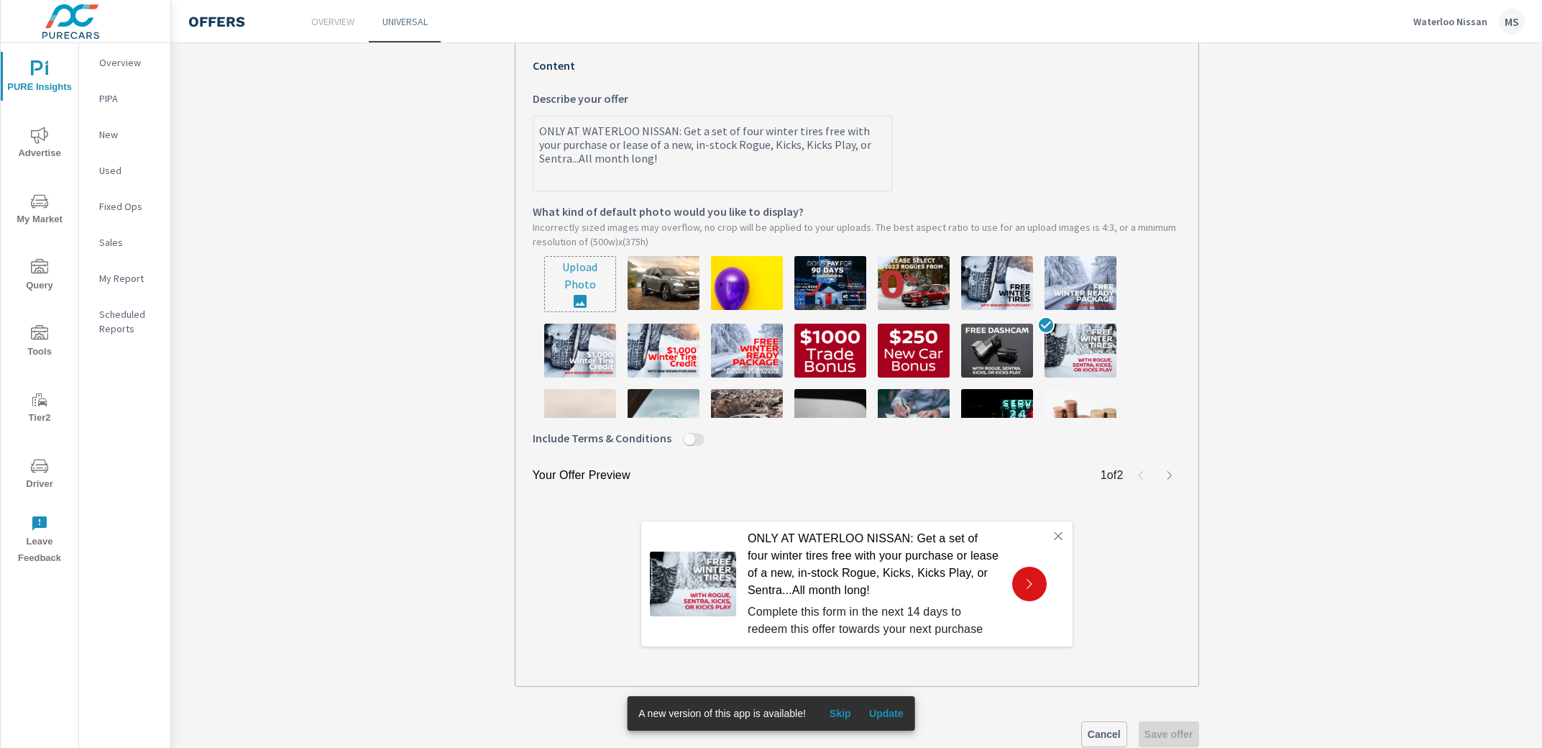
scroll to position [23, 0]
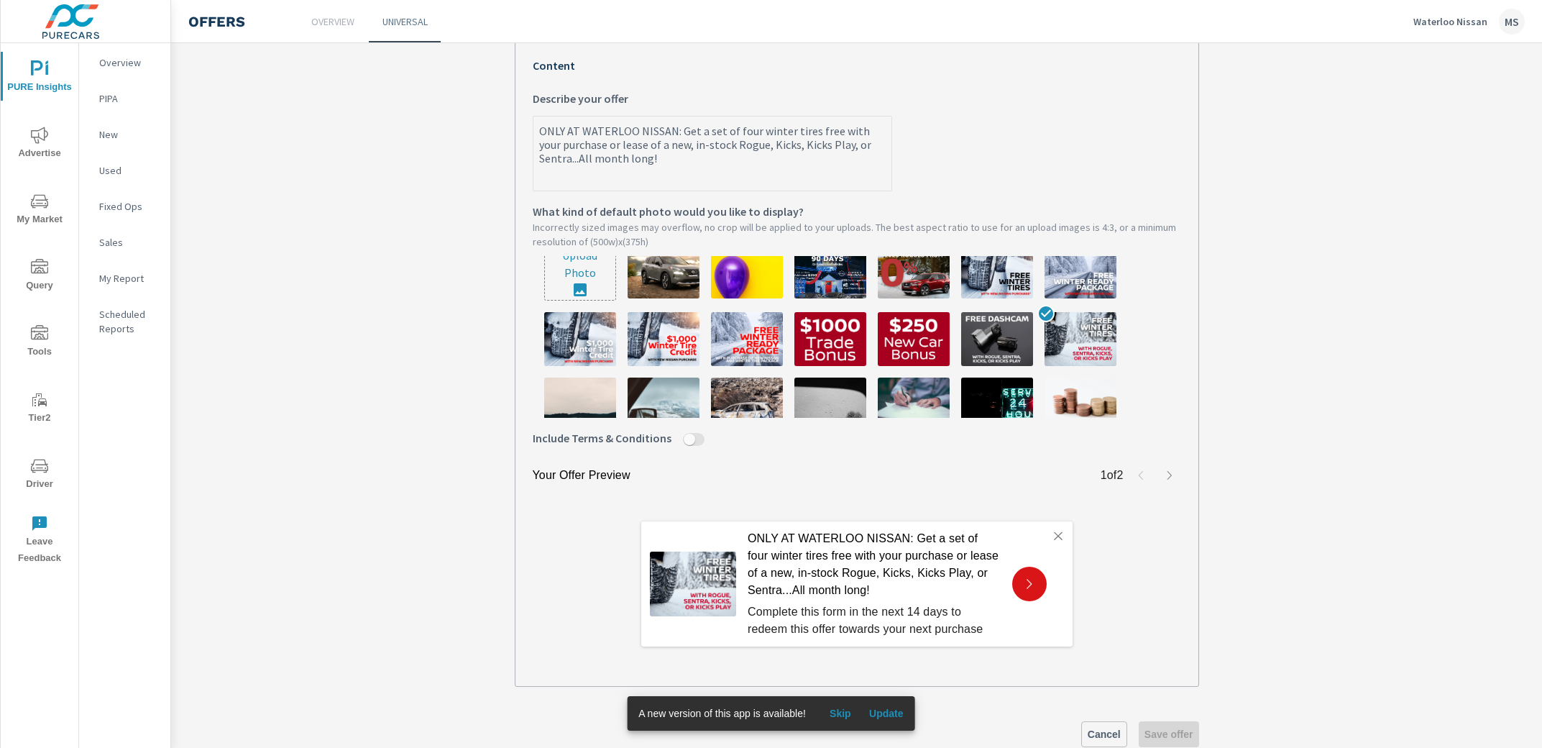
click at [1294, 533] on section "SEPT WINTER TIRES SEPT WINTER TIRES What do you want to call this offer? Custom…" at bounding box center [856, 253] width 1371 height 1057
click at [1054, 536] on icon "button" at bounding box center [1058, 535] width 8 height 8
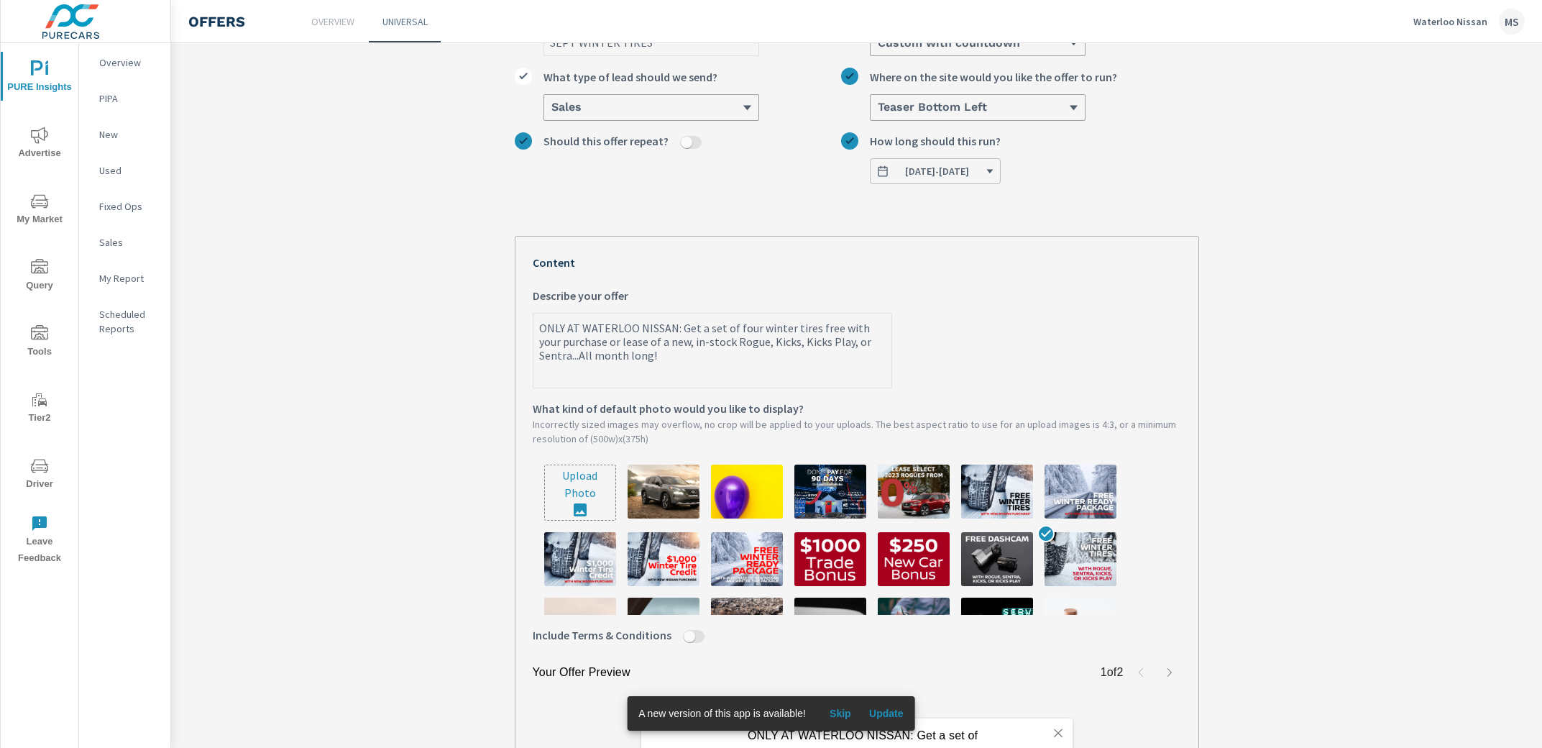
scroll to position [0, 0]
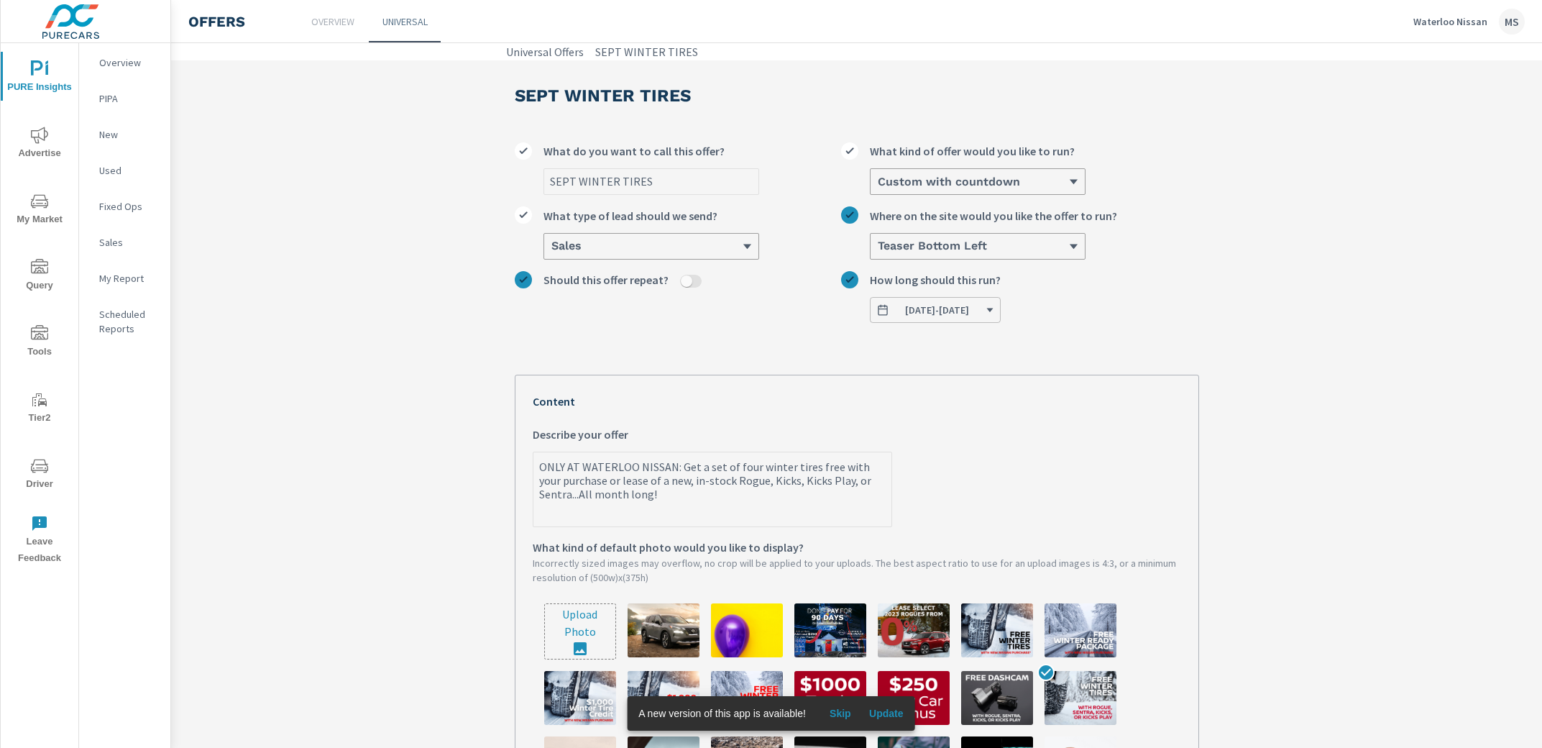
click at [34, 139] on icon "nav menu" at bounding box center [39, 135] width 17 height 17
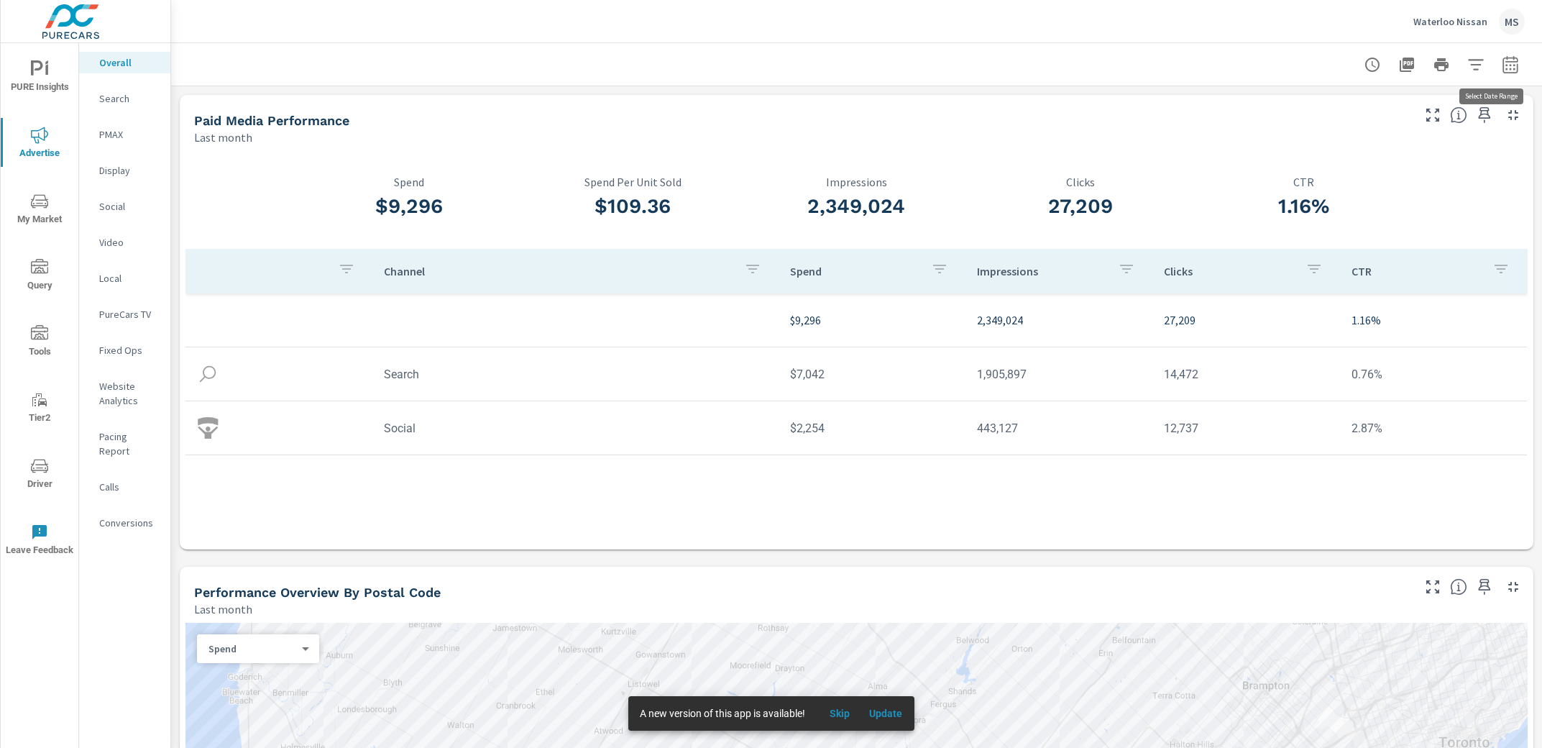
click at [1502, 62] on icon "button" at bounding box center [1510, 64] width 17 height 17
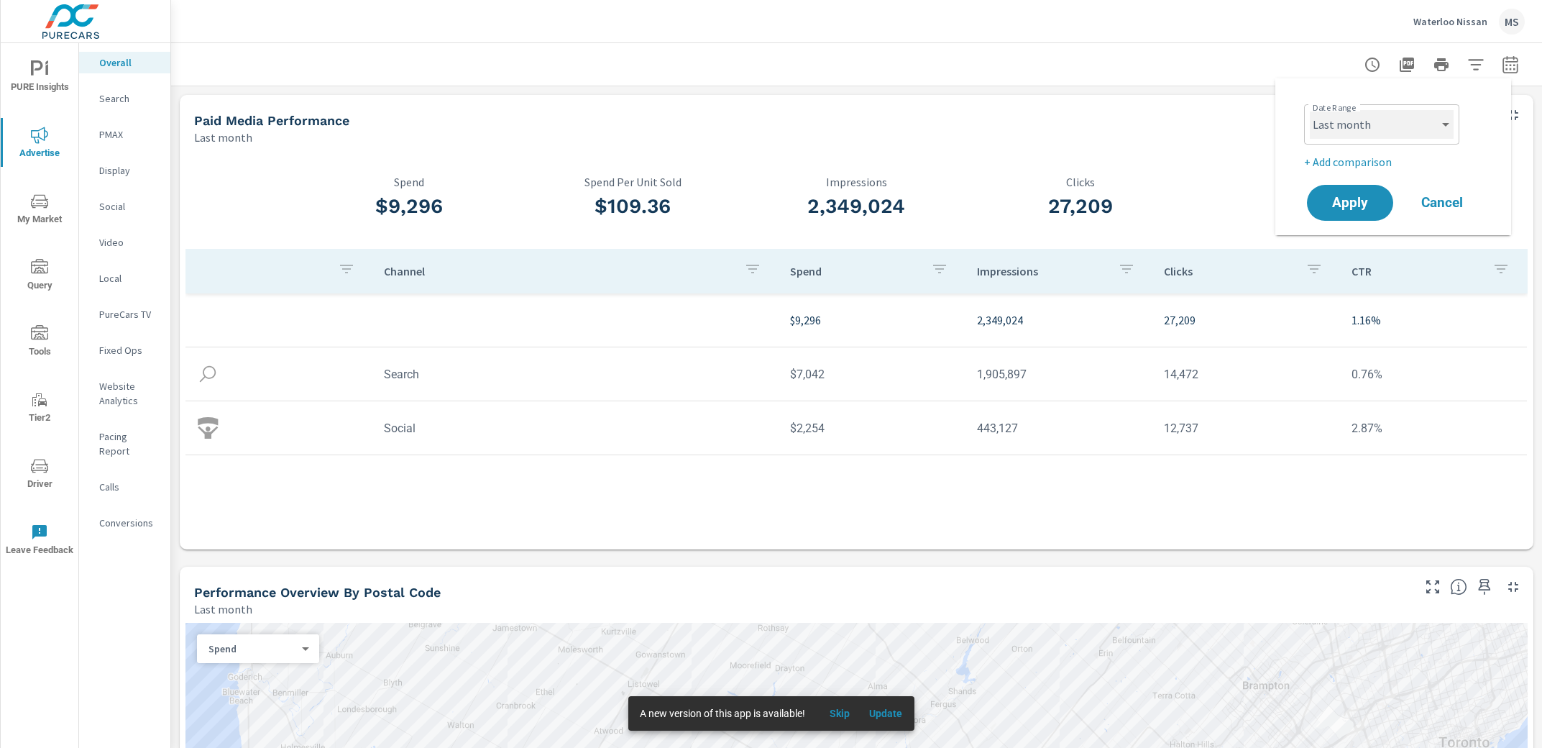
click at [1392, 120] on select "Custom [DATE] Last week Last 7 days Last 14 days Last 30 days Last 45 days Last…" at bounding box center [1382, 124] width 144 height 29
click at [1310, 110] on select "Custom [DATE] Last week Last 7 days Last 14 days Last 30 days Last 45 days Last…" at bounding box center [1382, 124] width 144 height 29
select select "Month to date"
click at [1341, 159] on p "+ Add comparison" at bounding box center [1396, 161] width 184 height 17
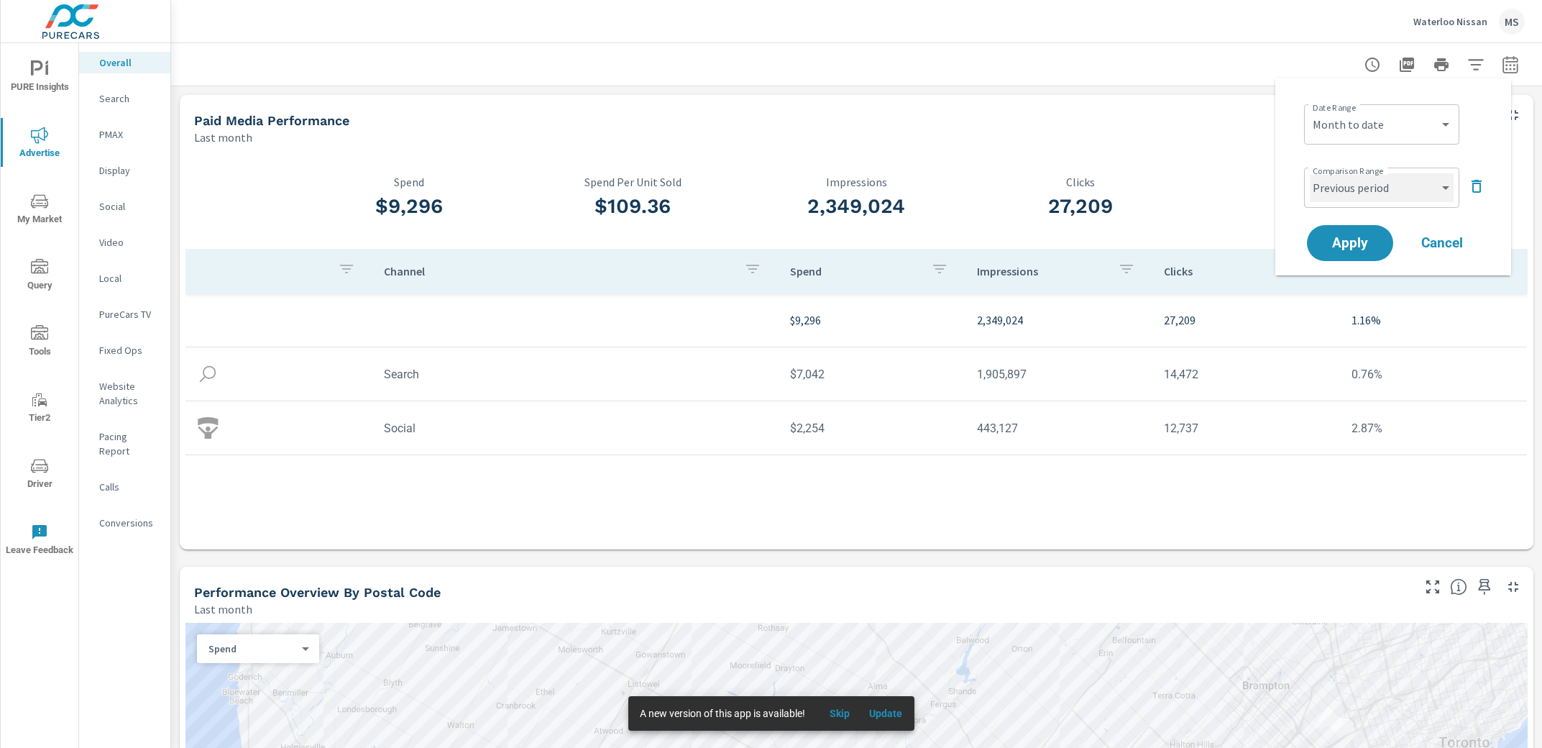
click at [1342, 183] on select "Custom Previous period Previous month Previous year" at bounding box center [1382, 187] width 144 height 29
click at [1310, 173] on select "Custom Previous period Previous month Previous year" at bounding box center [1382, 187] width 144 height 29
select select "Previous month"
click at [1352, 244] on span "Apply" at bounding box center [1350, 244] width 59 height 14
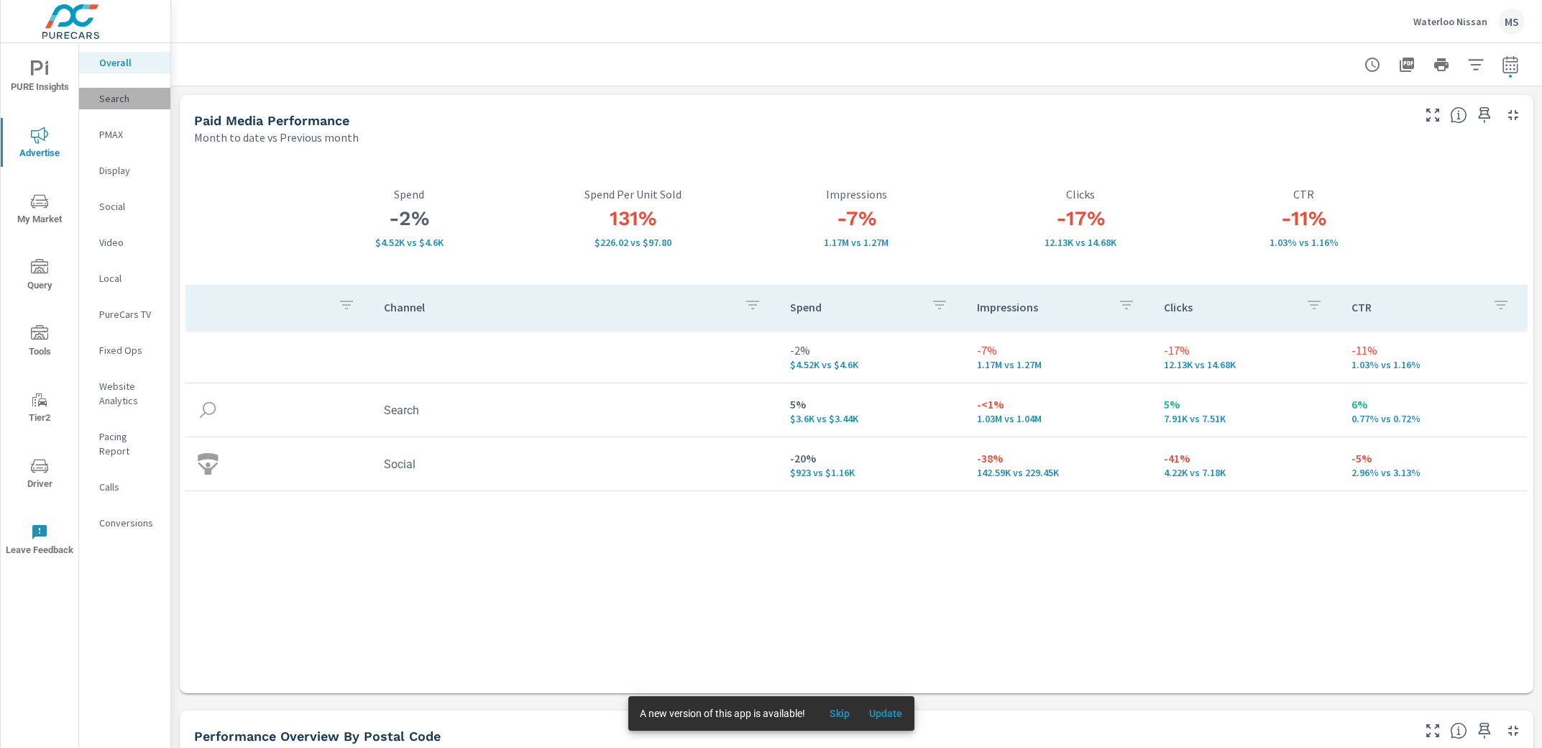
click at [120, 91] on p "Search" at bounding box center [129, 98] width 60 height 14
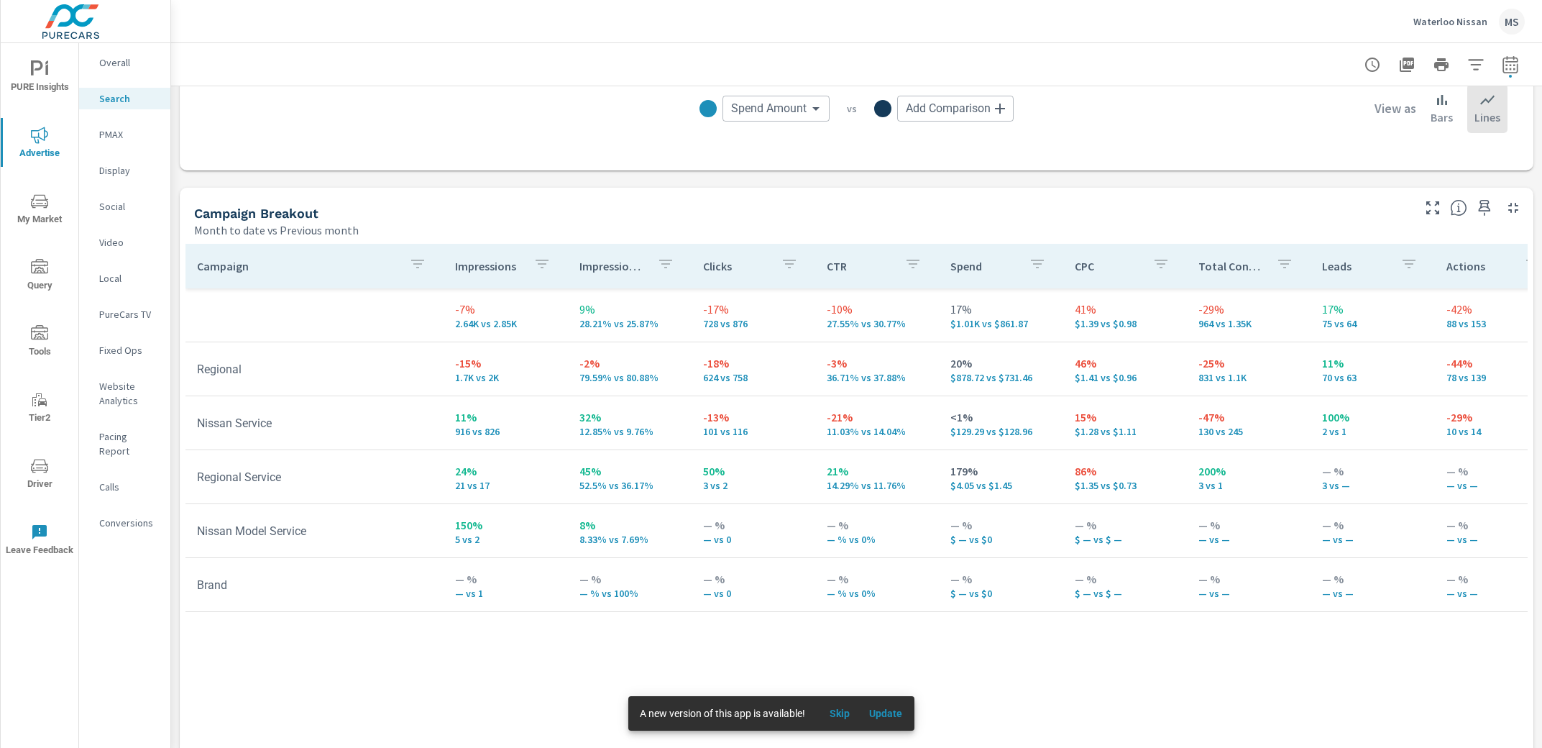
scroll to position [1281, 0]
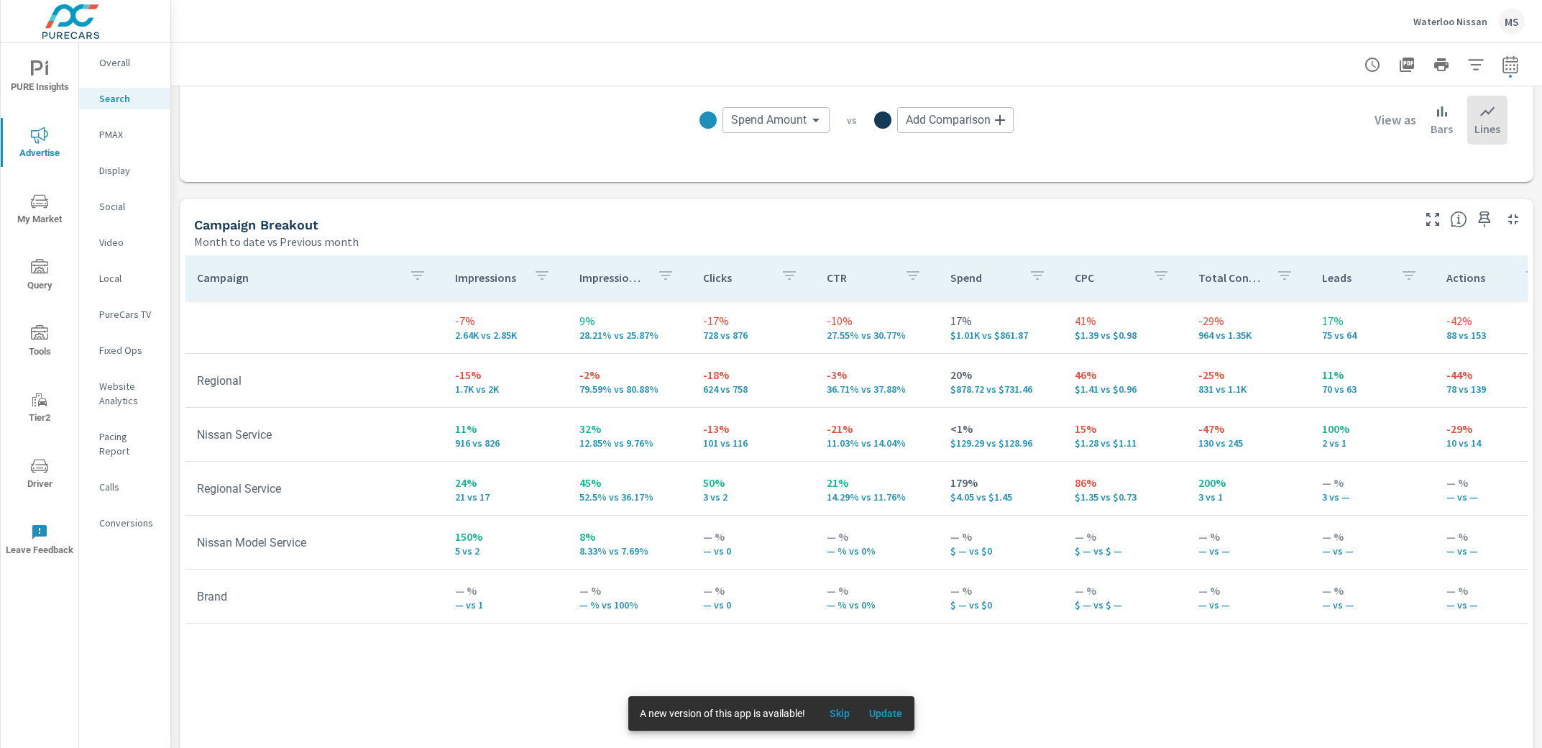
drag, startPoint x: 38, startPoint y: 463, endPoint x: 103, endPoint y: 275, distance: 199.2
click at [38, 463] on icon "nav menu" at bounding box center [39, 465] width 17 height 17
